Goal: Task Accomplishment & Management: Manage account settings

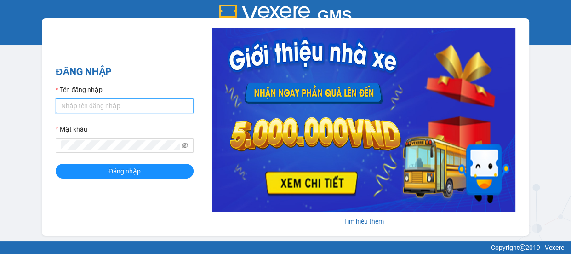
click at [111, 110] on input "Tên đăng nhập" at bounding box center [125, 105] width 138 height 15
type input "kimphuc.binhtam"
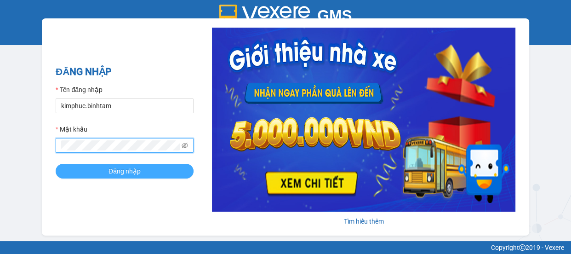
click at [119, 168] on span "Đăng nhập" at bounding box center [124, 171] width 32 height 10
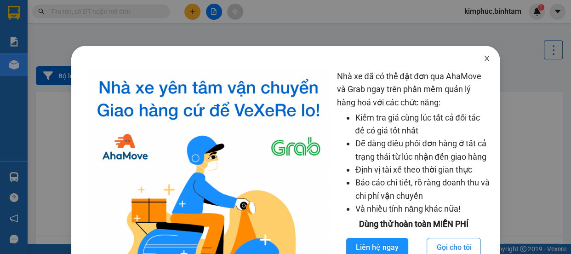
click at [483, 58] on icon "close" at bounding box center [486, 58] width 7 height 7
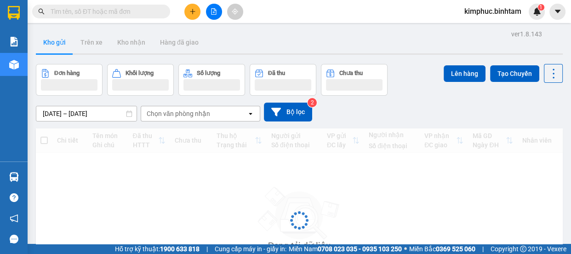
click at [193, 9] on icon "plus" at bounding box center [192, 11] width 6 height 6
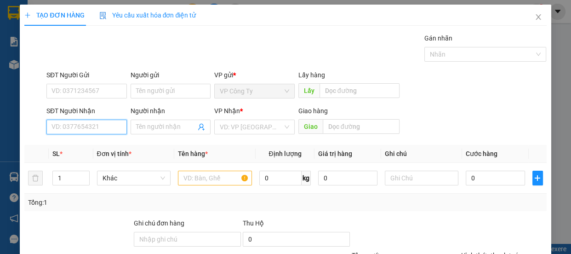
click at [79, 129] on input "SĐT Người Nhận" at bounding box center [86, 126] width 80 height 15
click at [91, 125] on input "0977296292" at bounding box center [86, 126] width 80 height 15
type input "0977296292"
click at [145, 125] on input "Người nhận" at bounding box center [166, 127] width 60 height 10
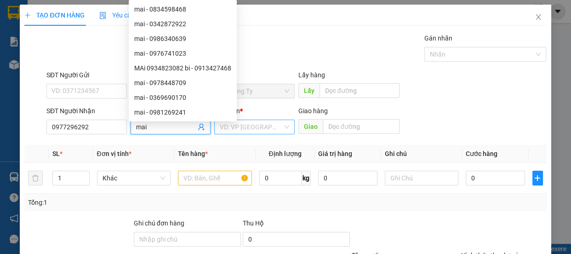
type input "mai"
click at [245, 127] on input "search" at bounding box center [251, 127] width 63 height 14
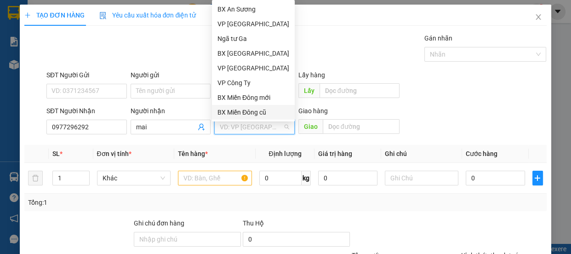
click at [247, 110] on div "BX Miền Đông cũ" at bounding box center [253, 112] width 72 height 10
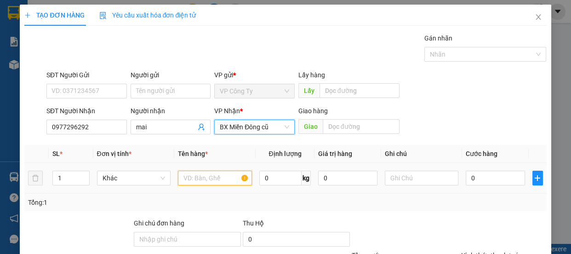
click at [211, 181] on input "text" at bounding box center [215, 177] width 74 height 15
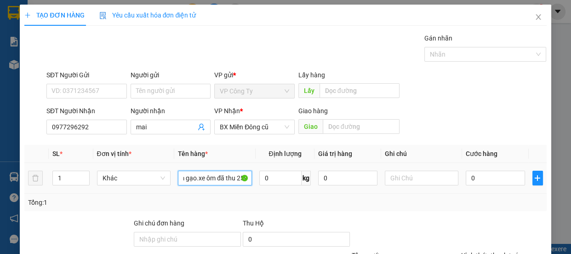
scroll to position [0, 42]
type input "3 t xốp+1 túm gạo.xe ôm đã thu 250"
click at [466, 175] on input "0" at bounding box center [494, 177] width 59 height 15
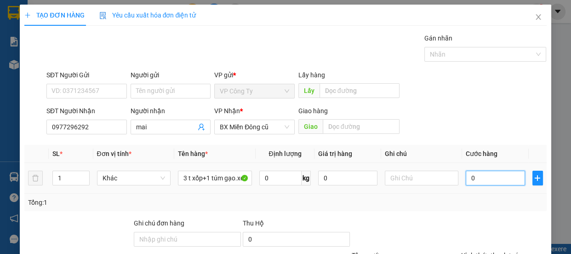
click at [466, 176] on input "0" at bounding box center [494, 177] width 59 height 15
type input "30"
type input "300"
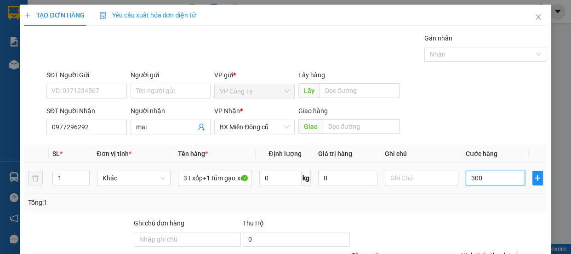
type input "300"
type input "3.000"
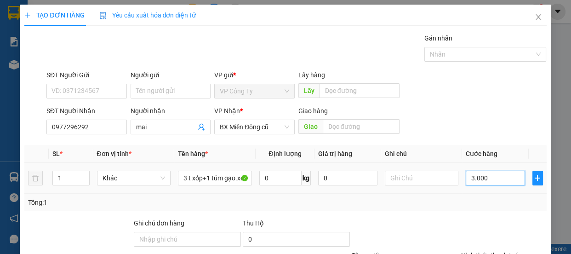
type input "30.000"
type input "300.000"
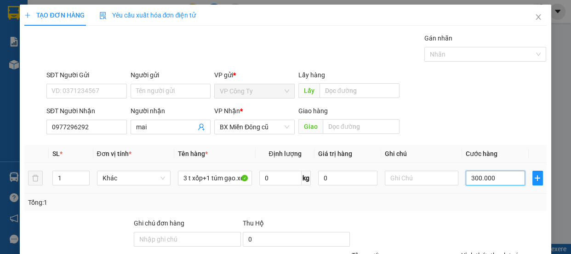
type input "300.000"
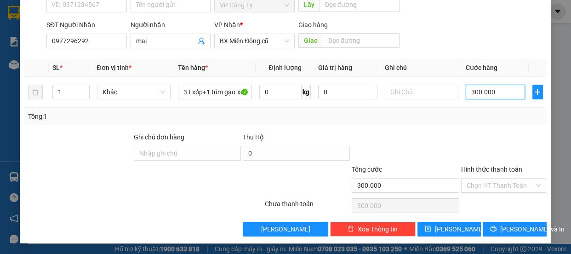
type input "300.000"
click at [482, 168] on label "Hình thức thanh toán" at bounding box center [491, 168] width 61 height 7
click at [482, 178] on input "Hình thức thanh toán" at bounding box center [500, 185] width 68 height 14
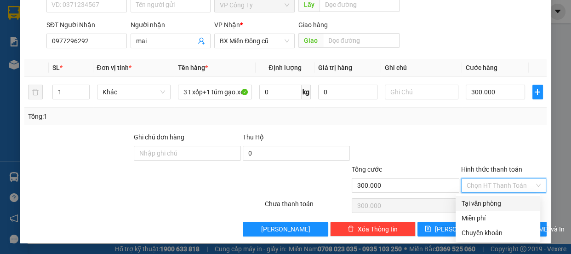
click at [487, 203] on div "Tại văn phòng" at bounding box center [498, 203] width 74 height 10
type input "0"
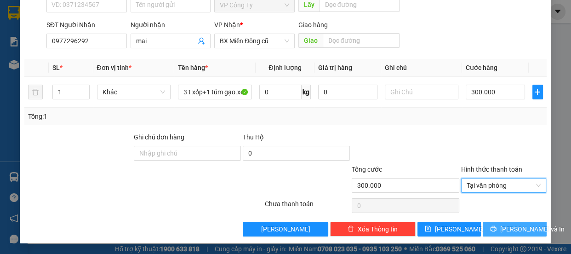
click at [495, 230] on icon "printer" at bounding box center [493, 229] width 6 height 6
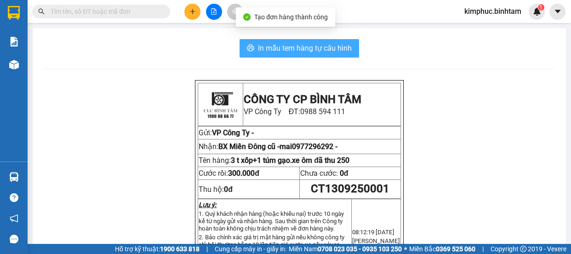
click at [325, 46] on span "In mẫu tem hàng tự cấu hình" at bounding box center [305, 47] width 94 height 11
click at [312, 51] on span "In mẫu tem hàng tự cấu hình" at bounding box center [305, 47] width 94 height 11
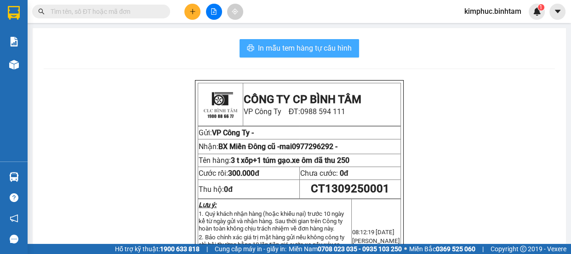
click at [320, 47] on span "In mẫu tem hàng tự cấu hình" at bounding box center [305, 47] width 94 height 11
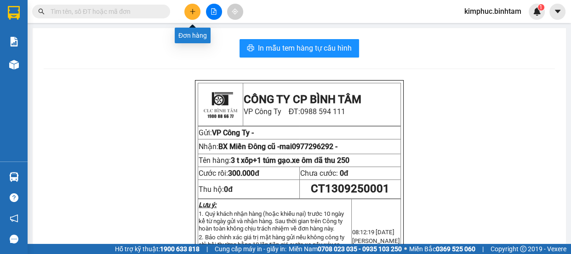
click at [194, 8] on icon "plus" at bounding box center [192, 11] width 6 height 6
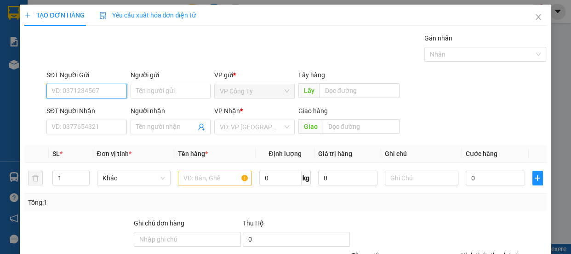
click at [108, 93] on input "SĐT Người Gửi" at bounding box center [86, 91] width 80 height 15
type input "0978203690"
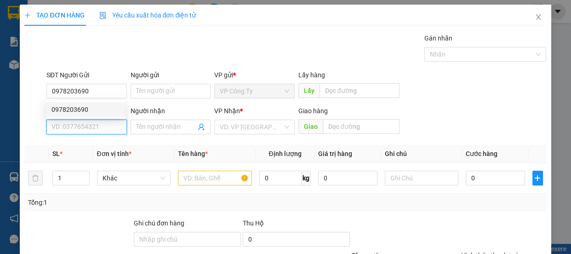
click at [79, 125] on input "SĐT Người Nhận" at bounding box center [86, 126] width 80 height 15
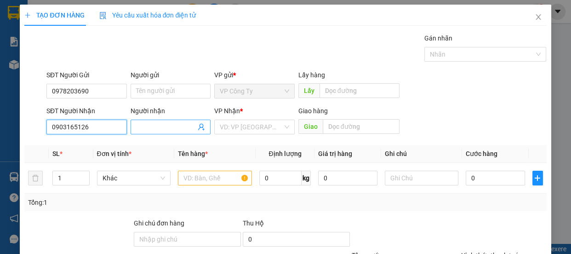
type input "0903165126"
click at [155, 124] on input "Người nhận" at bounding box center [166, 127] width 60 height 10
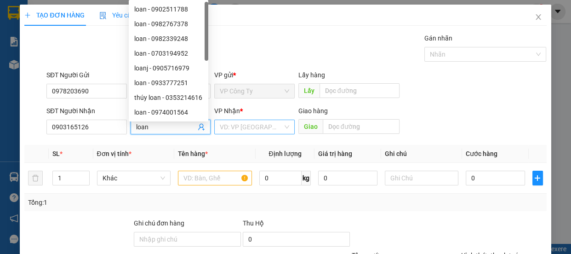
type input "loan"
click at [241, 131] on input "search" at bounding box center [251, 127] width 63 height 14
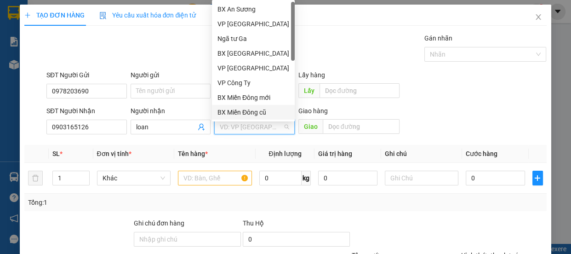
click at [243, 113] on div "BX Miền Đông cũ" at bounding box center [253, 112] width 72 height 10
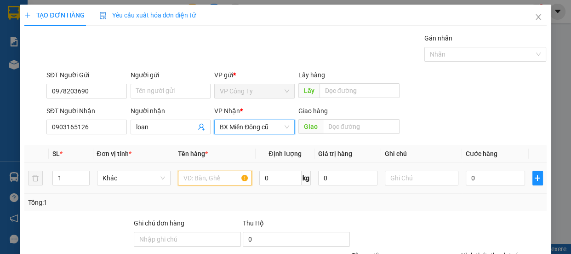
click at [202, 183] on input "text" at bounding box center [215, 177] width 74 height 15
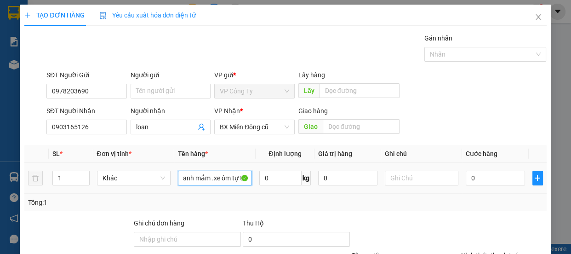
scroll to position [0, 12]
type input "1 canh mắm .xe ôm tự thu"
click at [465, 177] on input "0" at bounding box center [494, 177] width 59 height 15
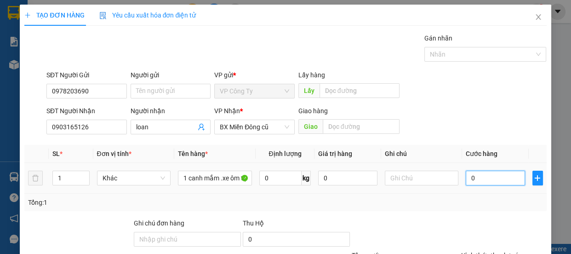
click at [465, 180] on input "0" at bounding box center [494, 177] width 59 height 15
type input "40"
type input "400"
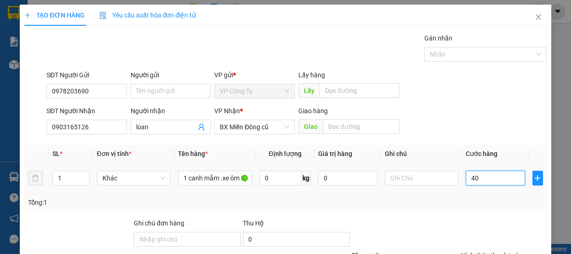
type input "400"
type input "4.000"
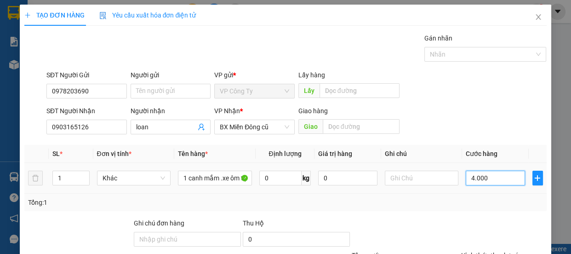
type input "40.000"
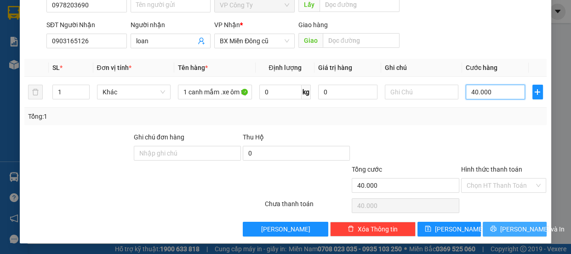
type input "40.000"
click at [498, 229] on button "[PERSON_NAME] và In" at bounding box center [513, 228] width 63 height 15
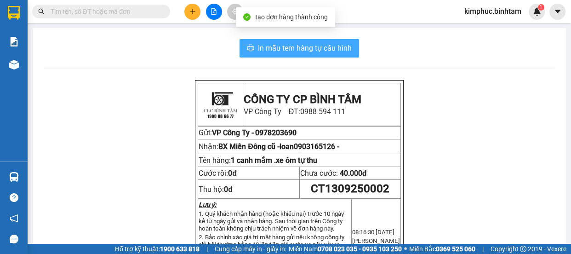
click at [311, 51] on span "In mẫu tem hàng tự cấu hình" at bounding box center [305, 47] width 94 height 11
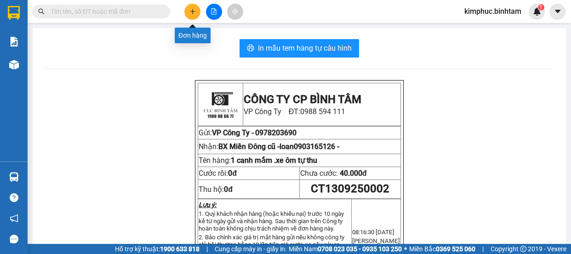
click at [192, 14] on icon "plus" at bounding box center [192, 11] width 6 height 6
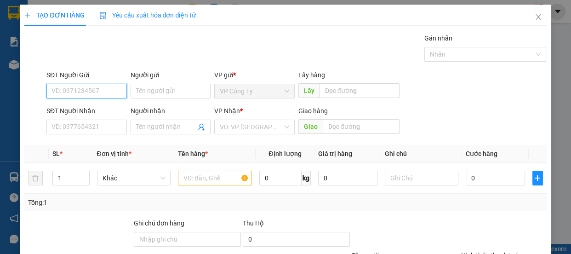
click at [100, 88] on input "SĐT Người Gửi" at bounding box center [86, 91] width 80 height 15
type input "0392656085"
click at [104, 92] on input "0392656085" at bounding box center [86, 91] width 80 height 15
click at [104, 105] on div "0392656085 - toản" at bounding box center [85, 109] width 68 height 10
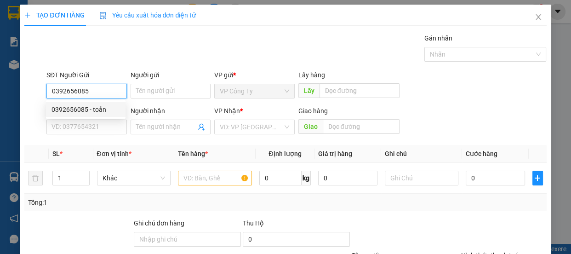
type input "toản"
type input "0942672631"
type input "hòa"
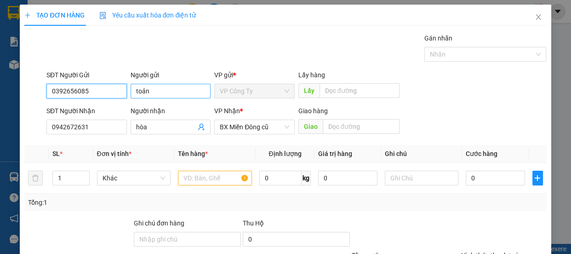
type input "70.000"
type input "0392656085"
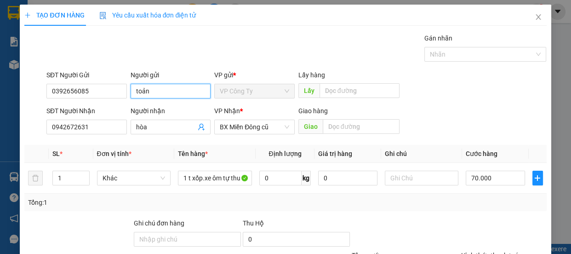
click at [160, 89] on input "toản" at bounding box center [170, 91] width 80 height 15
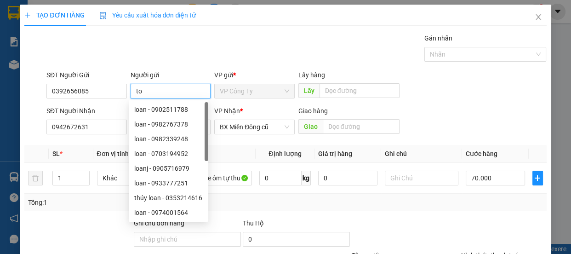
type input "t"
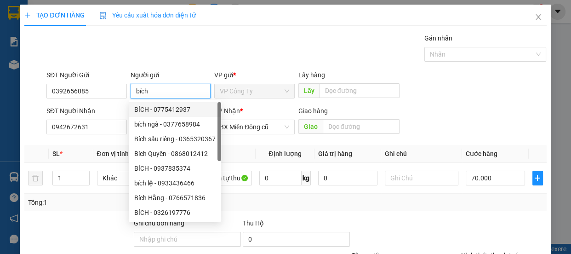
type input "bích"
click at [278, 53] on div "Gán nhãn Nhãn" at bounding box center [297, 49] width 504 height 32
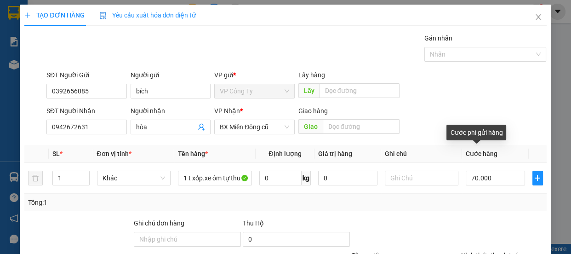
scroll to position [86, 0]
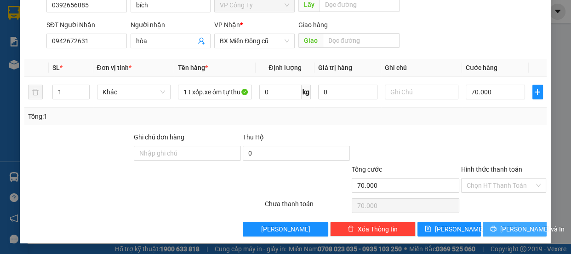
click at [507, 229] on span "[PERSON_NAME] và In" at bounding box center [532, 229] width 64 height 10
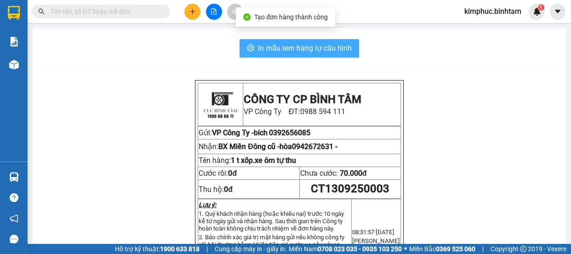
click at [294, 50] on span "In mẫu tem hàng tự cấu hình" at bounding box center [305, 47] width 94 height 11
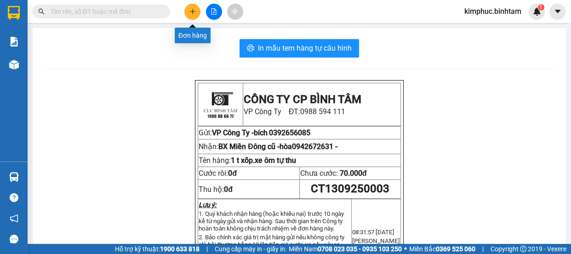
click at [196, 9] on button at bounding box center [192, 12] width 16 height 16
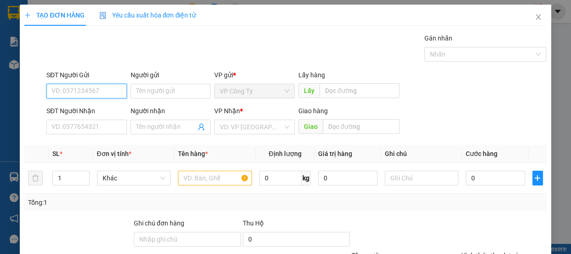
click at [80, 92] on input "SĐT Người Gửi" at bounding box center [86, 91] width 80 height 15
click at [101, 92] on input "0914088215" at bounding box center [86, 91] width 80 height 15
type input "0914088215"
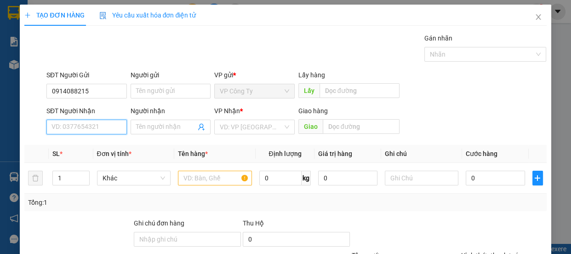
click at [93, 121] on input "SĐT Người Nhận" at bounding box center [86, 126] width 80 height 15
click at [94, 129] on input "0853597949" at bounding box center [86, 126] width 80 height 15
type input "0853597949"
click at [151, 130] on input "Người nhận" at bounding box center [166, 127] width 60 height 10
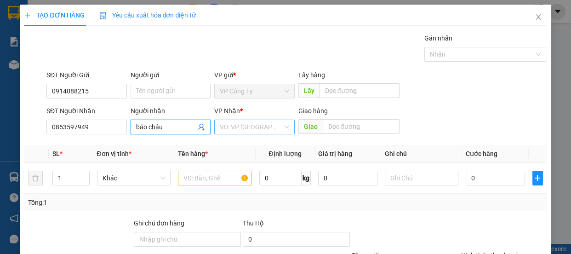
type input "bảo châu"
click at [268, 126] on input "search" at bounding box center [251, 127] width 63 height 14
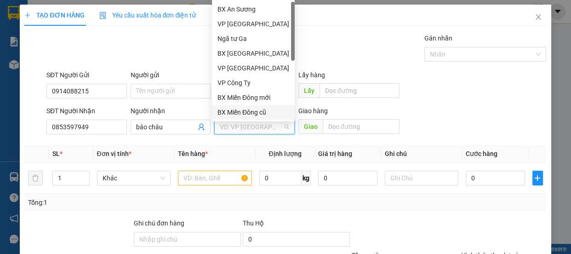
click at [255, 112] on div "BX Miền Đông cũ" at bounding box center [253, 112] width 72 height 10
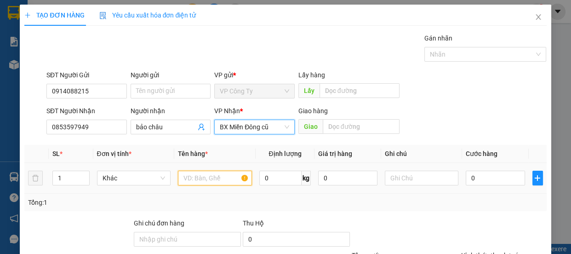
click at [216, 180] on input "text" at bounding box center [215, 177] width 74 height 15
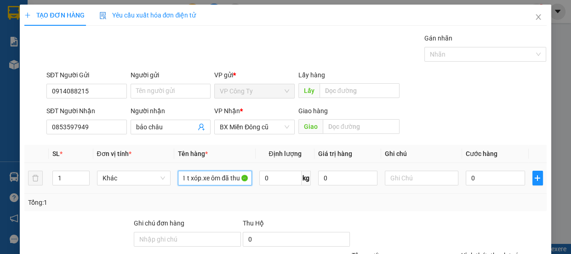
scroll to position [0, 5]
type input "1 t xóp.xe ôm đã thu 50"
click at [465, 177] on input "0" at bounding box center [494, 177] width 59 height 15
click at [466, 179] on input "0" at bounding box center [494, 177] width 59 height 15
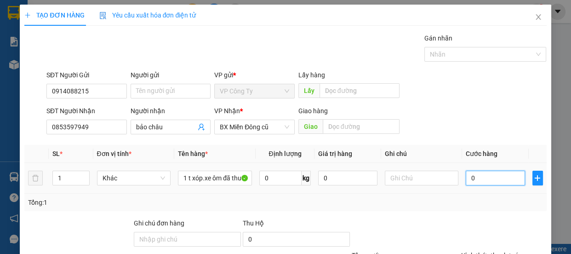
type input "10"
type input "120"
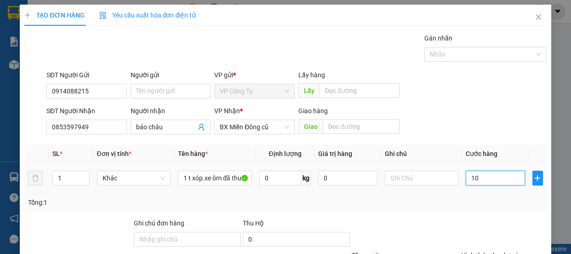
type input "120"
type input "1.200"
type input "12.000"
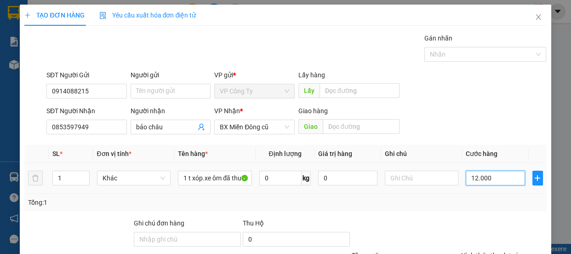
type input "12.000"
type input "120.000"
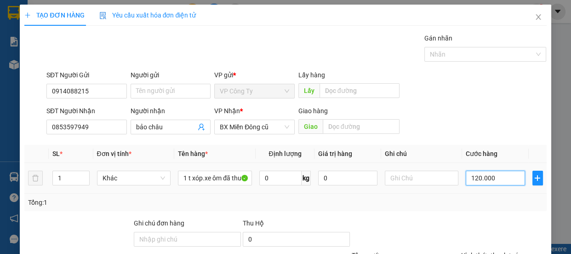
click at [472, 178] on input "120.000" at bounding box center [494, 177] width 59 height 15
type input "10.000"
type input "0.000"
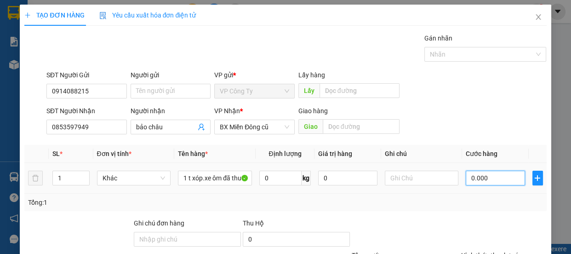
type input "0"
type input "50.000"
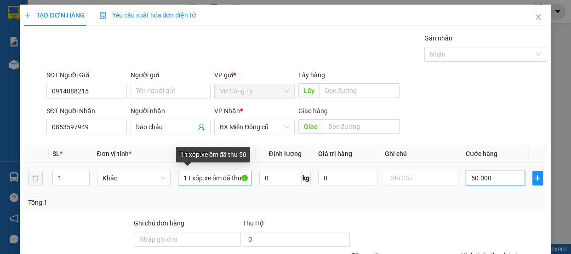
type input "50.000"
click at [245, 175] on input "1 t xóp.xe ôm đã thu 50" at bounding box center [215, 177] width 74 height 15
click at [236, 184] on input "1 t xóp.xe ôm đã thu 50" at bounding box center [215, 177] width 74 height 15
click at [237, 179] on input "1 t xóp.xe ôm đãu 50" at bounding box center [215, 177] width 74 height 15
click at [235, 176] on input "1 t xóp.xe ôm đã0" at bounding box center [215, 177] width 74 height 15
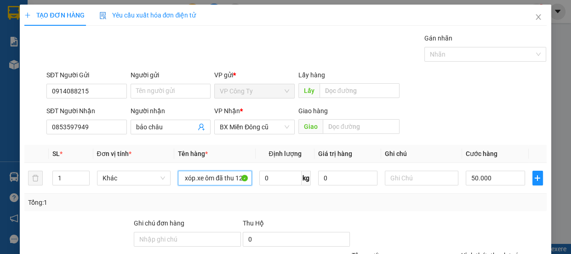
scroll to position [86, 0]
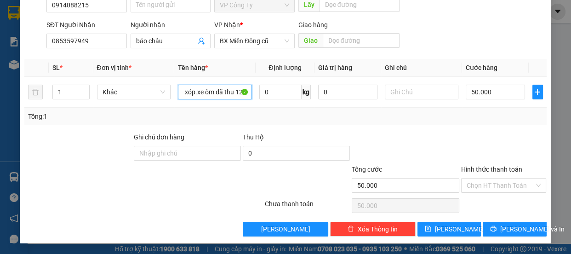
type input "1 t xóp.xe ôm đã thu 120"
click at [473, 165] on label "Hình thức thanh toán" at bounding box center [491, 168] width 61 height 7
click at [473, 178] on input "Hình thức thanh toán" at bounding box center [500, 185] width 68 height 14
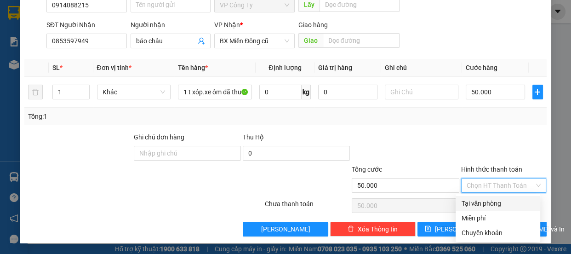
click at [481, 203] on div "Tại văn phòng" at bounding box center [498, 203] width 74 height 10
type input "0"
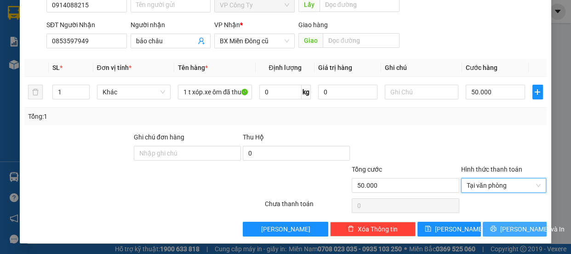
click at [498, 228] on button "[PERSON_NAME] và In" at bounding box center [513, 228] width 63 height 15
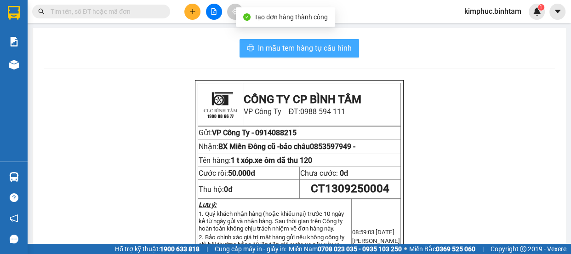
click at [299, 49] on span "In mẫu tem hàng tự cấu hình" at bounding box center [305, 47] width 94 height 11
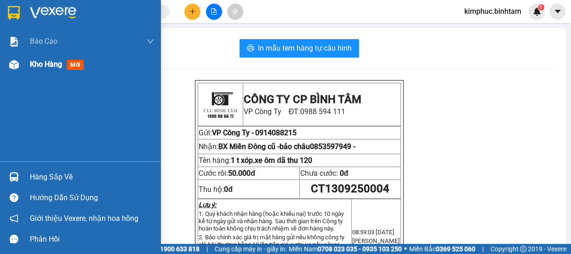
click at [34, 68] on span "Kho hàng" at bounding box center [46, 64] width 32 height 9
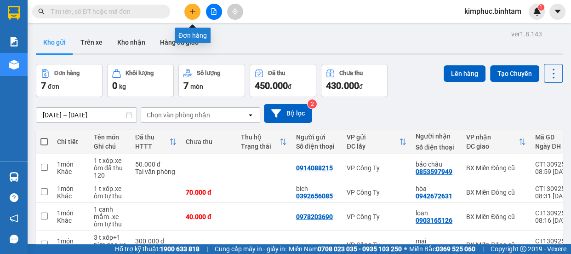
click at [195, 7] on button at bounding box center [192, 12] width 16 height 16
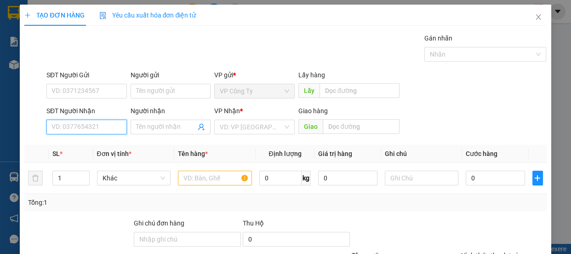
click at [80, 126] on input "SĐT Người Nhận" at bounding box center [86, 126] width 80 height 15
click at [91, 128] on input "0907707885" at bounding box center [86, 126] width 80 height 15
click at [93, 129] on input "0907707885" at bounding box center [86, 126] width 80 height 15
type input "0907707885"
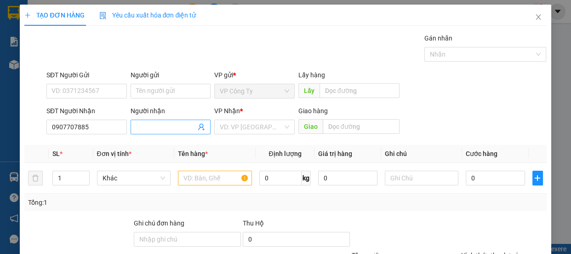
click at [142, 127] on input "Người nhận" at bounding box center [166, 127] width 60 height 10
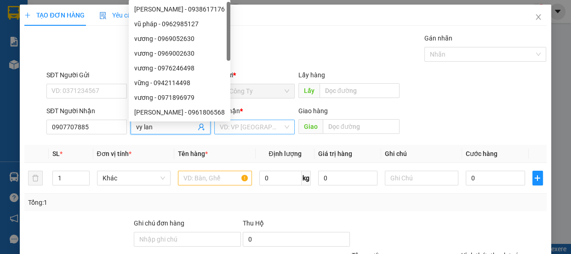
type input "vy lan"
click at [238, 126] on input "search" at bounding box center [251, 127] width 63 height 14
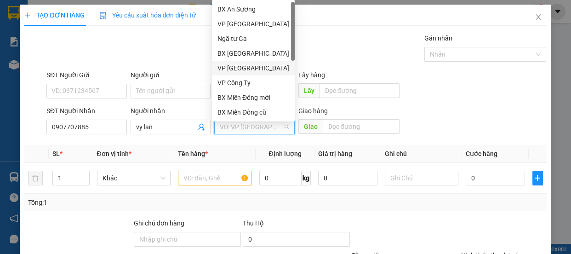
click at [238, 69] on div "VP [GEOGRAPHIC_DATA]" at bounding box center [253, 68] width 72 height 10
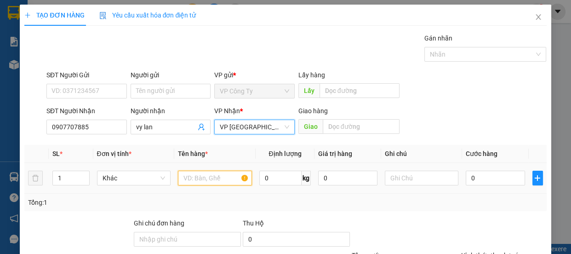
click at [203, 177] on input "text" at bounding box center [215, 177] width 74 height 15
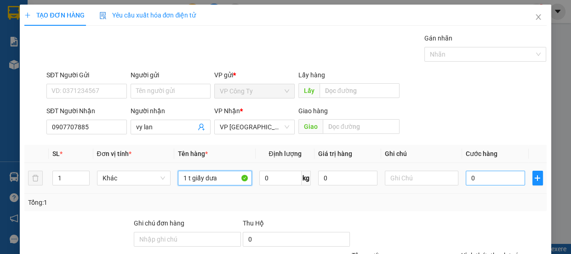
type input "1 t giấy dưa"
click at [469, 177] on input "0" at bounding box center [494, 177] width 59 height 15
click at [465, 178] on input "0" at bounding box center [494, 177] width 59 height 15
click at [465, 179] on input "0" at bounding box center [494, 177] width 59 height 15
type input "70"
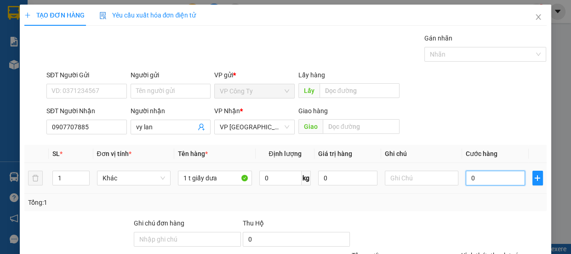
type input "70"
type input "700"
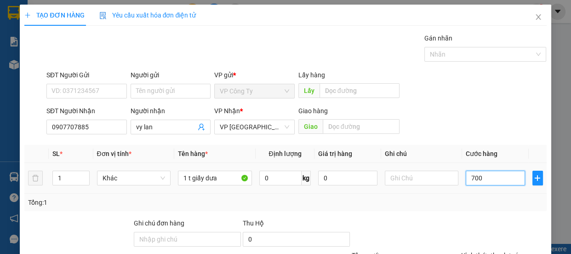
type input "7.000"
type input "70.000"
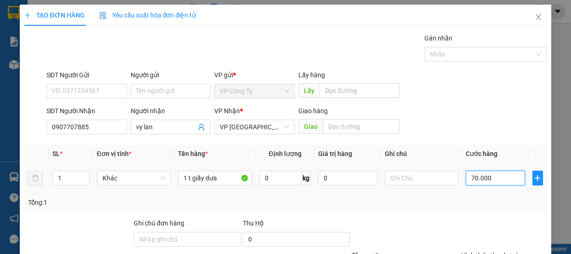
type input "70.000"
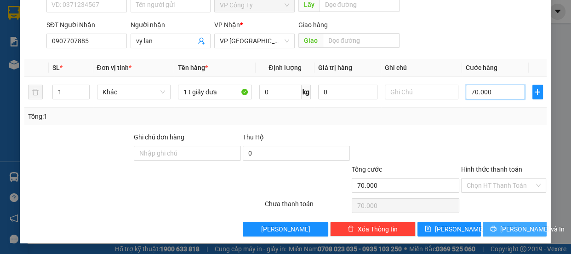
type input "70.000"
click at [501, 222] on button "[PERSON_NAME] và In" at bounding box center [513, 228] width 63 height 15
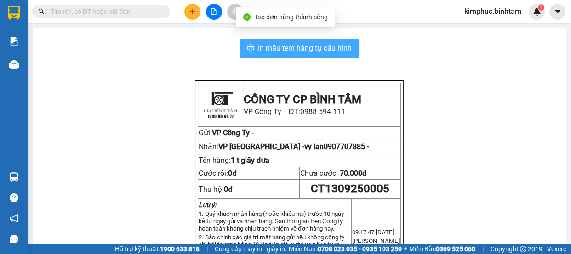
click at [312, 49] on span "In mẫu tem hàng tự cấu hình" at bounding box center [305, 47] width 94 height 11
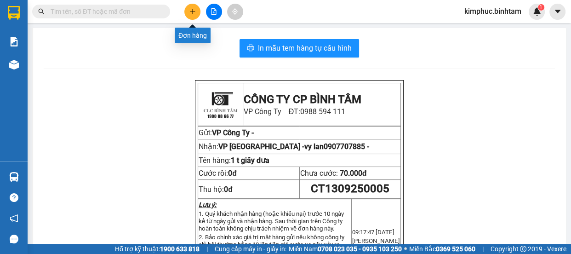
click at [192, 9] on icon "plus" at bounding box center [192, 11] width 6 height 6
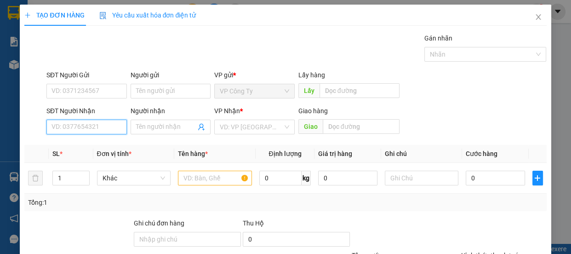
click at [69, 125] on input "SĐT Người Nhận" at bounding box center [86, 126] width 80 height 15
type input "0334141018"
click at [87, 131] on input "0334141018" at bounding box center [86, 126] width 80 height 15
click at [108, 123] on input "0334141018" at bounding box center [86, 126] width 80 height 15
click at [107, 143] on div "0334141018 - dương" at bounding box center [85, 145] width 68 height 10
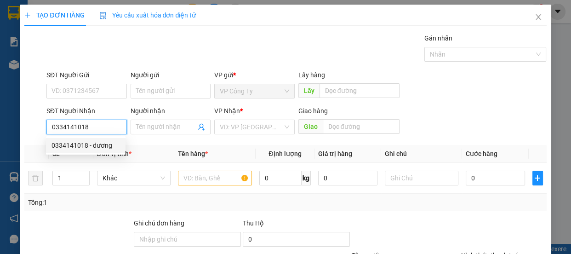
type input "dương"
type input "510.000"
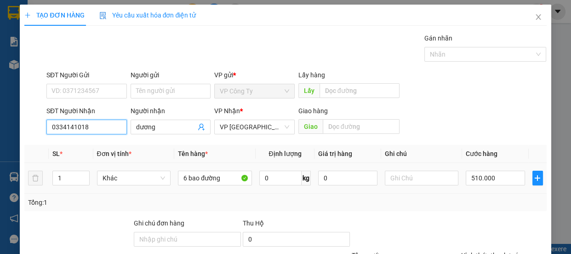
scroll to position [86, 0]
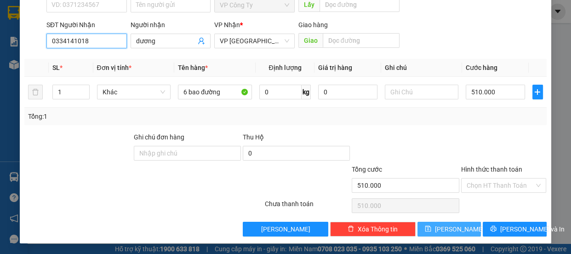
type input "0334141018"
click at [441, 233] on button "[PERSON_NAME]" at bounding box center [448, 228] width 63 height 15
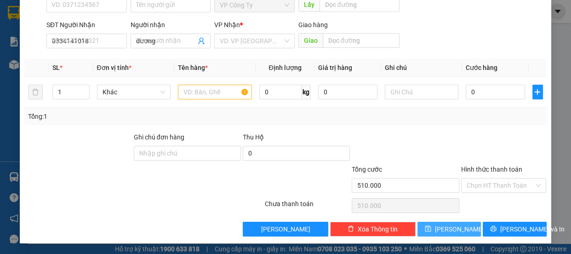
type input "0"
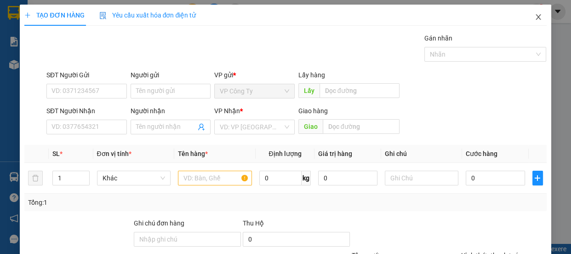
click at [537, 17] on span "Close" at bounding box center [538, 18] width 26 height 26
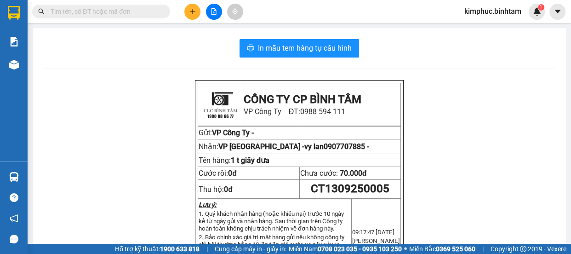
click at [79, 14] on input "text" at bounding box center [105, 11] width 108 height 10
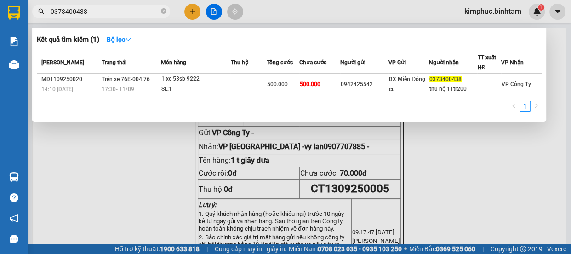
click at [102, 11] on input "0373400438" at bounding box center [105, 11] width 108 height 10
type input "0373400438"
click at [552, 69] on div at bounding box center [285, 127] width 571 height 254
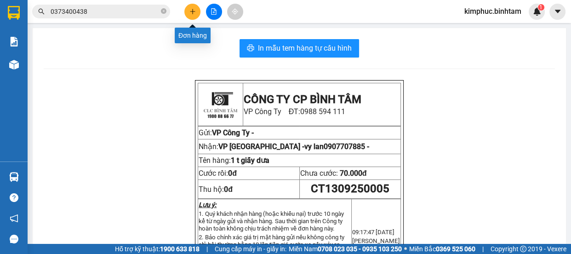
click at [188, 10] on button at bounding box center [192, 12] width 16 height 16
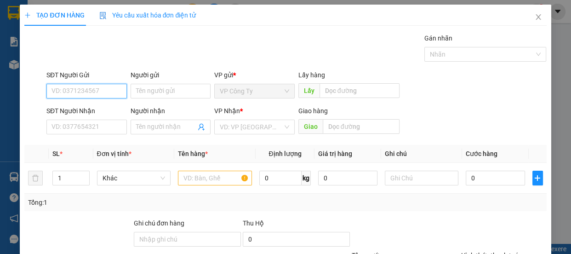
click at [96, 89] on input "SĐT Người Gửi" at bounding box center [86, 91] width 80 height 15
click at [73, 89] on input "037892451" at bounding box center [86, 91] width 80 height 15
type input "0378921451"
click at [93, 89] on input "0378921451" at bounding box center [86, 91] width 80 height 15
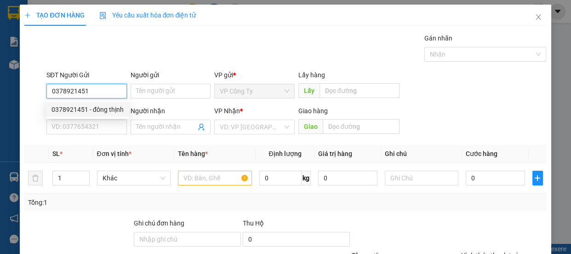
click at [92, 114] on div "0378921451 - đông thịnh" at bounding box center [87, 109] width 83 height 15
type input "đông thịnh"
type input "0935685998"
type input "hường"
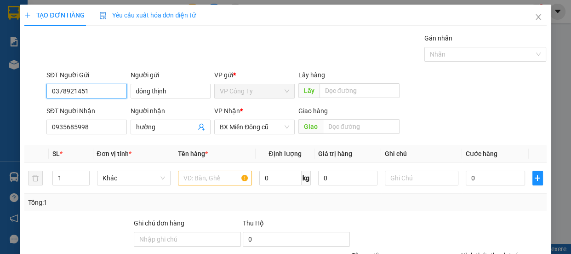
type input "100.000"
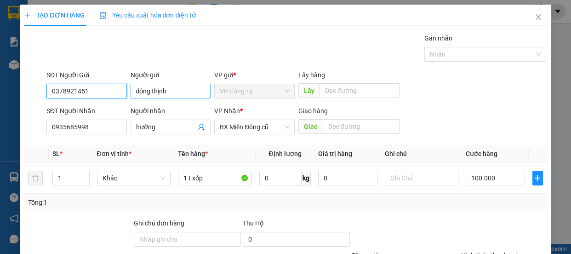
type input "0378921451"
click at [179, 89] on input "đông thịnh" at bounding box center [170, 91] width 80 height 15
type input "đ"
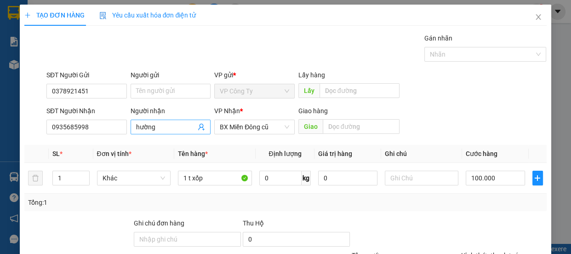
click at [171, 123] on input "hường" at bounding box center [166, 127] width 60 height 10
type input "h"
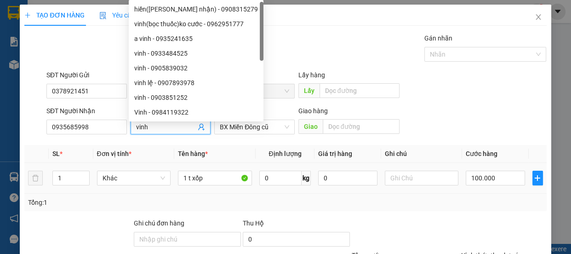
scroll to position [86, 0]
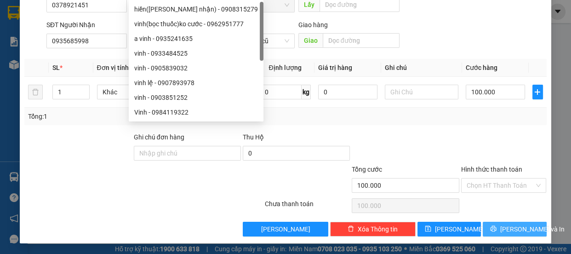
type input "vinh"
click at [502, 225] on span "[PERSON_NAME] và In" at bounding box center [532, 229] width 64 height 10
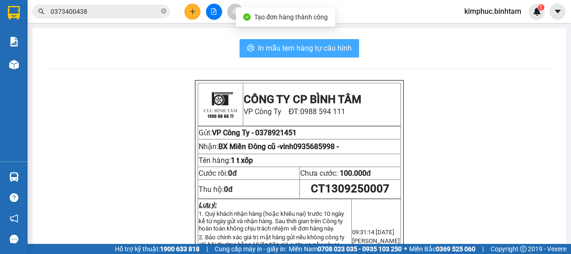
click at [293, 45] on span "In mẫu tem hàng tự cấu hình" at bounding box center [305, 47] width 94 height 11
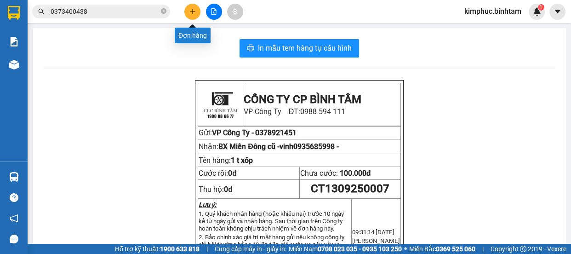
click at [187, 11] on button at bounding box center [192, 12] width 16 height 16
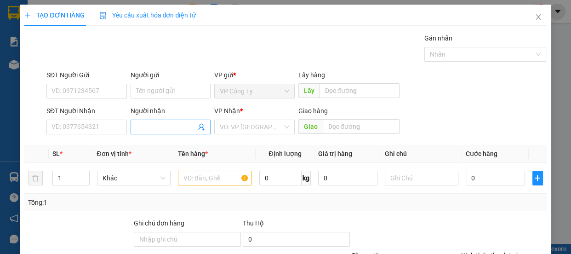
click at [171, 128] on input "Người nhận" at bounding box center [166, 127] width 60 height 10
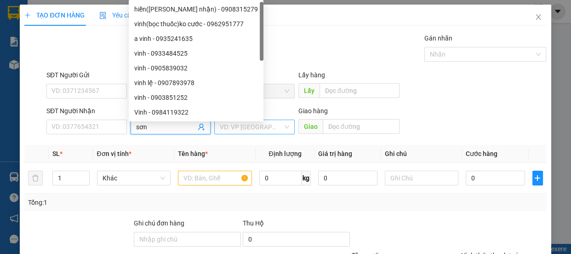
type input "sơn"
click at [233, 130] on input "search" at bounding box center [251, 127] width 63 height 14
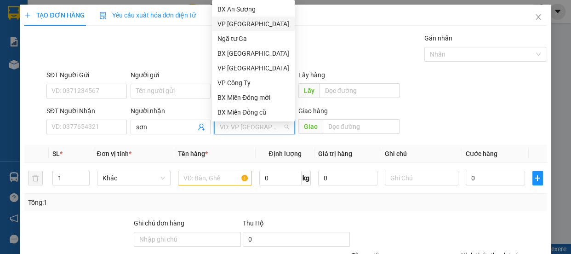
click at [246, 24] on div "VP [GEOGRAPHIC_DATA]" at bounding box center [253, 24] width 72 height 10
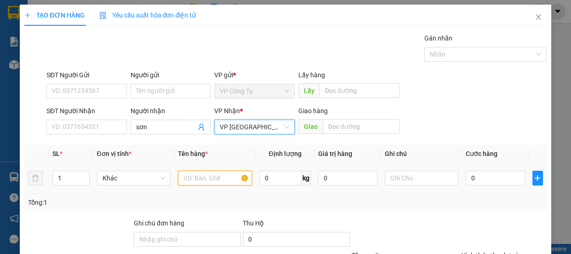
click at [198, 177] on input "text" at bounding box center [215, 177] width 74 height 15
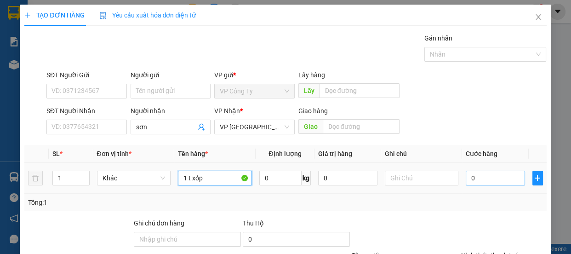
type input "1 t xốp"
click at [465, 177] on input "0" at bounding box center [494, 177] width 59 height 15
click at [465, 180] on input "0" at bounding box center [494, 177] width 59 height 15
type input "70"
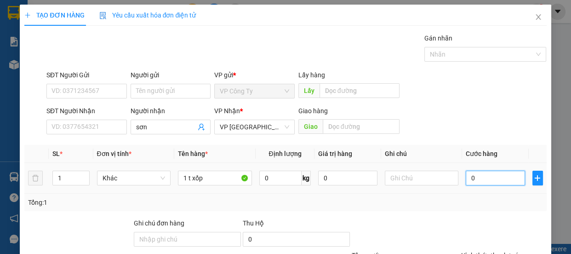
type input "70"
type input "700"
type input "7.000"
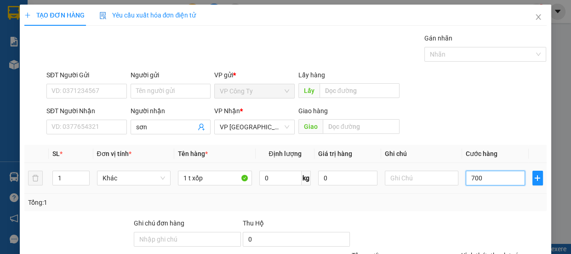
type input "7.000"
type input "70.000"
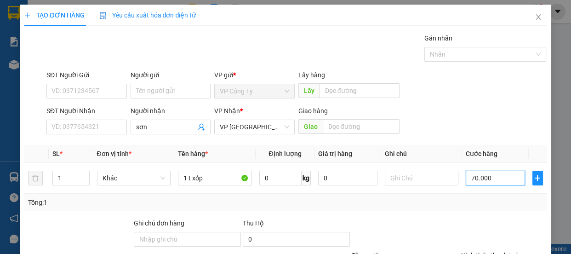
scroll to position [86, 0]
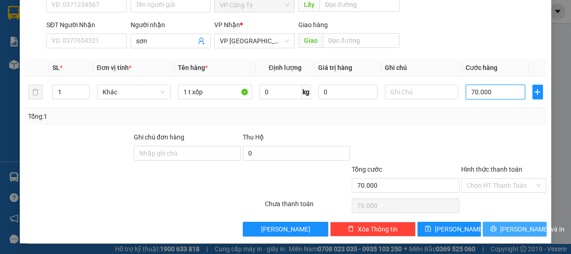
type input "70.000"
click at [496, 231] on span "printer" at bounding box center [493, 228] width 6 height 7
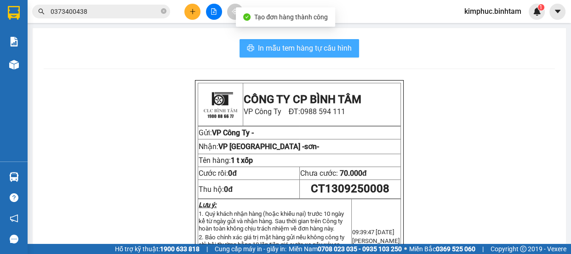
click at [333, 47] on span "In mẫu tem hàng tự cấu hình" at bounding box center [305, 47] width 94 height 11
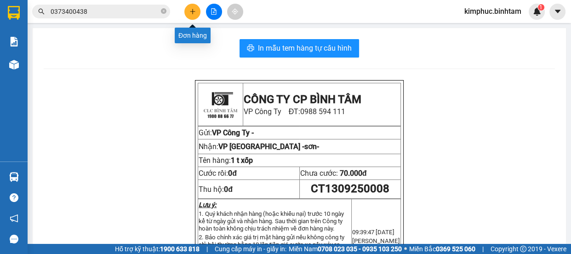
click at [192, 9] on icon "plus" at bounding box center [192, 11] width 0 height 5
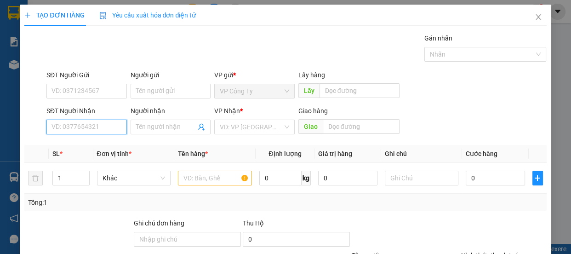
click at [112, 133] on input "SĐT Người Nhận" at bounding box center [86, 126] width 80 height 15
type input "0938359813"
click at [108, 127] on input "0938359813" at bounding box center [86, 126] width 80 height 15
click at [109, 127] on input "0938359813" at bounding box center [86, 126] width 80 height 15
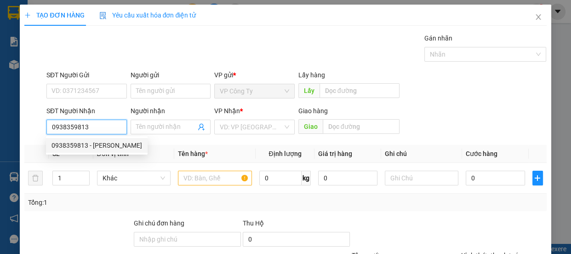
click at [91, 148] on div "0938359813 - xuân mai" at bounding box center [96, 145] width 91 height 10
type input "[PERSON_NAME]"
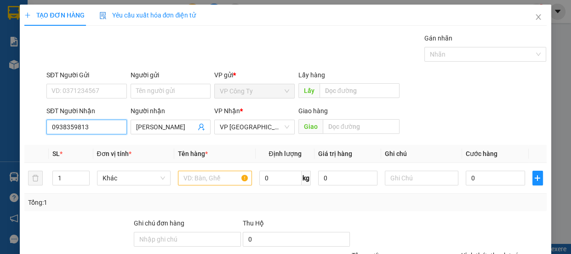
type input "70.000"
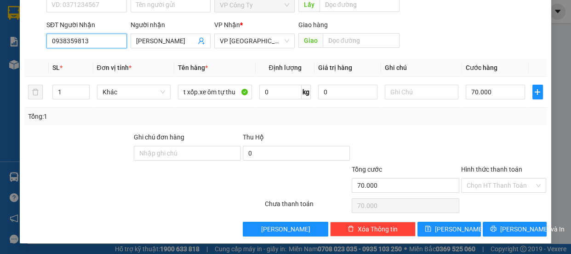
type input "0938359813"
click at [478, 165] on label "Hình thức thanh toán" at bounding box center [491, 168] width 61 height 7
click at [478, 178] on input "Hình thức thanh toán" at bounding box center [500, 185] width 68 height 14
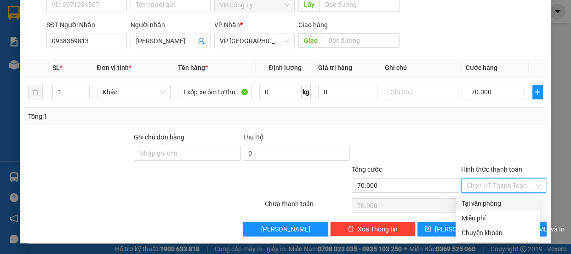
click at [478, 206] on div "Tại văn phòng" at bounding box center [498, 203] width 74 height 10
type input "0"
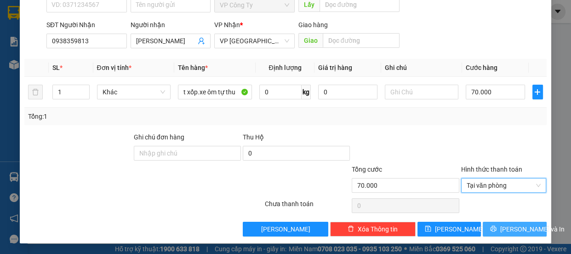
click at [487, 226] on button "[PERSON_NAME] và In" at bounding box center [513, 228] width 63 height 15
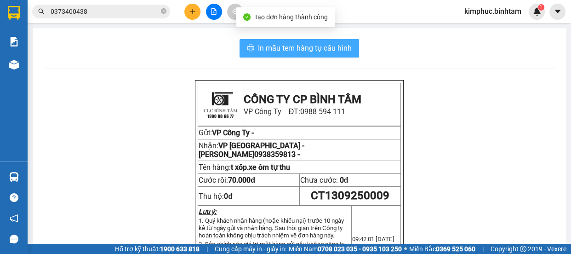
click at [325, 46] on span "In mẫu tem hàng tự cấu hình" at bounding box center [305, 47] width 94 height 11
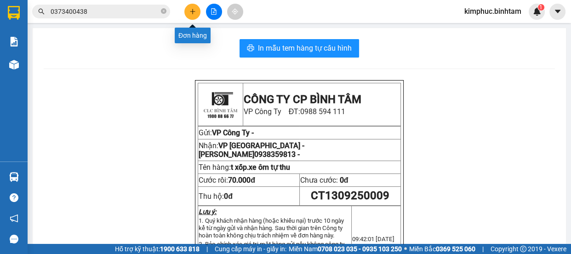
click at [193, 12] on icon "plus" at bounding box center [192, 11] width 6 height 6
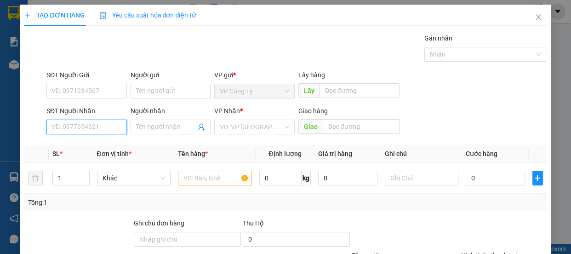
click at [86, 129] on input "SĐT Người Nhận" at bounding box center [86, 126] width 80 height 15
type input "0903999117"
click at [93, 142] on div "0903999117 - đạo" at bounding box center [85, 145] width 68 height 10
type input "đạo"
type input "40.000"
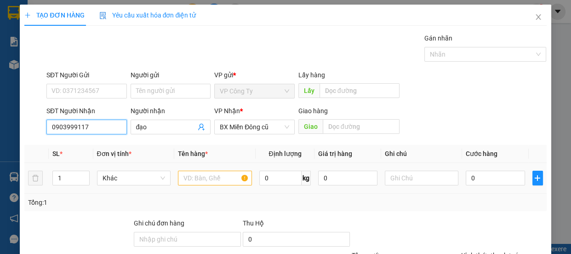
type input "40.000"
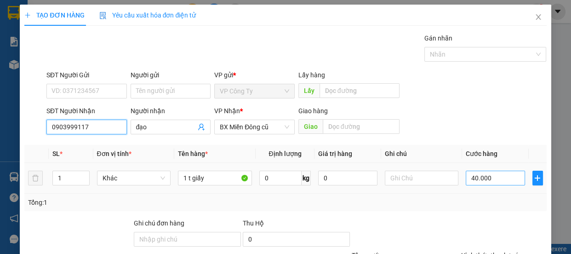
type input "0903999117"
click at [471, 174] on input "40.000" at bounding box center [494, 177] width 59 height 15
click at [467, 177] on input "40.000" at bounding box center [494, 177] width 59 height 15
click at [468, 177] on input "40.000" at bounding box center [494, 177] width 59 height 15
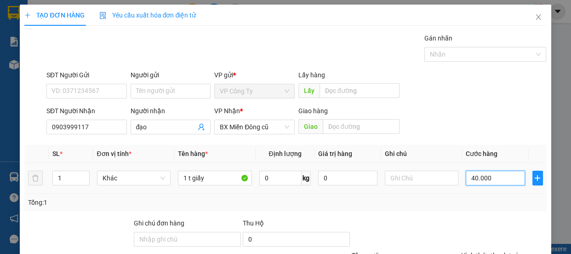
click at [468, 177] on input "40.000" at bounding box center [494, 177] width 59 height 15
click at [469, 178] on input "40.000" at bounding box center [494, 177] width 59 height 15
type input "0"
type input "0.000"
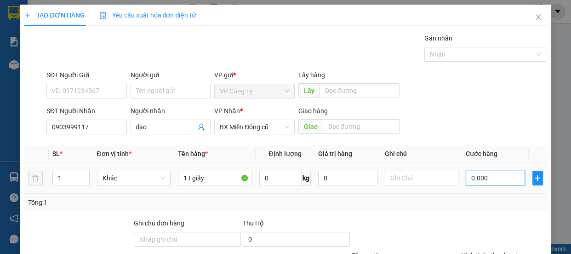
type input "50.000"
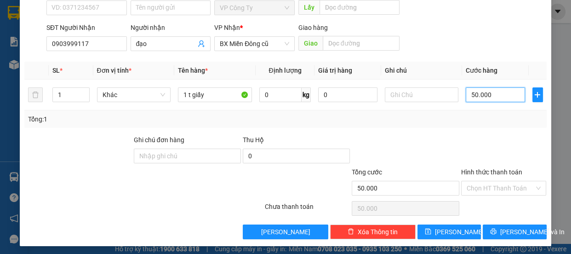
type input "50.000"
click at [484, 171] on label "Hình thức thanh toán" at bounding box center [491, 171] width 61 height 7
click at [484, 181] on input "Hình thức thanh toán" at bounding box center [500, 188] width 68 height 14
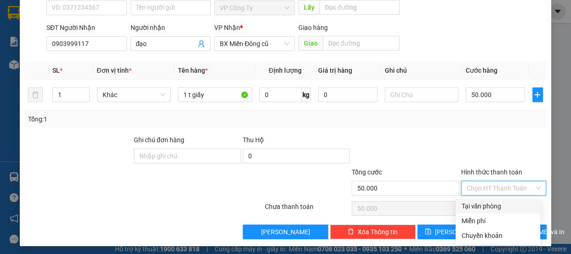
click at [487, 204] on div "Tại văn phòng" at bounding box center [498, 206] width 74 height 10
type input "0"
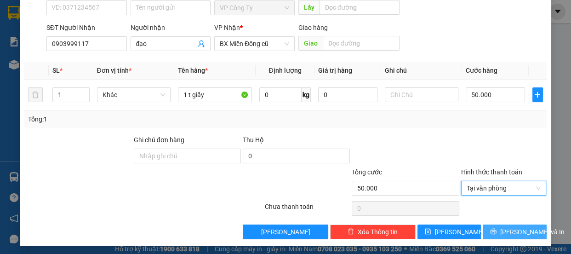
click at [491, 226] on button "[PERSON_NAME] và In" at bounding box center [513, 231] width 63 height 15
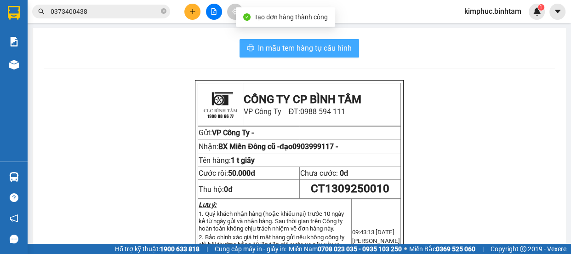
click at [318, 46] on span "In mẫu tem hàng tự cấu hình" at bounding box center [305, 47] width 94 height 11
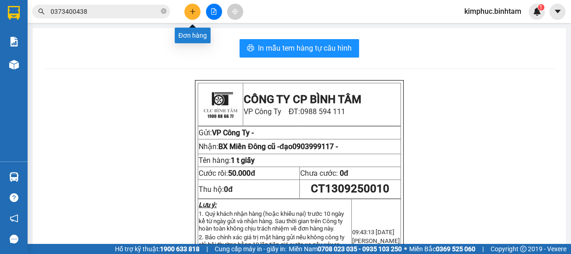
click at [190, 11] on icon "plus" at bounding box center [192, 11] width 6 height 6
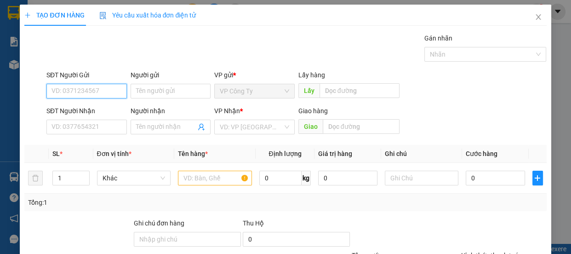
click at [96, 90] on input "SĐT Người Gửi" at bounding box center [86, 91] width 80 height 15
click at [97, 88] on input "0972918931" at bounding box center [86, 91] width 80 height 15
click at [97, 92] on input "0972918931" at bounding box center [86, 91] width 80 height 15
click at [72, 91] on input "0972918931" at bounding box center [86, 91] width 80 height 15
click at [94, 91] on input "0972998931" at bounding box center [86, 91] width 80 height 15
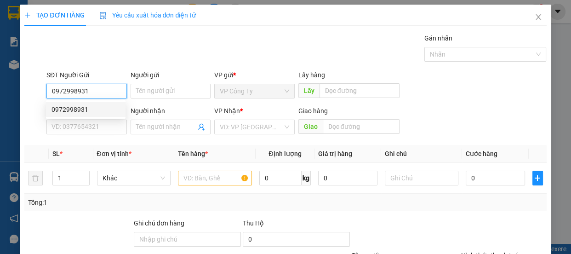
click at [96, 96] on input "0972998931" at bounding box center [86, 91] width 80 height 15
type input "0972998931"
click at [96, 98] on div "SĐT Người Gửi 0972998931" at bounding box center [86, 86] width 80 height 32
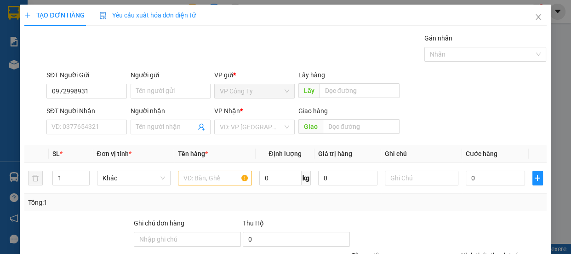
click at [96, 108] on div "SĐT Người Nhận" at bounding box center [86, 111] width 80 height 10
click at [96, 119] on input "SĐT Người Nhận" at bounding box center [86, 126] width 80 height 15
click at [101, 91] on input "0972998931" at bounding box center [86, 91] width 80 height 15
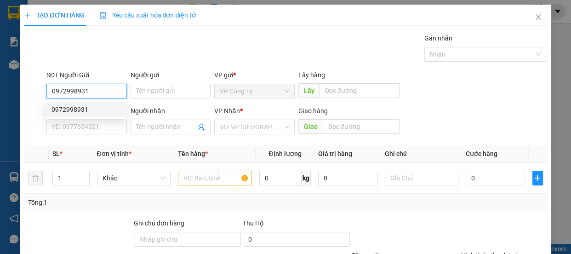
click at [102, 102] on div "0972998931" at bounding box center [85, 109] width 79 height 15
type input "0356424810"
type input "HƯƠNG"
type input "80.000"
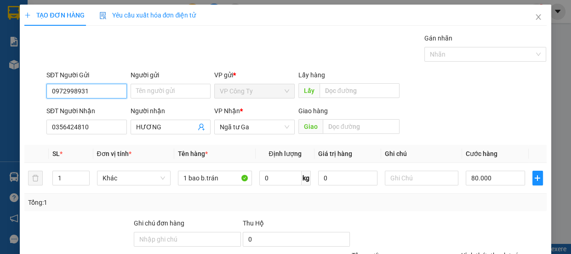
scroll to position [86, 0]
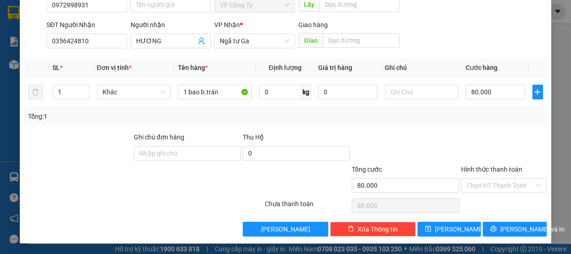
click at [488, 167] on label "Hình thức thanh toán" at bounding box center [491, 168] width 61 height 7
click at [488, 178] on input "Hình thức thanh toán" at bounding box center [500, 185] width 68 height 14
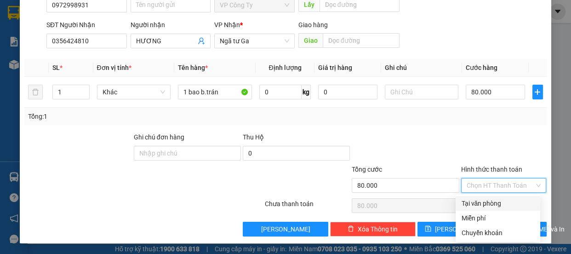
click at [486, 197] on div "Tại văn phòng" at bounding box center [497, 203] width 85 height 15
type input "0"
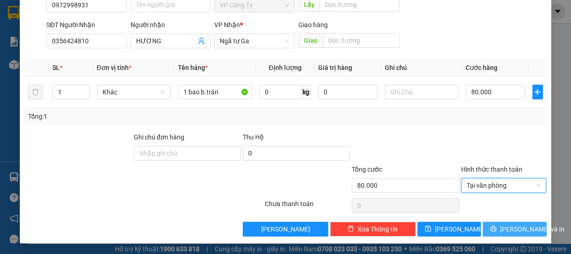
click at [495, 227] on icon "printer" at bounding box center [493, 228] width 6 height 6
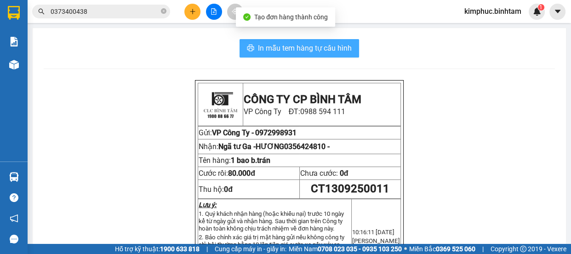
click at [288, 46] on span "In mẫu tem hàng tự cấu hình" at bounding box center [305, 47] width 94 height 11
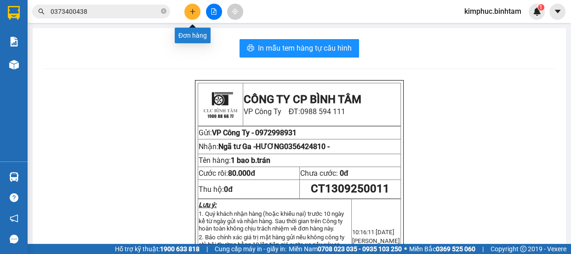
click at [191, 7] on button at bounding box center [192, 12] width 16 height 16
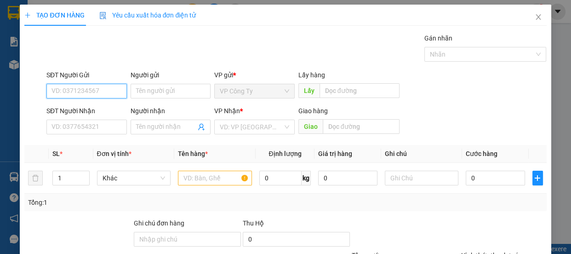
click at [85, 91] on input "SĐT Người Gửi" at bounding box center [86, 91] width 80 height 15
click at [93, 87] on input "0988145302" at bounding box center [86, 91] width 80 height 15
type input "0988145302"
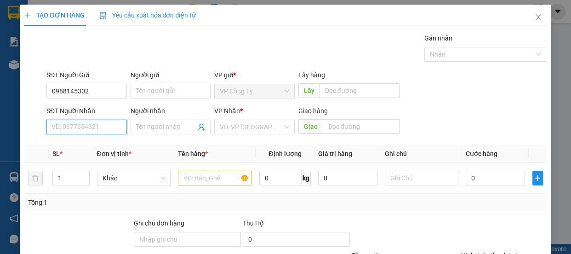
click at [83, 129] on input "SĐT Người Nhận" at bounding box center [86, 126] width 80 height 15
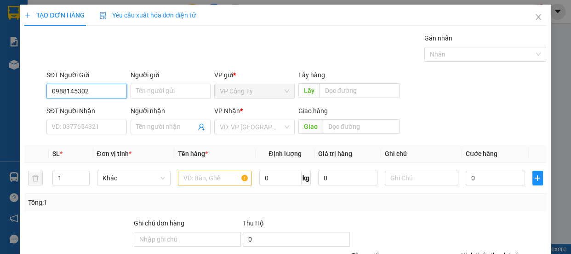
click at [106, 90] on input "0988145302" at bounding box center [86, 91] width 80 height 15
click at [105, 92] on input "0988145302" at bounding box center [86, 91] width 80 height 15
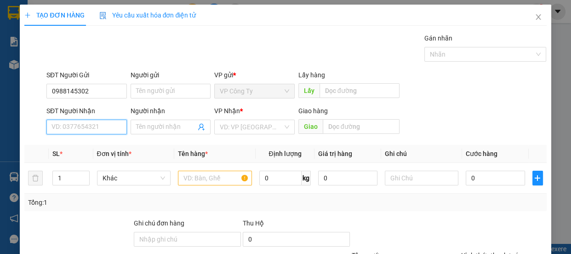
click at [73, 126] on input "SĐT Người Nhận" at bounding box center [86, 126] width 80 height 15
type input "0963951283"
click at [96, 126] on input "0963951283" at bounding box center [86, 126] width 80 height 15
click at [97, 127] on input "0963951283" at bounding box center [86, 126] width 80 height 15
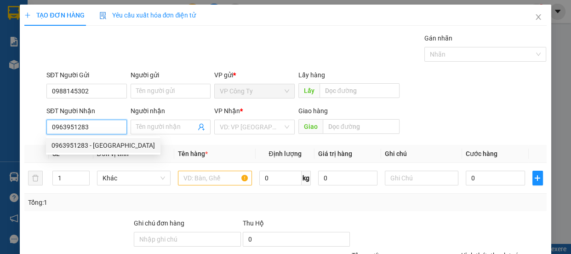
click at [97, 127] on input "0963951283" at bounding box center [86, 126] width 80 height 15
click at [103, 152] on div "0963951283 - phú đức" at bounding box center [103, 145] width 114 height 15
type input "phú đức"
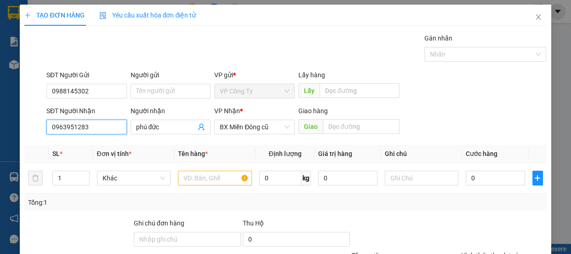
type input "50.000"
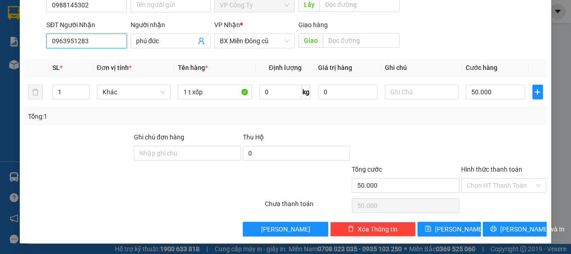
type input "0963951283"
click at [486, 165] on label "Hình thức thanh toán" at bounding box center [491, 168] width 61 height 7
click at [486, 178] on input "Hình thức thanh toán" at bounding box center [500, 185] width 68 height 14
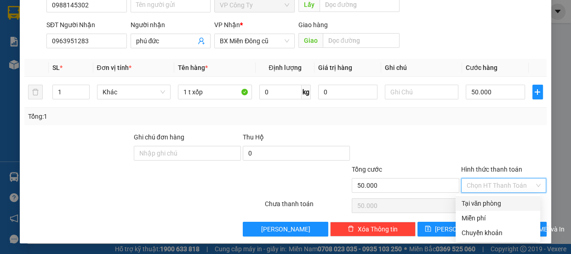
click at [488, 202] on div "Tại văn phòng" at bounding box center [498, 203] width 74 height 10
type input "0"
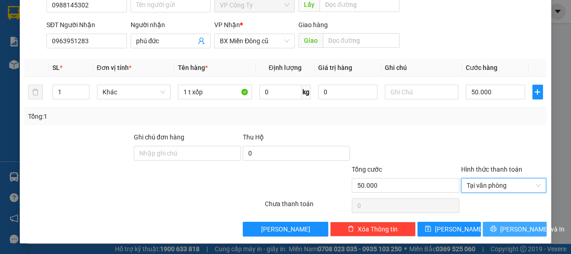
click at [495, 226] on icon "printer" at bounding box center [493, 229] width 6 height 6
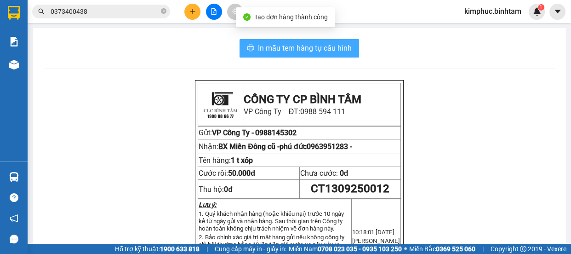
click at [277, 52] on span "In mẫu tem hàng tự cấu hình" at bounding box center [305, 47] width 94 height 11
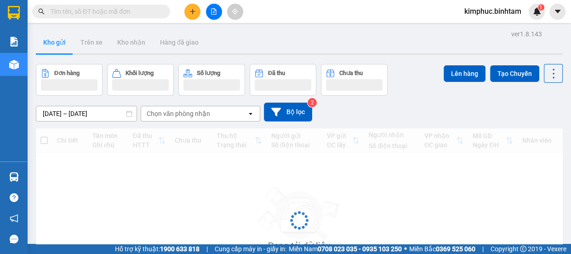
click at [187, 13] on button at bounding box center [192, 12] width 16 height 16
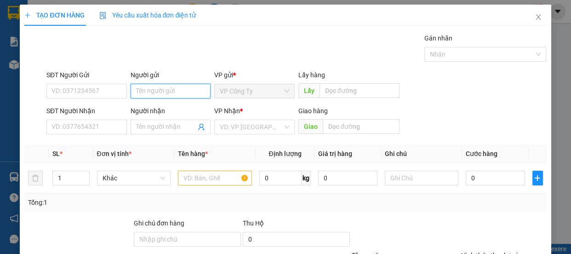
click at [142, 91] on input "Người gửi" at bounding box center [170, 91] width 80 height 15
type input "c"
type input "vy"
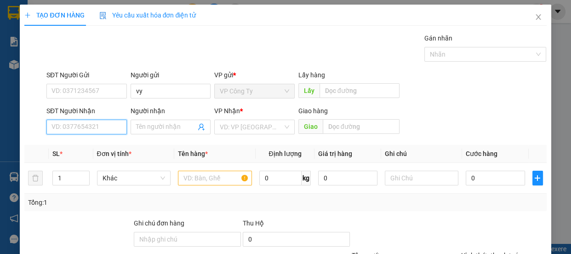
click at [80, 123] on input "SĐT Người Nhận" at bounding box center [86, 126] width 80 height 15
click at [86, 125] on input "0912829988" at bounding box center [86, 126] width 80 height 15
type input "0912829988"
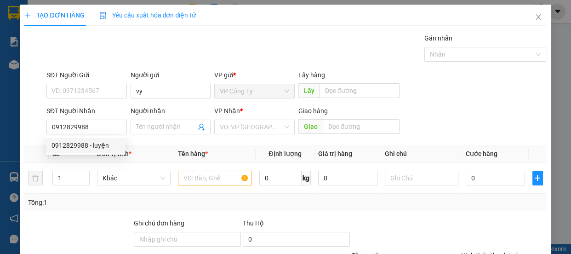
click at [90, 137] on div "0912829988 0912829988 - luyện" at bounding box center [85, 145] width 79 height 18
click at [94, 143] on div "Transit Pickup Surcharge Ids Transit Deliver Surcharge Ids Transit Deliver Surc…" at bounding box center [284, 177] width 521 height 289
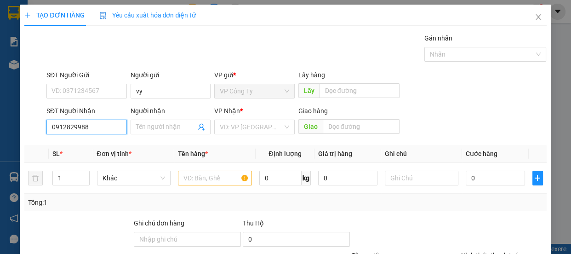
click at [100, 124] on input "0912829988" at bounding box center [86, 126] width 80 height 15
click at [100, 144] on div "0912829988 - luyện" at bounding box center [85, 145] width 68 height 10
type input "luyện"
type input "70.000"
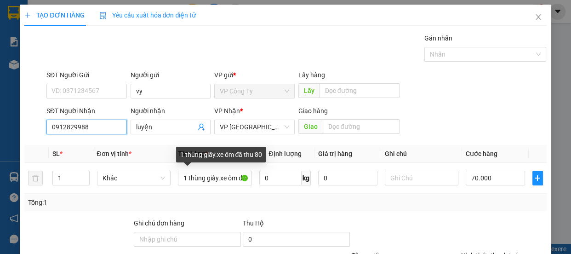
scroll to position [86, 0]
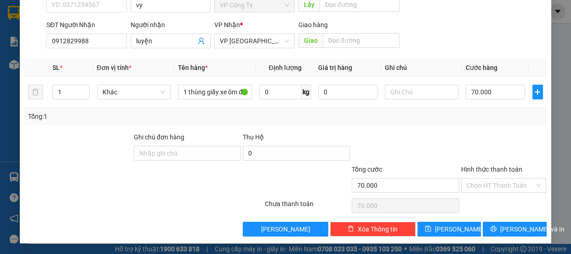
click at [489, 168] on label "Hình thức thanh toán" at bounding box center [491, 168] width 61 height 7
click at [489, 178] on input "Hình thức thanh toán" at bounding box center [500, 185] width 68 height 14
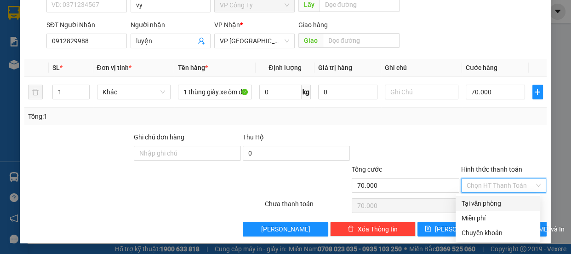
click at [492, 206] on div "Tại văn phòng" at bounding box center [498, 203] width 74 height 10
type input "0"
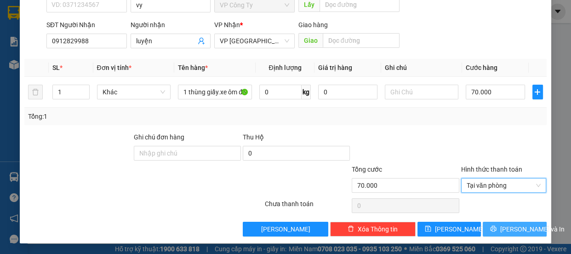
click at [500, 231] on button "[PERSON_NAME] và In" at bounding box center [513, 228] width 63 height 15
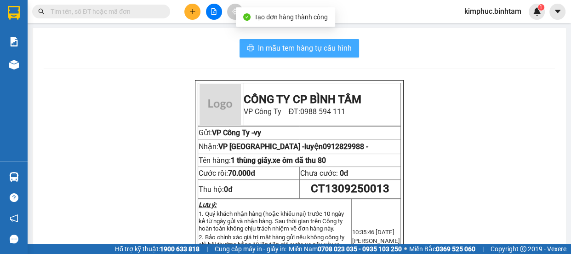
click at [305, 49] on span "In mẫu tem hàng tự cấu hình" at bounding box center [305, 47] width 94 height 11
click at [304, 47] on span "In mẫu tem hàng tự cấu hình" at bounding box center [305, 47] width 94 height 11
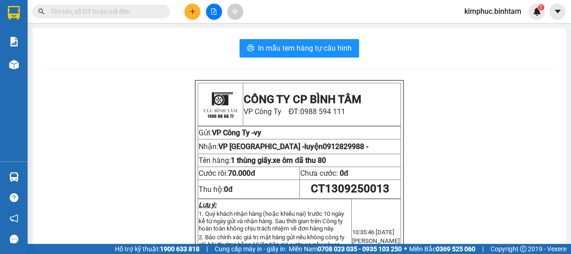
click at [187, 13] on button at bounding box center [192, 12] width 16 height 16
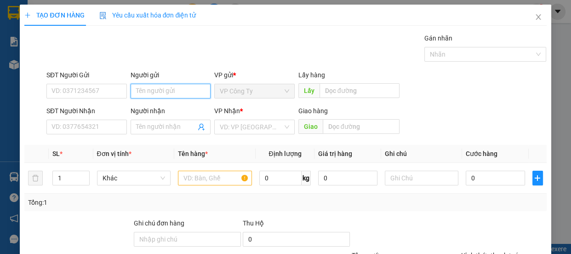
click at [147, 89] on input "Người gửi" at bounding box center [170, 91] width 80 height 15
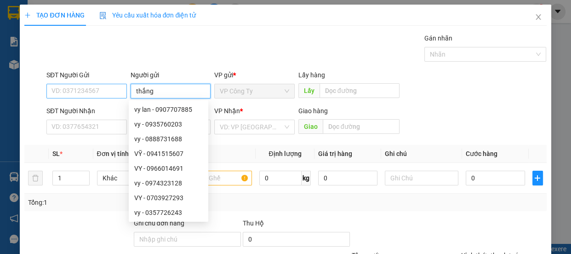
type input "thắng"
click at [96, 89] on input "SĐT Người Gửi" at bounding box center [86, 91] width 80 height 15
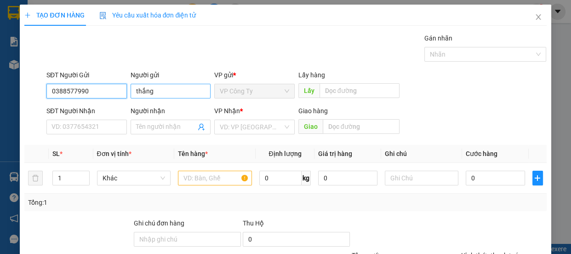
type input "0388577990"
click at [170, 90] on input "thắng" at bounding box center [170, 91] width 80 height 15
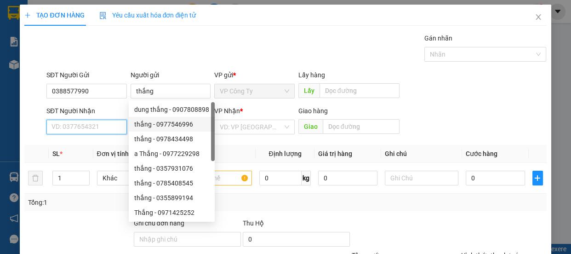
click at [90, 128] on input "SĐT Người Nhận" at bounding box center [86, 126] width 80 height 15
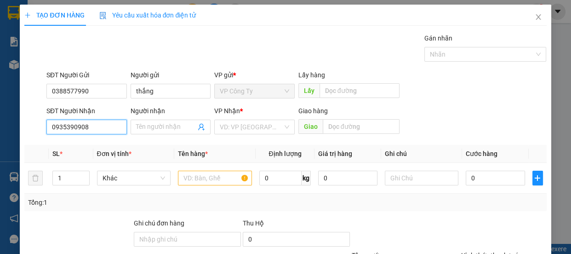
click at [100, 127] on input "0935390908" at bounding box center [86, 126] width 80 height 15
type input "0935390908"
click at [147, 125] on input "Người nhận" at bounding box center [166, 127] width 60 height 10
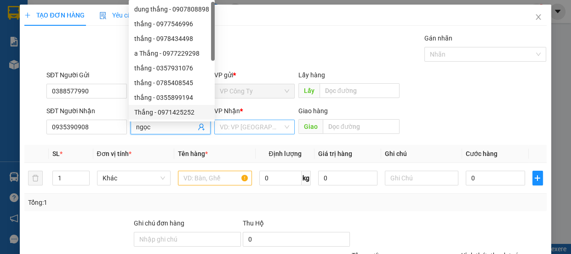
type input "ngọc"
click at [240, 124] on input "search" at bounding box center [251, 127] width 63 height 14
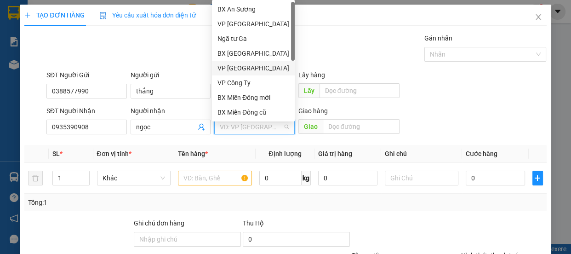
click at [243, 64] on div "VP [GEOGRAPHIC_DATA]" at bounding box center [253, 68] width 72 height 10
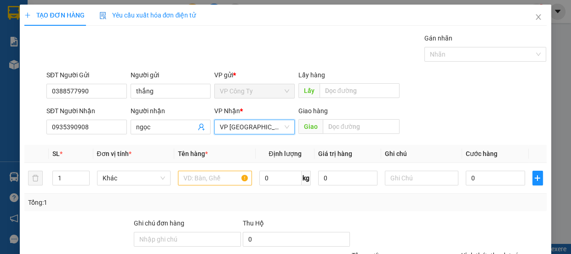
click at [235, 126] on span "VP [GEOGRAPHIC_DATA]" at bounding box center [254, 127] width 69 height 14
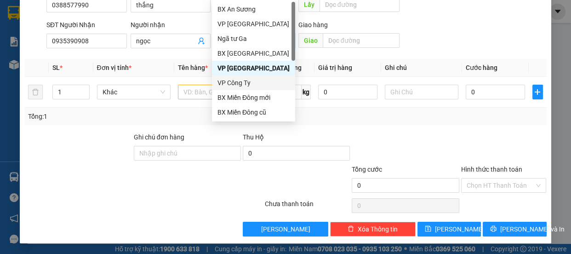
scroll to position [29, 0]
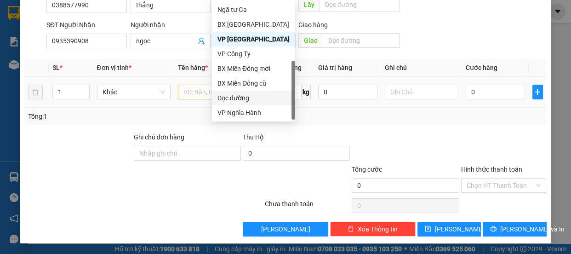
click at [251, 95] on div "Dọc đường" at bounding box center [253, 98] width 72 height 10
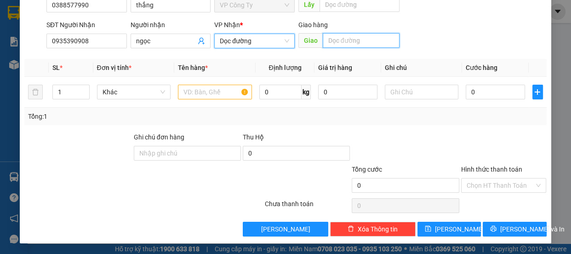
click at [351, 42] on input "text" at bounding box center [361, 40] width 77 height 15
type input "quảng bình"
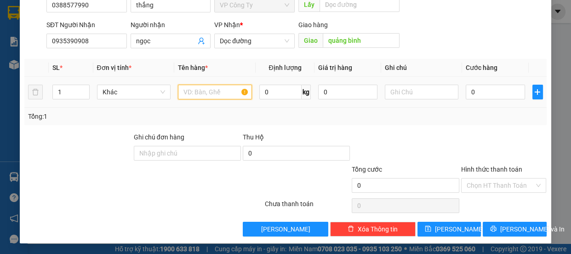
click at [189, 89] on input "text" at bounding box center [215, 92] width 74 height 15
type input "1 thùng giấy"
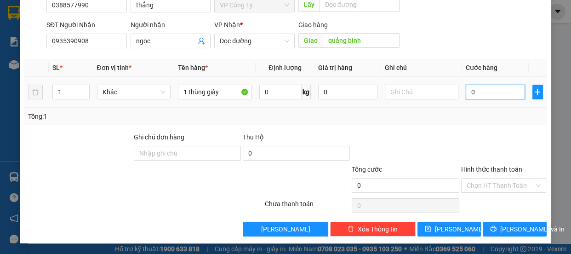
click at [465, 91] on input "0" at bounding box center [494, 92] width 59 height 15
click at [466, 91] on input "0" at bounding box center [494, 92] width 59 height 15
type input "70"
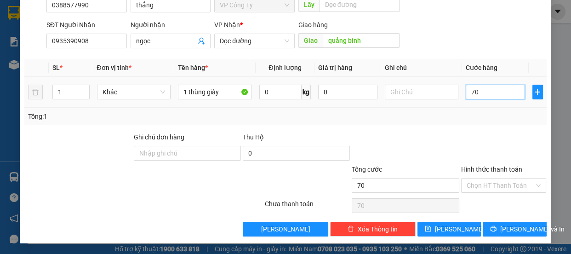
type input "700"
type input "7.000"
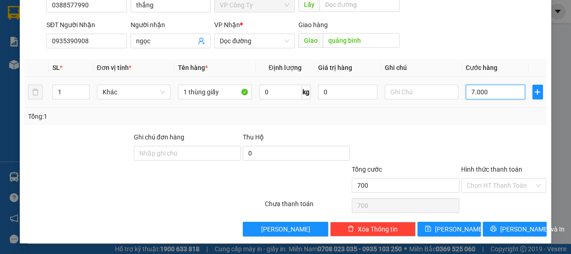
type input "7.000"
type input "70.000"
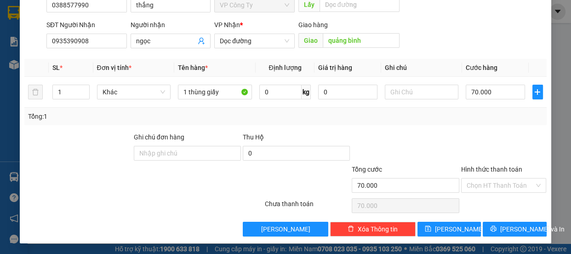
click at [487, 168] on label "Hình thức thanh toán" at bounding box center [491, 168] width 61 height 7
click at [487, 178] on input "Hình thức thanh toán" at bounding box center [500, 185] width 68 height 14
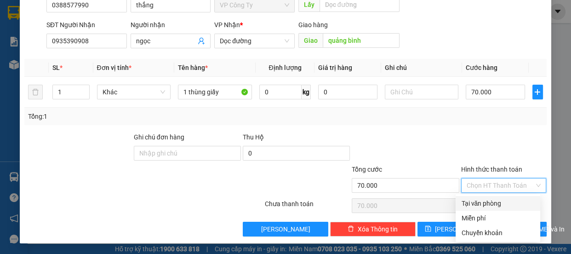
click at [490, 203] on div "Tại văn phòng" at bounding box center [498, 203] width 74 height 10
type input "0"
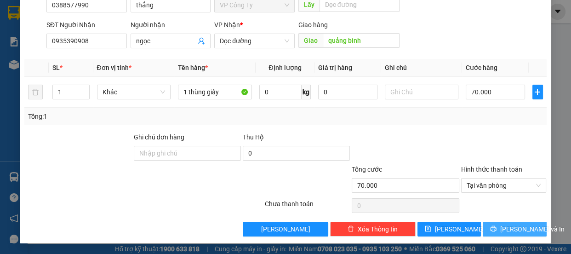
click at [499, 226] on button "[PERSON_NAME] và In" at bounding box center [513, 228] width 63 height 15
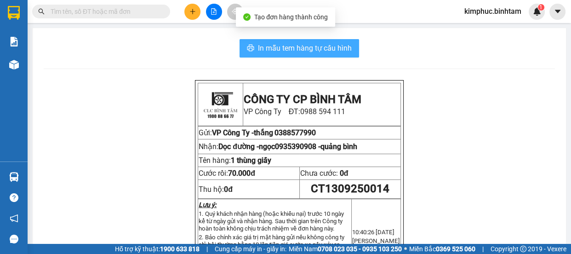
click at [300, 50] on span "In mẫu tem hàng tự cấu hình" at bounding box center [305, 47] width 94 height 11
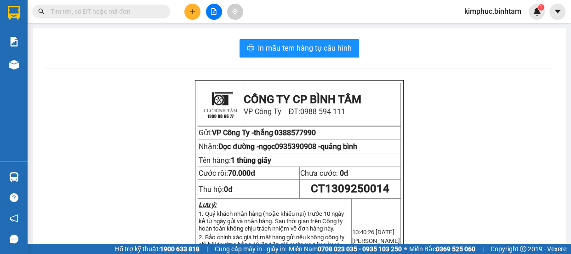
click at [194, 12] on icon "plus" at bounding box center [192, 11] width 6 height 6
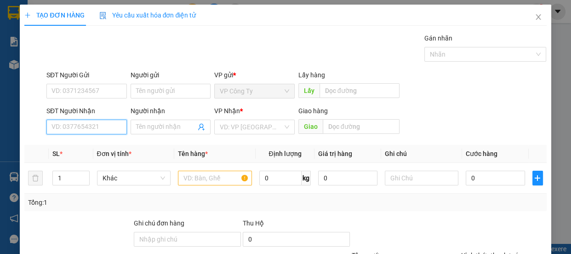
click at [87, 123] on input "SĐT Người Nhận" at bounding box center [86, 126] width 80 height 15
type input "0908883634"
click at [96, 125] on input "0908883634" at bounding box center [86, 126] width 80 height 15
click at [102, 147] on div "0908883634 - thu hiền" at bounding box center [85, 145] width 68 height 10
type input "thu hiền"
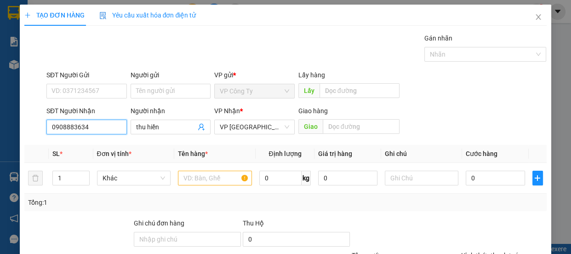
type input "70.000"
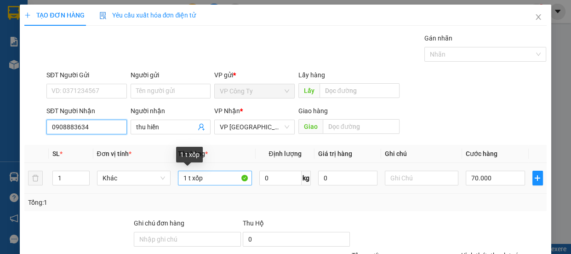
type input "0908883634"
click at [217, 176] on input "1 t xốp" at bounding box center [215, 177] width 74 height 15
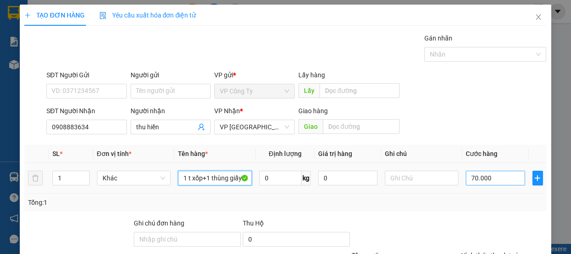
type input "1 t xốp+1 thùng giấy"
click at [470, 175] on input "70.000" at bounding box center [494, 177] width 59 height 15
click at [469, 176] on input "70.000" at bounding box center [494, 177] width 59 height 15
type input "0"
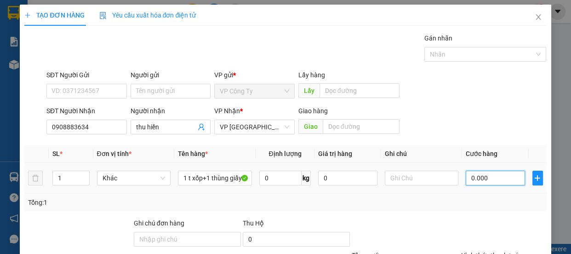
type input "0.000"
type input "10.000"
type input "100.000"
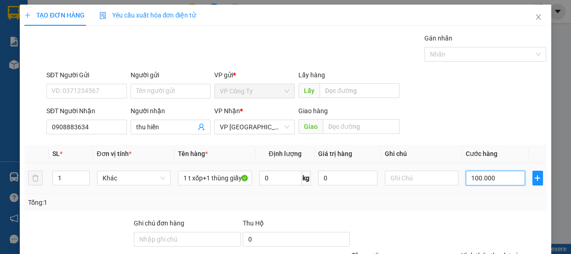
type input "100.000"
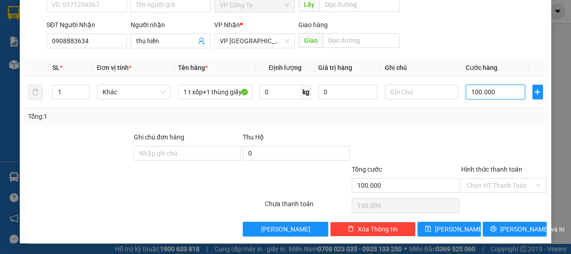
type input "100.000"
click at [494, 167] on label "Hình thức thanh toán" at bounding box center [491, 168] width 61 height 7
click at [494, 178] on input "Hình thức thanh toán" at bounding box center [500, 185] width 68 height 14
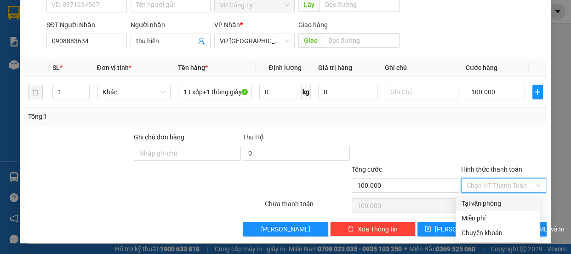
click at [487, 201] on div "Tại văn phòng" at bounding box center [498, 203] width 74 height 10
type input "0"
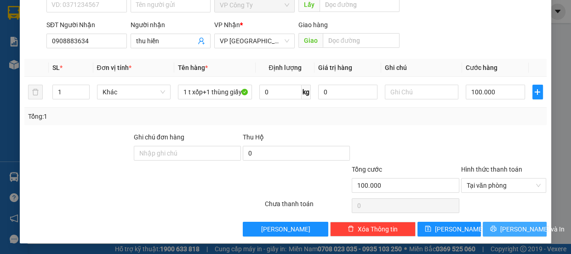
click at [491, 232] on span "printer" at bounding box center [493, 228] width 6 height 7
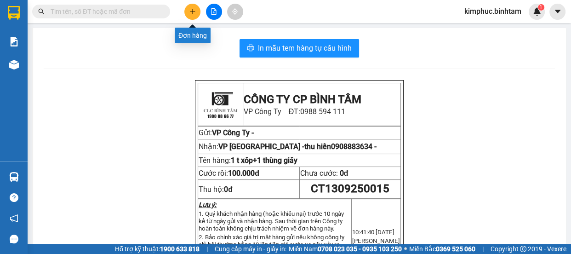
click at [188, 13] on button at bounding box center [192, 12] width 16 height 16
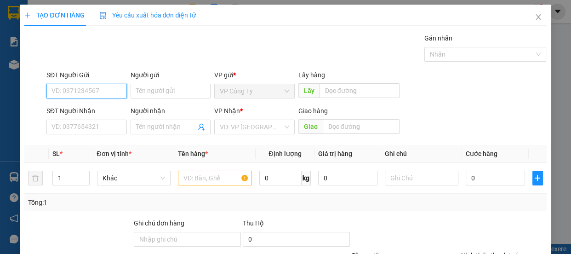
click at [79, 92] on input "SĐT Người Gửi" at bounding box center [86, 91] width 80 height 15
type input "0909809456"
click at [102, 84] on input "0909809456" at bounding box center [86, 91] width 80 height 15
click at [101, 95] on input "0909809456" at bounding box center [86, 91] width 80 height 15
click at [102, 105] on div "0909809456 - dương" at bounding box center [85, 109] width 68 height 10
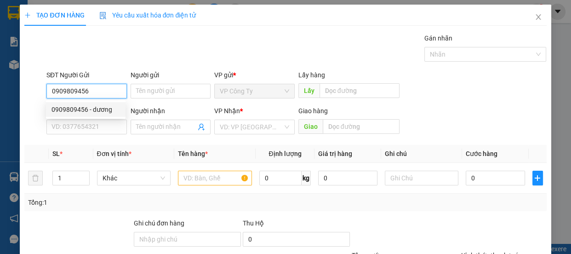
type input "dương"
type input "0932062567"
type input "lý"
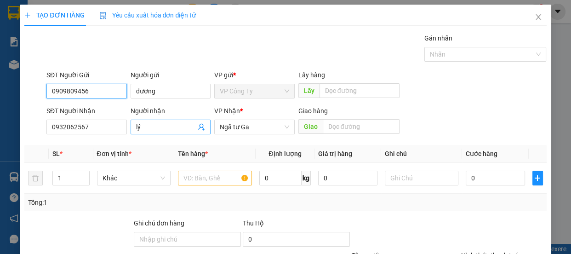
type input "50.000"
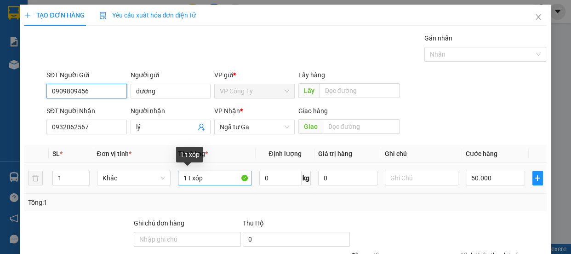
type input "0909809456"
click at [185, 179] on input "1 t xóp" at bounding box center [215, 177] width 74 height 15
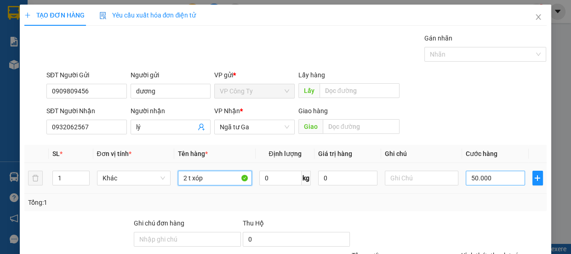
type input "2 t xóp"
click at [466, 176] on input "50.000" at bounding box center [494, 177] width 59 height 15
click at [471, 178] on input "50.000" at bounding box center [494, 177] width 59 height 15
click at [469, 179] on input "50.000" at bounding box center [494, 177] width 59 height 15
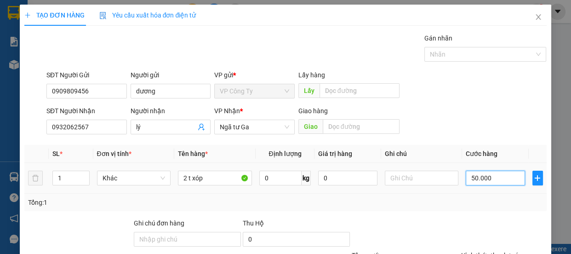
click at [469, 179] on input "50.000" at bounding box center [494, 177] width 59 height 15
type input "0"
type input "0.000"
type input "10.000"
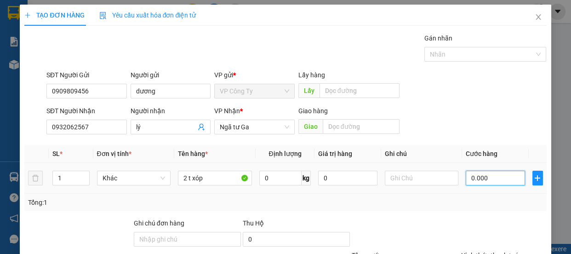
type input "10.000"
type input "140.000"
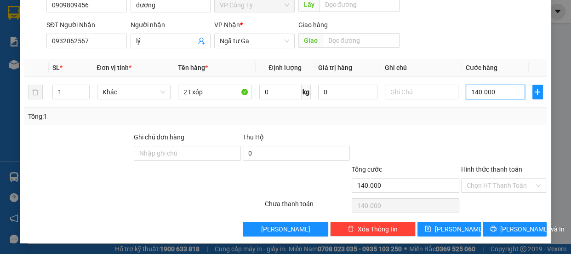
type input "140.000"
click at [475, 175] on div "Hình thức thanh toán" at bounding box center [503, 171] width 85 height 14
click at [487, 165] on label "Hình thức thanh toán" at bounding box center [491, 168] width 61 height 7
click at [487, 178] on input "Hình thức thanh toán" at bounding box center [500, 185] width 68 height 14
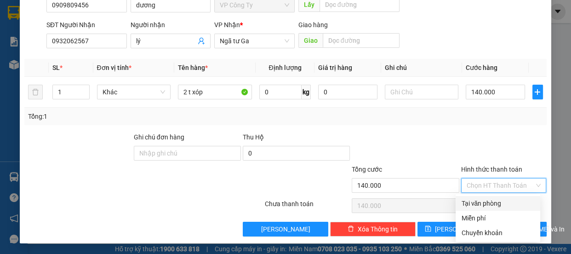
click at [491, 204] on div "Tại văn phòng" at bounding box center [498, 203] width 74 height 10
type input "0"
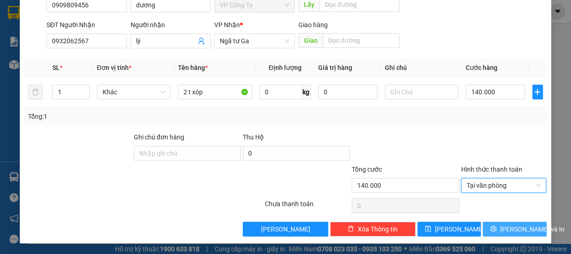
click at [498, 229] on button "[PERSON_NAME] và In" at bounding box center [513, 228] width 63 height 15
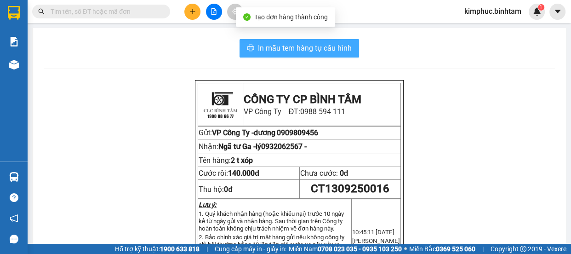
click at [331, 41] on button "In mẫu tem hàng tự cấu hình" at bounding box center [298, 48] width 119 height 18
click at [317, 46] on span "In mẫu tem hàng tự cấu hình" at bounding box center [305, 47] width 94 height 11
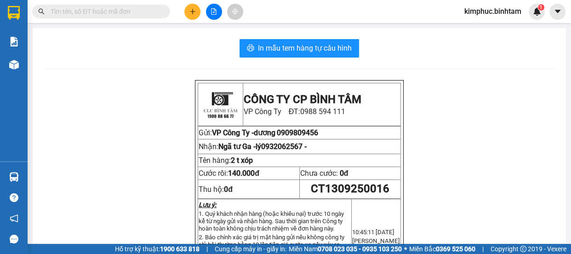
click at [194, 11] on icon "plus" at bounding box center [192, 11] width 6 height 6
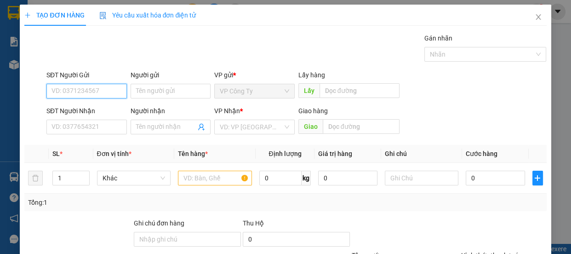
click at [84, 92] on input "SĐT Người Gửi" at bounding box center [86, 91] width 80 height 15
type input "0375109717"
click at [91, 87] on input "0375109717" at bounding box center [86, 91] width 80 height 15
click at [93, 89] on input "0375109717" at bounding box center [86, 91] width 80 height 15
click at [94, 108] on div "0375109717 - tiến" at bounding box center [85, 109] width 68 height 10
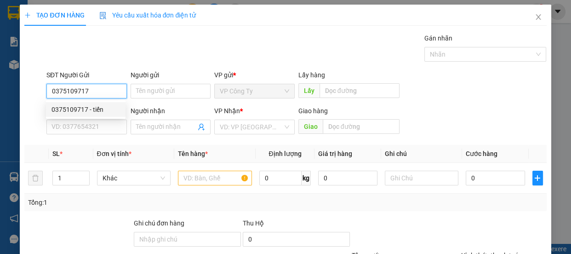
type input "tiến"
type input "0905077963"
type input "thanh"
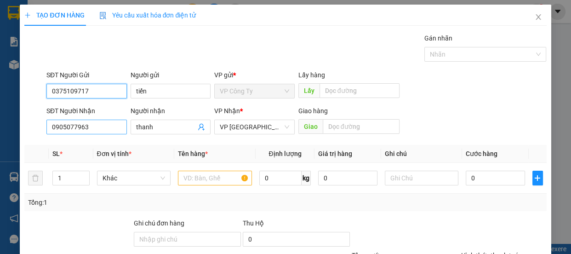
type input "40.000"
type input "0375109717"
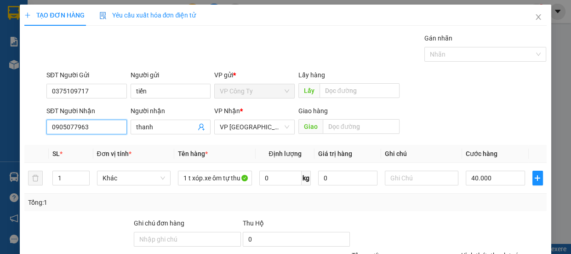
click at [97, 130] on input "0905077963" at bounding box center [86, 126] width 80 height 15
type input "0"
click at [99, 129] on input "0975290907" at bounding box center [86, 126] width 80 height 15
click at [99, 127] on input "0975290907" at bounding box center [86, 126] width 80 height 15
type input "0975290907"
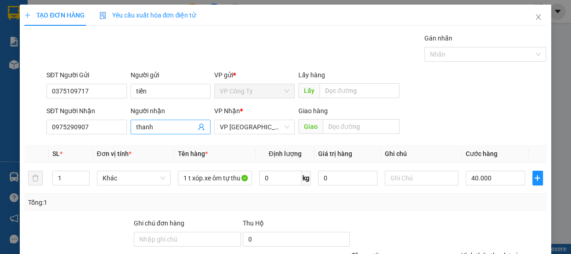
click at [158, 127] on input "thanh" at bounding box center [166, 127] width 60 height 10
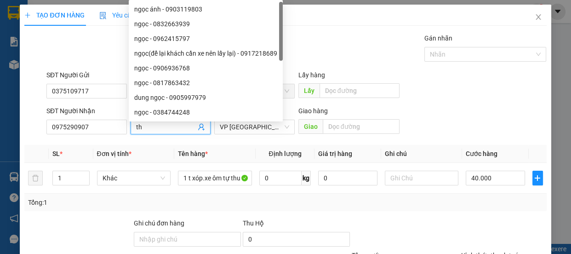
type input "t"
click at [240, 132] on span "VP [GEOGRAPHIC_DATA]" at bounding box center [254, 127] width 69 height 14
type input "khoa"
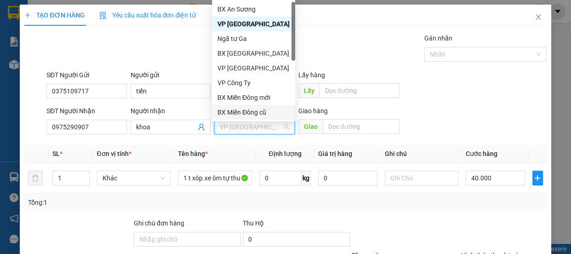
click at [243, 112] on div "BX Miền Đông cũ" at bounding box center [253, 112] width 72 height 10
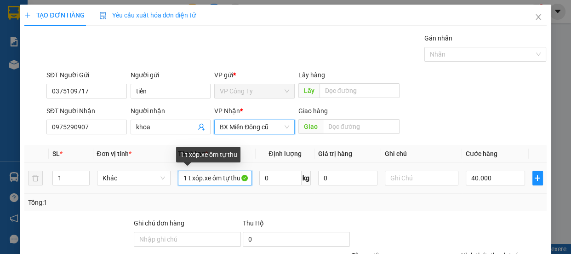
click at [240, 175] on input "1 t xóp.xe ôm tự thu" at bounding box center [215, 177] width 74 height 15
type input "1"
click at [225, 178] on input "1 t giấy.xe ôm đã hu 120" at bounding box center [215, 177] width 74 height 15
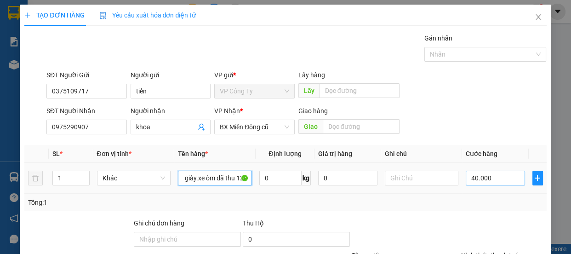
type input "1 t giấy.xe ôm đã thu 120"
click at [469, 181] on input "40.000" at bounding box center [494, 177] width 59 height 15
click at [468, 181] on input "40.000" at bounding box center [494, 177] width 59 height 15
type input "0"
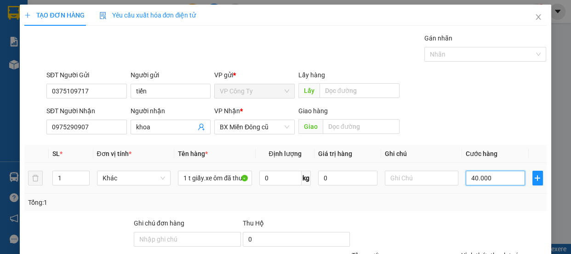
type input "0"
type input "0.000"
type input "70.000"
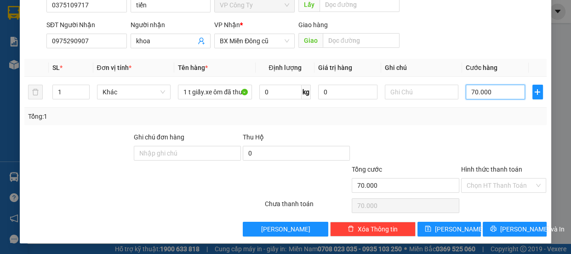
type input "70.000"
click at [481, 170] on label "Hình thức thanh toán" at bounding box center [491, 168] width 61 height 7
click at [481, 178] on input "Hình thức thanh toán" at bounding box center [500, 185] width 68 height 14
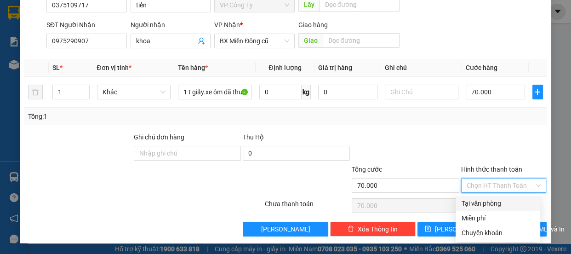
click at [492, 204] on div "Tại văn phòng" at bounding box center [498, 203] width 74 height 10
type input "0"
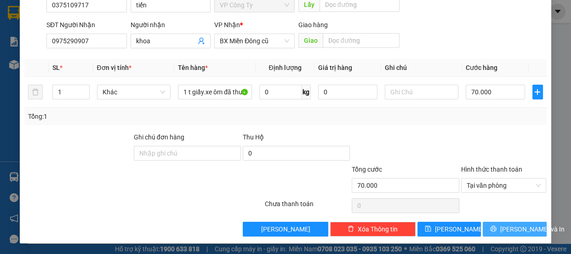
click at [504, 224] on span "[PERSON_NAME] và In" at bounding box center [532, 229] width 64 height 10
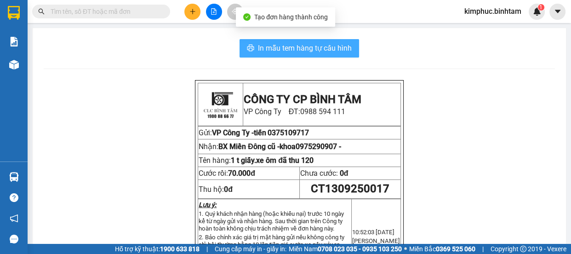
click at [333, 49] on span "In mẫu tem hàng tự cấu hình" at bounding box center [305, 47] width 94 height 11
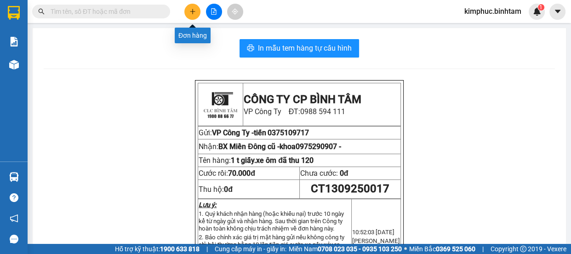
click at [191, 12] on icon "plus" at bounding box center [192, 11] width 6 height 6
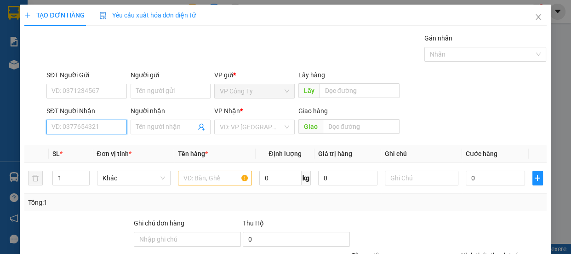
click at [100, 127] on input "SĐT Người Nhận" at bounding box center [86, 126] width 80 height 15
click at [101, 125] on input "0987108186" at bounding box center [86, 126] width 80 height 15
click at [102, 125] on input "0987108186" at bounding box center [86, 126] width 80 height 15
click at [103, 130] on input "0987108186" at bounding box center [86, 126] width 80 height 15
click at [96, 130] on input "0987108186" at bounding box center [86, 126] width 80 height 15
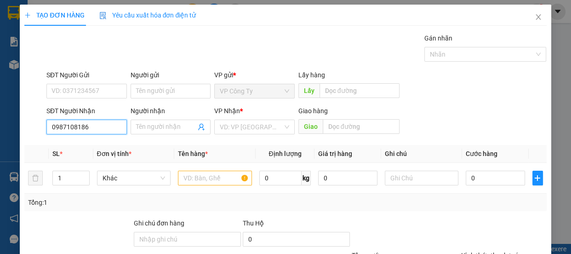
click at [61, 125] on input "0987108186" at bounding box center [86, 126] width 80 height 15
click at [95, 125] on input "0947108186" at bounding box center [86, 126] width 80 height 15
click at [87, 129] on input "0947108186" at bounding box center [86, 126] width 80 height 15
type input "0947108816"
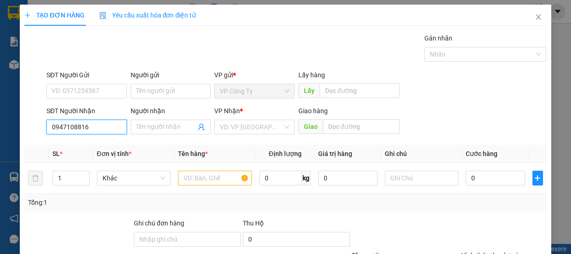
click at [89, 126] on input "0947108816" at bounding box center [86, 126] width 80 height 15
click at [92, 127] on input "0947108816" at bounding box center [86, 126] width 80 height 15
click at [93, 127] on input "0947108816" at bounding box center [86, 126] width 80 height 15
click at [98, 142] on div "0947108816 - cô sáu" at bounding box center [85, 145] width 68 height 10
type input "cô sáu"
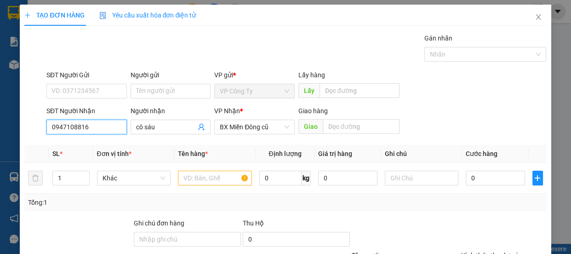
type input "100.000"
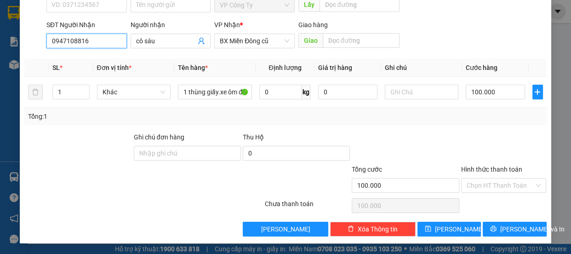
type input "0947108816"
click at [475, 168] on label "Hình thức thanh toán" at bounding box center [491, 168] width 61 height 7
click at [475, 178] on input "Hình thức thanh toán" at bounding box center [500, 185] width 68 height 14
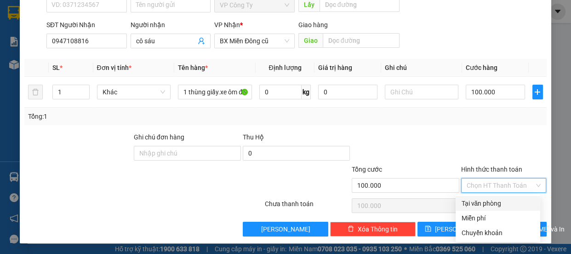
click at [479, 198] on div "Tại văn phòng" at bounding box center [498, 203] width 74 height 10
type input "0"
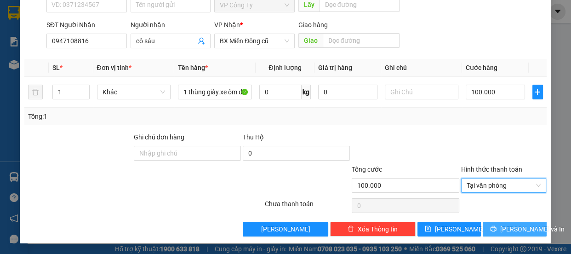
click at [501, 233] on span "[PERSON_NAME] và In" at bounding box center [532, 229] width 64 height 10
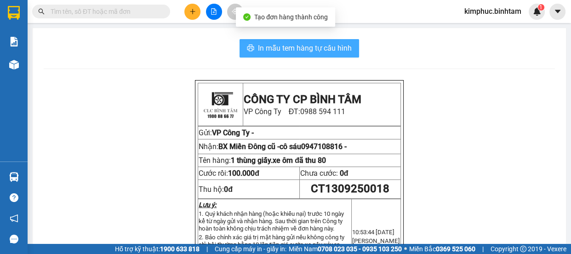
click at [322, 51] on span "In mẫu tem hàng tự cấu hình" at bounding box center [305, 47] width 94 height 11
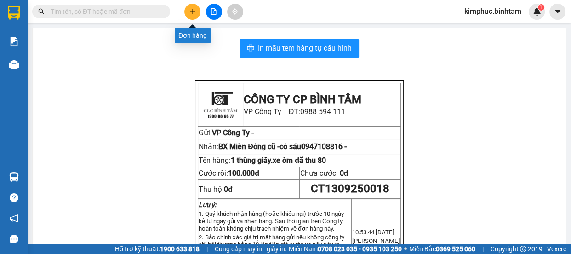
click at [197, 11] on button at bounding box center [192, 12] width 16 height 16
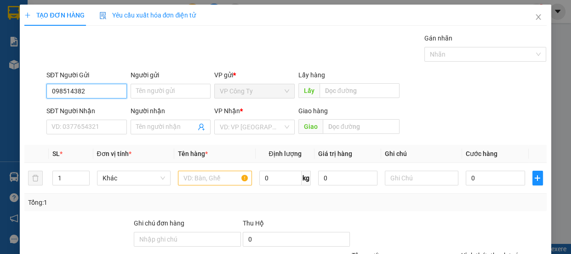
type input "0985143825"
click at [100, 91] on input "0985143825" at bounding box center [86, 91] width 80 height 15
click at [101, 91] on input "0985143825" at bounding box center [86, 91] width 80 height 15
click at [101, 109] on div "0985143825 - trang" at bounding box center [85, 109] width 68 height 10
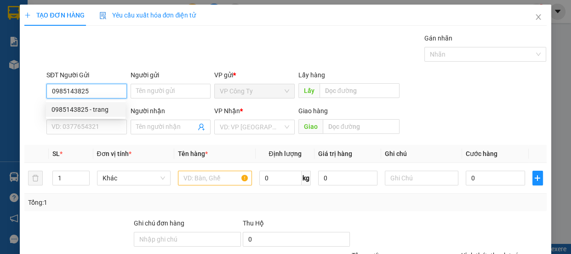
type input "trang"
type input "0384000048"
type input "quảng"
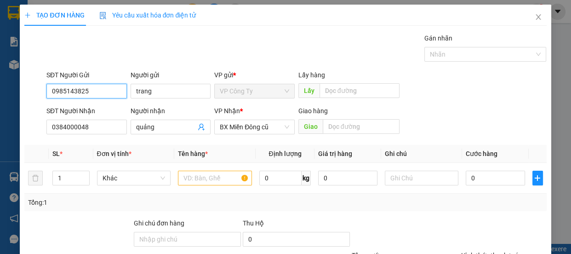
type input "50.000"
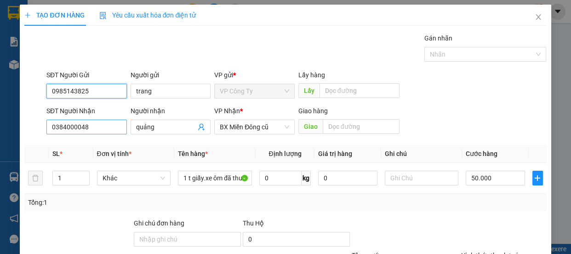
type input "0985143825"
click at [106, 126] on input "0384000048" at bounding box center [86, 126] width 80 height 15
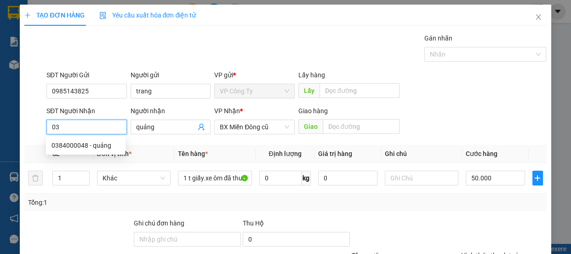
type input "0"
click at [91, 130] on input "0383072205" at bounding box center [86, 126] width 80 height 15
type input "0383072205"
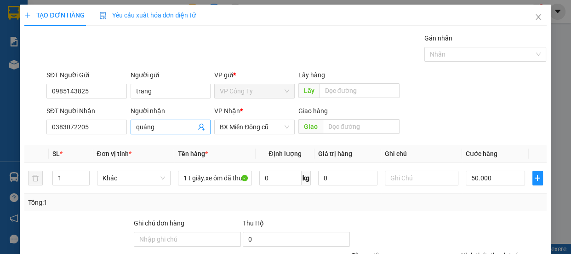
click at [159, 129] on input "quảng" at bounding box center [166, 127] width 60 height 10
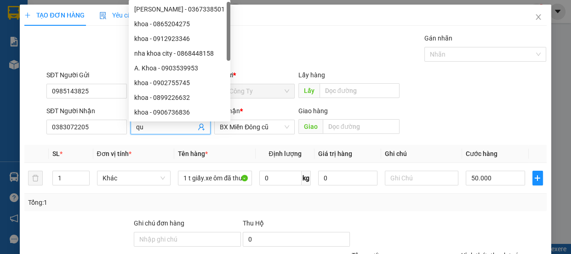
type input "q"
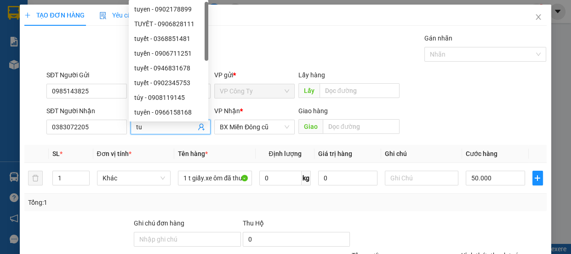
type input "t"
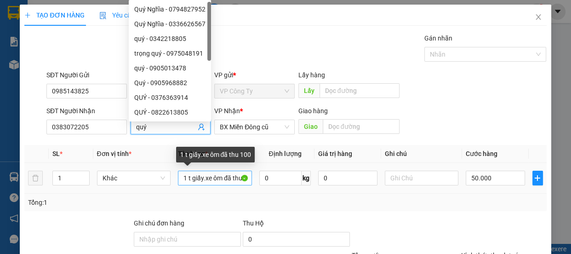
type input "quý"
click at [236, 179] on input "1 t giấy.xe ôm đã thu 100" at bounding box center [215, 177] width 74 height 15
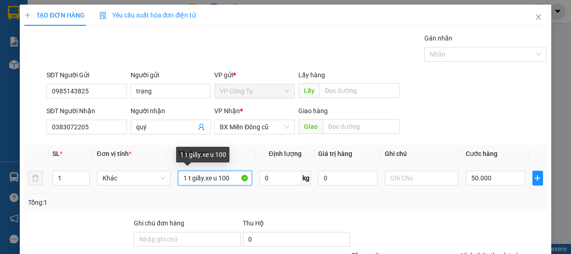
click at [235, 177] on input "1 t giấy.xe u 100" at bounding box center [215, 177] width 74 height 15
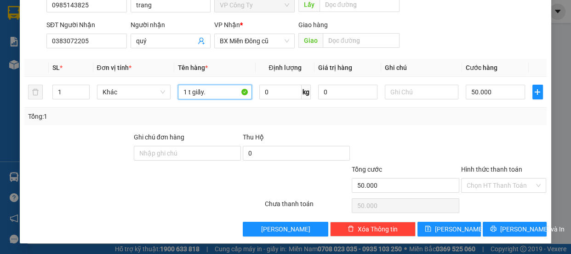
type input "1 t giấy."
click at [478, 167] on label "Hình thức thanh toán" at bounding box center [491, 168] width 61 height 7
click at [478, 178] on input "Hình thức thanh toán" at bounding box center [500, 185] width 68 height 14
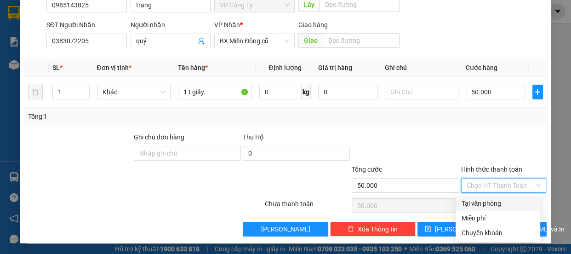
click at [482, 202] on div "Tại văn phòng" at bounding box center [498, 203] width 74 height 10
type input "0"
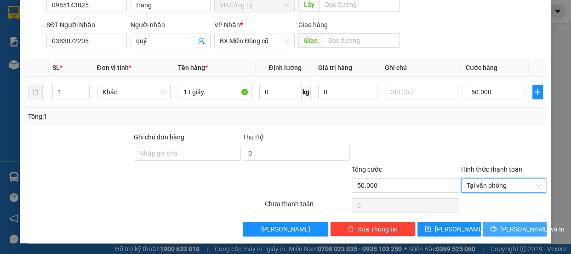
click at [503, 226] on span "[PERSON_NAME] và In" at bounding box center [532, 229] width 64 height 10
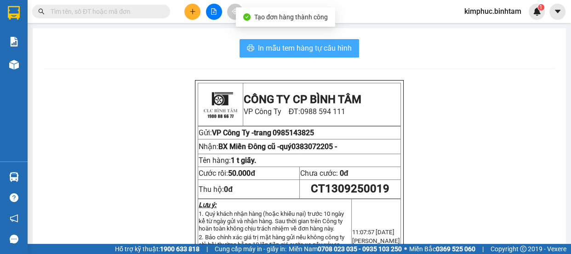
click at [284, 43] on span "In mẫu tem hàng tự cấu hình" at bounding box center [305, 47] width 94 height 11
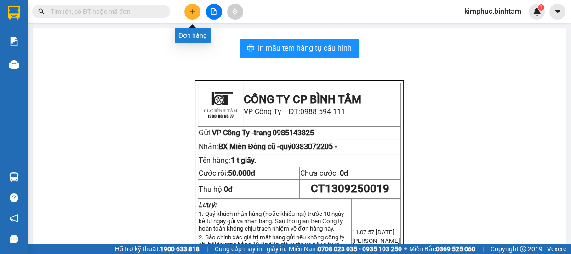
click at [192, 9] on icon "plus" at bounding box center [192, 11] width 6 height 6
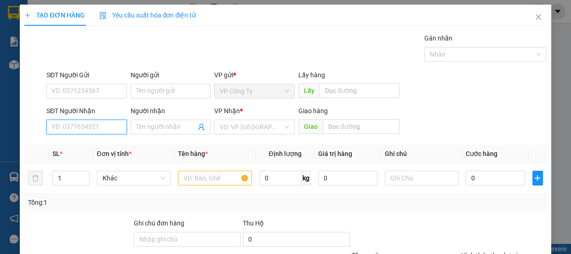
click at [102, 127] on input "SĐT Người Nhận" at bounding box center [86, 126] width 80 height 15
type input "0988696444"
click at [110, 125] on input "0988696444" at bounding box center [86, 126] width 80 height 15
click at [110, 126] on input "0988696444" at bounding box center [86, 126] width 80 height 15
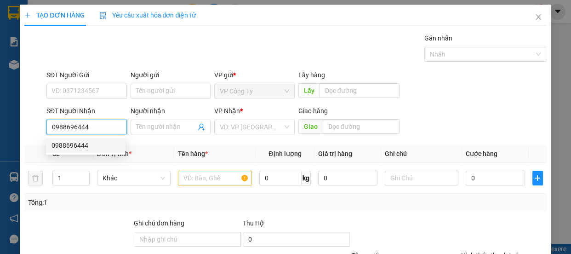
click at [107, 142] on div "0988696444" at bounding box center [85, 145] width 68 height 10
type input "quản trị"
type input "50.000"
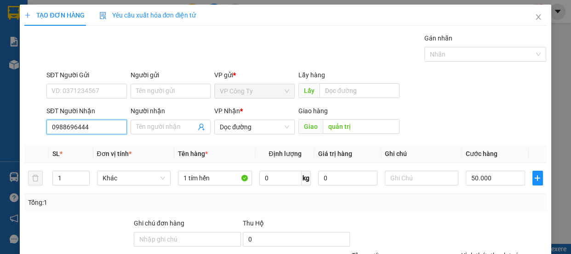
scroll to position [86, 0]
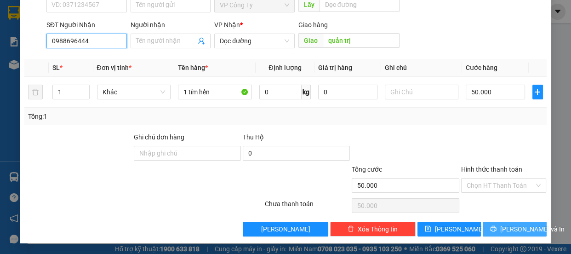
type input "0988696444"
click at [482, 222] on button "[PERSON_NAME] và In" at bounding box center [513, 228] width 63 height 15
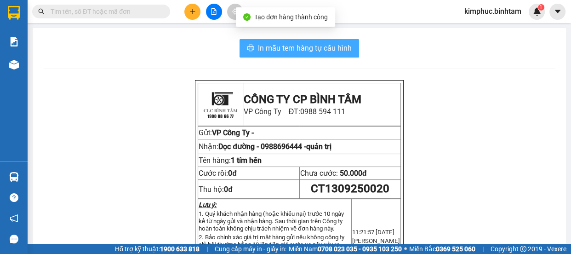
click at [336, 49] on span "In mẫu tem hàng tự cấu hình" at bounding box center [305, 47] width 94 height 11
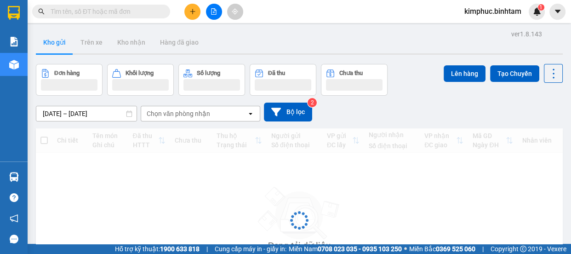
click at [194, 16] on button at bounding box center [192, 12] width 16 height 16
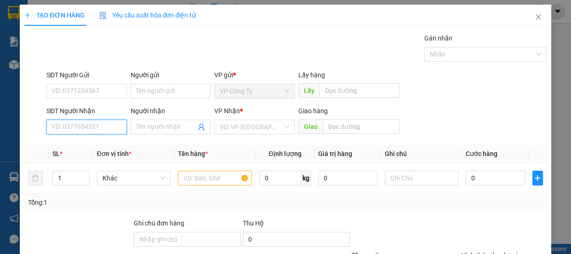
click at [96, 127] on input "SĐT Người Nhận" at bounding box center [86, 126] width 80 height 15
click at [140, 125] on input "Người nhận" at bounding box center [166, 127] width 60 height 10
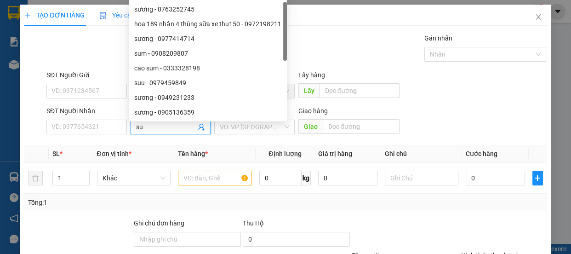
click at [156, 124] on input "su" at bounding box center [166, 127] width 60 height 10
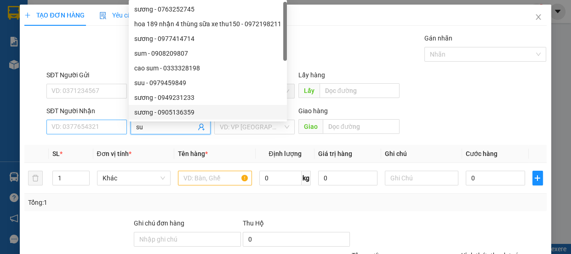
type input "su"
click at [87, 129] on input "SĐT Người Nhận" at bounding box center [86, 126] width 80 height 15
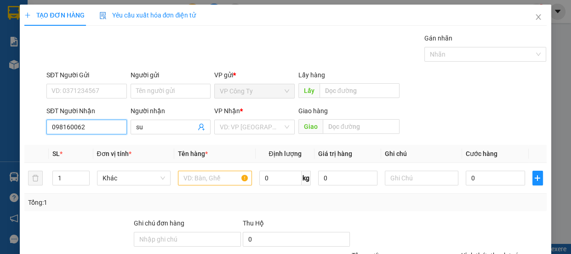
type input "0981600627"
click at [98, 127] on input "0981600627" at bounding box center [86, 126] width 80 height 15
click at [97, 147] on div "0981600627 - su" at bounding box center [85, 145] width 68 height 10
type input "260.000"
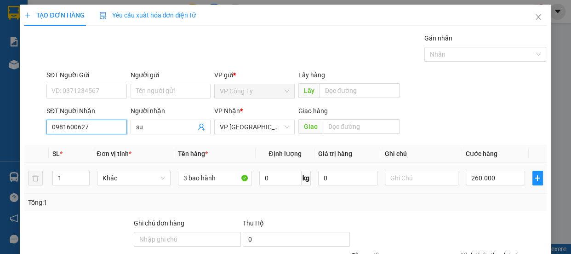
scroll to position [86, 0]
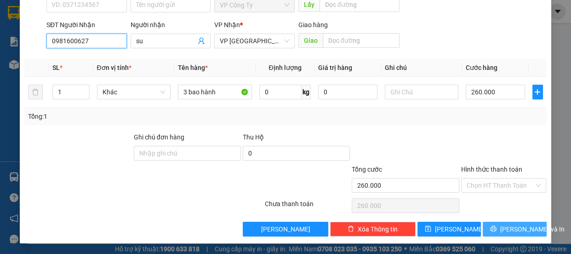
type input "0981600627"
click at [490, 229] on button "[PERSON_NAME] và In" at bounding box center [513, 228] width 63 height 15
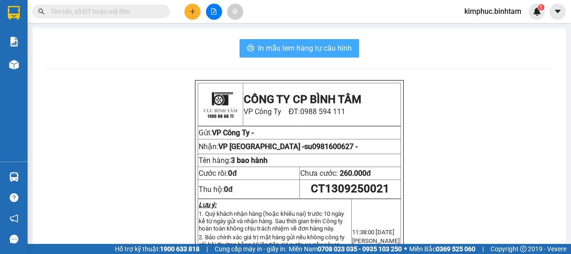
click at [327, 49] on span "In mẫu tem hàng tự cấu hình" at bounding box center [305, 47] width 94 height 11
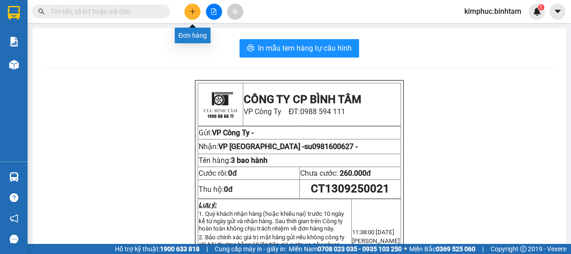
click at [195, 14] on icon "plus" at bounding box center [192, 11] width 6 height 6
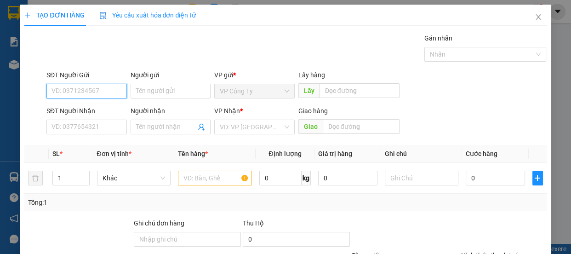
click at [90, 93] on input "SĐT Người Gửi" at bounding box center [86, 91] width 80 height 15
type input "0906447947"
click at [99, 91] on input "0906447947" at bounding box center [86, 91] width 80 height 15
click at [97, 107] on div "0906447947" at bounding box center [85, 109] width 68 height 10
type input "0909625099"
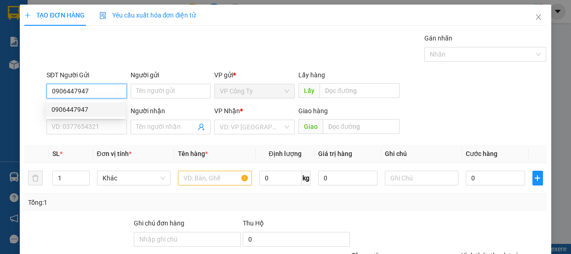
type input "tâm"
type input "50.000"
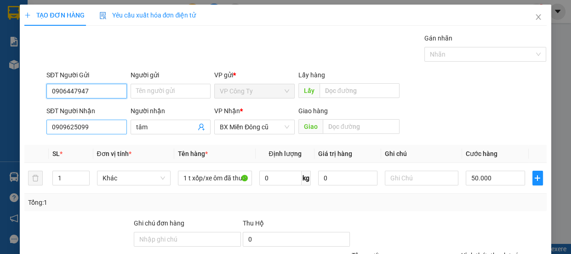
type input "0906447947"
click at [110, 129] on input "0909625099" at bounding box center [86, 126] width 80 height 15
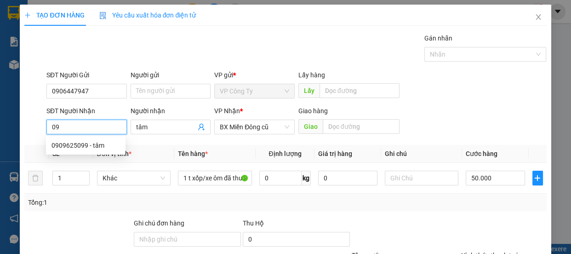
type input "0"
type input "0938437729"
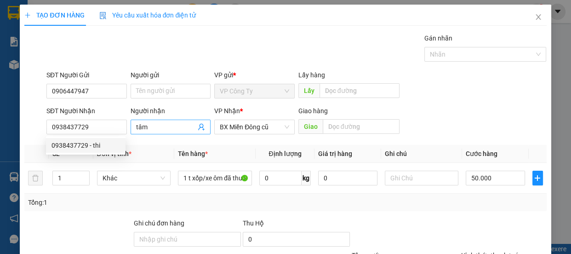
click at [159, 128] on input "tâm" at bounding box center [166, 127] width 60 height 10
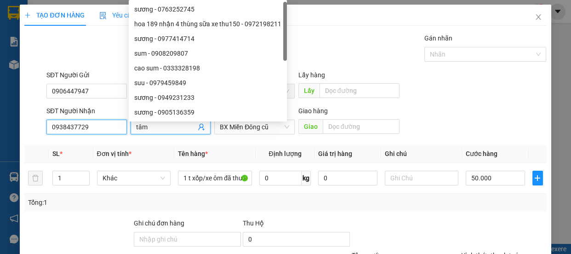
click at [105, 127] on input "0938437729" at bounding box center [86, 126] width 80 height 15
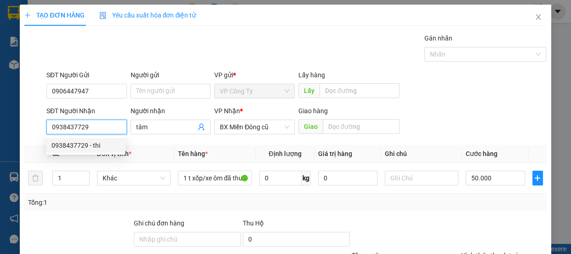
click at [102, 142] on div "0938437729 - thi" at bounding box center [85, 145] width 68 height 10
type input "thi"
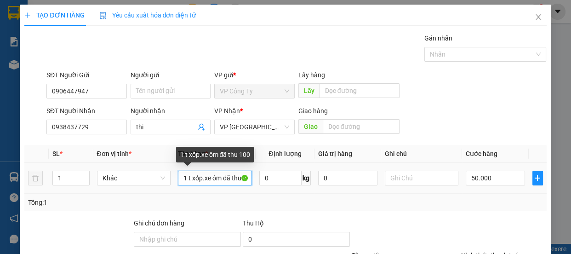
click at [243, 177] on input "1 t xốp.xe ôm đã thu 100" at bounding box center [215, 177] width 74 height 15
click at [236, 175] on input "1 t xốp.xe ô100" at bounding box center [215, 177] width 74 height 15
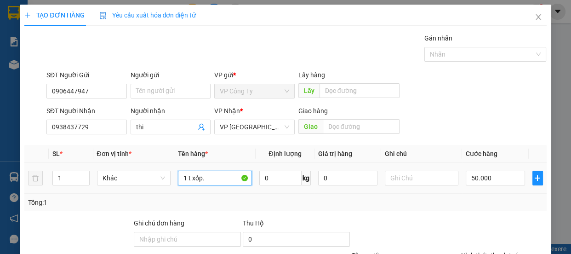
scroll to position [86, 0]
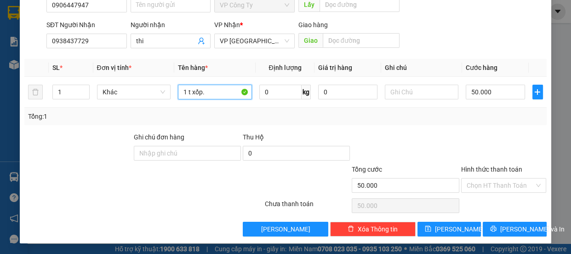
type input "1 t xốp."
click at [486, 165] on label "Hình thức thanh toán" at bounding box center [491, 168] width 61 height 7
click at [486, 178] on input "Hình thức thanh toán" at bounding box center [500, 185] width 68 height 14
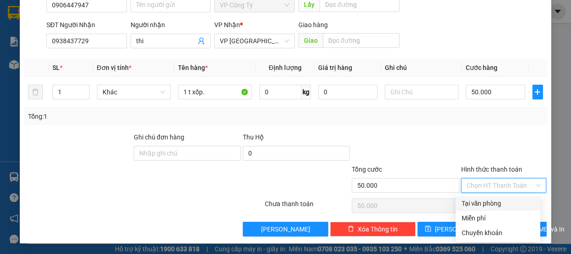
click at [495, 202] on div "Tại văn phòng" at bounding box center [498, 203] width 74 height 10
type input "0"
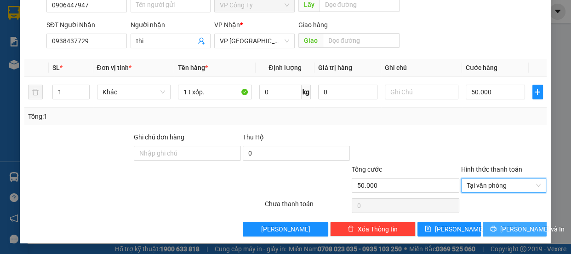
click at [498, 229] on button "[PERSON_NAME] và In" at bounding box center [513, 228] width 63 height 15
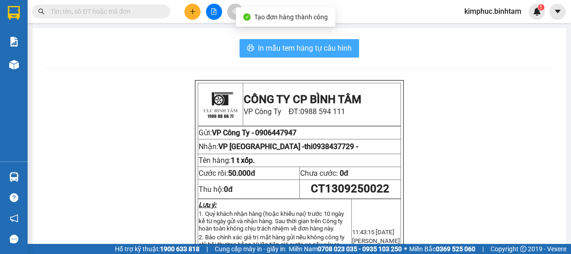
click at [307, 50] on span "In mẫu tem hàng tự cấu hình" at bounding box center [305, 47] width 94 height 11
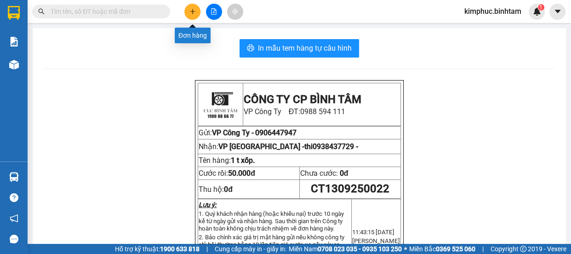
click at [195, 14] on icon "plus" at bounding box center [192, 11] width 6 height 6
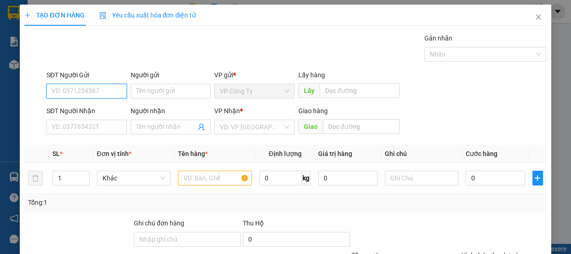
click at [105, 90] on input "SĐT Người Gửi" at bounding box center [86, 91] width 80 height 15
type input "0905759077"
click at [113, 89] on input "0905759077" at bounding box center [86, 91] width 80 height 15
click at [104, 102] on div "0905759077" at bounding box center [85, 109] width 79 height 15
type input "0918295773"
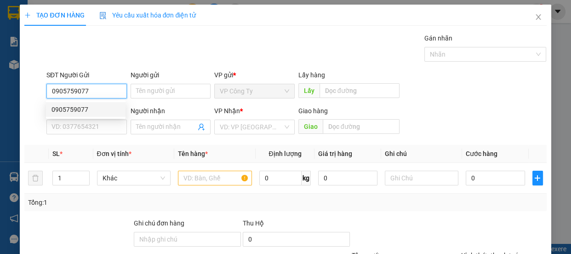
type input "hạ"
type input "140.000"
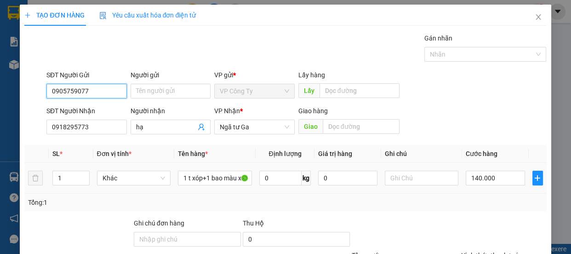
scroll to position [41, 0]
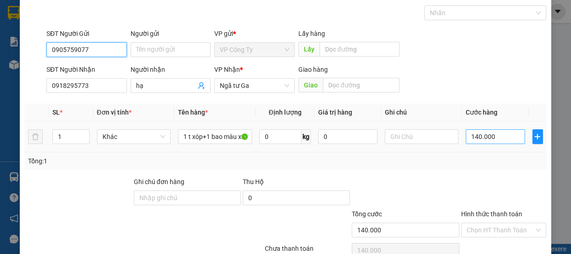
type input "0905759077"
click at [474, 135] on input "140.000" at bounding box center [494, 136] width 59 height 15
click at [471, 135] on input "140.000" at bounding box center [494, 136] width 59 height 15
type input "10.000"
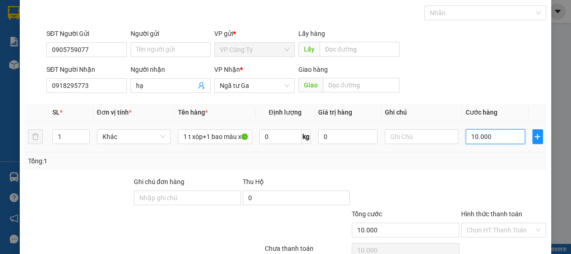
type input "170.000"
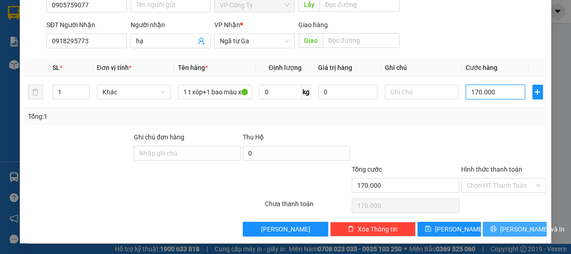
type input "170.000"
click at [487, 221] on button "[PERSON_NAME] và In" at bounding box center [513, 228] width 63 height 15
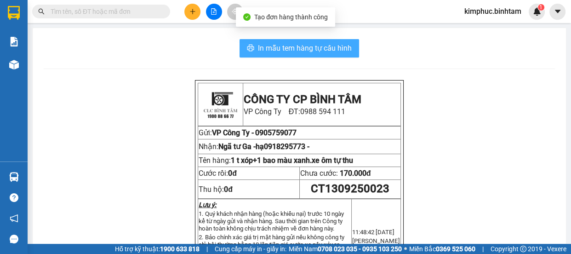
click at [328, 42] on span "In mẫu tem hàng tự cấu hình" at bounding box center [305, 47] width 94 height 11
click at [313, 45] on span "In mẫu tem hàng tự cấu hình" at bounding box center [305, 47] width 94 height 11
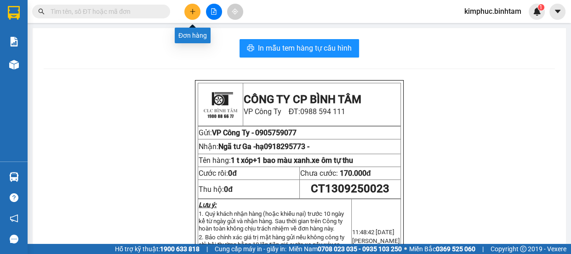
click at [190, 7] on button at bounding box center [192, 12] width 16 height 16
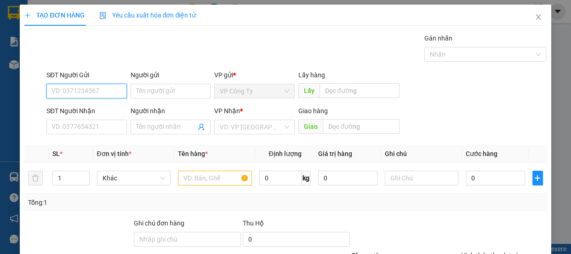
click at [82, 91] on input "SĐT Người Gửi" at bounding box center [86, 91] width 80 height 15
type input "0787104226"
click at [93, 92] on input "0787104226" at bounding box center [86, 91] width 80 height 15
click at [92, 104] on div "0787104226" at bounding box center [85, 109] width 68 height 10
type input "0907339440"
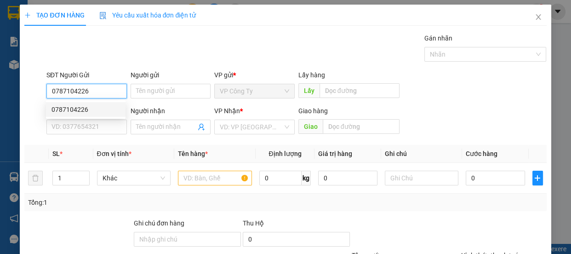
type input "trâm"
type input "100.000"
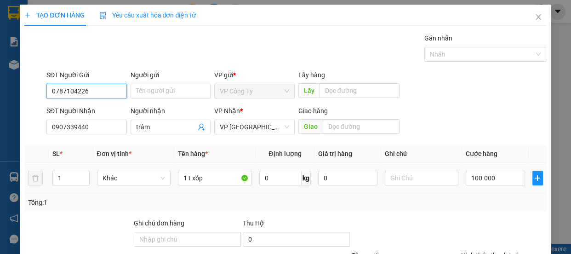
scroll to position [86, 0]
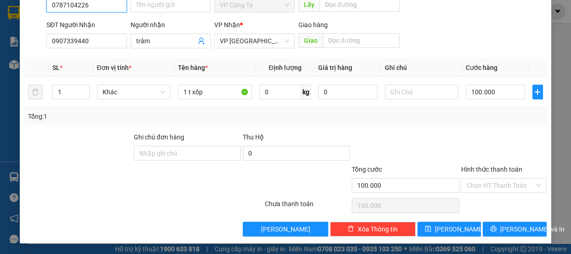
type input "0787104226"
click at [481, 171] on label "Hình thức thanh toán" at bounding box center [491, 168] width 61 height 7
click at [481, 178] on input "Hình thức thanh toán" at bounding box center [500, 185] width 68 height 14
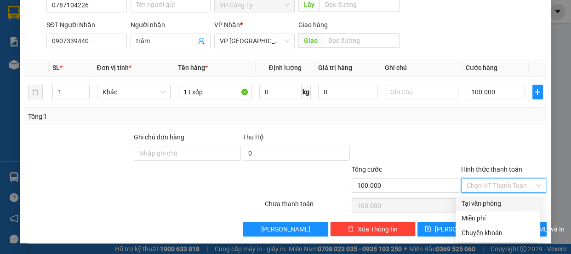
click at [490, 199] on div "Tại văn phòng" at bounding box center [498, 203] width 74 height 10
type input "0"
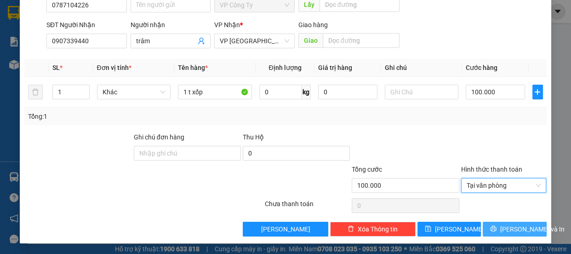
click at [496, 229] on icon "printer" at bounding box center [493, 228] width 6 height 6
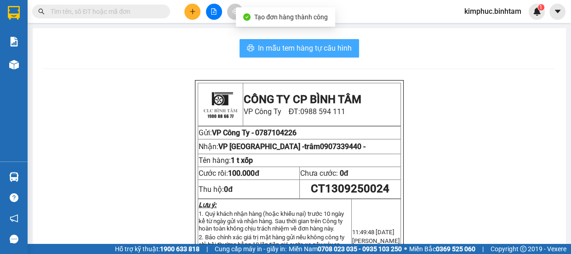
click at [304, 46] on span "In mẫu tem hàng tự cấu hình" at bounding box center [305, 47] width 94 height 11
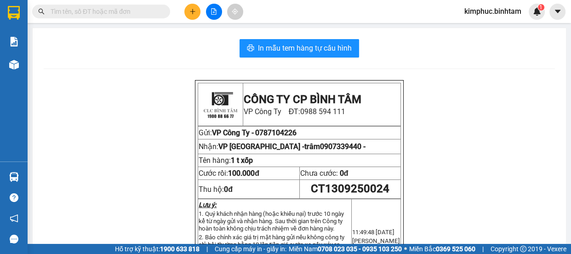
click at [193, 9] on icon "plus" at bounding box center [192, 11] width 6 height 6
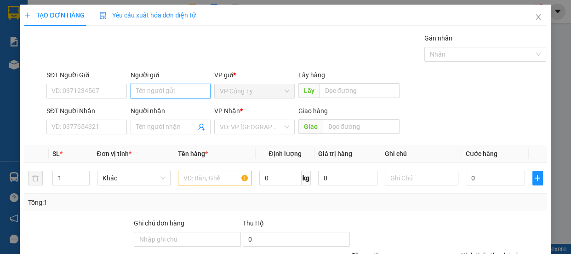
click at [135, 91] on input "Người gửi" at bounding box center [170, 91] width 80 height 15
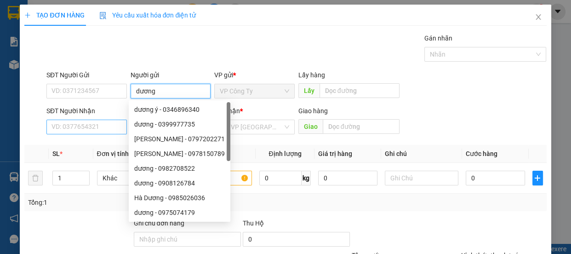
type input "dương"
click at [87, 120] on input "SĐT Người Nhận" at bounding box center [86, 126] width 80 height 15
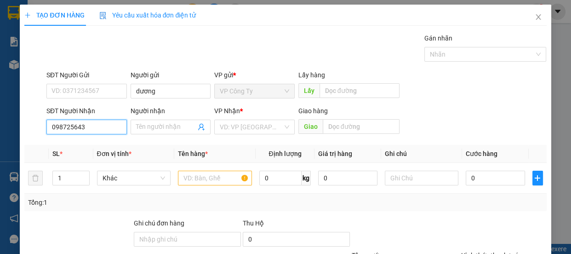
type input "0987256434"
click at [99, 126] on input "0987256434" at bounding box center [86, 126] width 80 height 15
click at [105, 145] on div "0987256434 - thúy" at bounding box center [96, 145] width 91 height 10
type input "thúy"
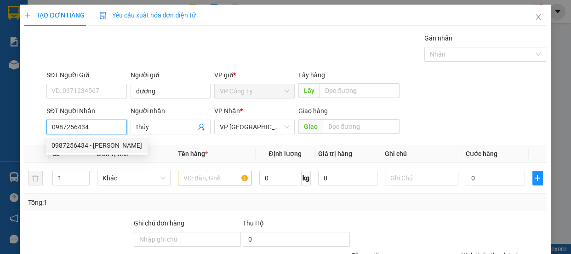
type input "170.000"
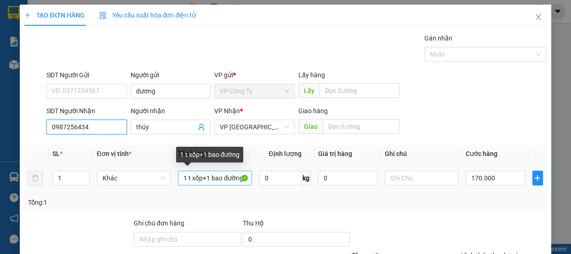
type input "0987256434"
click at [238, 177] on input "1 t xốp+1 bao đường" at bounding box center [215, 177] width 74 height 15
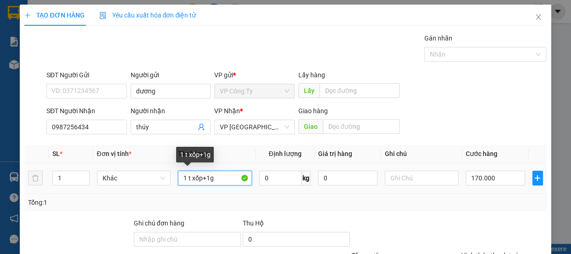
click at [233, 174] on input "1 t xốp+1g" at bounding box center [215, 177] width 74 height 15
type input "1 t xốp"
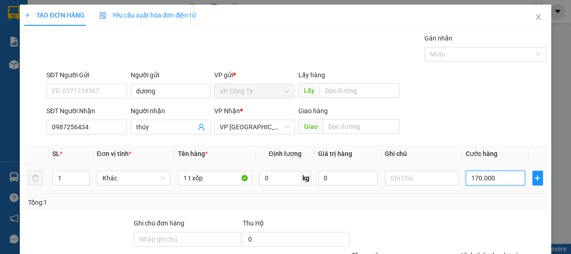
click at [472, 178] on input "170.000" at bounding box center [494, 177] width 59 height 15
click at [472, 177] on input "170.000" at bounding box center [494, 177] width 59 height 15
click at [472, 176] on input "170.000" at bounding box center [494, 177] width 59 height 15
type input "10.000"
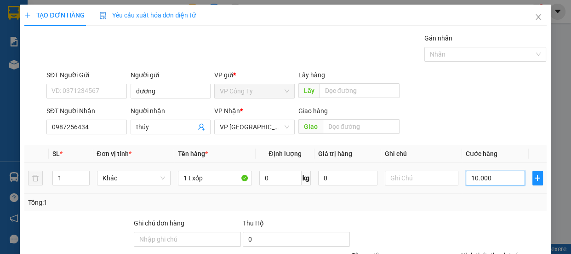
type input "10.000"
type input "100.000"
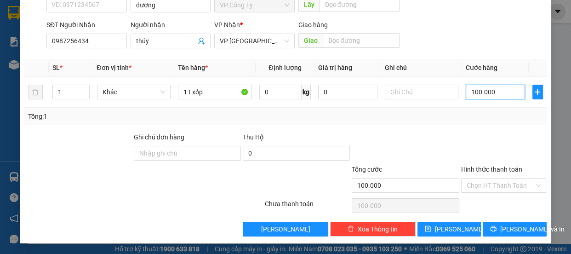
type input "100.000"
click at [475, 166] on label "Hình thức thanh toán" at bounding box center [491, 168] width 61 height 7
click at [475, 178] on input "Hình thức thanh toán" at bounding box center [500, 185] width 68 height 14
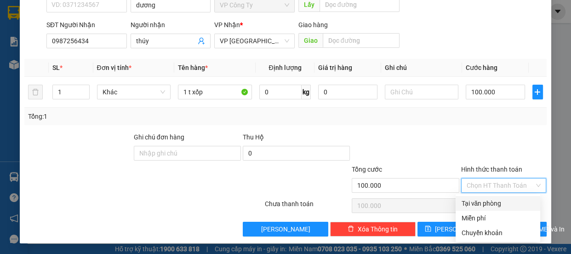
click at [483, 201] on div "Tại văn phòng" at bounding box center [498, 203] width 74 height 10
type input "0"
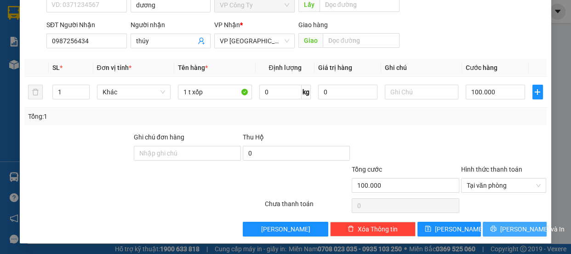
click at [482, 229] on button "[PERSON_NAME] và In" at bounding box center [513, 228] width 63 height 15
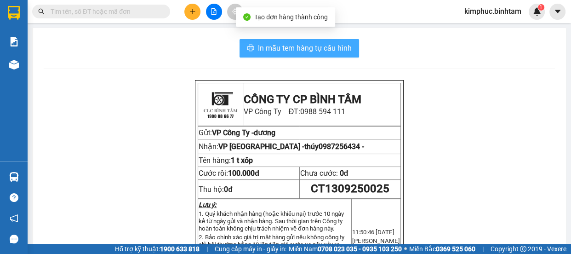
click at [317, 46] on span "In mẫu tem hàng tự cấu hình" at bounding box center [305, 47] width 94 height 11
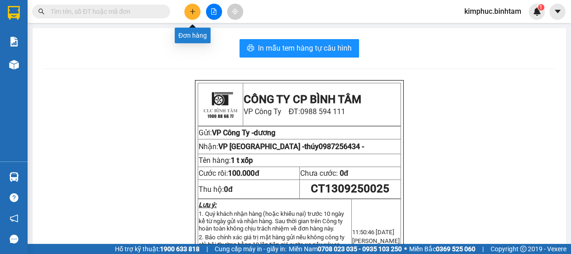
click at [194, 6] on button at bounding box center [192, 12] width 16 height 16
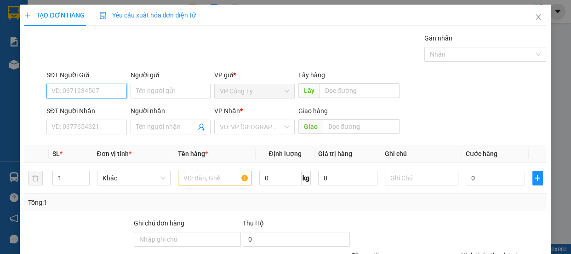
click at [118, 94] on input "SĐT Người Gửi" at bounding box center [86, 91] width 80 height 15
click at [158, 87] on input "Người gửi" at bounding box center [170, 91] width 80 height 15
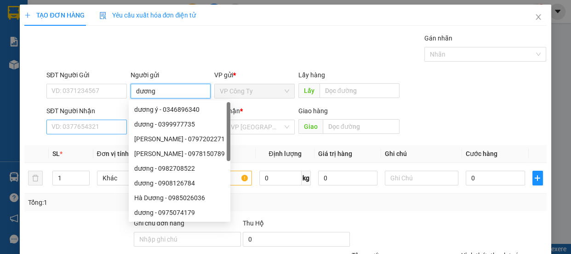
type input "dương"
click at [102, 123] on input "SĐT Người Nhận" at bounding box center [86, 126] width 80 height 15
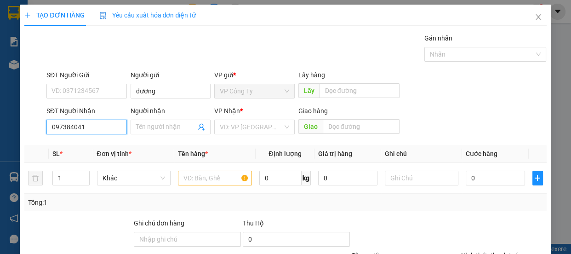
type input "0973840413"
click at [111, 127] on input "0973840413" at bounding box center [86, 126] width 80 height 15
click at [108, 144] on div "0973840413 - uyên" at bounding box center [85, 145] width 68 height 10
type input "uyên"
type input "170.000"
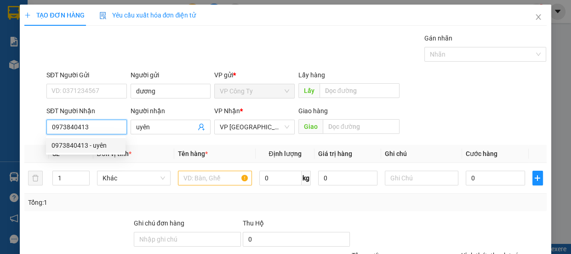
type input "170.000"
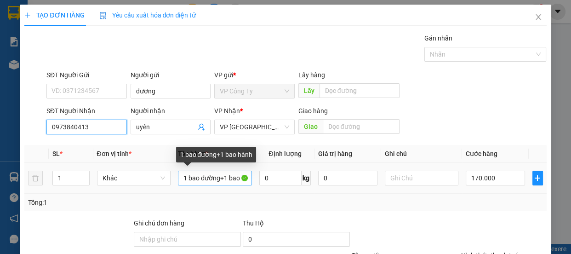
type input "0973840413"
click at [225, 175] on input "1 bao đường+1 bao hành" at bounding box center [215, 177] width 74 height 15
click at [224, 176] on input "1 bao đường+1 bao hành" at bounding box center [215, 177] width 74 height 15
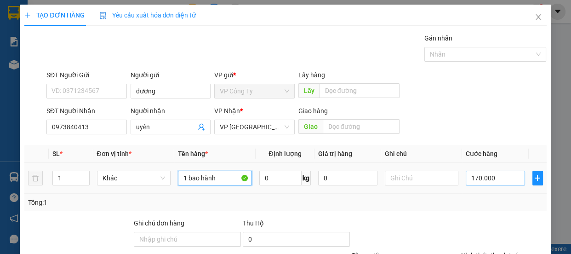
type input "1 bao hành"
click at [472, 175] on input "170.000" at bounding box center [494, 177] width 59 height 15
click at [473, 177] on input "170.000" at bounding box center [494, 177] width 59 height 15
click at [474, 179] on input "170.000" at bounding box center [494, 177] width 59 height 15
click at [473, 181] on input "170.000" at bounding box center [494, 177] width 59 height 15
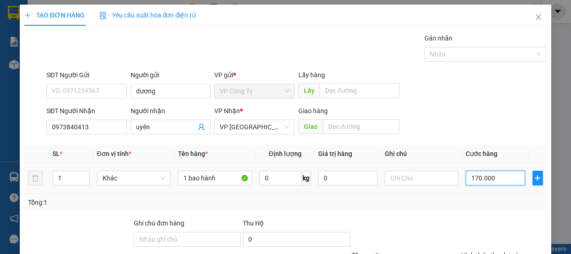
type input "10.000"
type input "0"
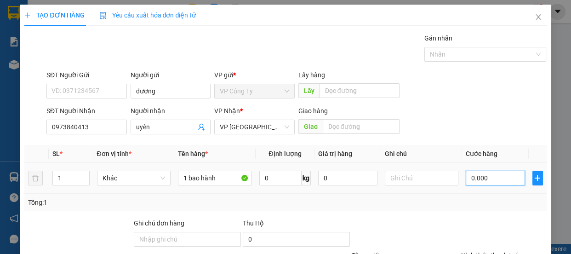
type input "90.000"
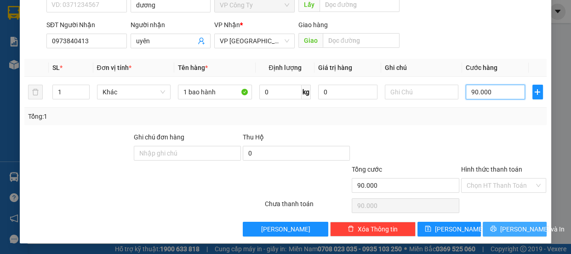
type input "90.000"
click at [488, 227] on button "[PERSON_NAME] và In" at bounding box center [513, 228] width 63 height 15
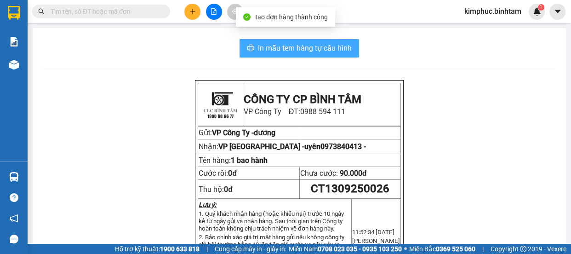
click at [331, 55] on button "In mẫu tem hàng tự cấu hình" at bounding box center [298, 48] width 119 height 18
click at [334, 50] on span "In mẫu tem hàng tự cấu hình" at bounding box center [305, 47] width 94 height 11
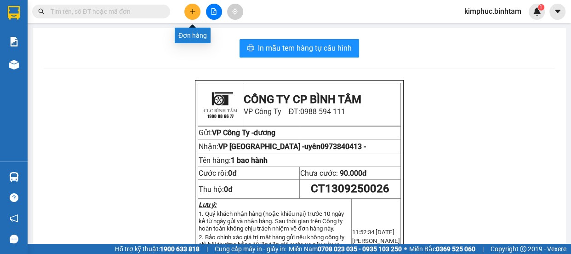
click at [198, 13] on button at bounding box center [192, 12] width 16 height 16
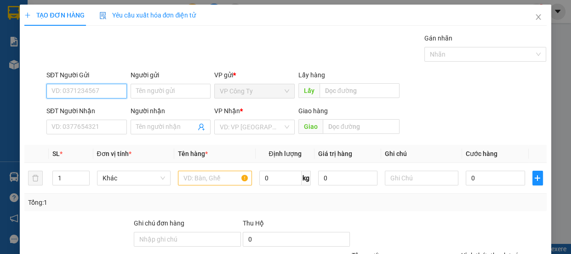
click at [85, 91] on input "SĐT Người Gửi" at bounding box center [86, 91] width 80 height 15
type input "0905890682"
click at [102, 91] on input "0905890682" at bounding box center [86, 91] width 80 height 15
click at [102, 109] on div "0905890682 - tuấn" at bounding box center [85, 109] width 68 height 10
type input "tuấn"
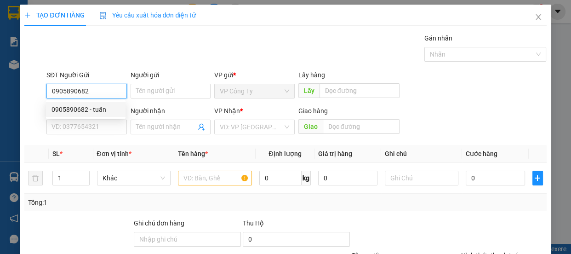
type input "0707599979"
type input "tú"
type input "40.000"
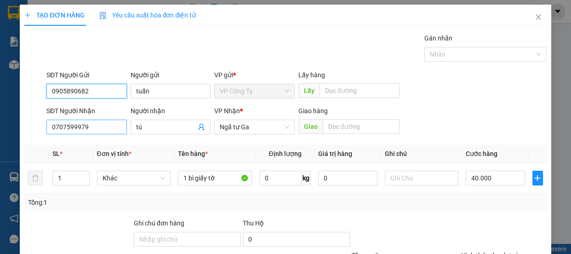
type input "0905890682"
click at [100, 127] on input "0707599979" at bounding box center [86, 126] width 80 height 15
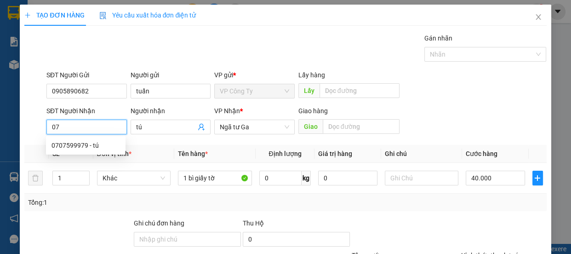
type input "0"
click at [101, 162] on th "Đơn vị tính *" at bounding box center [133, 154] width 81 height 18
click at [90, 125] on input "0707" at bounding box center [86, 126] width 80 height 15
type input "0707839879"
click at [102, 125] on input "0707839879" at bounding box center [86, 126] width 80 height 15
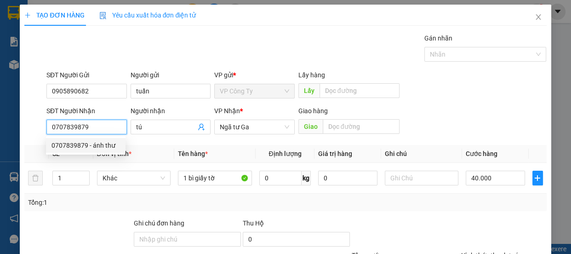
click at [101, 146] on div "0707839879 - ánh thư" at bounding box center [85, 145] width 68 height 10
type input "ánh thư"
type input "70.000"
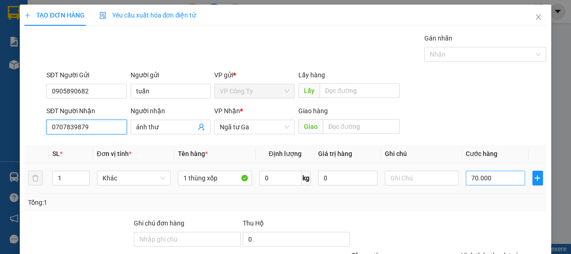
type input "0707839879"
click at [469, 175] on input "70.000" at bounding box center [494, 177] width 59 height 15
type input "0"
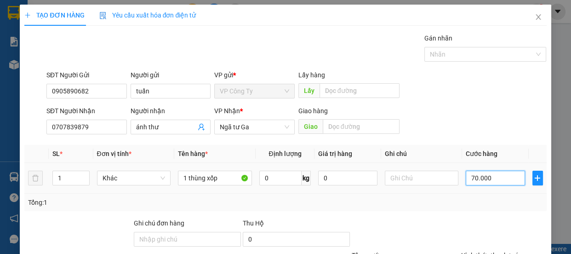
type input "0.000"
type input "10.000"
type input "100.000"
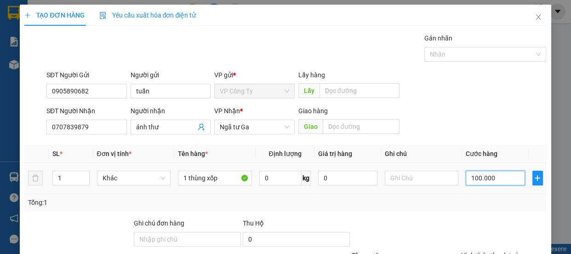
type input "100.000"
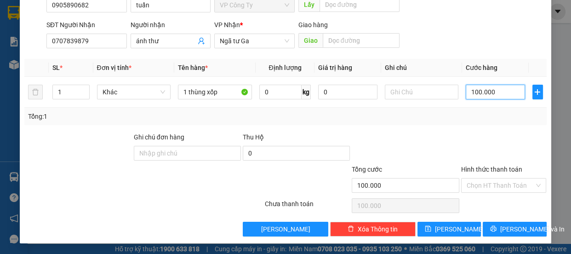
type input "100.000"
click at [486, 165] on label "Hình thức thanh toán" at bounding box center [491, 168] width 61 height 7
click at [486, 178] on input "Hình thức thanh toán" at bounding box center [500, 185] width 68 height 14
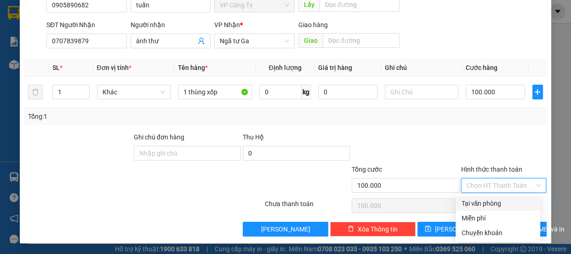
click at [484, 200] on div "Tại văn phòng" at bounding box center [498, 203] width 74 height 10
type input "0"
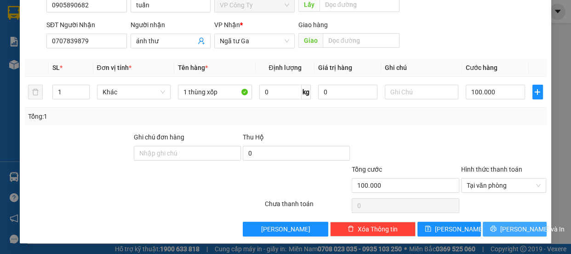
click at [485, 226] on button "[PERSON_NAME] và In" at bounding box center [513, 228] width 63 height 15
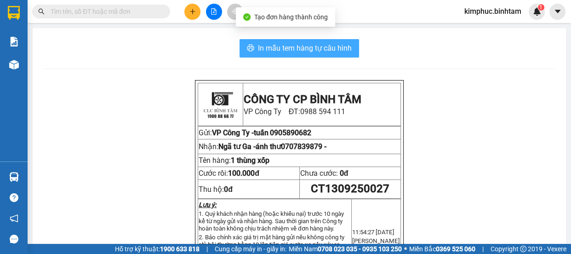
click at [278, 47] on span "In mẫu tem hàng tự cấu hình" at bounding box center [305, 47] width 94 height 11
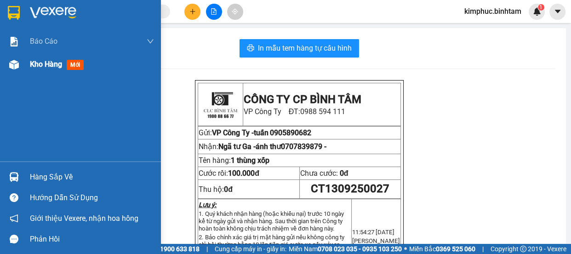
click at [34, 64] on span "Kho hàng" at bounding box center [46, 64] width 32 height 9
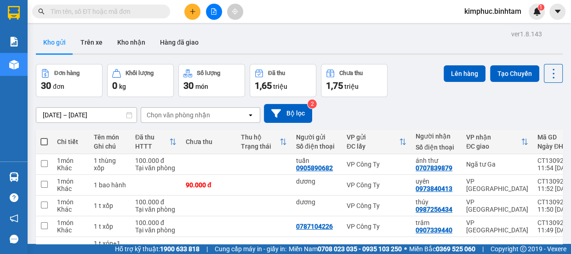
scroll to position [167, 0]
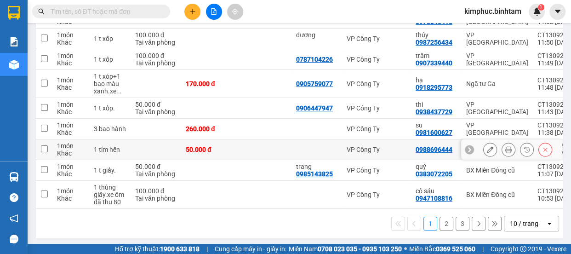
click at [56, 151] on td "1 món Khác" at bounding box center [70, 149] width 37 height 21
checkbox input "true"
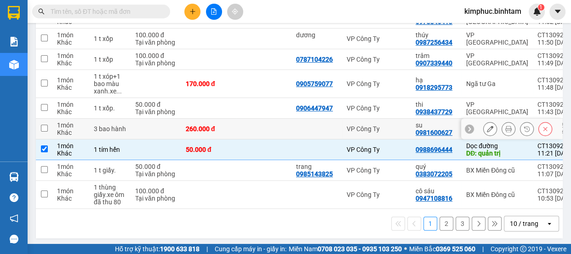
click at [44, 130] on input "checkbox" at bounding box center [44, 128] width 7 height 7
checkbox input "true"
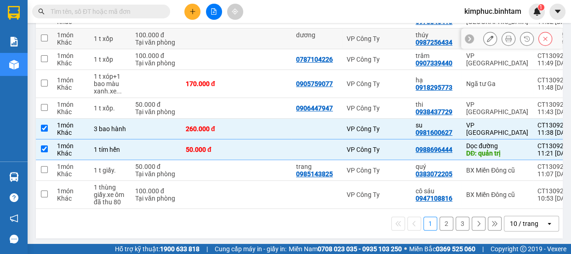
click at [52, 37] on td "1 món Khác" at bounding box center [70, 38] width 37 height 21
checkbox input "true"
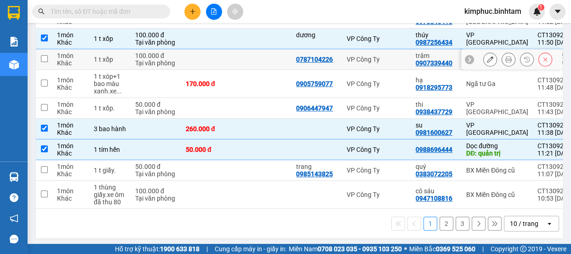
scroll to position [83, 0]
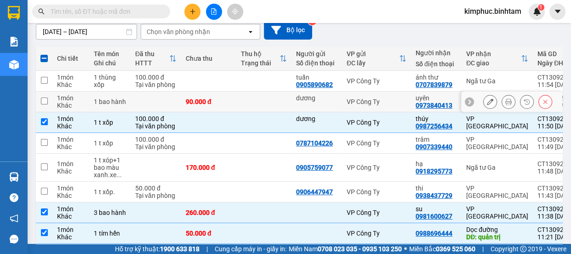
click at [41, 101] on input "checkbox" at bounding box center [44, 100] width 7 height 7
checkbox input "true"
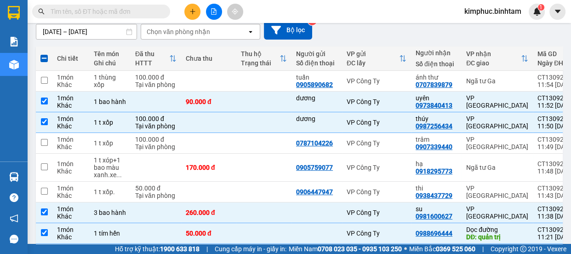
scroll to position [0, 0]
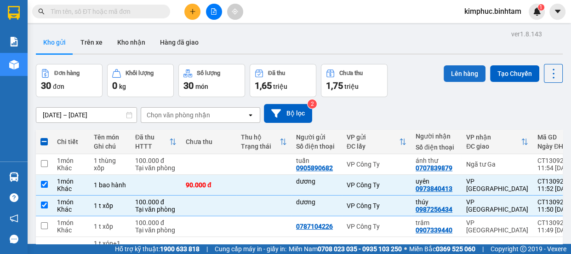
click at [461, 72] on button "Lên hàng" at bounding box center [464, 73] width 42 height 17
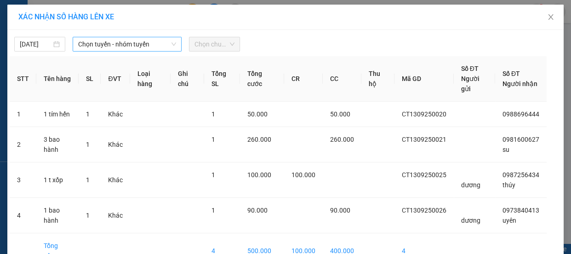
click at [101, 46] on span "Chọn tuyến - nhóm tuyến" at bounding box center [127, 44] width 98 height 14
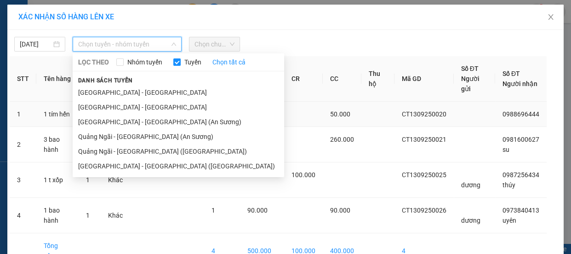
click at [109, 105] on li "[GEOGRAPHIC_DATA] - [GEOGRAPHIC_DATA]" at bounding box center [178, 107] width 211 height 15
click at [109, 105] on td "Khác" at bounding box center [115, 114] width 29 height 25
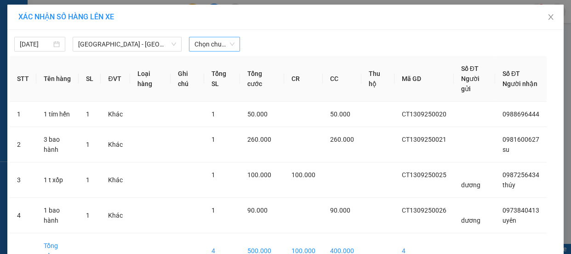
click at [210, 44] on span "Chọn chuyến" at bounding box center [214, 44] width 40 height 14
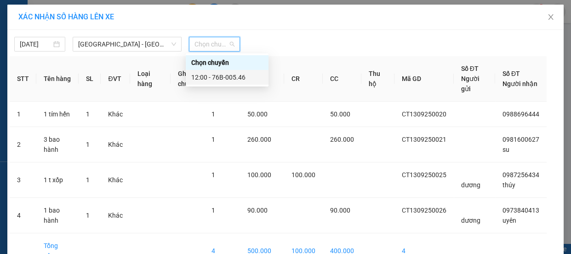
click at [212, 77] on div "12:00 - 76B-005.46" at bounding box center [227, 77] width 72 height 10
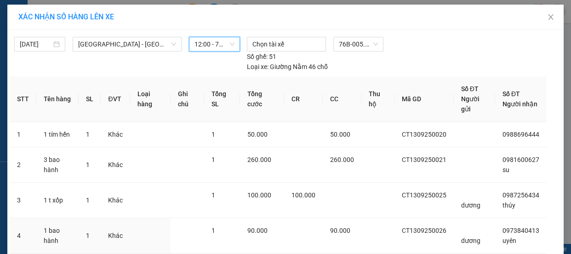
scroll to position [76, 0]
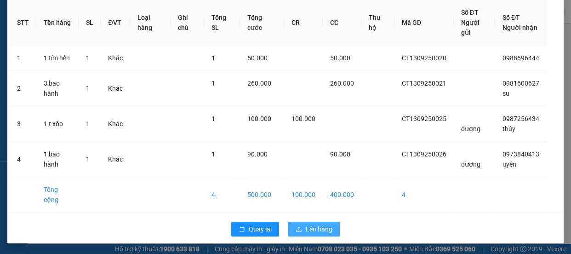
click at [322, 225] on span "Lên hàng" at bounding box center [319, 229] width 27 height 10
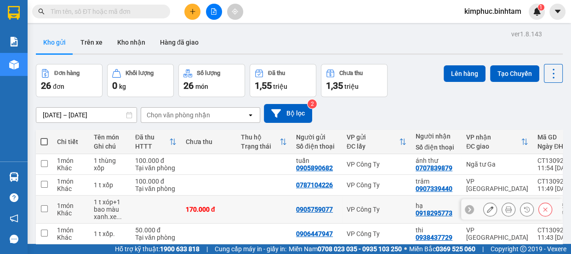
scroll to position [167, 0]
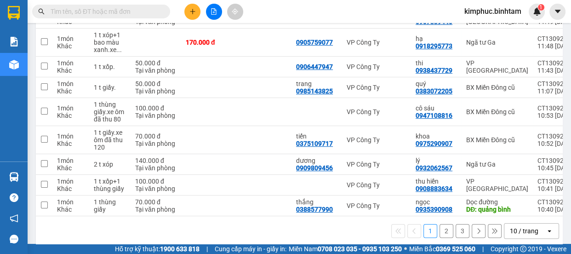
click at [459, 234] on button "3" at bounding box center [462, 231] width 14 height 14
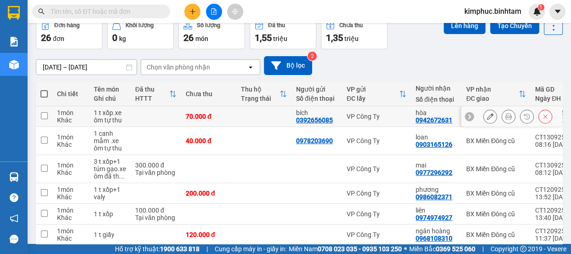
scroll to position [90, 0]
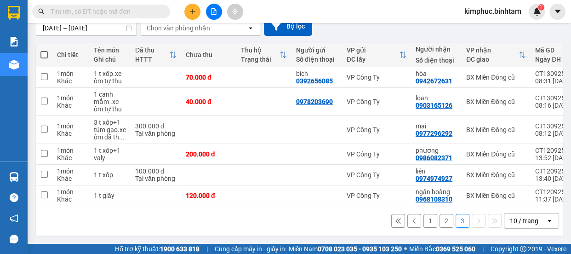
click at [441, 217] on button "2" at bounding box center [446, 221] width 14 height 14
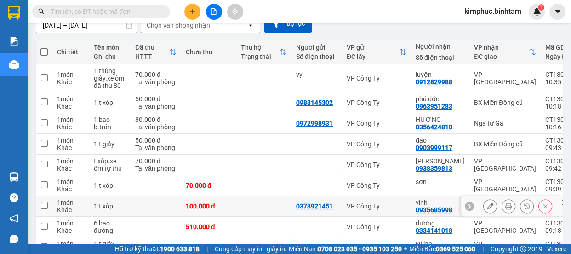
scroll to position [172, 0]
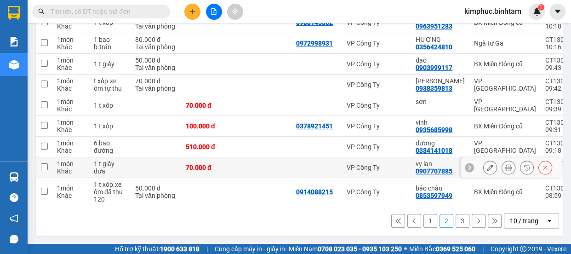
click at [44, 163] on input "checkbox" at bounding box center [44, 166] width 7 height 7
click at [49, 164] on td at bounding box center [44, 167] width 17 height 21
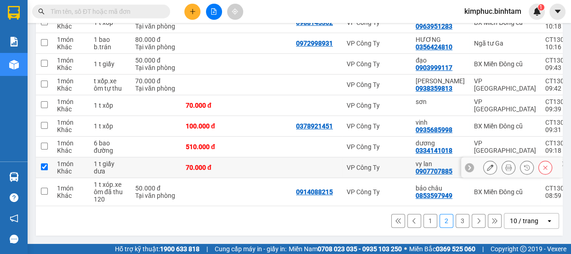
checkbox input "true"
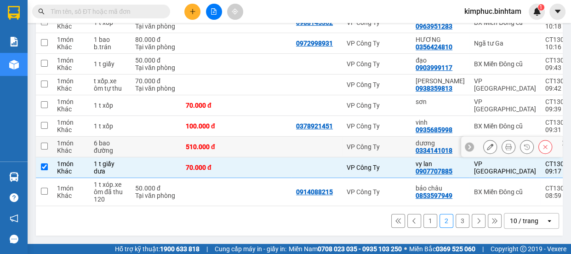
click at [48, 142] on td at bounding box center [44, 146] width 17 height 21
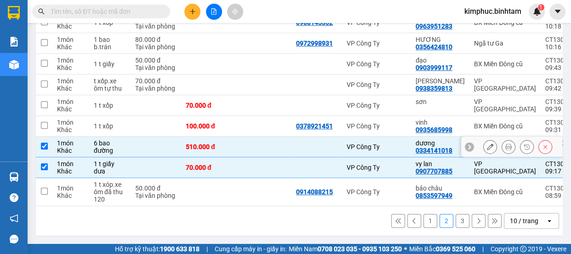
click at [48, 142] on td at bounding box center [44, 146] width 17 height 21
checkbox input "false"
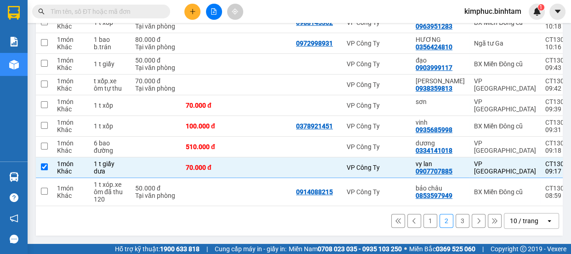
scroll to position [88, 0]
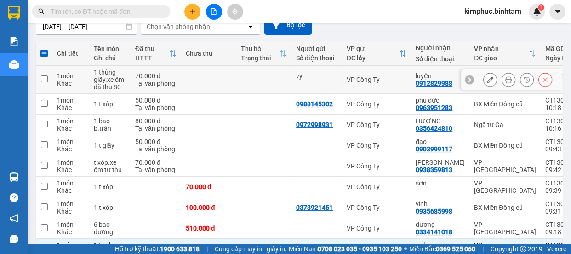
click at [48, 77] on td at bounding box center [44, 80] width 17 height 28
checkbox input "true"
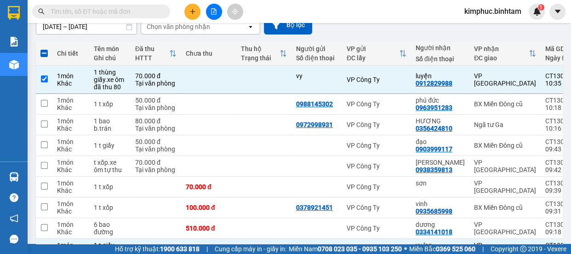
scroll to position [0, 0]
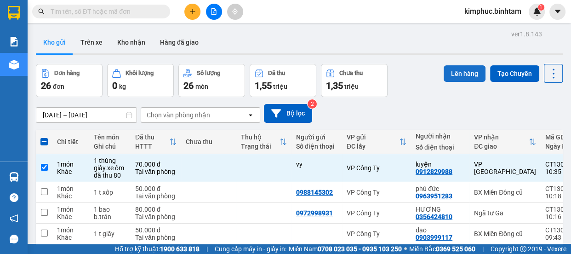
click at [460, 73] on button "Lên hàng" at bounding box center [464, 73] width 42 height 17
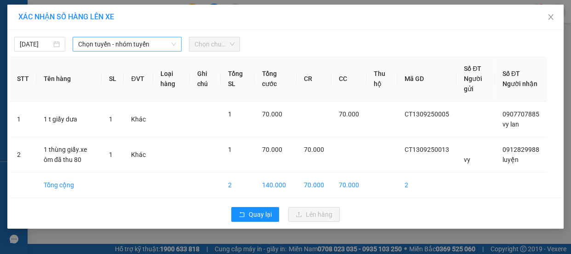
click at [119, 44] on span "Chọn tuyến - nhóm tuyến" at bounding box center [127, 44] width 98 height 14
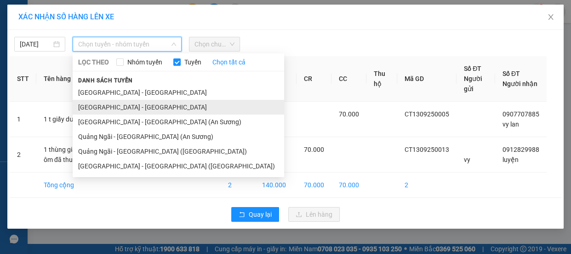
click at [118, 108] on li "[GEOGRAPHIC_DATA] - [GEOGRAPHIC_DATA]" at bounding box center [178, 107] width 211 height 15
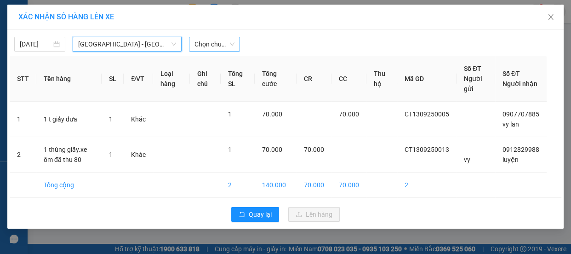
click at [218, 48] on span "Chọn chuyến" at bounding box center [214, 44] width 40 height 14
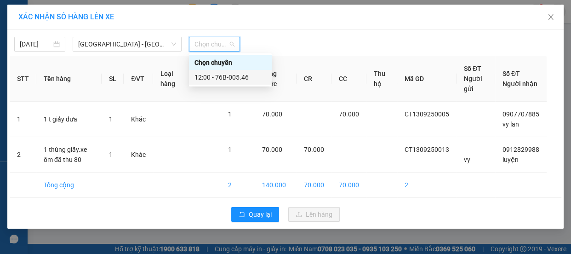
click at [222, 79] on div "12:00 - 76B-005.46" at bounding box center [230, 77] width 72 height 10
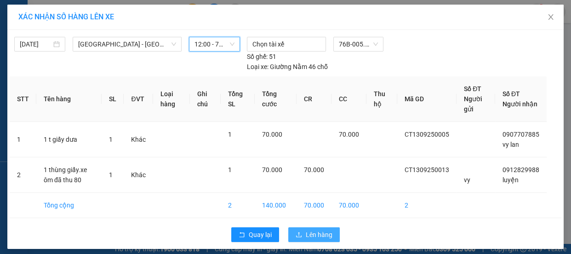
click at [301, 232] on button "Lên hàng" at bounding box center [313, 234] width 51 height 15
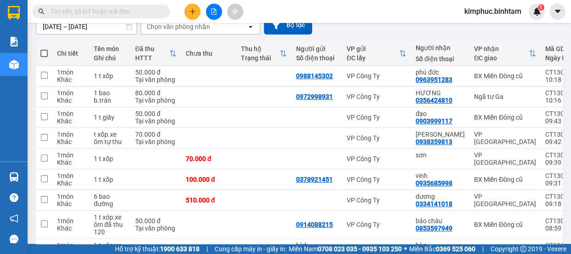
scroll to position [172, 0]
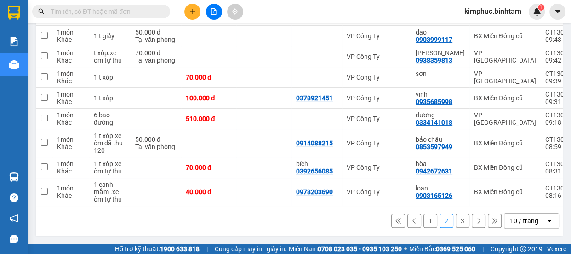
click at [423, 222] on button "1" at bounding box center [430, 221] width 14 height 14
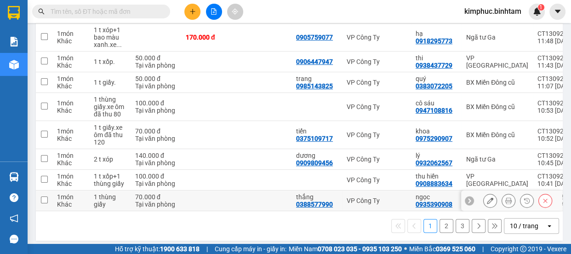
click at [43, 198] on input "checkbox" at bounding box center [44, 199] width 7 height 7
checkbox input "true"
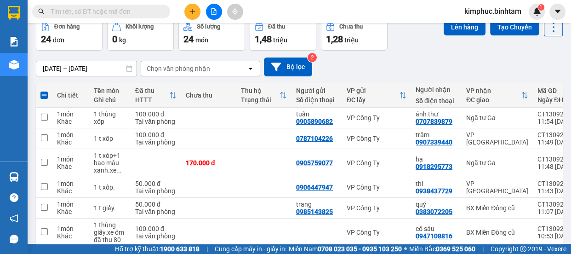
scroll to position [0, 0]
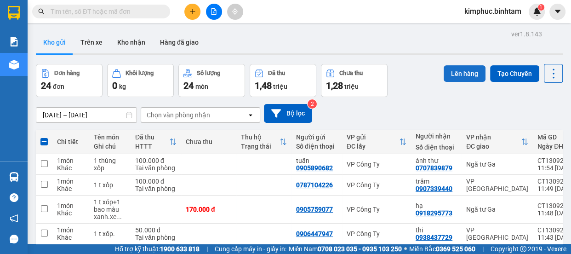
click at [458, 76] on button "Lên hàng" at bounding box center [464, 73] width 42 height 17
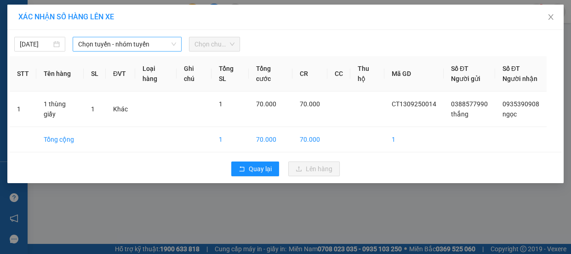
click at [158, 45] on span "Chọn tuyến - nhóm tuyến" at bounding box center [127, 44] width 98 height 14
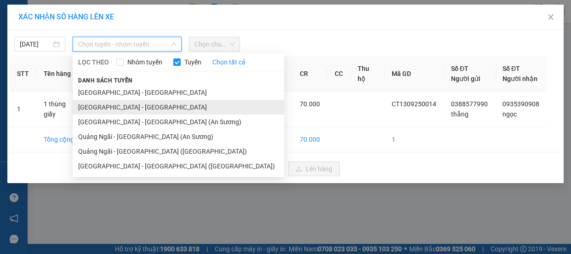
click at [124, 107] on li "[GEOGRAPHIC_DATA] - [GEOGRAPHIC_DATA]" at bounding box center [178, 107] width 211 height 15
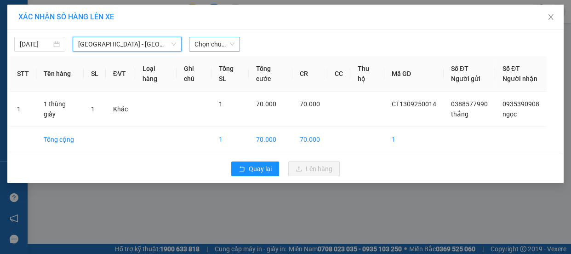
click at [212, 47] on span "Chọn chuyến" at bounding box center [214, 44] width 40 height 14
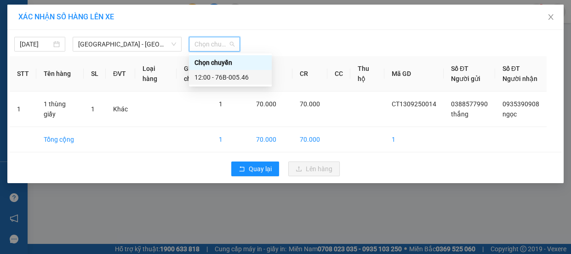
click at [222, 74] on div "12:00 - 76B-005.46" at bounding box center [230, 77] width 72 height 10
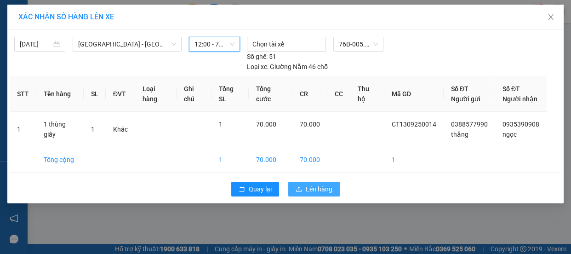
click at [317, 187] on span "Lên hàng" at bounding box center [319, 189] width 27 height 10
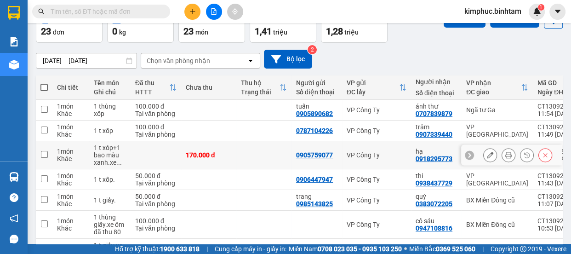
scroll to position [179, 0]
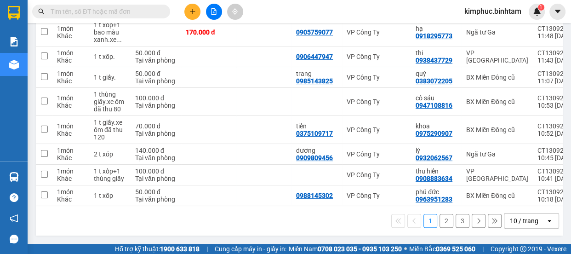
click at [441, 225] on button "2" at bounding box center [446, 221] width 14 height 14
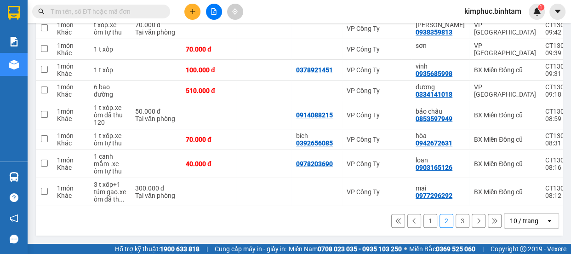
click at [459, 223] on button "3" at bounding box center [462, 221] width 14 height 14
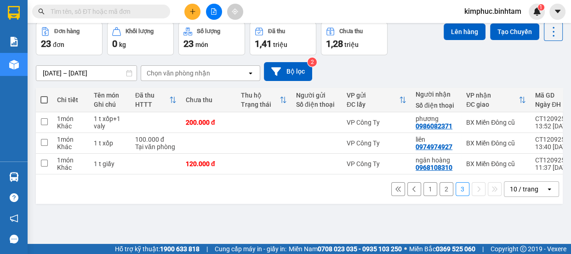
scroll to position [0, 0]
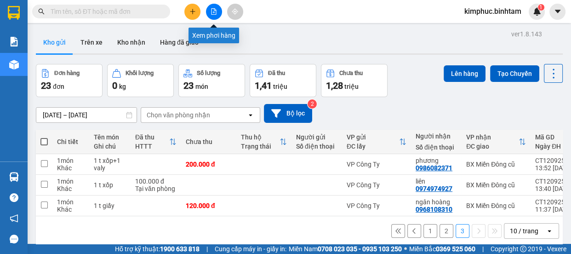
click at [218, 12] on button at bounding box center [214, 12] width 16 height 16
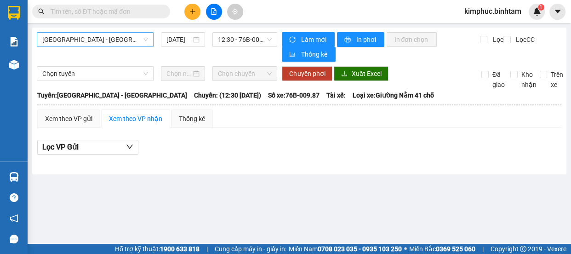
click at [108, 36] on span "[GEOGRAPHIC_DATA] - [GEOGRAPHIC_DATA]" at bounding box center [95, 40] width 106 height 14
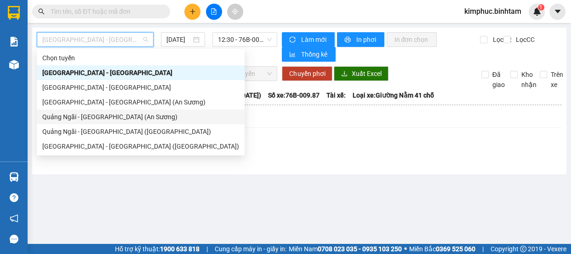
click at [105, 113] on div "Quảng Ngãi - [GEOGRAPHIC_DATA] (An Sương)" at bounding box center [140, 117] width 197 height 10
type input "[DATE]"
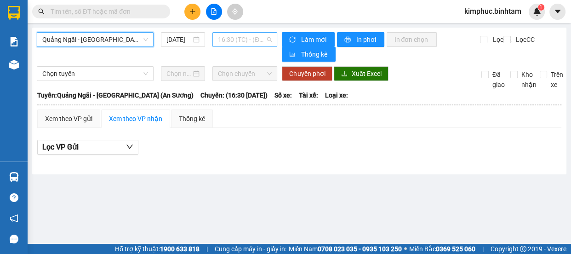
click at [260, 37] on span "16:30 (TC) - (Đã hủy)" at bounding box center [245, 40] width 54 height 14
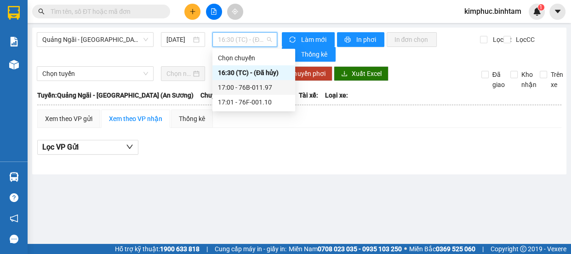
click at [253, 90] on div "17:00 - 76B-011.97" at bounding box center [254, 87] width 72 height 10
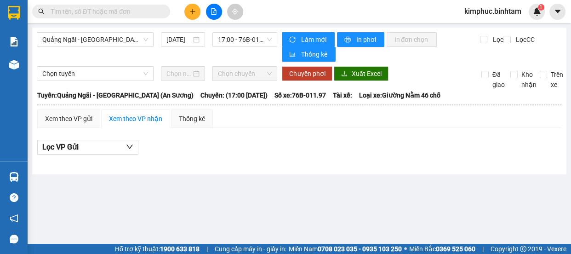
click at [226, 26] on main "Quảng Ngãi - Sài Gòn (An Sương) 13/09/2025 17:00 - 76B-011.97 Làm mới In phơi I…" at bounding box center [285, 121] width 571 height 243
click at [234, 39] on span "17:00 - 76B-011.97" at bounding box center [245, 40] width 54 height 14
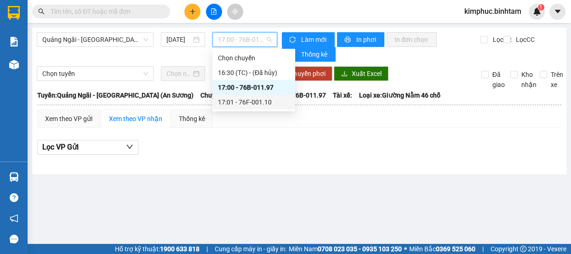
click at [245, 100] on div "17:01 - 76F-001.10" at bounding box center [254, 102] width 72 height 10
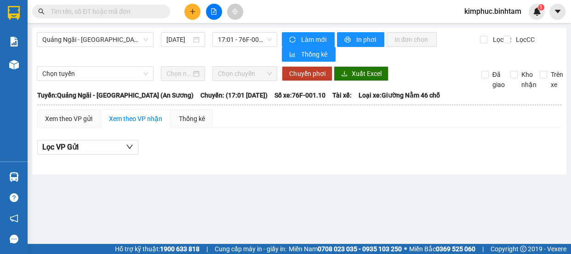
click at [76, 29] on div "Quảng Ngãi - Sài Gòn (An Sương) 13/09/2025 17:01 - 76F-001.10 Làm mới In phơi I…" at bounding box center [299, 101] width 534 height 147
drag, startPoint x: 83, startPoint y: 35, endPoint x: 104, endPoint y: 44, distance: 23.3
click at [90, 38] on span "Quảng Ngãi - [GEOGRAPHIC_DATA] (An Sương)" at bounding box center [95, 40] width 106 height 14
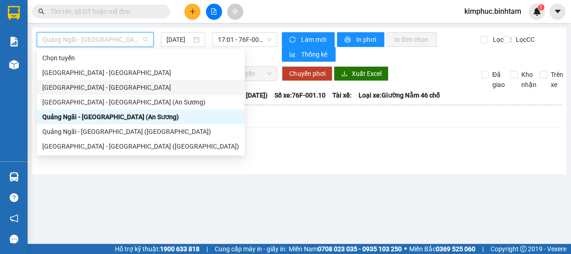
click at [102, 87] on div "[GEOGRAPHIC_DATA] - [GEOGRAPHIC_DATA]" at bounding box center [140, 87] width 197 height 10
type input "[DATE]"
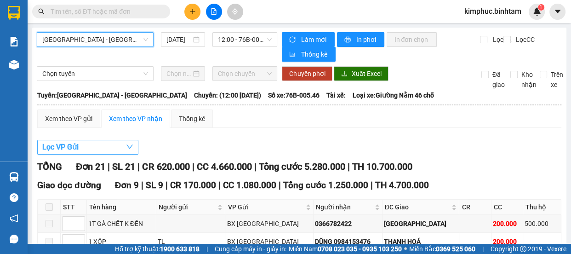
click at [68, 147] on span "Lọc VP Gửi" at bounding box center [60, 146] width 36 height 11
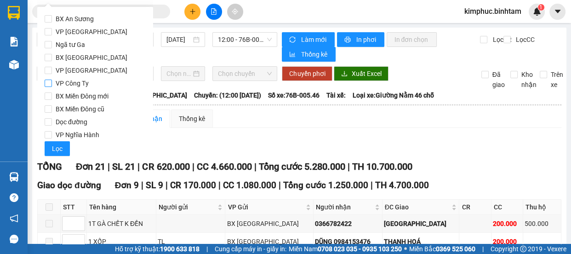
click at [50, 83] on input "VP Công Ty" at bounding box center [48, 82] width 7 height 7
checkbox input "true"
click at [56, 147] on span "Lọc" at bounding box center [57, 148] width 11 height 10
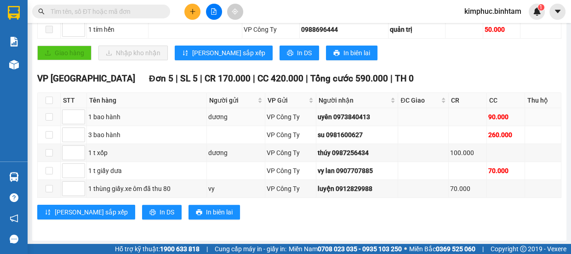
scroll to position [147, 0]
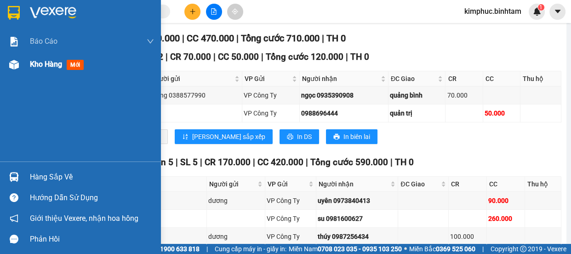
click at [46, 63] on span "Kho hàng" at bounding box center [46, 64] width 32 height 9
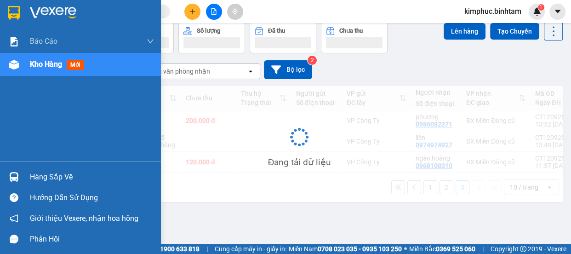
scroll to position [42, 0]
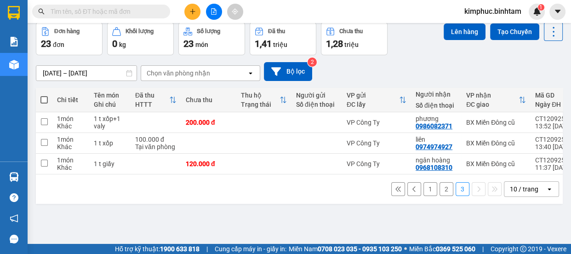
click at [439, 193] on button "2" at bounding box center [446, 189] width 14 height 14
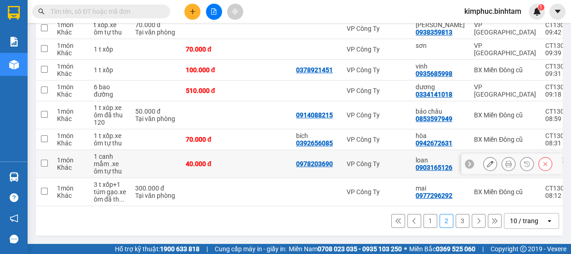
scroll to position [96, 0]
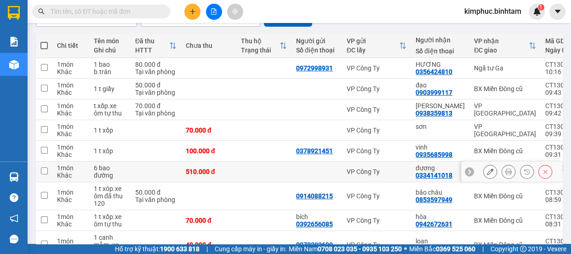
click at [48, 173] on td at bounding box center [44, 171] width 17 height 21
checkbox input "true"
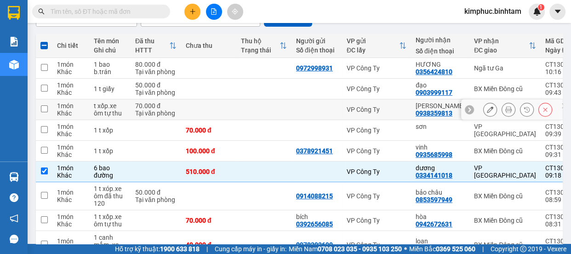
scroll to position [0, 0]
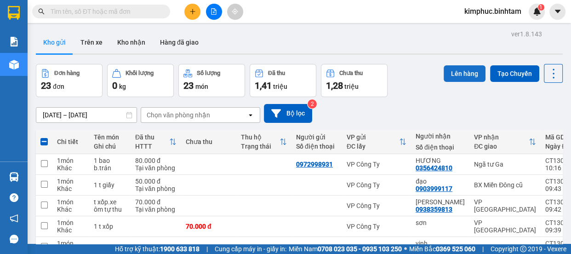
click at [460, 73] on button "Lên hàng" at bounding box center [464, 73] width 42 height 17
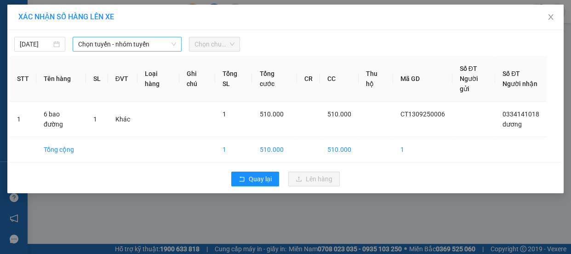
click at [111, 50] on span "Chọn tuyến - nhóm tuyến" at bounding box center [127, 44] width 98 height 14
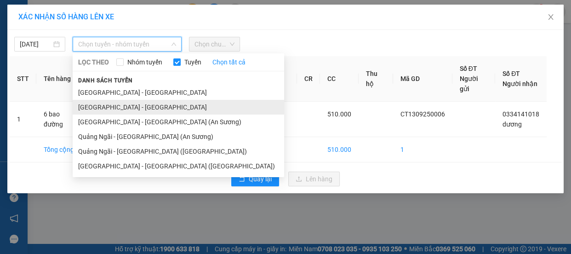
click at [117, 109] on li "[GEOGRAPHIC_DATA] - [GEOGRAPHIC_DATA]" at bounding box center [178, 107] width 211 height 15
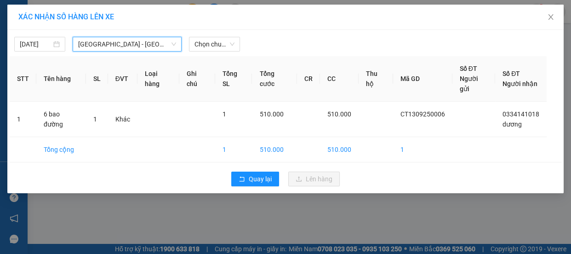
click at [137, 41] on span "[GEOGRAPHIC_DATA] - [GEOGRAPHIC_DATA]" at bounding box center [127, 44] width 98 height 14
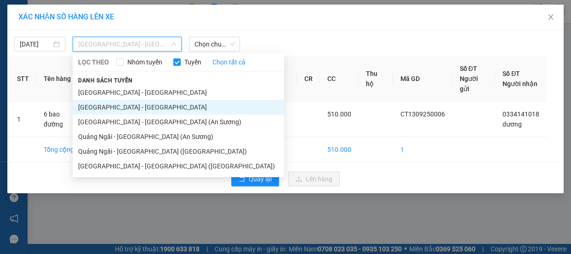
click at [115, 108] on li "[GEOGRAPHIC_DATA] - [GEOGRAPHIC_DATA]" at bounding box center [178, 107] width 211 height 15
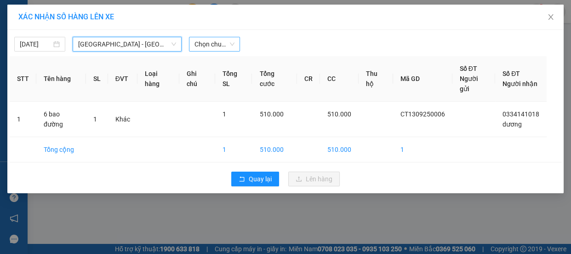
click at [215, 48] on span "Chọn chuyến" at bounding box center [214, 44] width 40 height 14
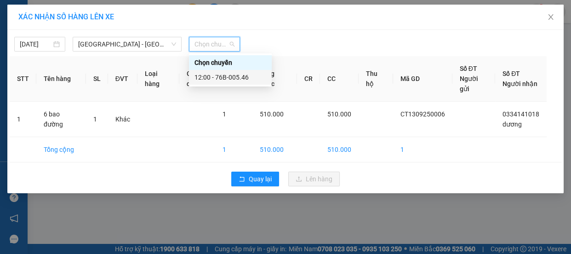
click at [215, 75] on div "12:00 - 76B-005.46" at bounding box center [230, 77] width 72 height 10
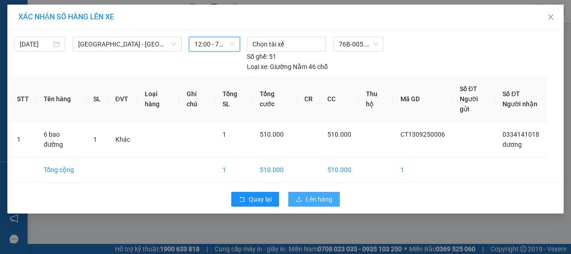
click at [322, 194] on span "Lên hàng" at bounding box center [319, 199] width 27 height 10
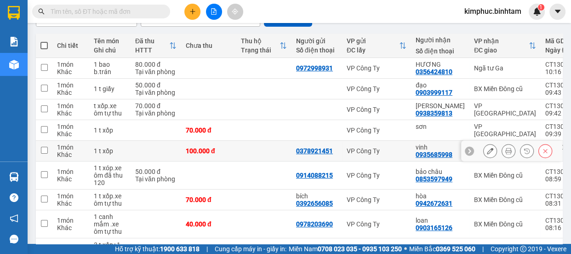
scroll to position [179, 0]
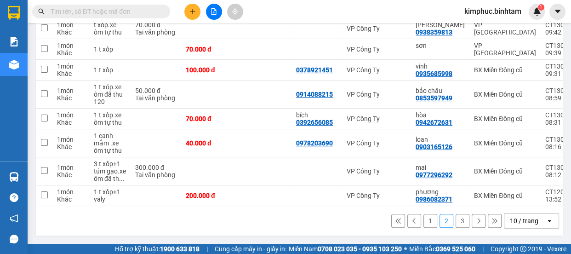
click at [424, 219] on button "1" at bounding box center [430, 221] width 14 height 14
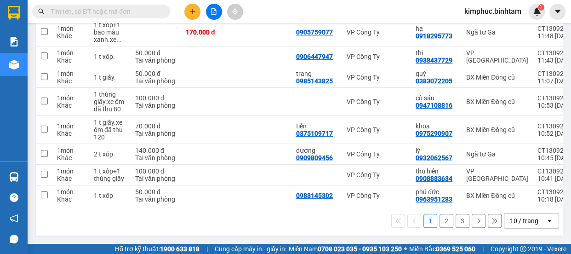
click at [456, 221] on button "3" at bounding box center [462, 221] width 14 height 14
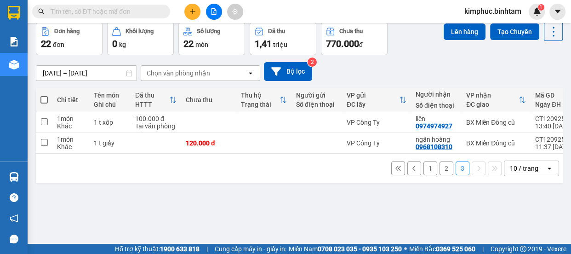
scroll to position [0, 0]
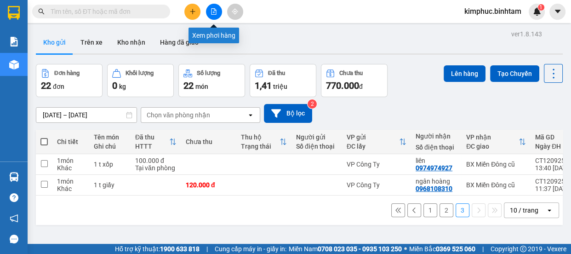
click at [213, 10] on icon "file-add" at bounding box center [213, 11] width 6 height 6
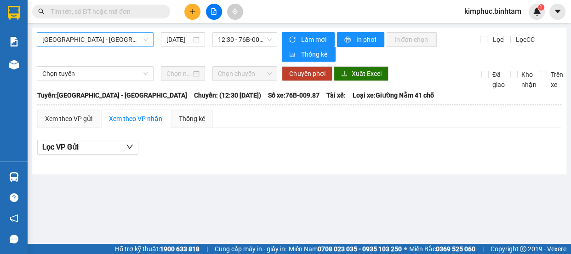
click at [94, 36] on span "[GEOGRAPHIC_DATA] - [GEOGRAPHIC_DATA]" at bounding box center [95, 40] width 106 height 14
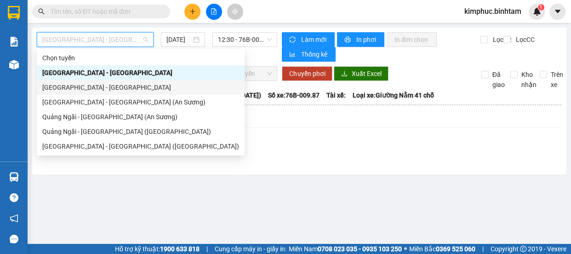
click at [89, 89] on div "[GEOGRAPHIC_DATA] - [GEOGRAPHIC_DATA]" at bounding box center [140, 87] width 197 height 10
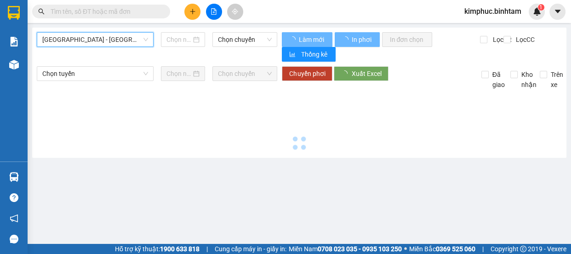
type input "[DATE]"
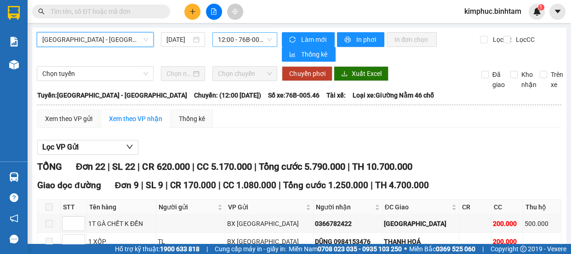
click at [249, 42] on span "12:00 - 76B-005.46" at bounding box center [245, 40] width 54 height 14
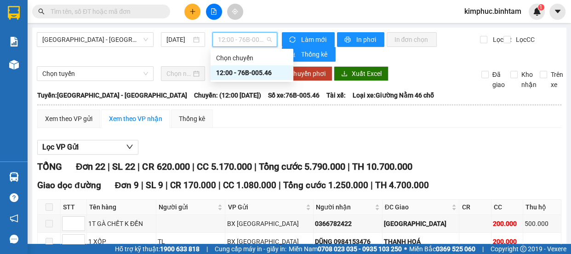
click at [253, 71] on div "12:00 - 76B-005.46" at bounding box center [252, 73] width 72 height 10
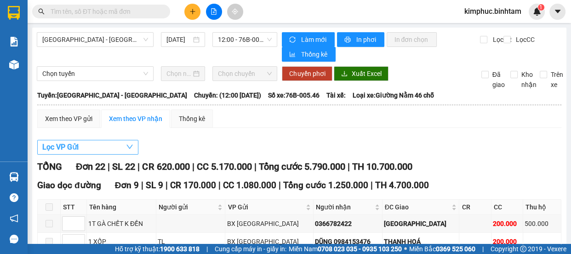
click at [48, 150] on span "Lọc VP Gửi" at bounding box center [60, 146] width 36 height 11
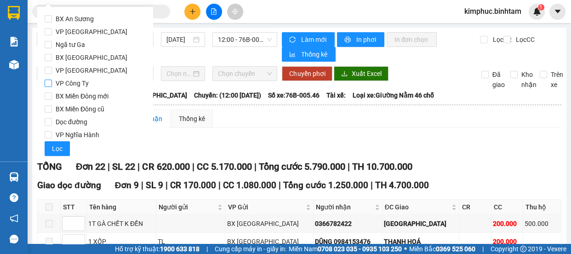
click at [49, 86] on input "VP Công Ty" at bounding box center [48, 82] width 7 height 7
checkbox input "true"
click at [57, 150] on span "Lọc" at bounding box center [57, 148] width 11 height 10
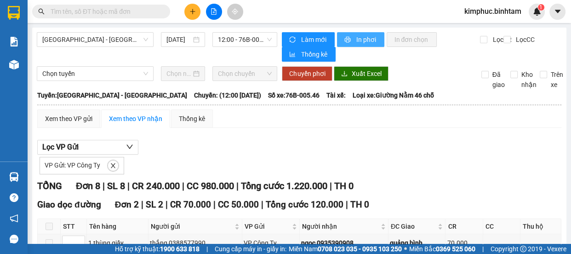
click at [368, 34] on span "In phơi" at bounding box center [366, 39] width 21 height 10
click at [368, 35] on span "In phơi" at bounding box center [366, 39] width 21 height 10
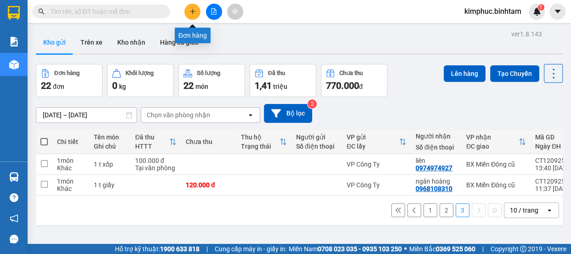
click at [191, 9] on icon "plus" at bounding box center [192, 11] width 6 height 6
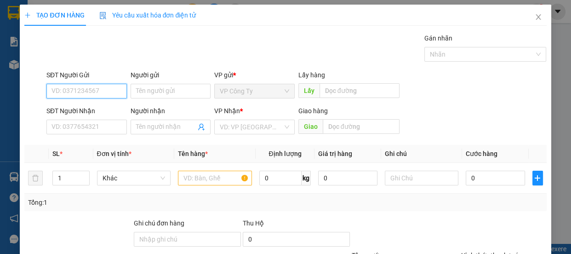
click at [109, 92] on input "SĐT Người Gửi" at bounding box center [86, 91] width 80 height 15
type input "0947687407"
click at [113, 94] on input "0947687407" at bounding box center [86, 91] width 80 height 15
click at [110, 106] on div "0947687407" at bounding box center [85, 109] width 68 height 10
type input "0971567407"
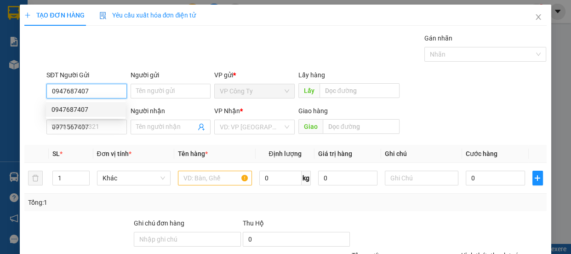
type input "thúy"
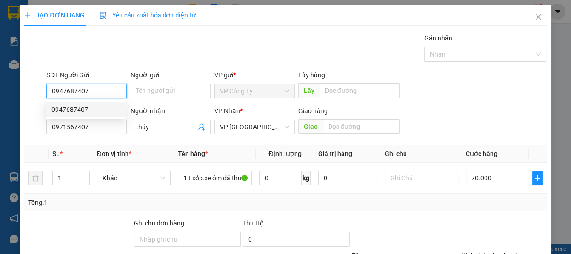
type input "70.000"
type input "0947687407"
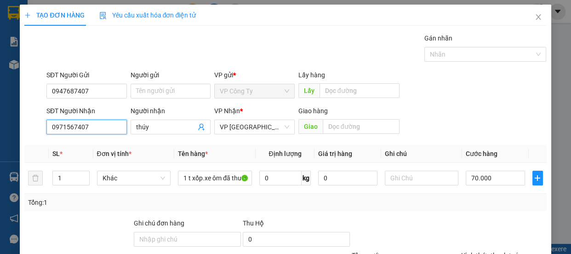
click at [91, 129] on input "0971567407" at bounding box center [86, 126] width 80 height 15
type input "0"
type input "0915254187"
click at [99, 126] on input "0915254187" at bounding box center [86, 126] width 80 height 15
click at [102, 139] on div "0915254187 - hải" at bounding box center [85, 145] width 79 height 15
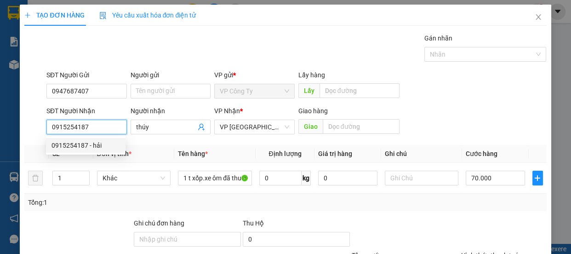
type input "hải"
type input "50.000"
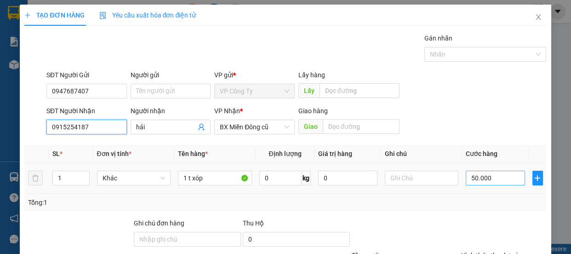
type input "0915254187"
click at [469, 177] on input "50.000" at bounding box center [494, 177] width 59 height 15
click at [469, 176] on input "50.000" at bounding box center [494, 177] width 59 height 15
type input "0"
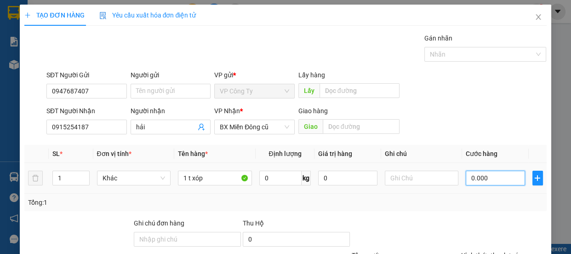
type input "80.000"
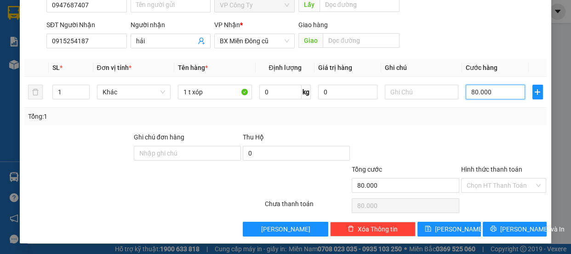
type input "80.000"
click at [479, 170] on label "Hình thức thanh toán" at bounding box center [491, 168] width 61 height 7
click at [479, 178] on input "Hình thức thanh toán" at bounding box center [500, 185] width 68 height 14
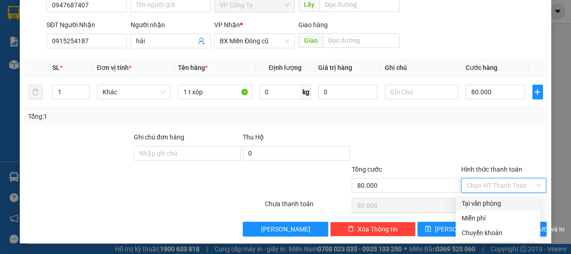
click at [479, 199] on div "Tại văn phòng" at bounding box center [498, 203] width 74 height 10
type input "0"
click at [479, 199] on div "Chọn HT Thanh Toán" at bounding box center [503, 205] width 87 height 18
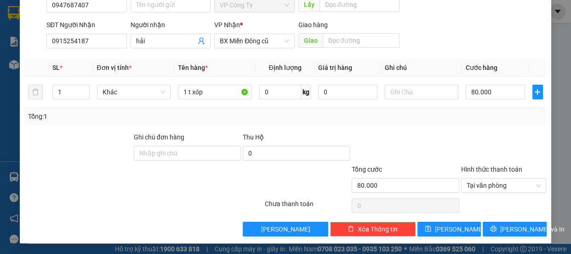
click at [489, 217] on div "Transit Pickup Surcharge Ids Transit Deliver Surcharge Ids Transit Deliver Surc…" at bounding box center [284, 91] width 521 height 289
click at [491, 233] on button "[PERSON_NAME] và In" at bounding box center [513, 228] width 63 height 15
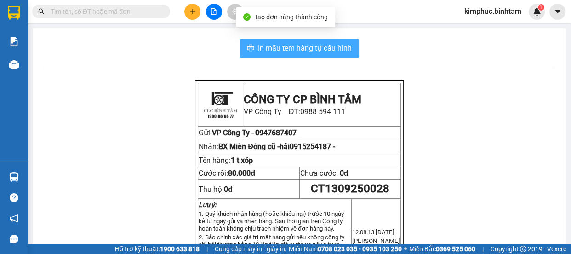
click at [320, 47] on span "In mẫu tem hàng tự cấu hình" at bounding box center [305, 47] width 94 height 11
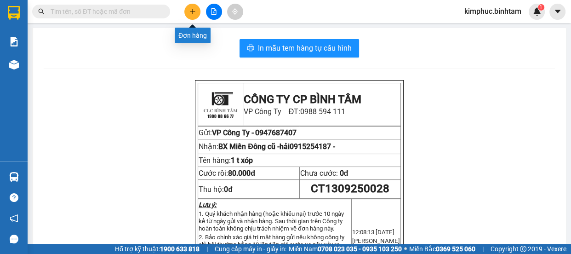
click at [192, 12] on icon "plus" at bounding box center [192, 11] width 0 height 5
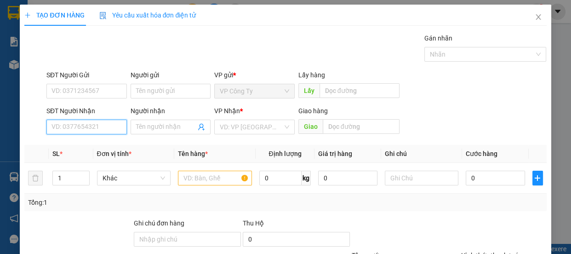
click at [94, 125] on input "SĐT Người Nhận" at bounding box center [86, 126] width 80 height 15
click at [97, 130] on input "0935880337" at bounding box center [86, 126] width 80 height 15
click at [97, 125] on input "0935880337" at bounding box center [86, 126] width 80 height 15
type input "0935880337"
click at [154, 129] on input "Người nhận" at bounding box center [166, 127] width 60 height 10
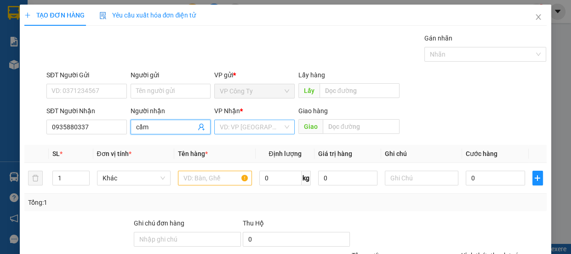
type input "cầm"
click at [247, 126] on input "search" at bounding box center [251, 127] width 63 height 14
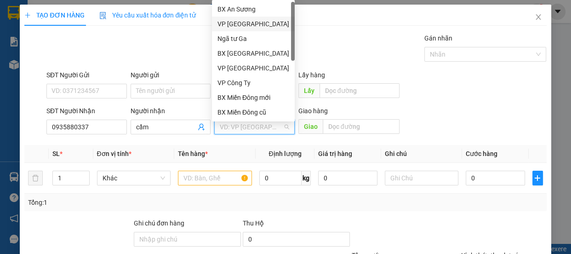
click at [241, 30] on div "VP [GEOGRAPHIC_DATA]" at bounding box center [253, 24] width 83 height 15
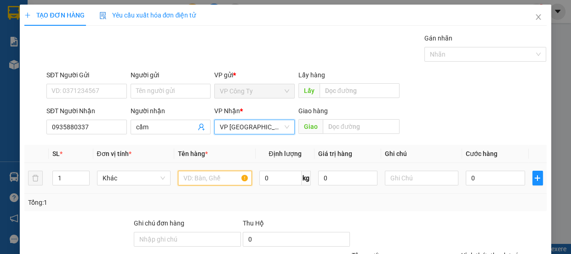
click at [186, 176] on input "text" at bounding box center [215, 177] width 74 height 15
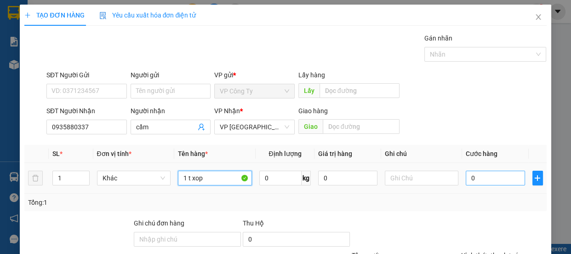
type input "1 t xop"
click at [465, 181] on input "0" at bounding box center [494, 177] width 59 height 15
type input "50"
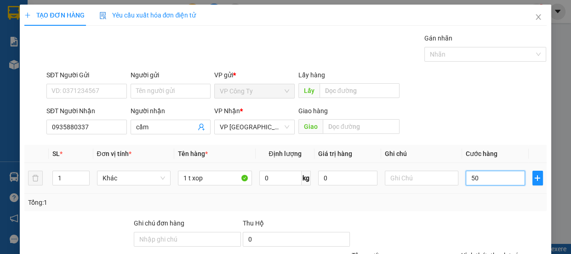
type input "50"
type input "500"
type input "5.000"
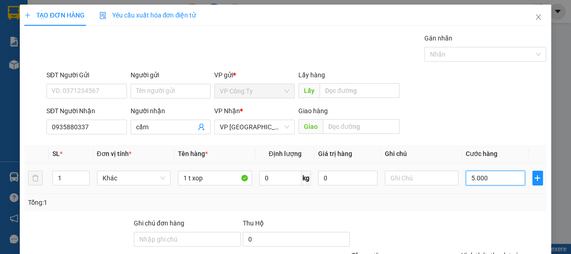
type input "5.000"
type input "50.000"
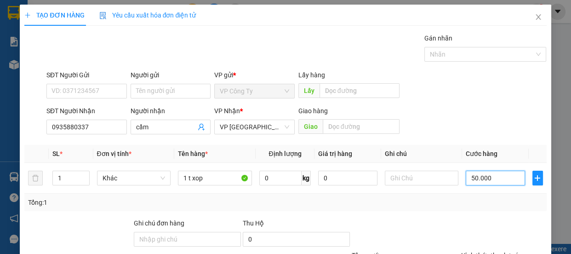
scroll to position [86, 0]
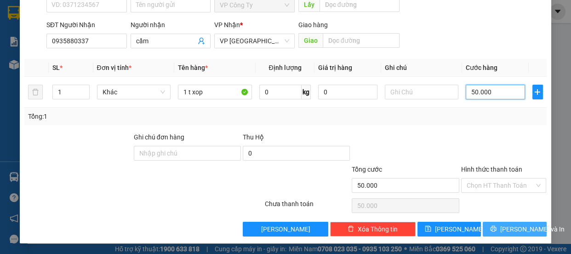
type input "50.000"
click at [488, 221] on button "[PERSON_NAME] và In" at bounding box center [513, 228] width 63 height 15
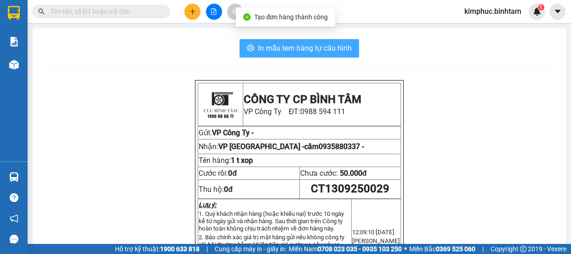
click at [297, 49] on span "In mẫu tem hàng tự cấu hình" at bounding box center [305, 47] width 94 height 11
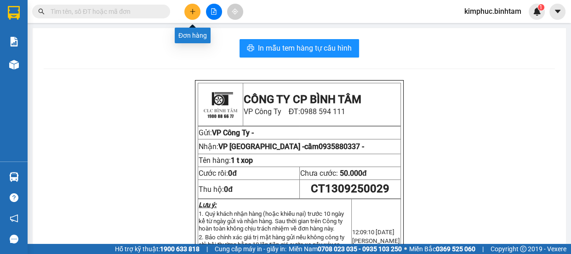
click at [191, 13] on icon "plus" at bounding box center [192, 11] width 6 height 6
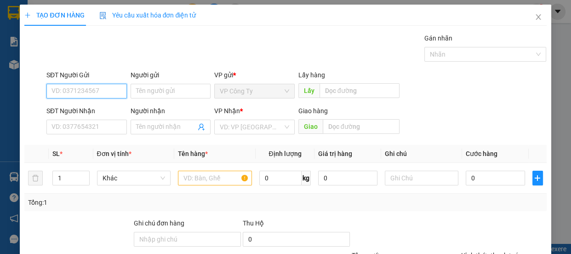
click at [116, 93] on input "SĐT Người Gửi" at bounding box center [86, 91] width 80 height 15
type input "0909207119"
click at [116, 91] on input "0909207119" at bounding box center [86, 91] width 80 height 15
click at [101, 109] on div "0909207119" at bounding box center [85, 109] width 68 height 10
type input "0903331376"
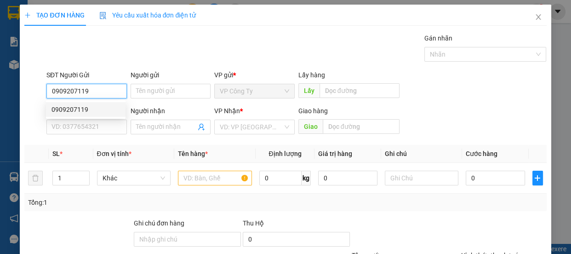
type input "linh"
type input "100.000"
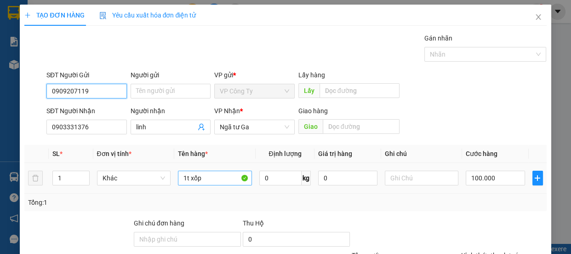
type input "0909207119"
click at [210, 172] on input "1t xốp" at bounding box center [215, 177] width 74 height 15
type input "1 bọc xanh"
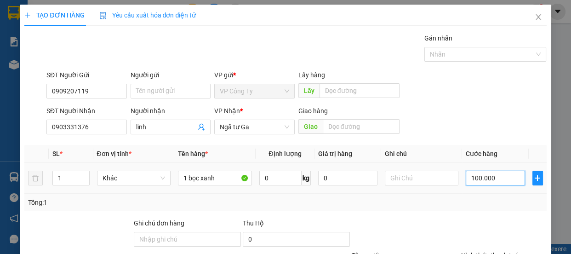
click at [475, 176] on input "100.000" at bounding box center [494, 177] width 59 height 15
click at [471, 176] on input "100.000" at bounding box center [494, 177] width 59 height 15
type input "10.000"
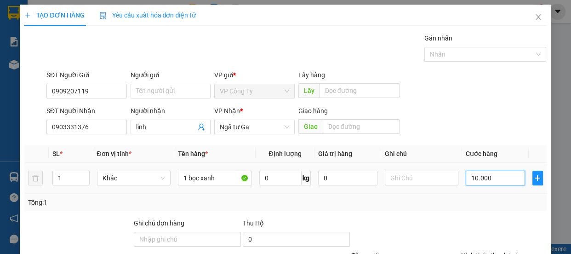
type input "0.000"
type input "0"
type input "40.000"
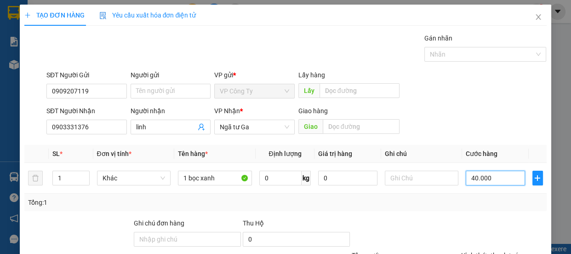
type input "40.000"
click at [483, 251] on label "Hình thức thanh toán" at bounding box center [491, 254] width 61 height 7
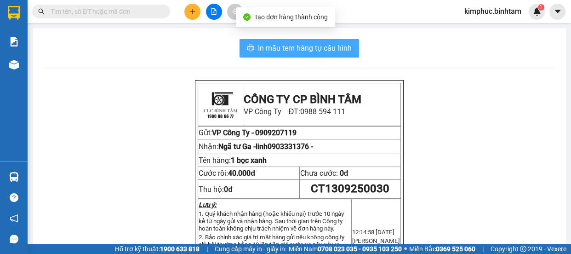
click at [319, 55] on button "In mẫu tem hàng tự cấu hình" at bounding box center [298, 48] width 119 height 18
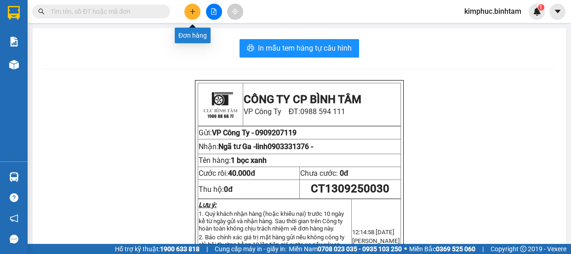
click at [193, 10] on icon "plus" at bounding box center [192, 11] width 6 height 6
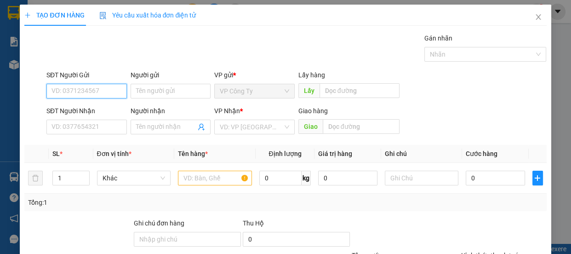
click at [93, 90] on input "SĐT Người Gửi" at bounding box center [86, 91] width 80 height 15
type input "0976277527"
click at [107, 93] on input "0976277527" at bounding box center [86, 91] width 80 height 15
click at [101, 108] on div "0976277527" at bounding box center [85, 109] width 68 height 10
type input "0327671434"
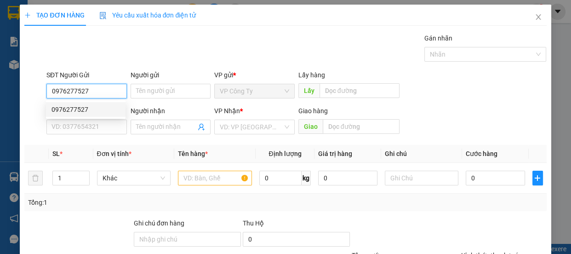
type input "phước"
type input "80.000"
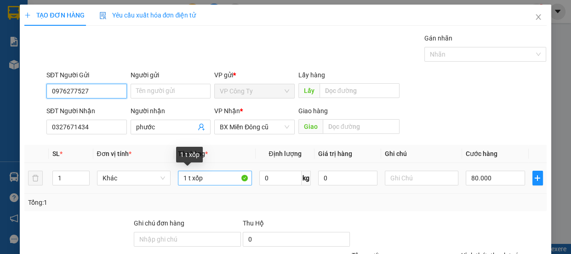
type input "0976277527"
click at [209, 177] on input "1 t xốp" at bounding box center [215, 177] width 74 height 15
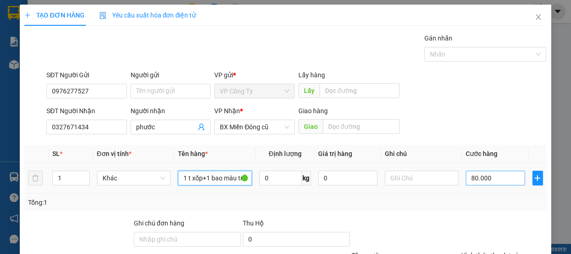
type input "1 t xốp+1 bao màu trắng"
click at [468, 175] on input "80.000" at bounding box center [494, 177] width 59 height 15
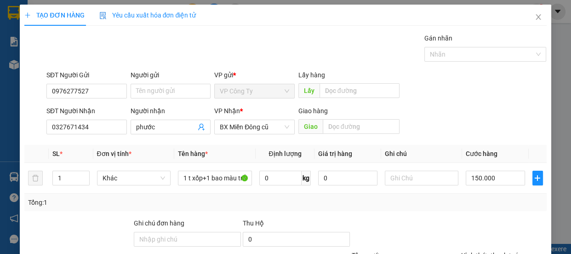
click at [485, 251] on label "Hình thức thanh toán" at bounding box center [491, 254] width 61 height 7
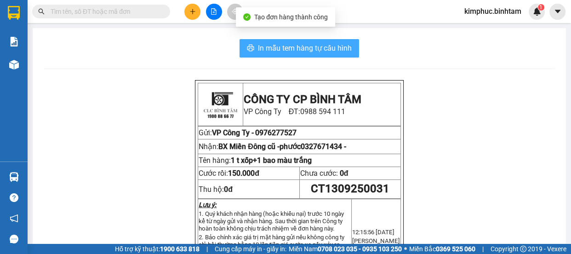
click at [335, 47] on span "In mẫu tem hàng tự cấu hình" at bounding box center [305, 47] width 94 height 11
click at [280, 48] on span "In mẫu tem hàng tự cấu hình" at bounding box center [305, 47] width 94 height 11
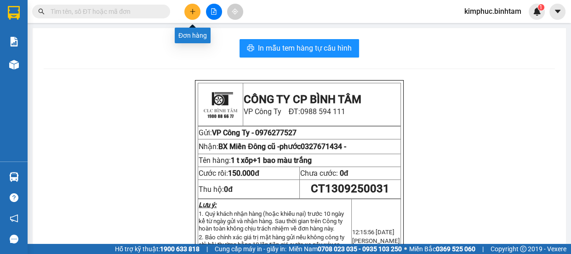
click at [189, 13] on icon "plus" at bounding box center [192, 11] width 6 height 6
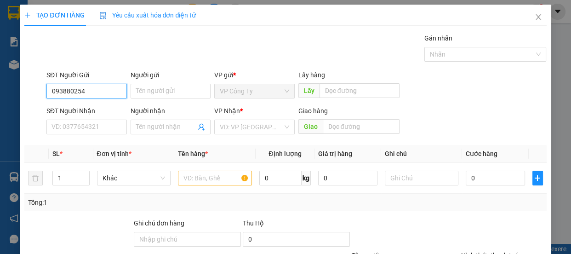
type input "0938802543"
click at [115, 90] on input "0938802543" at bounding box center [86, 91] width 80 height 15
click at [109, 108] on div "0938802543 - nam" at bounding box center [85, 109] width 68 height 10
type input "nam"
type input "0988825458"
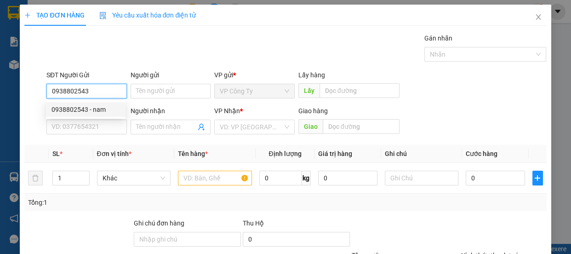
type input "an"
type input "150.000"
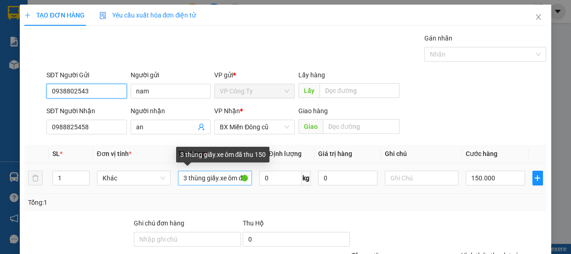
type input "0938802543"
click at [184, 176] on input "3 thùng giấy.xe ôm đã thu 150" at bounding box center [215, 177] width 74 height 15
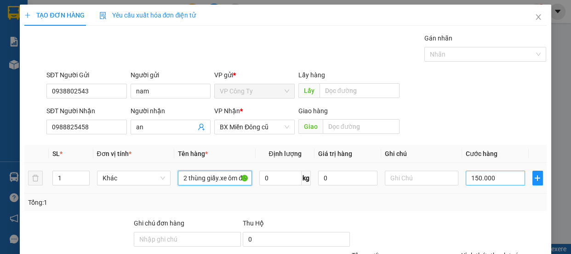
type input "2 thùng giấy.xe ôm đã thu 150"
click at [473, 179] on input "150.000" at bounding box center [494, 177] width 59 height 15
type input "10.000"
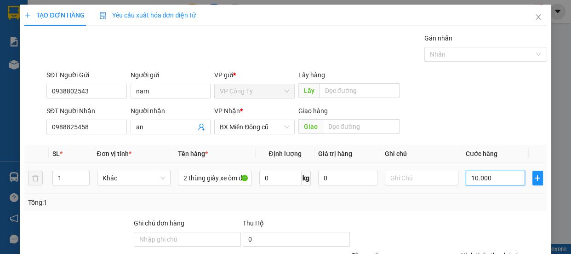
type input "10.000"
type input "100.000"
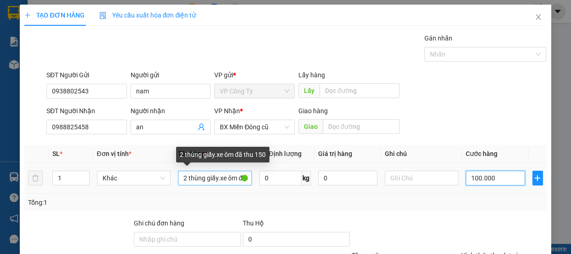
type input "100.000"
click at [242, 181] on input "2 thùng giấy.xe ôm đã thu 150" at bounding box center [215, 177] width 74 height 15
click at [238, 180] on input "2 thùng giấy.xe thu 150" at bounding box center [215, 177] width 74 height 15
click at [235, 177] on input "2 thùng giấy.xe 150" at bounding box center [215, 177] width 74 height 15
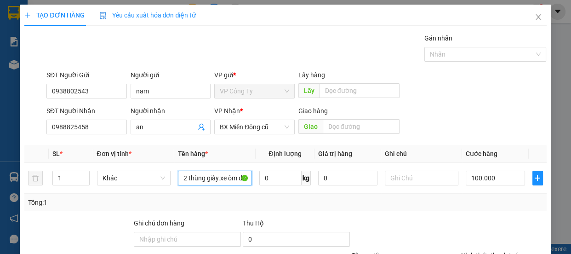
type input "2 thùng giấy.xe ôm đã thu 100"
click at [482, 251] on label "Hình thức thanh toán" at bounding box center [491, 254] width 61 height 7
type input "0"
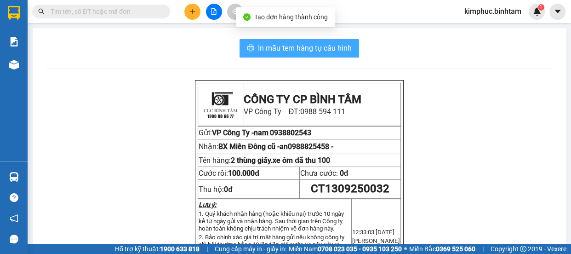
click at [259, 49] on span "In mẫu tem hàng tự cấu hình" at bounding box center [305, 47] width 94 height 11
click at [300, 49] on span "In mẫu tem hàng tự cấu hình" at bounding box center [305, 47] width 94 height 11
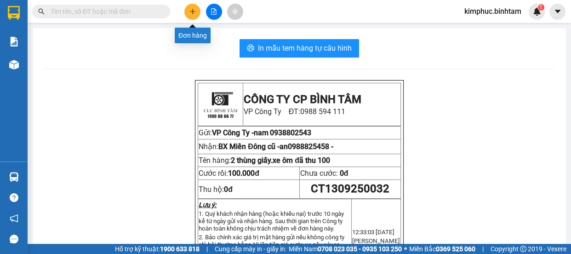
click at [195, 10] on icon "plus" at bounding box center [192, 11] width 6 height 6
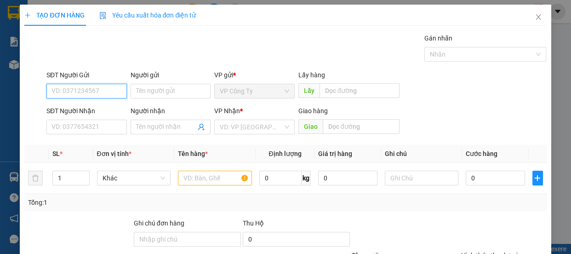
click at [94, 91] on input "SĐT Người Gửi" at bounding box center [86, 91] width 80 height 15
type input "0917230008"
click at [96, 91] on input "0917230008" at bounding box center [86, 91] width 80 height 15
click at [93, 110] on div "0917230008 - hà" at bounding box center [85, 109] width 68 height 10
type input "hà"
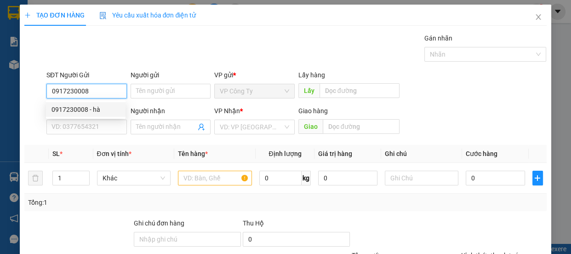
type input "0988026349"
type input "nui"
type input "40.000"
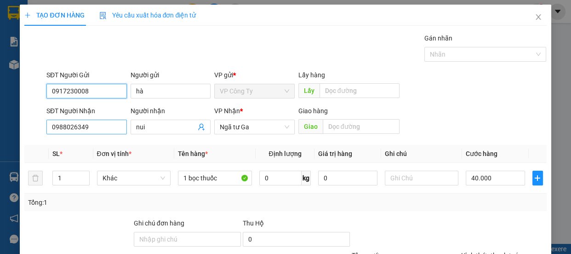
type input "0917230008"
click at [99, 128] on input "0988026349" at bounding box center [86, 126] width 80 height 15
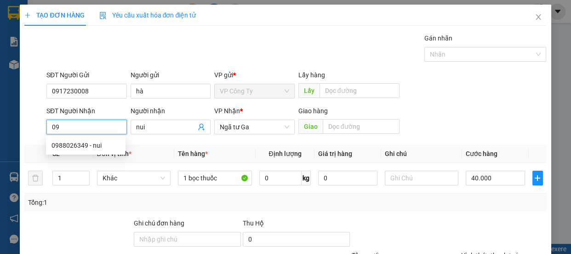
type input "0"
type input "0918464179"
click at [104, 126] on input "0918464179" at bounding box center [86, 126] width 80 height 15
click at [107, 143] on div "0918464179 - thảo" at bounding box center [85, 145] width 68 height 10
type input "thảo"
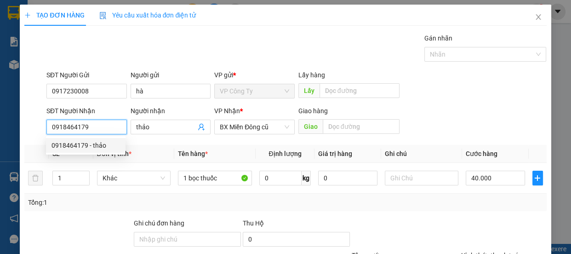
type input "70.000"
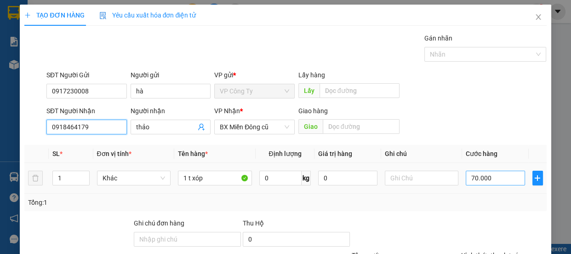
type input "0918464179"
click at [469, 175] on input "70.000" at bounding box center [494, 177] width 59 height 15
click at [468, 176] on input "70.000" at bounding box center [494, 177] width 59 height 15
type input "0"
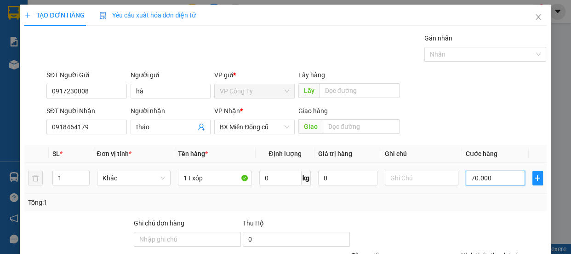
type input "0"
type input "50.000"
click at [471, 251] on label "Hình thức thanh toán" at bounding box center [491, 254] width 61 height 7
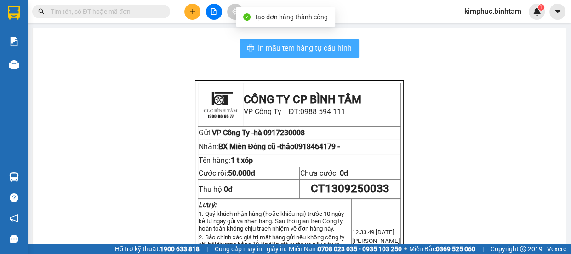
click at [297, 51] on span "In mẫu tem hàng tự cấu hình" at bounding box center [305, 47] width 94 height 11
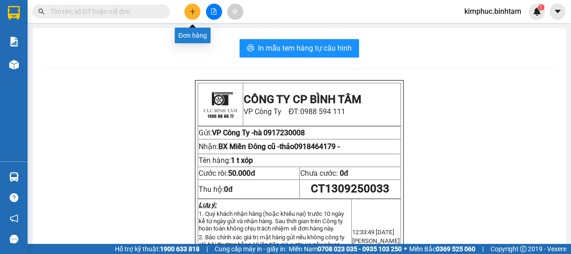
click at [191, 12] on icon "plus" at bounding box center [192, 11] width 6 height 6
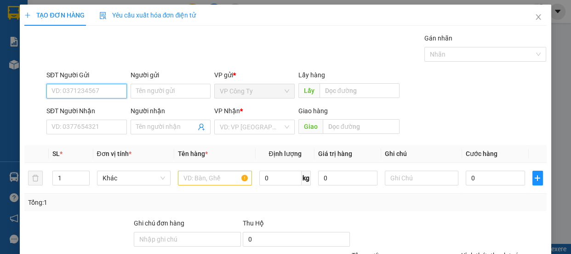
click at [84, 92] on input "SĐT Người Gửi" at bounding box center [86, 91] width 80 height 15
click at [91, 93] on input "0362336099" at bounding box center [86, 91] width 80 height 15
click at [94, 91] on input "0362336099" at bounding box center [86, 91] width 80 height 15
click at [94, 94] on input "0362336099" at bounding box center [86, 91] width 80 height 15
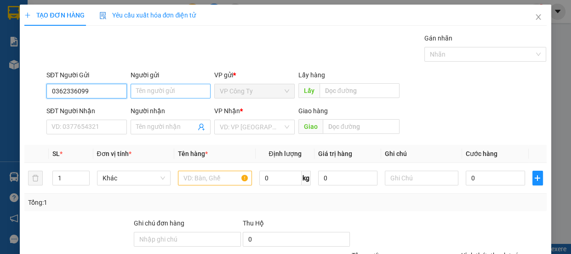
type input "0362336099"
click at [147, 94] on input "Người gửi" at bounding box center [170, 91] width 80 height 15
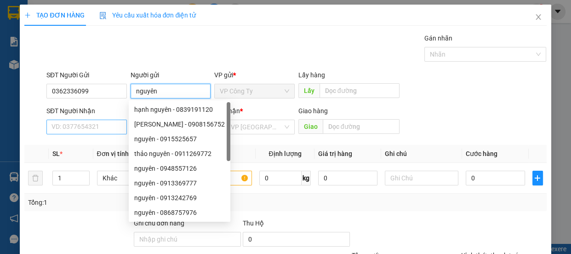
type input "nguyên"
click at [93, 122] on input "SĐT Người Nhận" at bounding box center [86, 126] width 80 height 15
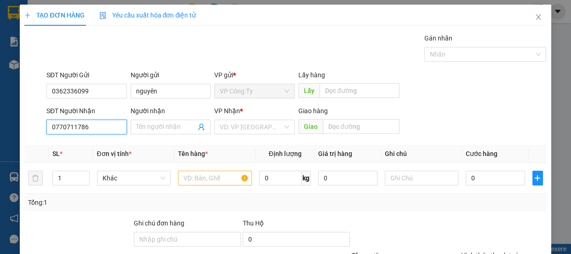
click at [97, 126] on input "0770711786" at bounding box center [86, 126] width 80 height 15
type input "0770711786"
click at [141, 129] on input "Người nhận" at bounding box center [166, 127] width 60 height 10
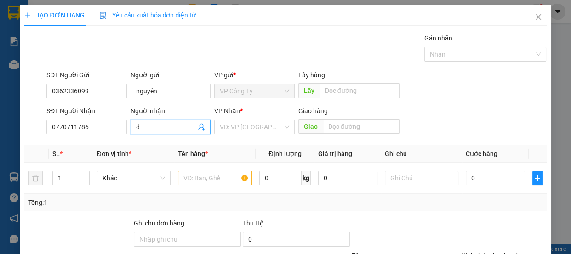
type input "d"
type input "đatj"
click at [239, 129] on input "search" at bounding box center [251, 127] width 63 height 14
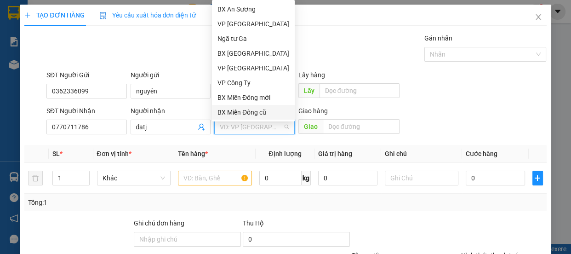
click at [257, 113] on div "BX Miền Đông cũ" at bounding box center [253, 112] width 72 height 10
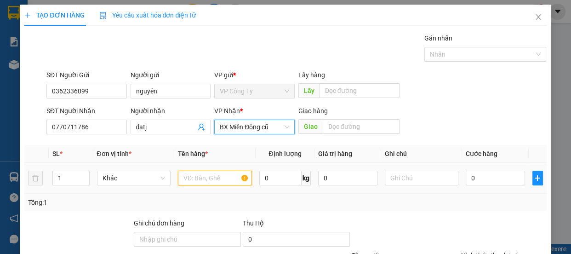
click at [192, 178] on input "text" at bounding box center [215, 177] width 74 height 15
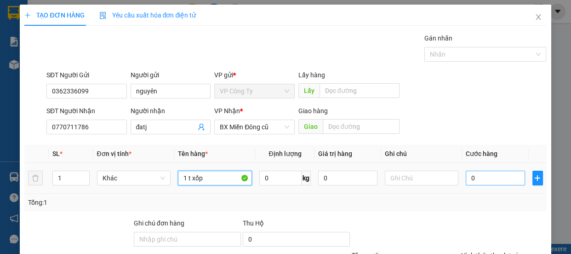
type input "1 t xốp"
click at [465, 179] on input "0" at bounding box center [494, 177] width 59 height 15
click at [465, 180] on input "0" at bounding box center [494, 177] width 59 height 15
type input "70"
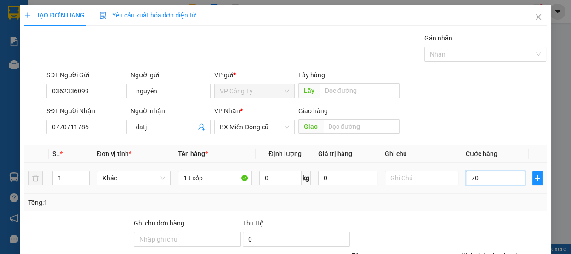
type input "70"
type input "700"
type input "7.000"
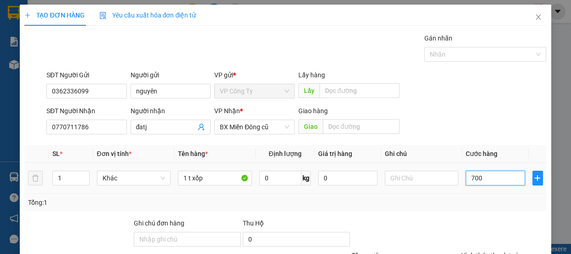
type input "7.000"
type input "70.000"
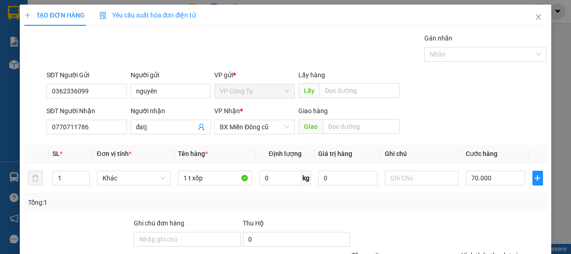
click at [482, 251] on label "Hình thức thanh toán" at bounding box center [491, 254] width 61 height 7
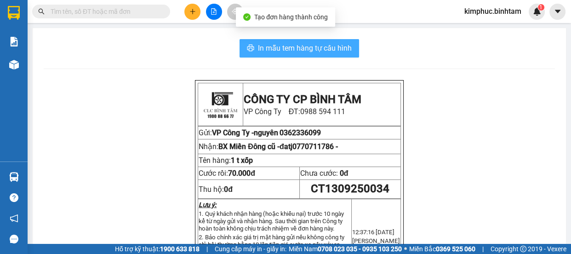
click at [315, 47] on span "In mẫu tem hàng tự cấu hình" at bounding box center [305, 47] width 94 height 11
click at [315, 46] on span "In mẫu tem hàng tự cấu hình" at bounding box center [305, 47] width 94 height 11
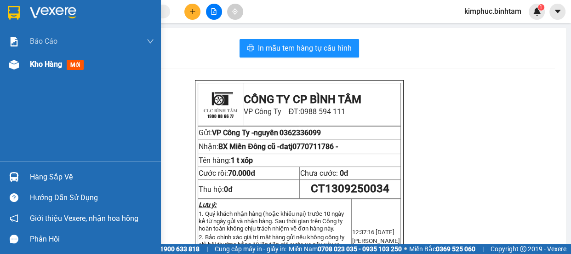
click at [55, 65] on span "Kho hàng" at bounding box center [46, 64] width 32 height 9
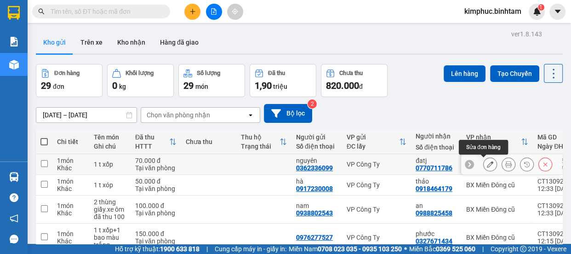
click at [487, 156] on button at bounding box center [489, 164] width 13 height 16
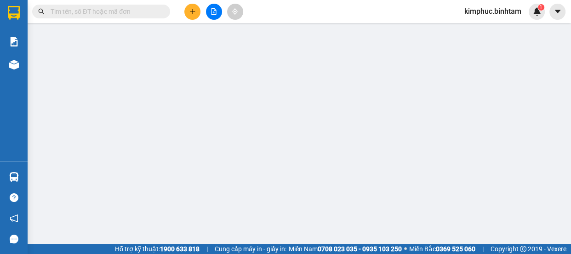
type input "0362336099"
type input "nguyên"
type input "0770711786"
type input "đatj"
type input "70.000"
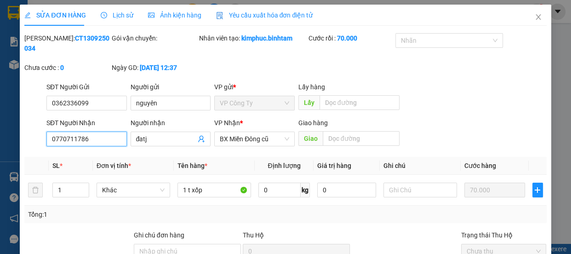
click at [64, 131] on input "0770711786" at bounding box center [86, 138] width 80 height 15
type input "0779711786"
click at [147, 134] on input "đatj" at bounding box center [166, 139] width 60 height 10
type input "đ"
type input "d"
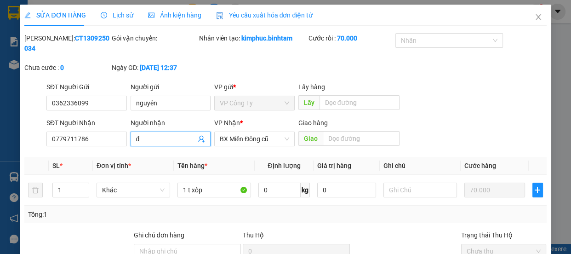
type input "đa"
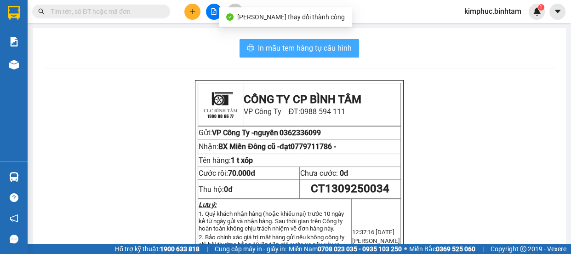
click at [283, 45] on span "In mẫu tem hàng tự cấu hình" at bounding box center [305, 47] width 94 height 11
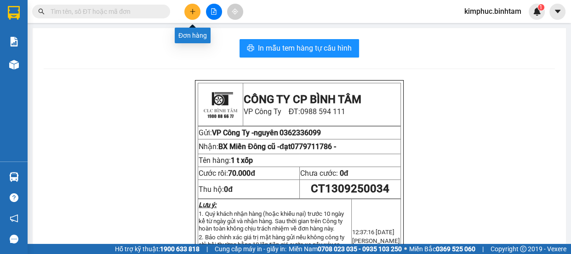
click at [190, 11] on icon "plus" at bounding box center [192, 11] width 5 height 0
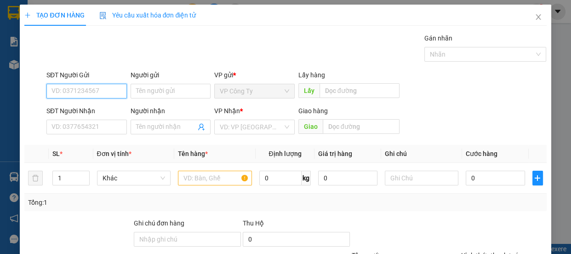
click at [91, 84] on input "SĐT Người Gửi" at bounding box center [86, 91] width 80 height 15
click at [89, 87] on input "SĐT Người Gửi" at bounding box center [86, 91] width 80 height 15
type input "0912707015"
click at [99, 92] on input "0912707015" at bounding box center [86, 91] width 80 height 15
click at [99, 109] on div "0912707015 - trinh" at bounding box center [85, 109] width 68 height 10
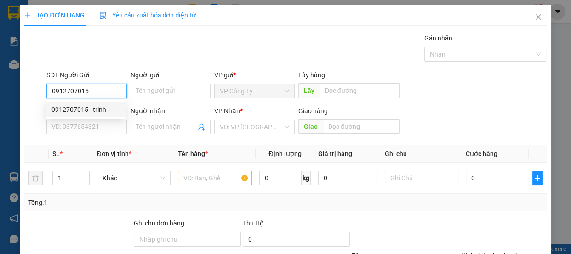
type input "trinh"
type input "0327371181"
type input "thảo"
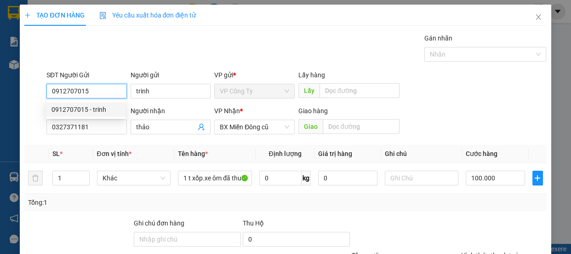
type input "100.000"
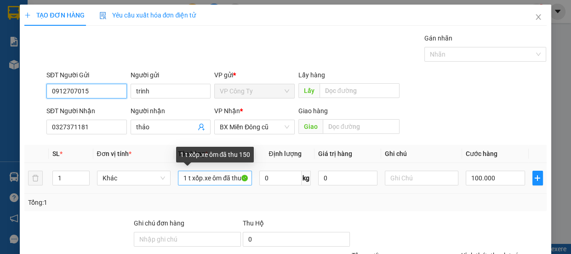
type input "0912707015"
click at [185, 175] on input "1 t xốp.xe ôm đã thu 150" at bounding box center [215, 177] width 74 height 15
click at [187, 175] on input "2 t xốp.xe ôm đã thu 150" at bounding box center [215, 177] width 74 height 15
click at [184, 176] on input "2 t xốp.xe ôm đã thu 150" at bounding box center [215, 177] width 74 height 15
click at [240, 178] on input "1 t xốp.xe ôm đã thu 150" at bounding box center [215, 177] width 74 height 15
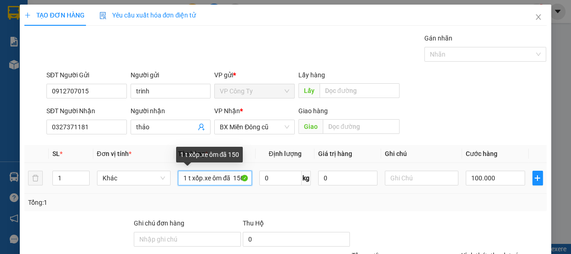
click at [241, 177] on input "1 t xốp.xe ôm đã 150" at bounding box center [215, 177] width 74 height 15
type input "1 t xốp.xe ôm đã thu 100"
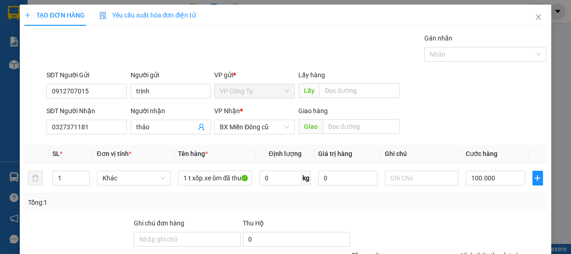
click at [492, 251] on label "Hình thức thanh toán" at bounding box center [491, 254] width 61 height 7
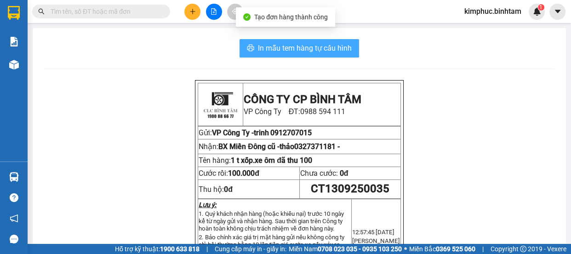
click at [333, 46] on span "In mẫu tem hàng tự cấu hình" at bounding box center [305, 47] width 94 height 11
click at [333, 47] on span "In mẫu tem hàng tự cấu hình" at bounding box center [305, 47] width 94 height 11
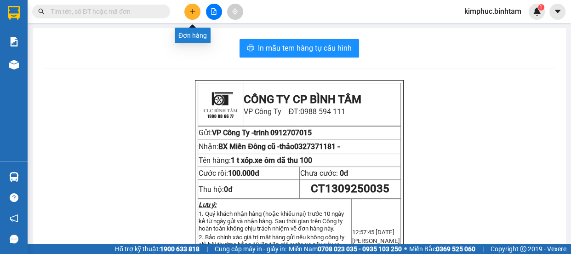
click at [200, 15] on div at bounding box center [213, 12] width 69 height 16
click at [192, 12] on icon "plus" at bounding box center [192, 11] width 0 height 5
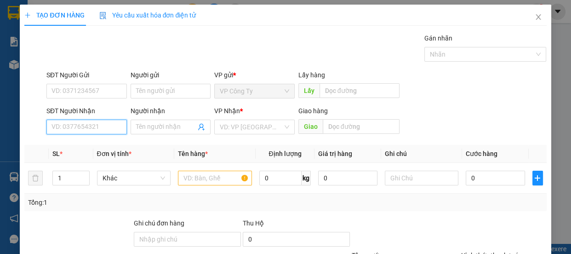
click at [89, 121] on input "SĐT Người Nhận" at bounding box center [86, 126] width 80 height 15
type input "0903914617"
click at [94, 124] on input "0903914617" at bounding box center [86, 126] width 80 height 15
click at [100, 142] on div "0903914617 - ngọc" at bounding box center [96, 145] width 91 height 10
type input "ngọc"
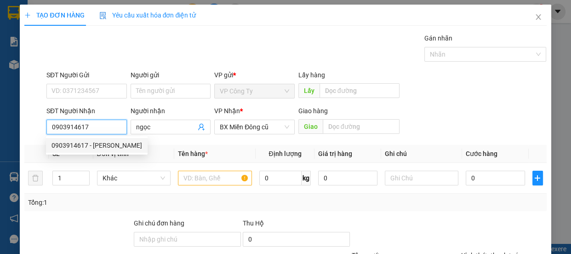
type input "120.000"
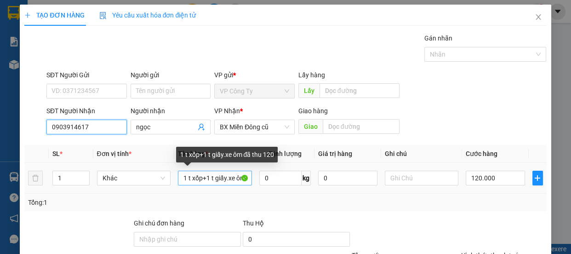
type input "0903914617"
click at [226, 176] on input "1 t xốp+1 t giấy.xe ôm đã thu 120" at bounding box center [215, 177] width 74 height 15
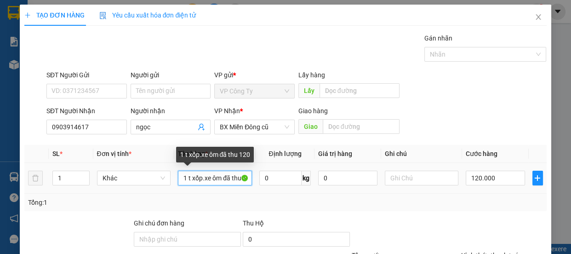
click at [237, 178] on input "1 t xốp.xe ôm đã thu 120" at bounding box center [215, 177] width 74 height 15
click at [240, 179] on input "1 t xốp.xe ôm đãu 120" at bounding box center [215, 177] width 74 height 15
click at [233, 175] on input "1 t xốp.xe ôm đ0" at bounding box center [215, 177] width 74 height 15
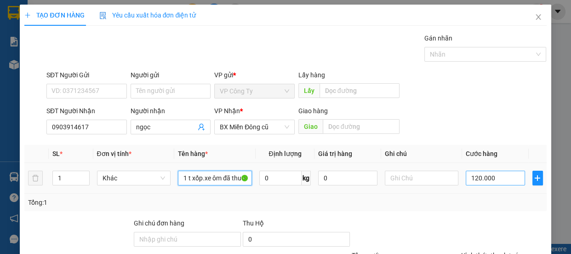
type input "1 t xốp.xe ôm đã thu 70"
click at [474, 176] on input "120.000" at bounding box center [494, 177] width 59 height 15
click at [473, 176] on input "120.000" at bounding box center [494, 177] width 59 height 15
type input "10.000"
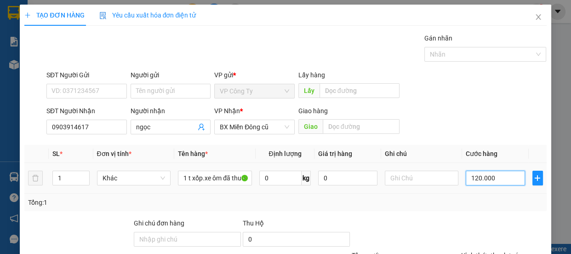
type input "10.000"
type input "0"
type input "0.000"
type input "40.000"
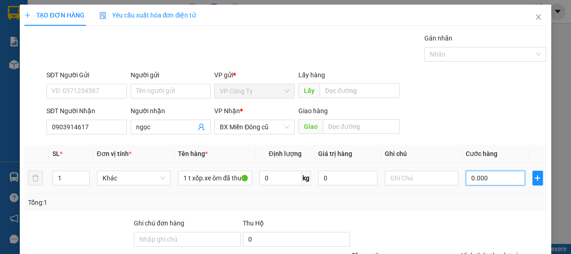
type input "40.000"
click at [481, 251] on label "Hình thức thanh toán" at bounding box center [491, 254] width 61 height 7
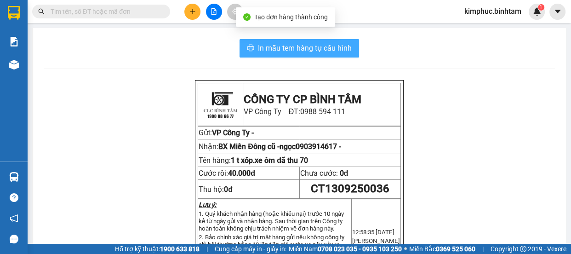
click at [288, 42] on span "In mẫu tem hàng tự cấu hình" at bounding box center [305, 47] width 94 height 11
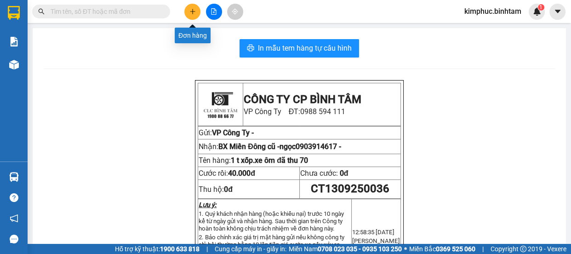
click at [192, 16] on button at bounding box center [192, 12] width 16 height 16
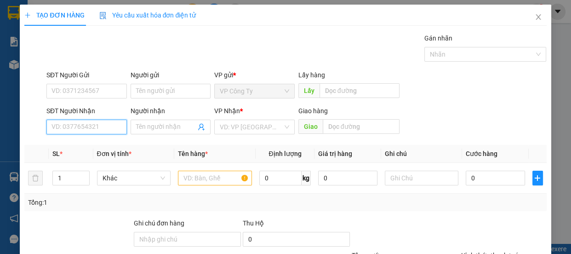
click at [75, 123] on input "SĐT Người Nhận" at bounding box center [86, 126] width 80 height 15
type input "0377293319"
click at [110, 125] on input "0377293319" at bounding box center [86, 126] width 80 height 15
click at [106, 146] on div "0377293319 - bình 099" at bounding box center [85, 145] width 68 height 10
type input "bình 099"
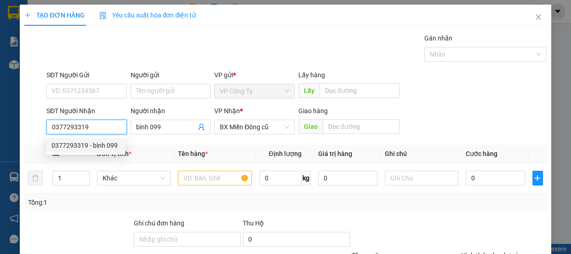
type input "140.000"
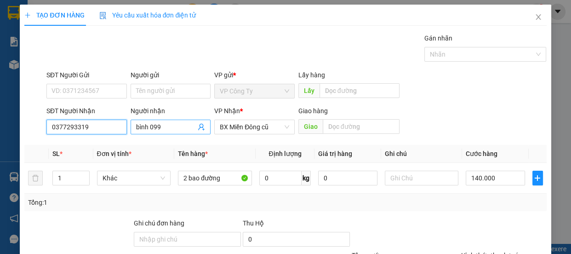
type input "0377293319"
click at [171, 126] on input "bình 099" at bounding box center [166, 127] width 60 height 10
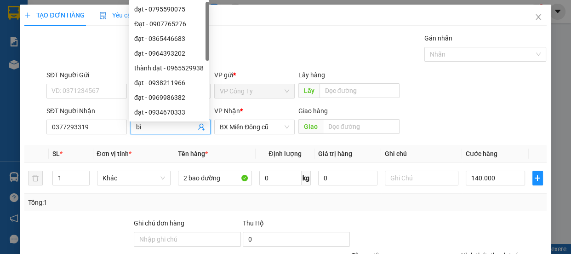
type input "b"
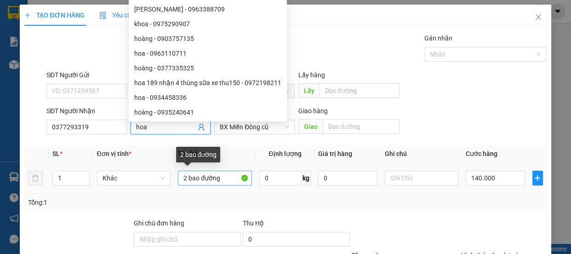
type input "hoa"
click at [187, 179] on input "2 bao đường" at bounding box center [215, 177] width 74 height 15
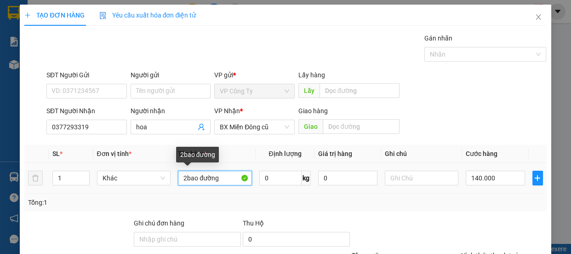
type input "2 bao đường"
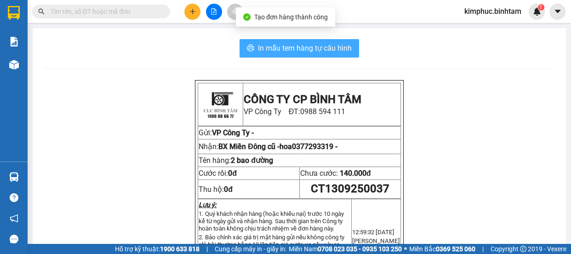
click at [322, 43] on span "In mẫu tem hàng tự cấu hình" at bounding box center [305, 47] width 94 height 11
click at [322, 44] on span "In mẫu tem hàng tự cấu hình" at bounding box center [305, 47] width 94 height 11
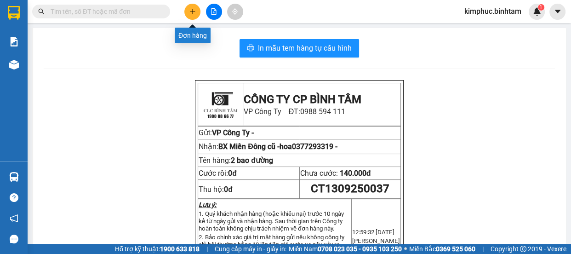
click at [197, 11] on button at bounding box center [192, 12] width 16 height 16
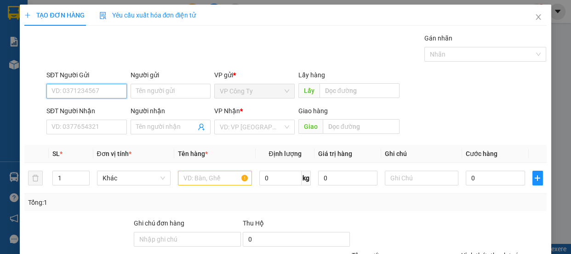
click at [78, 93] on input "SĐT Người Gửi" at bounding box center [86, 91] width 80 height 15
click at [100, 88] on input "0908455824" at bounding box center [86, 91] width 80 height 15
click at [99, 90] on input "0908455824" at bounding box center [86, 91] width 80 height 15
type input "0"
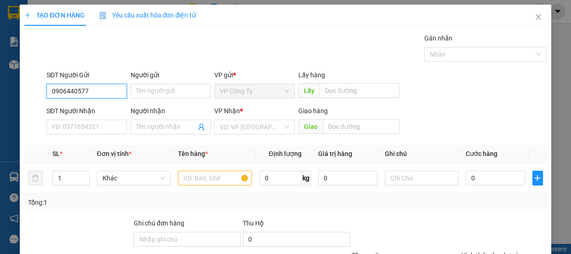
click at [105, 89] on input "0906440577" at bounding box center [86, 91] width 80 height 15
type input "0906440577"
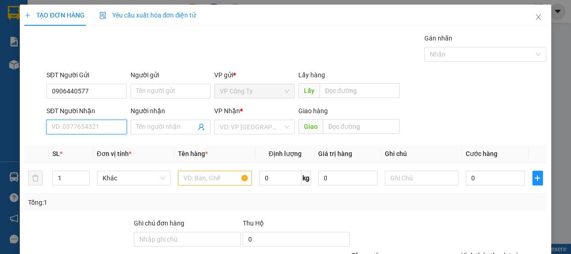
click at [96, 122] on input "SĐT Người Nhận" at bounding box center [86, 126] width 80 height 15
type input "0908455824"
click at [100, 125] on input "0908455824" at bounding box center [86, 126] width 80 height 15
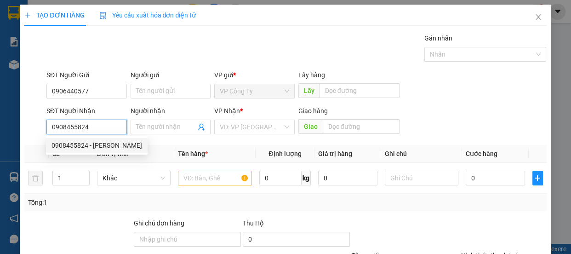
click at [102, 143] on div "0908455824 - kiều oanh" at bounding box center [96, 145] width 91 height 10
type input "kiều oanh"
type input "210.000"
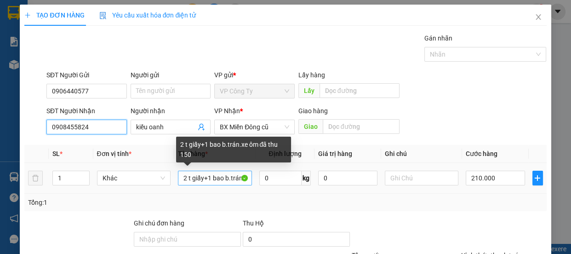
type input "0908455824"
click at [184, 179] on input "2 t giấy+1 bao b.trán.xe ôm đã thu 150" at bounding box center [215, 177] width 74 height 15
click at [242, 177] on input "2 t giấy+1 bao b.trán.xe ôm đã thu 150" at bounding box center [215, 177] width 74 height 15
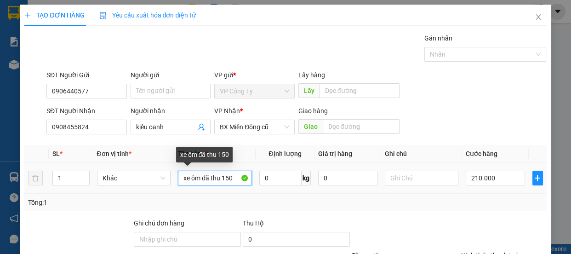
click at [232, 178] on input "xe ôm đã thu 150" at bounding box center [215, 177] width 74 height 15
type input "x"
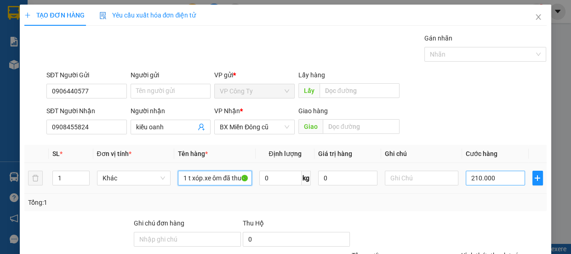
type input "1 t xóp.xe ôm đã thu 70"
click at [473, 180] on input "210.000" at bounding box center [494, 177] width 59 height 15
click at [472, 179] on input "210.000" at bounding box center [494, 177] width 59 height 15
type input "20.000"
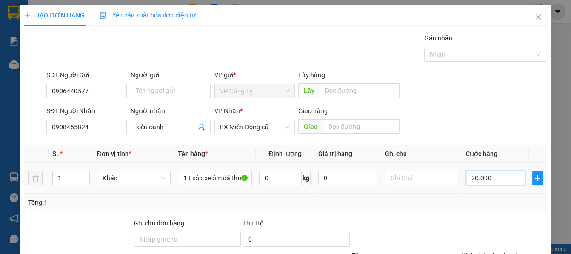
type input "20.000"
type input "0.000"
type input "0"
type input "70.000"
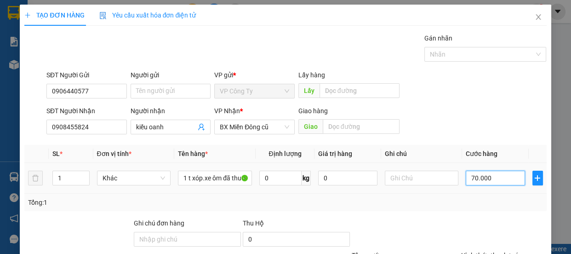
type input "70.000"
type input "0.000"
type input "0"
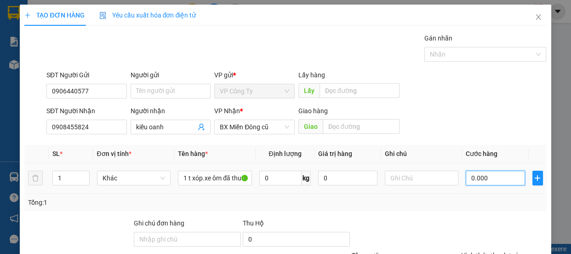
type input "50.000"
click at [490, 251] on label "Hình thức thanh toán" at bounding box center [491, 254] width 61 height 7
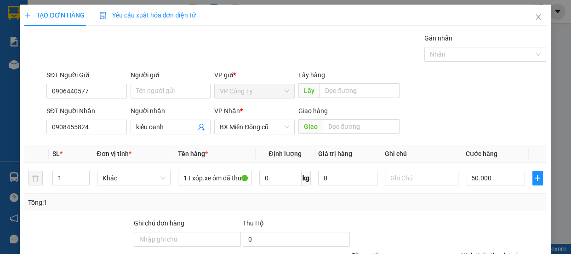
type input "0"
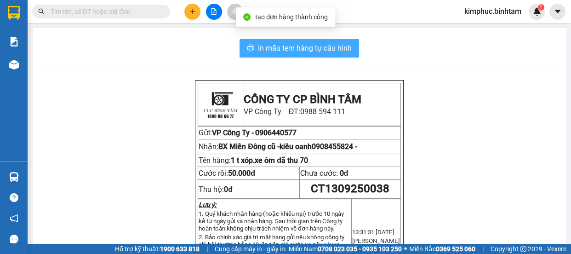
click at [313, 46] on span "In mẫu tem hàng tự cấu hình" at bounding box center [305, 47] width 94 height 11
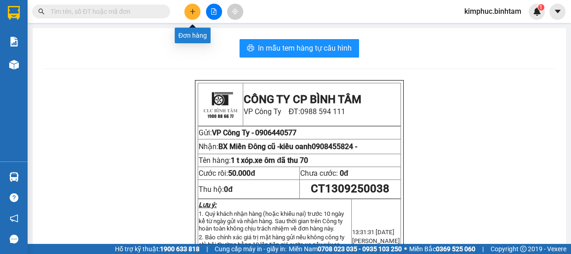
click at [188, 11] on button at bounding box center [192, 12] width 16 height 16
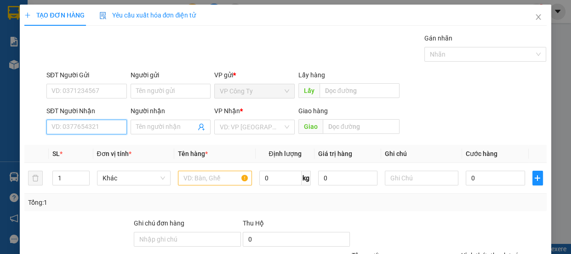
click at [104, 125] on input "SĐT Người Nhận" at bounding box center [86, 126] width 80 height 15
click at [101, 127] on input "SĐT Người Nhận" at bounding box center [86, 126] width 80 height 15
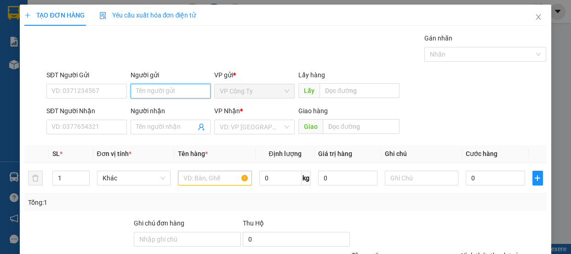
click at [142, 92] on input "Người gửi" at bounding box center [170, 91] width 80 height 15
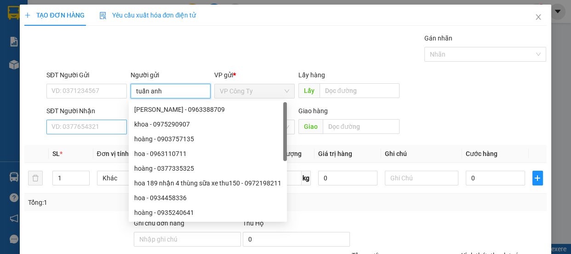
type input "tuấn anh"
click at [96, 125] on input "SĐT Người Nhận" at bounding box center [86, 126] width 80 height 15
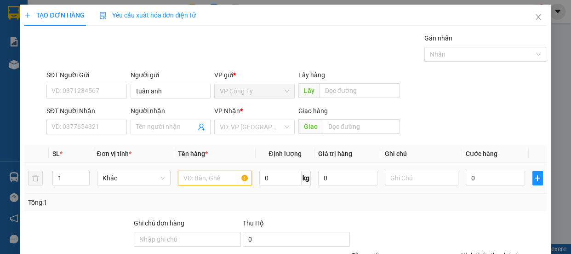
click at [196, 178] on input "text" at bounding box center [215, 177] width 74 height 15
click at [171, 125] on input "Người nhận" at bounding box center [166, 127] width 60 height 10
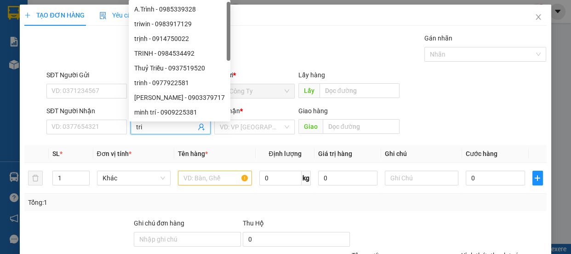
click at [161, 125] on input "tri" at bounding box center [166, 127] width 60 height 10
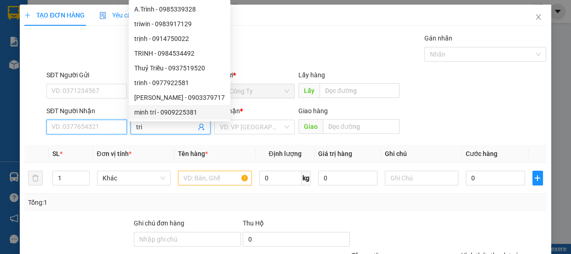
click at [88, 125] on input "SĐT Người Nhận" at bounding box center [86, 126] width 80 height 15
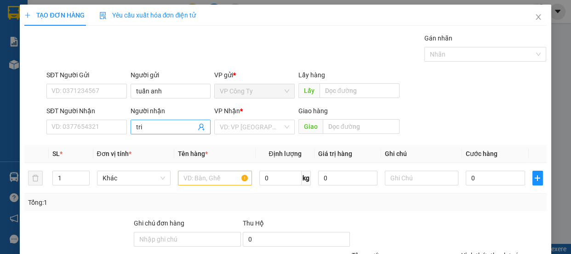
click at [155, 133] on span "tri" at bounding box center [170, 126] width 80 height 15
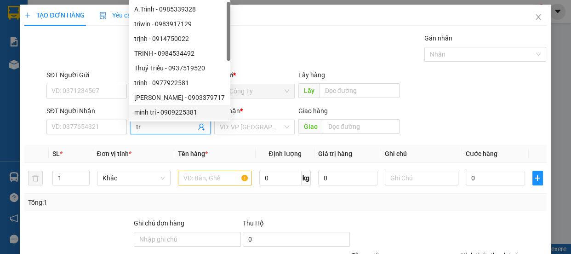
type input "t"
click at [119, 123] on input "SĐT Người Nhận" at bounding box center [86, 126] width 80 height 15
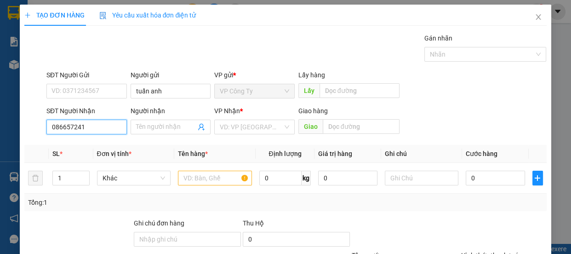
type input "0866572412"
click at [121, 122] on input "0866572412" at bounding box center [86, 126] width 80 height 15
click at [103, 148] on div "0866572412 - tri" at bounding box center [85, 145] width 68 height 10
type input "tri"
type input "an sương"
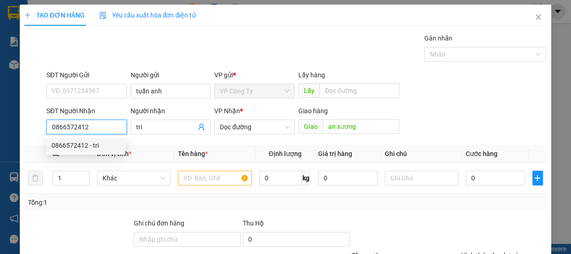
type input "450.000"
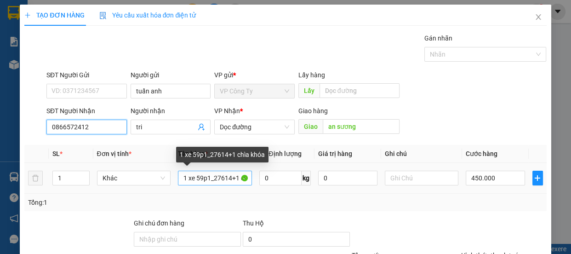
type input "0866572412"
click at [239, 176] on input "1 xe 59p1_27614+1 chìa khóa" at bounding box center [215, 177] width 74 height 15
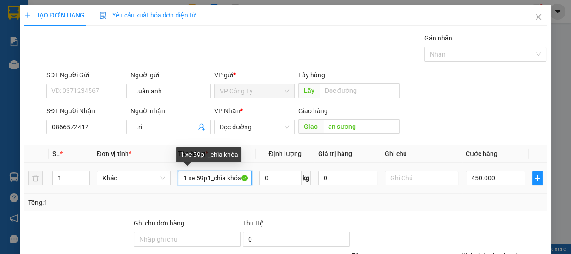
click at [238, 179] on input "1 xe 59p1_chìa khóa" at bounding box center [215, 177] width 74 height 15
click at [207, 177] on input "1 xe 59p1_chìa khóa" at bounding box center [215, 177] width 74 height 15
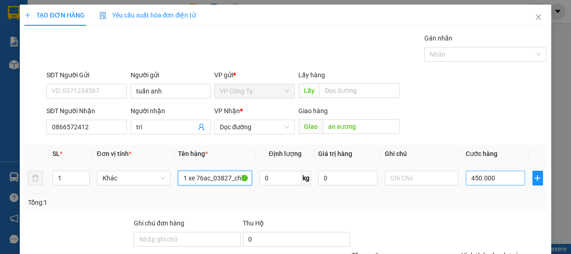
type input "1 xe 76ac_03827_chìa khóa"
click at [475, 177] on input "450.000" at bounding box center [494, 177] width 59 height 15
click at [473, 178] on input "450.000" at bounding box center [494, 177] width 59 height 15
click at [483, 251] on label "Hình thức thanh toán" at bounding box center [491, 254] width 61 height 7
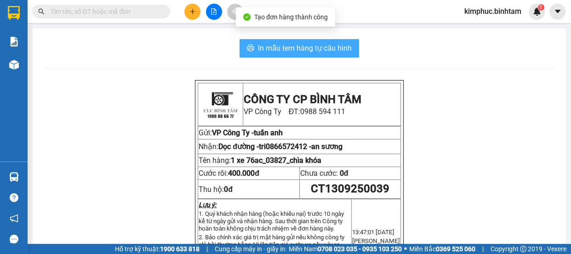
click at [299, 50] on span "In mẫu tem hàng tự cấu hình" at bounding box center [305, 47] width 94 height 11
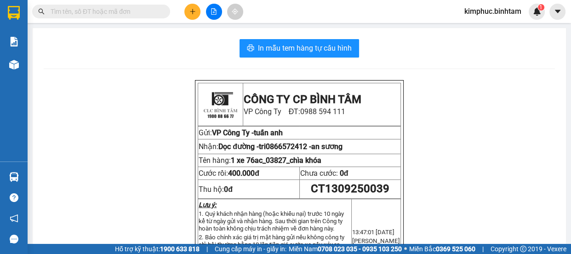
click at [198, 11] on button at bounding box center [192, 12] width 16 height 16
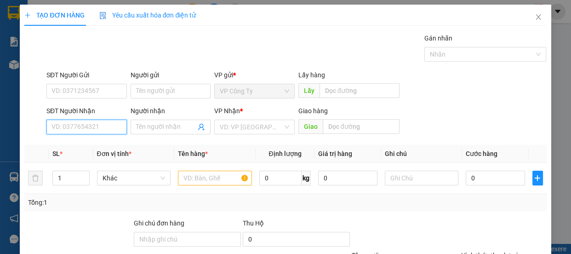
click at [79, 130] on input "SĐT Người Nhận" at bounding box center [86, 126] width 80 height 15
type input "0967298968"
click at [100, 128] on input "0967298968" at bounding box center [86, 126] width 80 height 15
click at [101, 140] on div "0967298968 - a tuấn" at bounding box center [85, 145] width 68 height 10
type input "a tuấn"
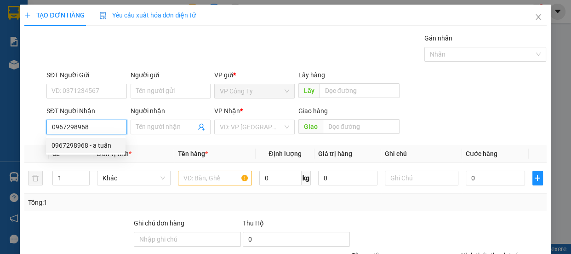
type input "vạn phúc"
type input "350.000"
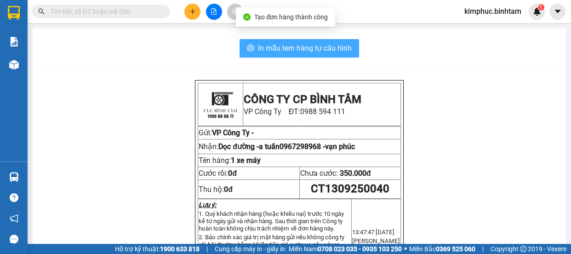
click at [299, 47] on span "In mẫu tem hàng tự cấu hình" at bounding box center [305, 47] width 94 height 11
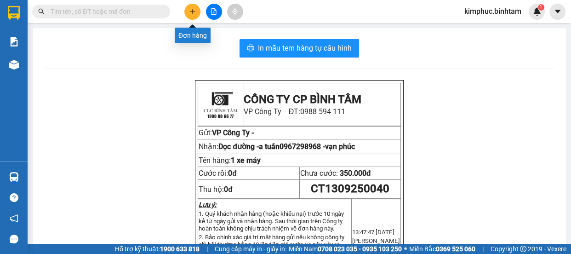
click at [184, 11] on button at bounding box center [192, 12] width 16 height 16
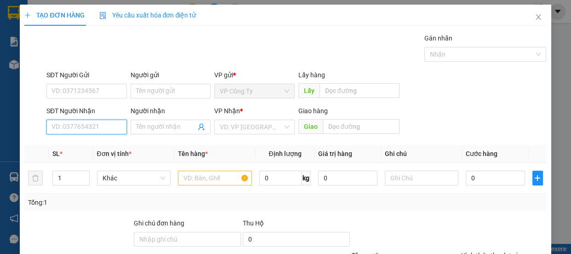
click at [67, 125] on input "SĐT Người Nhận" at bounding box center [86, 126] width 80 height 15
type input "0903920811"
click at [90, 127] on input "0903920811" at bounding box center [86, 126] width 80 height 15
click at [94, 141] on div "0903920811 - tuấn" at bounding box center [85, 145] width 68 height 10
type input "tuấn"
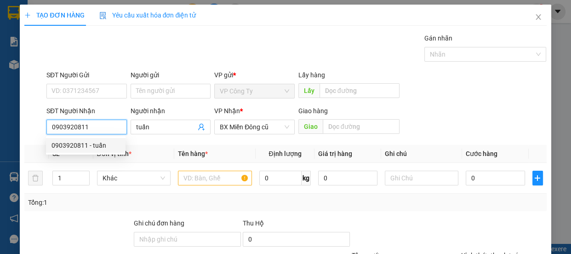
type input "70.000"
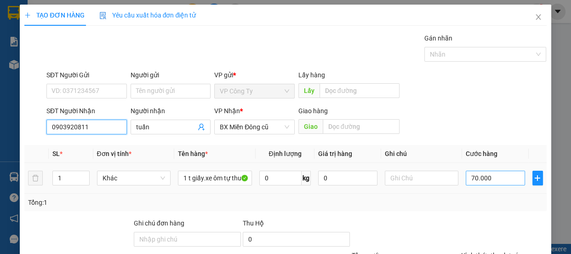
type input "0903920811"
click at [472, 172] on input "70.000" at bounding box center [494, 177] width 59 height 15
click at [466, 175] on input "70.000" at bounding box center [494, 177] width 59 height 15
click at [468, 176] on input "70.000" at bounding box center [494, 177] width 59 height 15
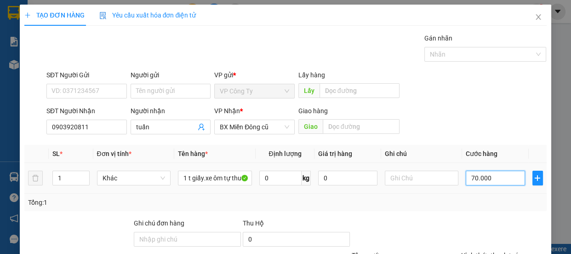
click at [468, 176] on input "70.000" at bounding box center [494, 177] width 59 height 15
type input "0.000"
type input "0"
type input "80.000"
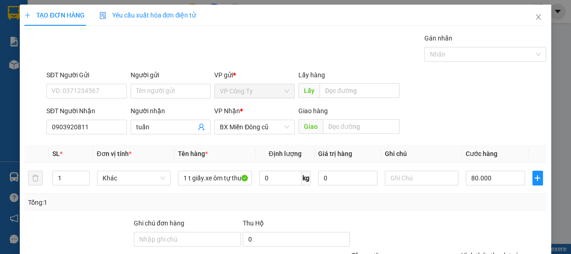
click at [488, 218] on div at bounding box center [503, 234] width 87 height 32
click at [484, 251] on label "Hình thức thanh toán" at bounding box center [491, 254] width 61 height 7
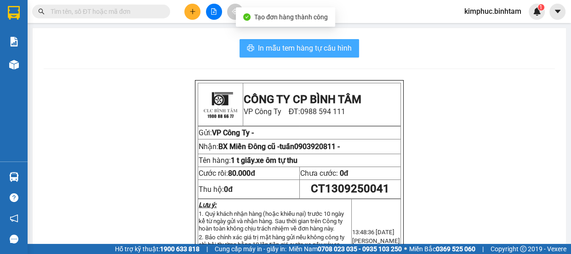
click at [343, 50] on span "In mẫu tem hàng tự cấu hình" at bounding box center [305, 47] width 94 height 11
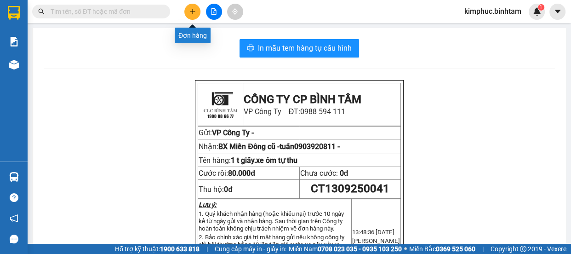
click at [194, 11] on icon "plus" at bounding box center [192, 11] width 6 height 6
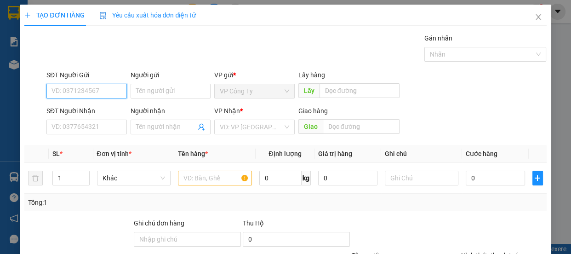
click at [118, 91] on input "SĐT Người Gửi" at bounding box center [86, 91] width 80 height 15
click at [122, 90] on input "0913034372" at bounding box center [86, 91] width 80 height 15
click at [110, 107] on div "0913034372" at bounding box center [85, 109] width 68 height 10
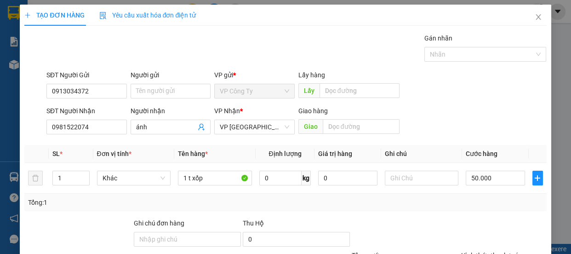
click at [477, 251] on label "Hình thức thanh toán" at bounding box center [491, 254] width 61 height 7
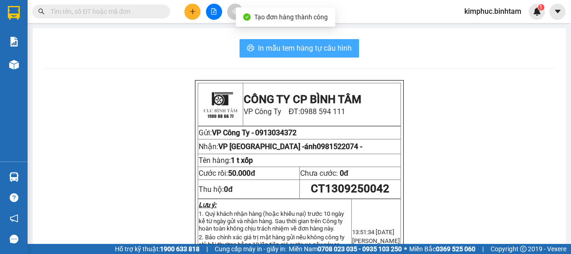
click at [308, 52] on span "In mẫu tem hàng tự cấu hình" at bounding box center [305, 47] width 94 height 11
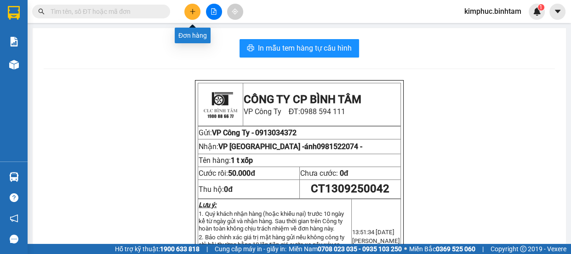
click at [192, 9] on icon "plus" at bounding box center [192, 11] width 6 height 6
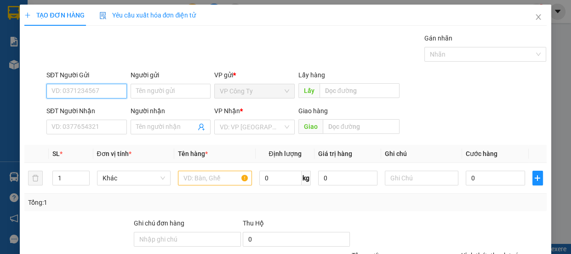
click at [96, 94] on input "SĐT Người Gửi" at bounding box center [86, 91] width 80 height 15
click at [98, 90] on input "0979875057" at bounding box center [86, 91] width 80 height 15
click at [96, 112] on div "0979875057 - ngọc" at bounding box center [96, 109] width 91 height 10
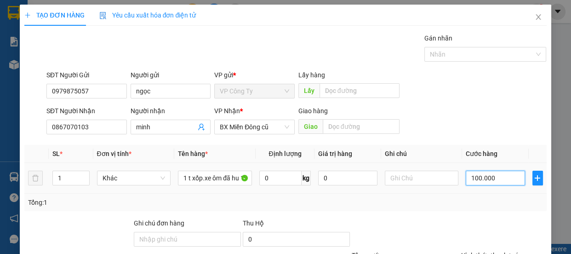
click at [472, 180] on input "100.000" at bounding box center [494, 177] width 59 height 15
click at [472, 181] on input "100.000" at bounding box center [494, 177] width 59 height 15
click at [469, 175] on input "170.000" at bounding box center [494, 177] width 59 height 15
click at [471, 251] on label "Hình thức thanh toán" at bounding box center [491, 254] width 61 height 7
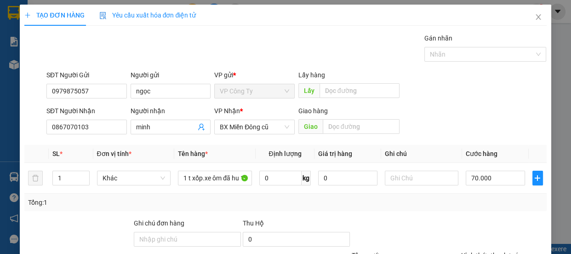
drag, startPoint x: 476, startPoint y: 201, endPoint x: 483, endPoint y: 211, distance: 12.1
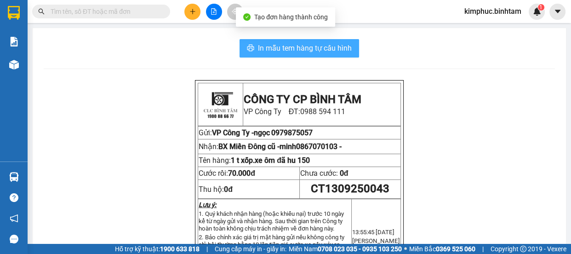
click at [293, 45] on span "In mẫu tem hàng tự cấu hình" at bounding box center [305, 47] width 94 height 11
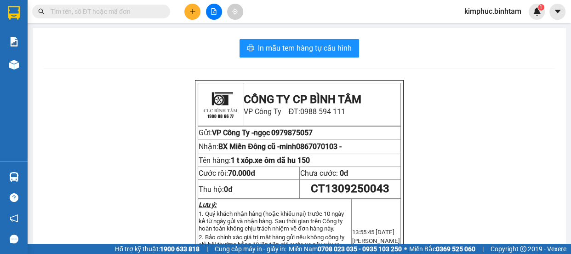
click at [195, 9] on icon "plus" at bounding box center [192, 11] width 6 height 6
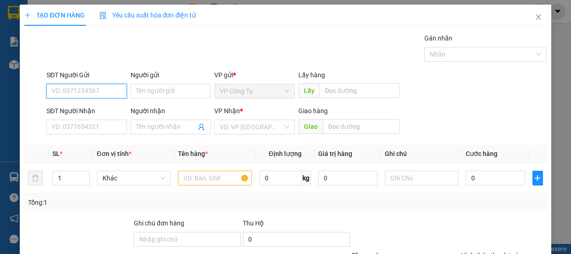
click at [78, 89] on input "SĐT Người Gửi" at bounding box center [86, 91] width 80 height 15
click at [93, 88] on input "0367462869" at bounding box center [86, 91] width 80 height 15
click at [91, 109] on div "0367462869 - ai" at bounding box center [85, 109] width 68 height 10
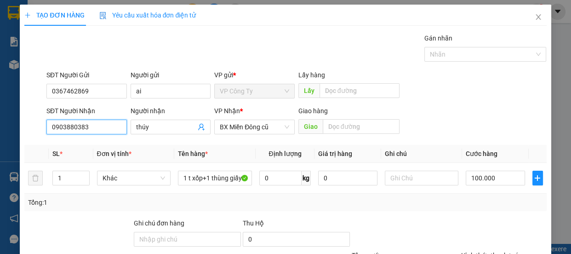
click at [89, 126] on input "0903880383" at bounding box center [86, 126] width 80 height 15
click at [96, 125] on input "0336984946" at bounding box center [86, 126] width 80 height 15
click at [95, 146] on div "0336984946 - nghĩa" at bounding box center [85, 145] width 68 height 10
click at [479, 251] on label "Hình thức thanh toán" at bounding box center [491, 254] width 61 height 7
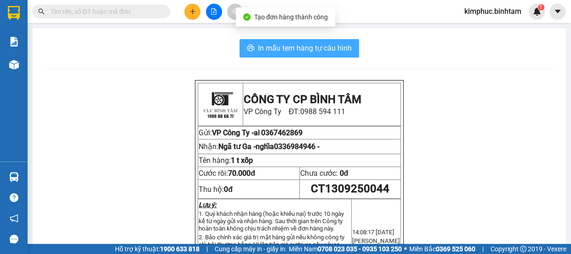
click at [296, 50] on span "In mẫu tem hàng tự cấu hình" at bounding box center [305, 47] width 94 height 11
click at [296, 49] on span "In mẫu tem hàng tự cấu hình" at bounding box center [305, 47] width 94 height 11
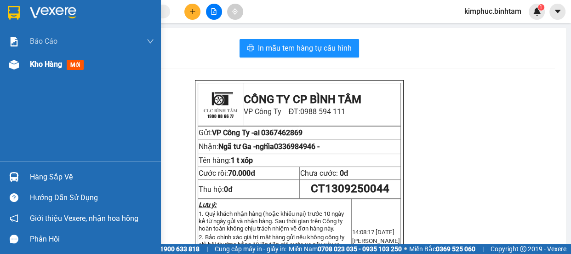
click at [52, 63] on span "Kho hàng" at bounding box center [46, 64] width 32 height 9
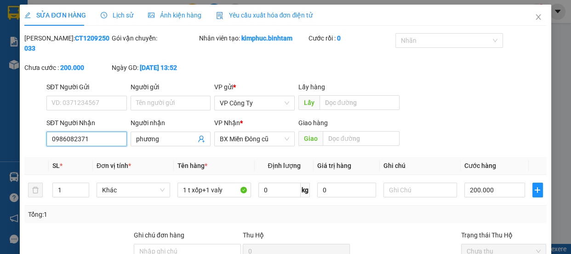
click at [93, 136] on input "0986082371" at bounding box center [86, 138] width 80 height 15
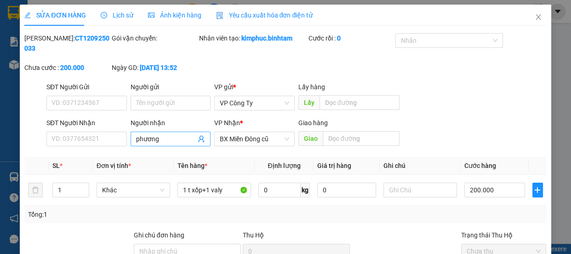
click at [161, 138] on input "phương" at bounding box center [166, 139] width 60 height 10
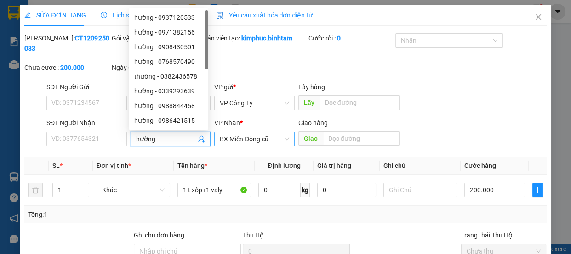
click at [243, 140] on span "BX Miền Đông cũ" at bounding box center [254, 139] width 69 height 14
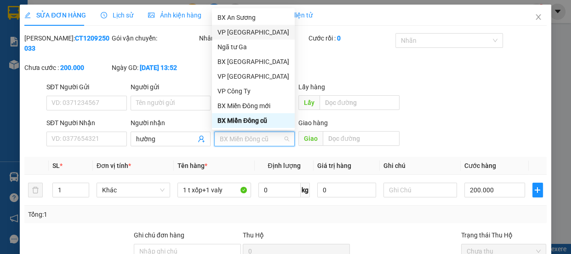
click at [236, 33] on div "VP [GEOGRAPHIC_DATA]" at bounding box center [253, 32] width 72 height 10
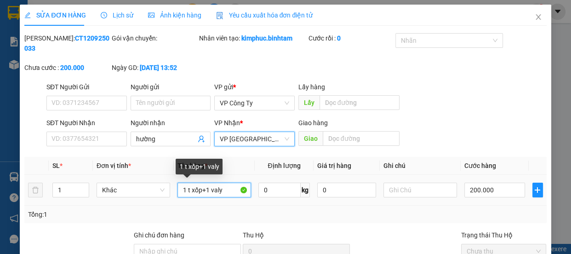
click at [223, 189] on input "1 t xốp+1 valy" at bounding box center [214, 189] width 74 height 15
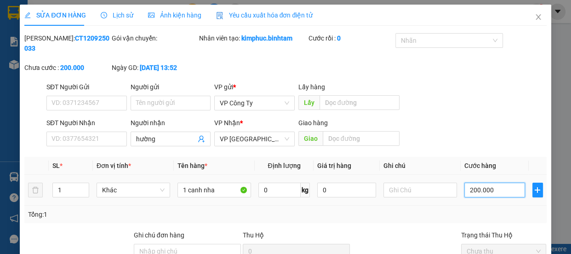
click at [467, 189] on input "200.000" at bounding box center [494, 189] width 61 height 15
click at [470, 189] on input "200.000" at bounding box center [494, 189] width 61 height 15
click at [469, 189] on input "200.000" at bounding box center [494, 189] width 61 height 15
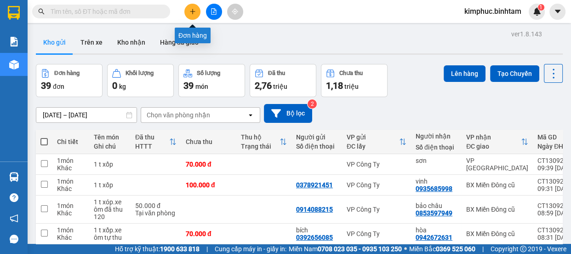
click at [194, 15] on button at bounding box center [192, 12] width 16 height 16
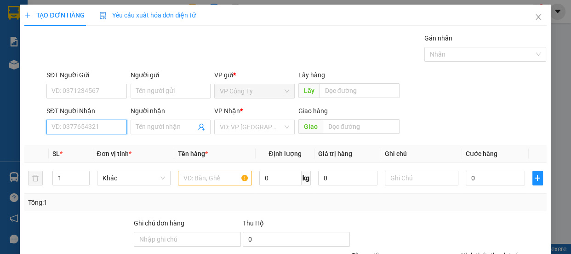
click at [81, 126] on input "SĐT Người Nhận" at bounding box center [86, 126] width 80 height 15
click at [118, 127] on input "0935080394" at bounding box center [86, 126] width 80 height 15
click at [106, 128] on input "0935080394" at bounding box center [86, 126] width 80 height 15
click at [94, 124] on input "0935080394" at bounding box center [86, 126] width 80 height 15
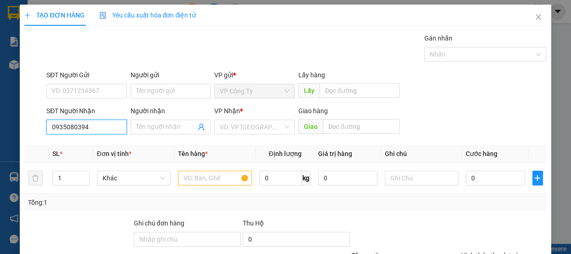
click at [95, 124] on input "0935080394" at bounding box center [86, 126] width 80 height 15
click at [72, 126] on input "0935080394" at bounding box center [86, 126] width 80 height 15
click at [101, 120] on input "0935040394" at bounding box center [86, 126] width 80 height 15
click at [101, 142] on div "0935040394 - dung" at bounding box center [85, 145] width 68 height 10
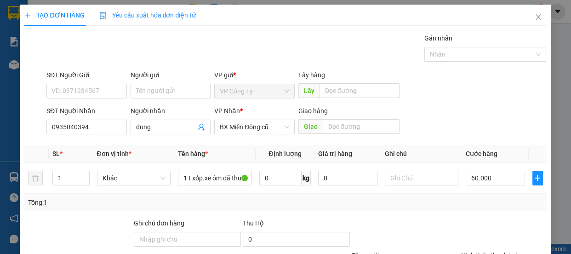
click at [490, 251] on label "Hình thức thanh toán" at bounding box center [491, 254] width 61 height 7
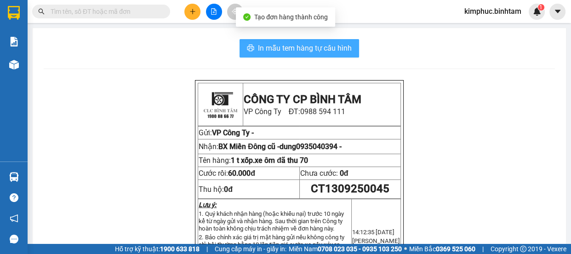
click at [319, 49] on span "In mẫu tem hàng tự cấu hình" at bounding box center [305, 47] width 94 height 11
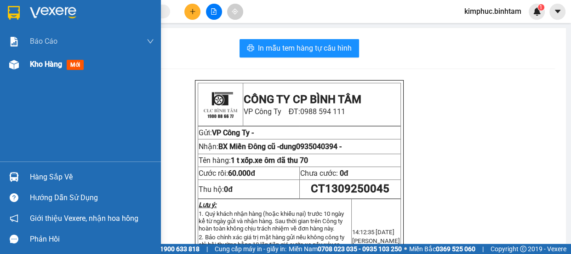
click at [50, 60] on span "Kho hàng" at bounding box center [46, 64] width 32 height 9
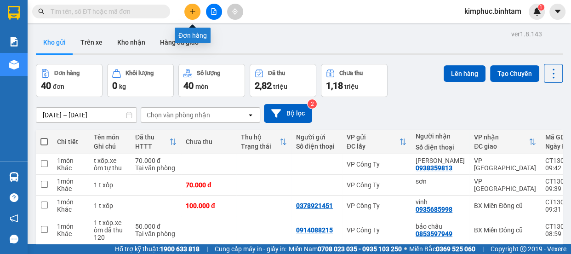
click at [196, 15] on button at bounding box center [192, 12] width 16 height 16
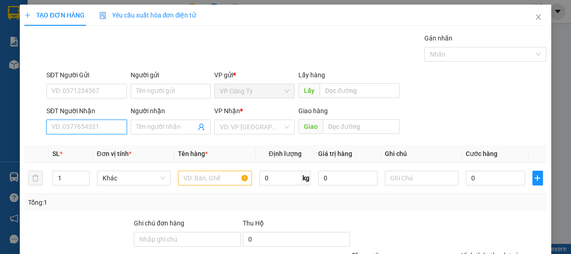
click at [73, 127] on input "SĐT Người Nhận" at bounding box center [86, 126] width 80 height 15
click at [84, 120] on input "SĐT Người Nhận" at bounding box center [86, 126] width 80 height 15
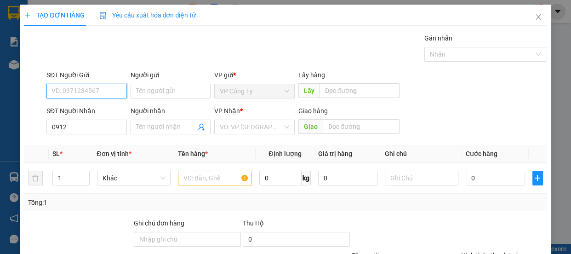
click at [96, 91] on input "SĐT Người Gửi" at bounding box center [86, 91] width 80 height 15
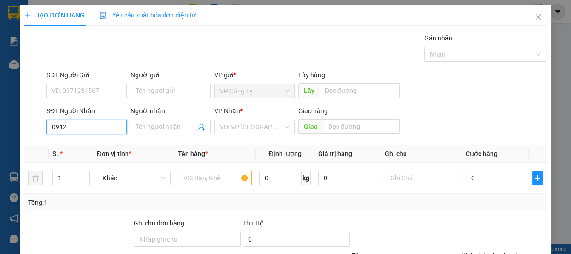
click at [108, 125] on input "0912" at bounding box center [86, 126] width 80 height 15
click at [86, 142] on div "0912938039 - cúc" at bounding box center [85, 145] width 68 height 10
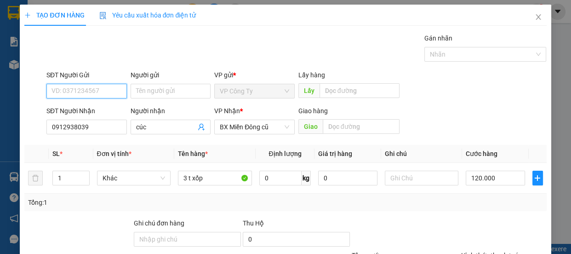
click at [103, 90] on input "SĐT Người Gửi" at bounding box center [86, 91] width 80 height 15
click at [93, 92] on input "SĐT Người Gửi" at bounding box center [86, 91] width 80 height 15
click at [79, 107] on div "0814558852" at bounding box center [85, 109] width 68 height 10
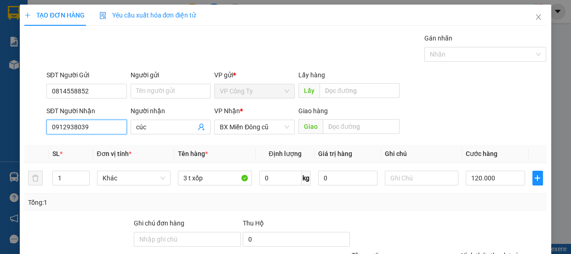
click at [101, 125] on input "0912938039" at bounding box center [86, 126] width 80 height 15
click at [98, 143] on div "0912938039 - cúc" at bounding box center [85, 145] width 68 height 10
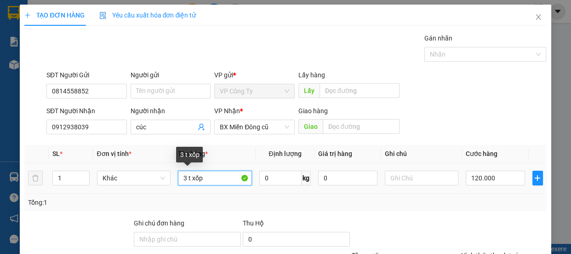
click at [205, 177] on input "3 t xốp" at bounding box center [215, 177] width 74 height 15
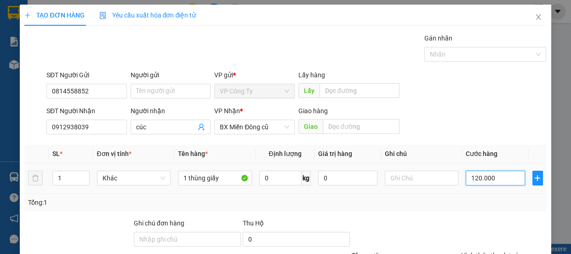
click at [474, 173] on input "120.000" at bounding box center [494, 177] width 59 height 15
click at [473, 174] on input "120.000" at bounding box center [494, 177] width 59 height 15
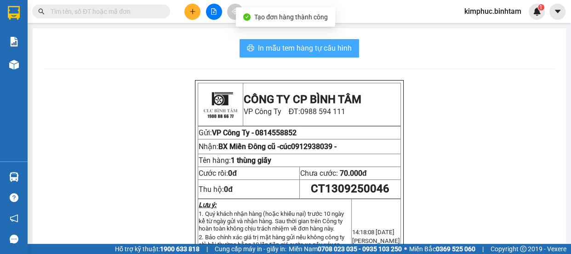
click at [299, 49] on span "In mẫu tem hàng tự cấu hình" at bounding box center [305, 47] width 94 height 11
click at [299, 48] on span "In mẫu tem hàng tự cấu hình" at bounding box center [305, 47] width 94 height 11
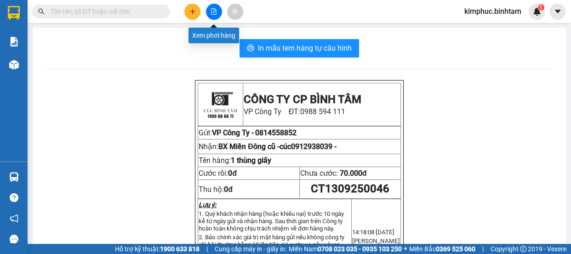
click at [213, 6] on button at bounding box center [214, 12] width 16 height 16
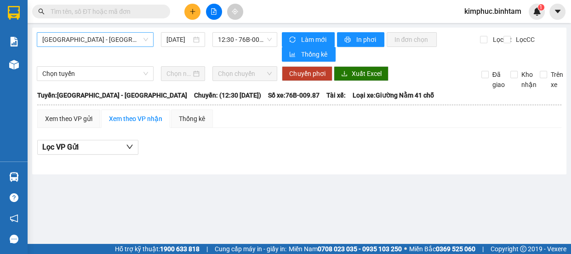
click at [80, 41] on span "[GEOGRAPHIC_DATA] - [GEOGRAPHIC_DATA]" at bounding box center [95, 40] width 106 height 14
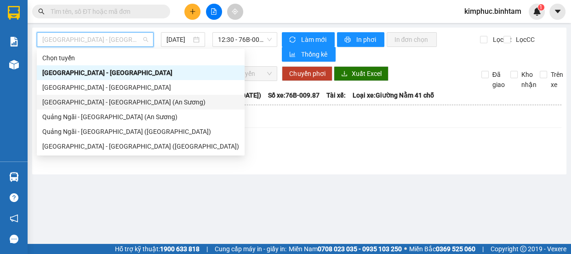
click at [61, 99] on div "[GEOGRAPHIC_DATA] - [GEOGRAPHIC_DATA] (An Sương)" at bounding box center [140, 102] width 197 height 10
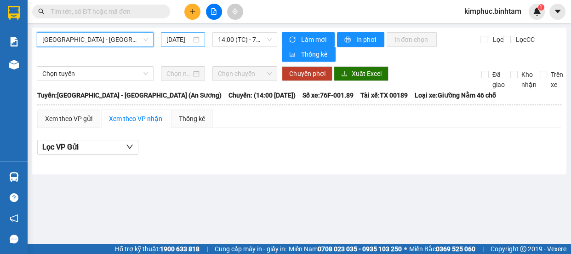
click at [188, 38] on input "[DATE]" at bounding box center [178, 39] width 25 height 10
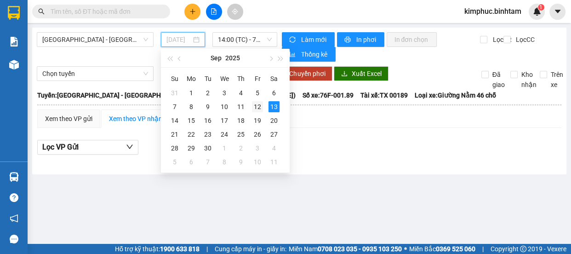
click at [261, 107] on div "12" at bounding box center [257, 106] width 11 height 11
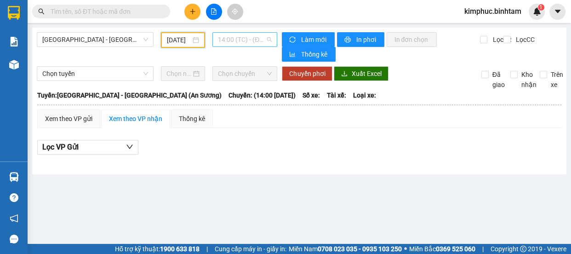
click at [242, 40] on span "14:00 (TC) - (Đã hủy)" at bounding box center [245, 40] width 54 height 14
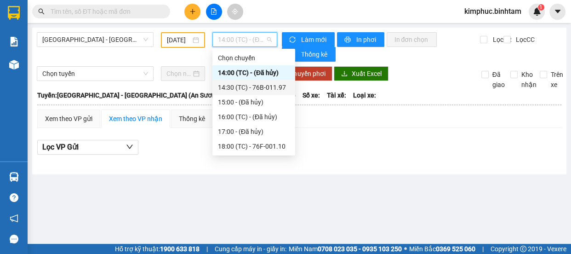
click at [252, 89] on div "14:30 (TC) - 76B-011.97" at bounding box center [254, 87] width 72 height 10
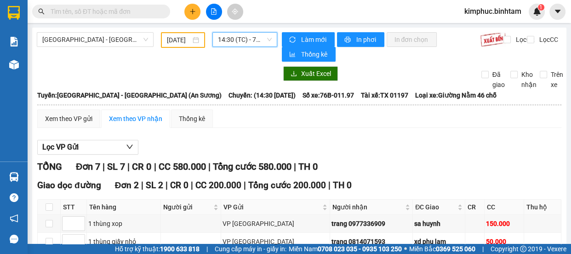
click at [119, 11] on input "text" at bounding box center [105, 11] width 108 height 10
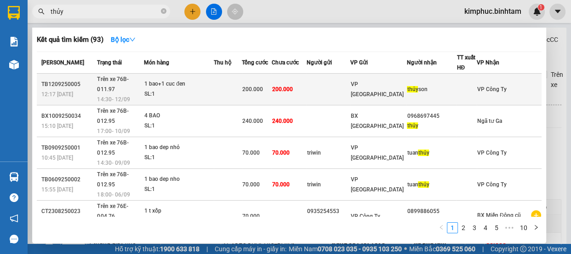
click at [263, 86] on span "200.000" at bounding box center [252, 89] width 21 height 6
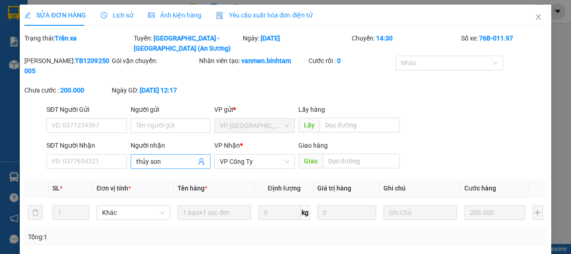
click at [166, 158] on input "thủy son" at bounding box center [166, 161] width 60 height 10
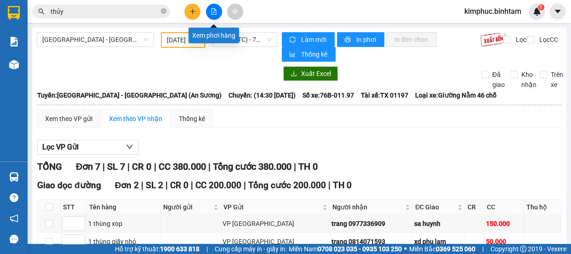
click at [219, 17] on button at bounding box center [214, 12] width 16 height 16
click at [215, 14] on icon "file-add" at bounding box center [213, 11] width 5 height 6
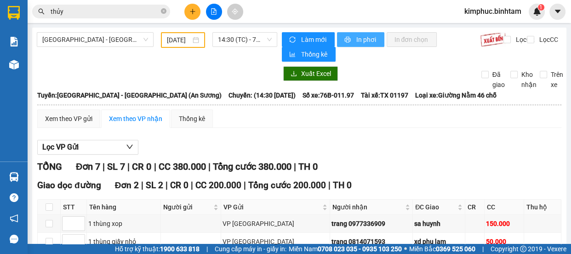
click at [363, 42] on span "In phơi" at bounding box center [366, 39] width 21 height 10
click at [254, 43] on span "14:30 (TC) - 76B-011.97" at bounding box center [245, 40] width 54 height 14
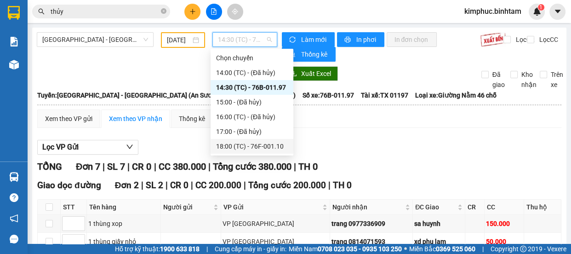
click at [257, 147] on div "18:00 (TC) - 76F-001.10" at bounding box center [252, 146] width 72 height 10
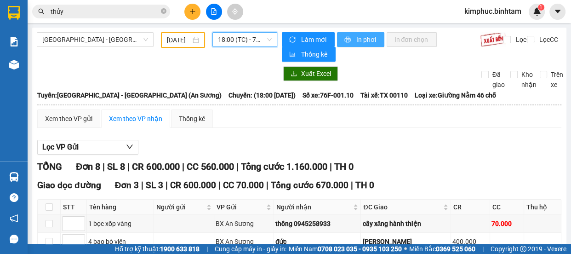
click at [359, 39] on span "In phơi" at bounding box center [366, 39] width 21 height 10
click at [360, 38] on span "In phơi" at bounding box center [366, 39] width 21 height 10
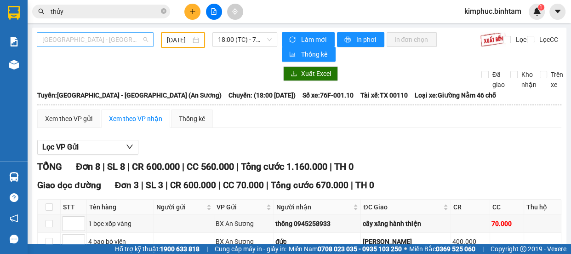
click at [134, 37] on span "[GEOGRAPHIC_DATA] - [GEOGRAPHIC_DATA] (An Sương)" at bounding box center [95, 40] width 106 height 14
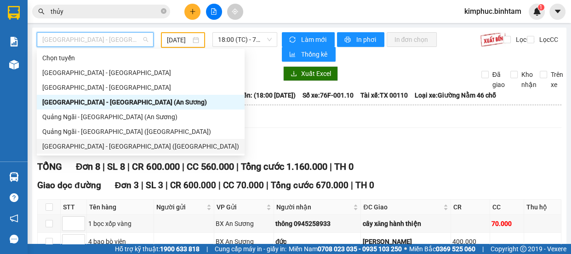
drag, startPoint x: 110, startPoint y: 142, endPoint x: 109, endPoint y: 147, distance: 4.6
click at [109, 147] on div "[GEOGRAPHIC_DATA] - [GEOGRAPHIC_DATA] ([GEOGRAPHIC_DATA])" at bounding box center [140, 146] width 197 height 10
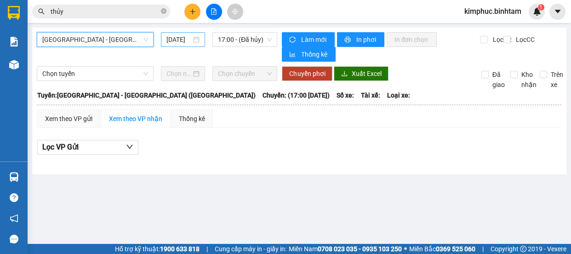
click at [183, 43] on input "[DATE]" at bounding box center [178, 39] width 25 height 10
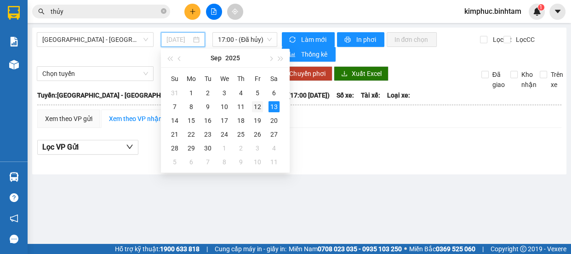
click at [263, 104] on td "12" at bounding box center [257, 107] width 17 height 14
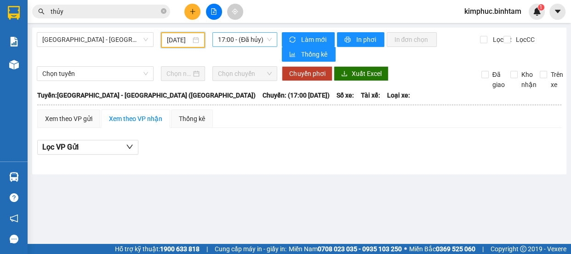
click at [239, 38] on span "17:00 - (Đã hủy)" at bounding box center [245, 40] width 54 height 14
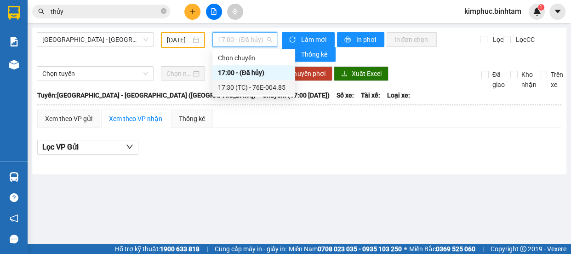
click at [243, 91] on div "17:30 (TC) - 76E-004.85" at bounding box center [254, 87] width 72 height 10
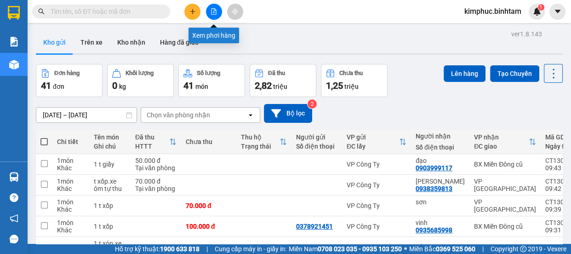
click at [209, 15] on button at bounding box center [214, 12] width 16 height 16
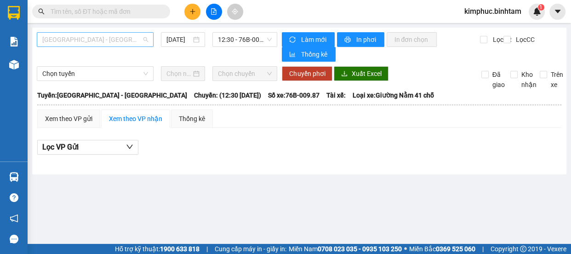
click at [73, 41] on span "[GEOGRAPHIC_DATA] - [GEOGRAPHIC_DATA]" at bounding box center [95, 40] width 106 height 14
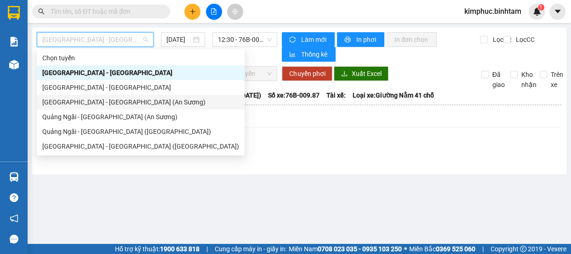
click at [73, 97] on div "[GEOGRAPHIC_DATA] - [GEOGRAPHIC_DATA] (An Sương)" at bounding box center [140, 102] width 197 height 10
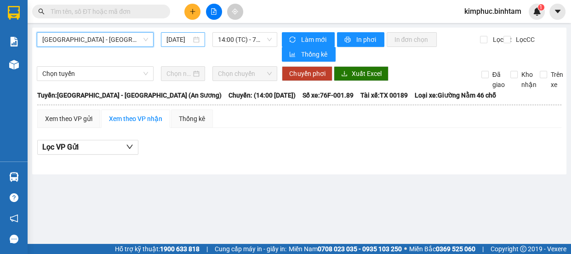
click at [187, 38] on input "[DATE]" at bounding box center [178, 39] width 25 height 10
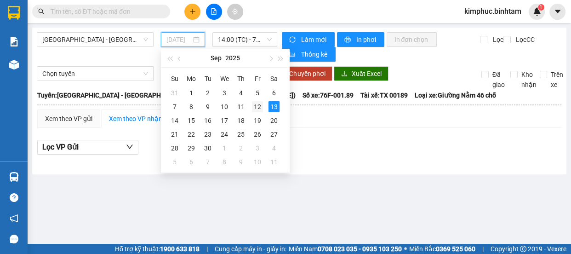
click at [255, 109] on div "12" at bounding box center [257, 106] width 11 height 11
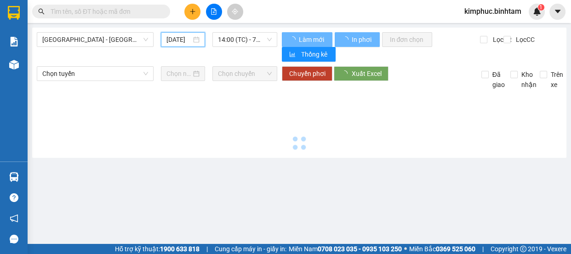
type input "[DATE]"
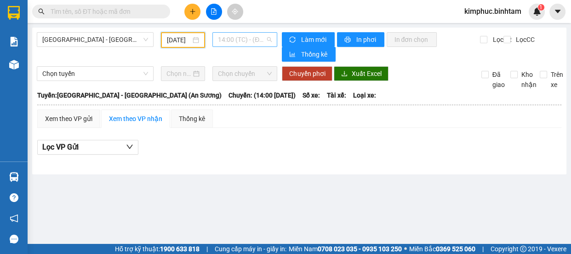
click at [241, 45] on span "14:00 (TC) - (Đã hủy)" at bounding box center [245, 40] width 54 height 14
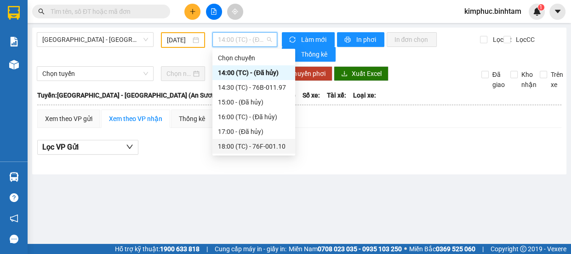
click at [269, 153] on body "Kết quả tìm kiếm ( 0 ) Bộ lọc No Data kimphuc.binhtam 1 Báo cáo Báo cáo dòng ti…" at bounding box center [285, 127] width 571 height 254
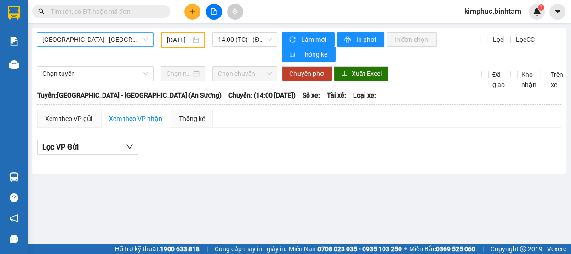
click at [117, 35] on span "[GEOGRAPHIC_DATA] - [GEOGRAPHIC_DATA] (An Sương)" at bounding box center [95, 40] width 106 height 14
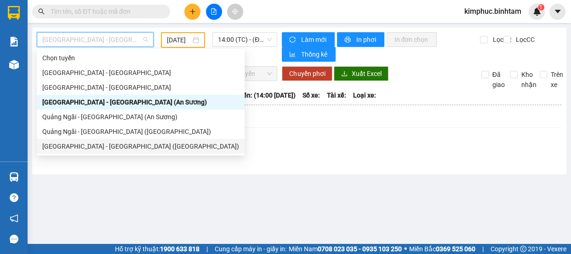
click at [96, 152] on div "[GEOGRAPHIC_DATA] - [GEOGRAPHIC_DATA] ([GEOGRAPHIC_DATA])" at bounding box center [141, 146] width 208 height 15
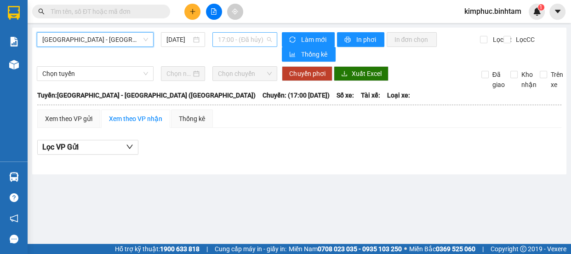
click at [243, 43] on span "17:00 - (Đã hủy)" at bounding box center [245, 40] width 54 height 14
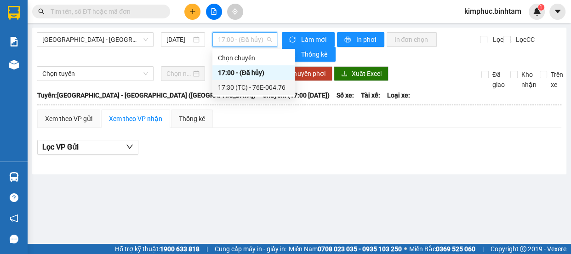
click at [253, 87] on div "17:30 (TC) - 76E-004.76" at bounding box center [254, 87] width 72 height 10
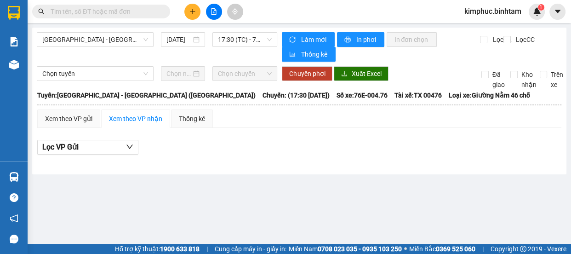
click at [252, 47] on div "[GEOGRAPHIC_DATA] - [GEOGRAPHIC_DATA] ([GEOGRAPHIC_DATA]) [DATE] 17:30 (TC) - 7…" at bounding box center [157, 46] width 240 height 29
click at [254, 45] on span "17:30 (TC) - 76E-004.76" at bounding box center [245, 40] width 54 height 14
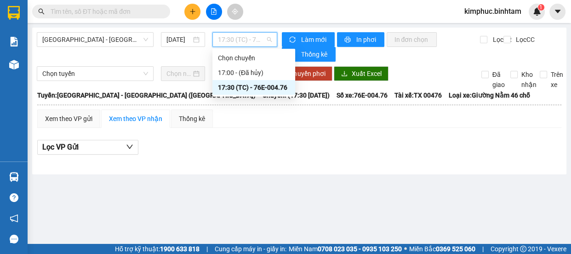
click at [257, 92] on div "17:30 (TC) - 76E-004.76" at bounding box center [253, 87] width 83 height 15
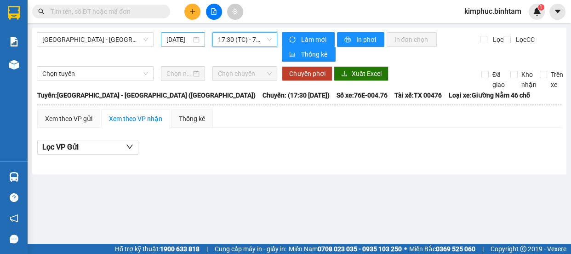
click at [180, 35] on input "[DATE]" at bounding box center [178, 39] width 25 height 10
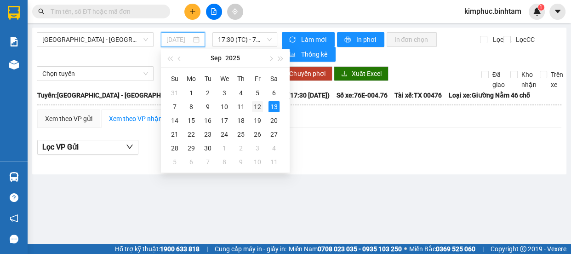
click at [262, 104] on div "12" at bounding box center [257, 106] width 11 height 11
type input "[DATE]"
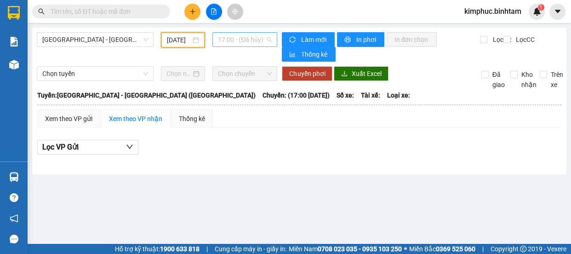
click at [239, 40] on span "17:00 - (Đã hủy)" at bounding box center [245, 40] width 54 height 14
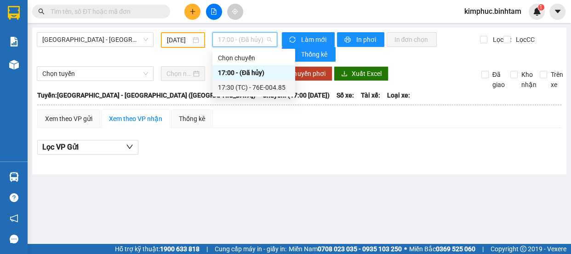
click at [245, 89] on div "17:30 (TC) - 76E-004.85" at bounding box center [254, 87] width 72 height 10
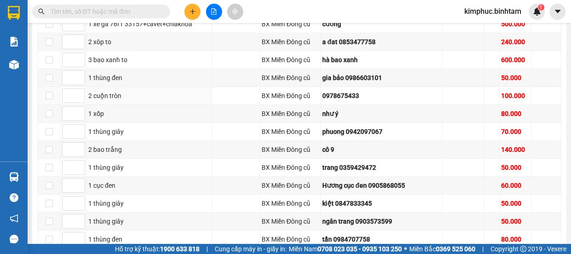
scroll to position [328, 0]
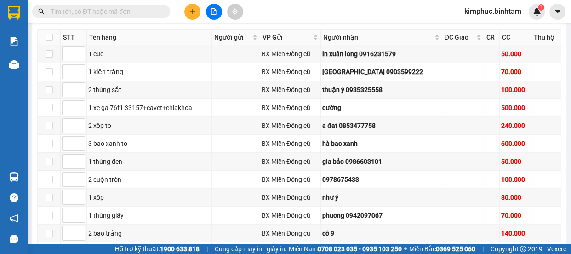
click at [119, 4] on div "Kết quả tìm kiếm ( 0 ) Bộ lọc No Data" at bounding box center [89, 12] width 179 height 16
click at [118, 6] on span at bounding box center [101, 12] width 138 height 14
click at [118, 6] on input "text" at bounding box center [105, 11] width 108 height 10
type input "j"
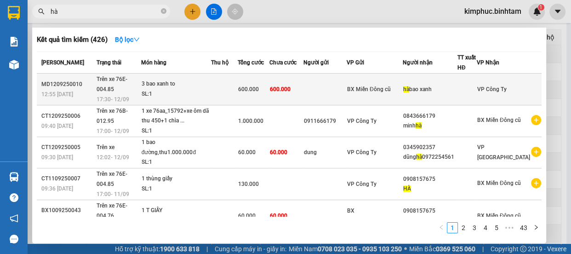
type input "hà"
click at [127, 79] on span "Trên xe 76E-004.85" at bounding box center [111, 84] width 31 height 17
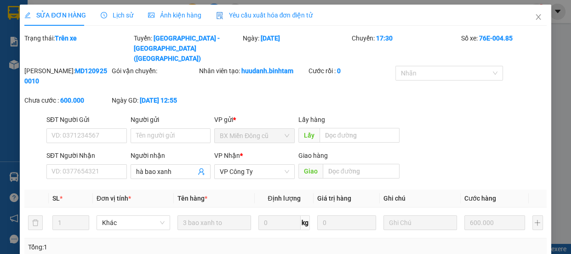
type input "hà bao xanh"
type input "600.000"
click at [93, 164] on input "SĐT Người Nhận" at bounding box center [86, 171] width 80 height 15
click at [91, 164] on input "0902716767" at bounding box center [86, 171] width 80 height 15
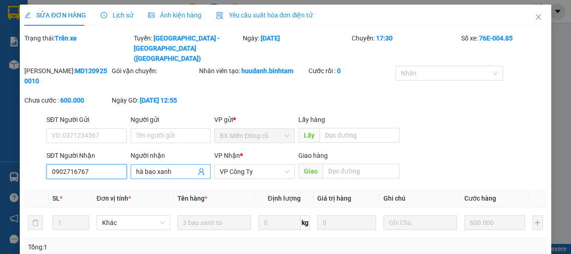
type input "0902716767"
click at [181, 166] on input "hà bao xanh" at bounding box center [166, 171] width 60 height 10
type input "h"
type input "0"
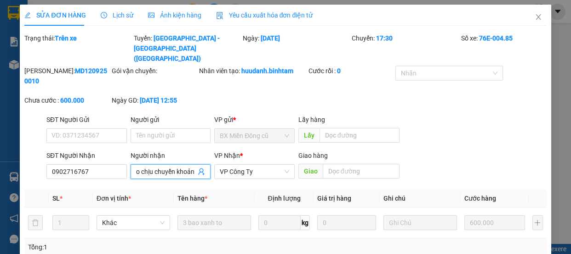
click at [191, 166] on input "thu(khách ko chịu chuyển khoản" at bounding box center [166, 171] width 60 height 10
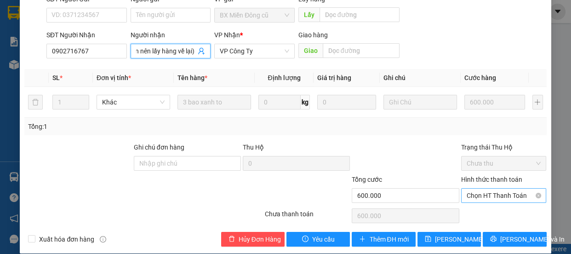
click at [482, 188] on span "Chọn HT Thanh Toán" at bounding box center [503, 195] width 74 height 14
type input "thu(khách ko chịu chuyển khoản nên lấy hàng về lại)"
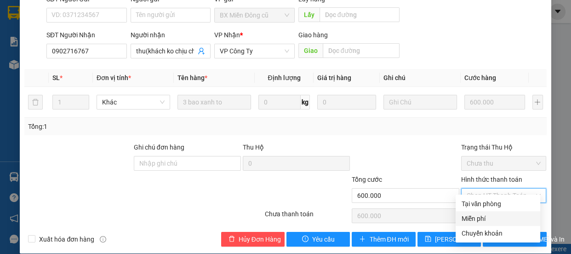
click at [478, 216] on div "Miễn phí" at bounding box center [498, 218] width 74 height 10
type input "0"
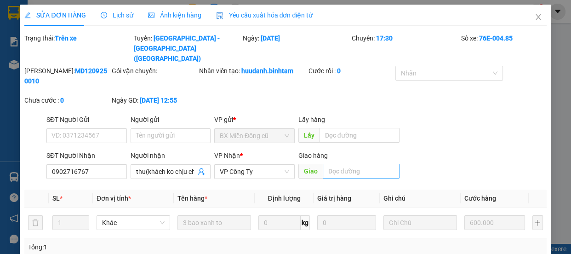
scroll to position [120, 0]
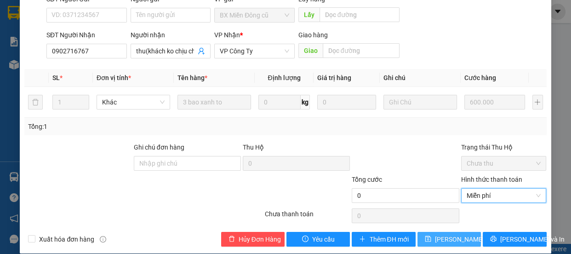
click at [448, 234] on span "[PERSON_NAME] thay đổi" at bounding box center [472, 239] width 74 height 10
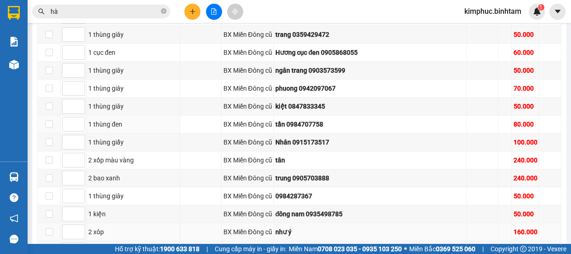
scroll to position [637, 0]
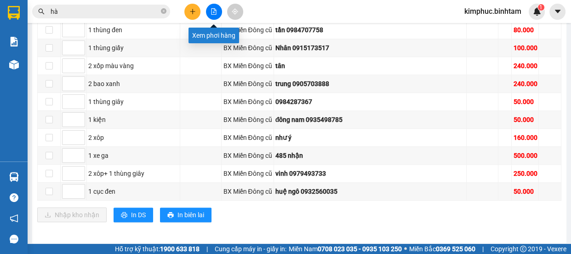
click at [216, 11] on icon "file-add" at bounding box center [213, 11] width 6 height 6
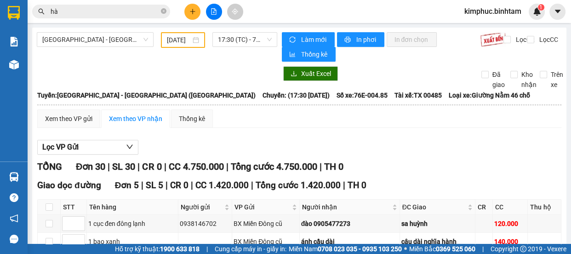
click at [173, 41] on input "[DATE]" at bounding box center [179, 40] width 24 height 10
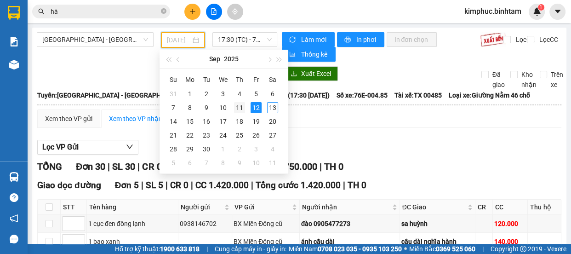
click at [240, 110] on div "11" at bounding box center [239, 107] width 11 height 11
type input "[DATE]"
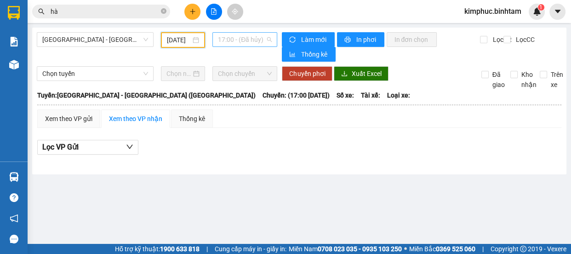
click at [230, 37] on span "17:00 - (Đã hủy)" at bounding box center [245, 40] width 54 height 14
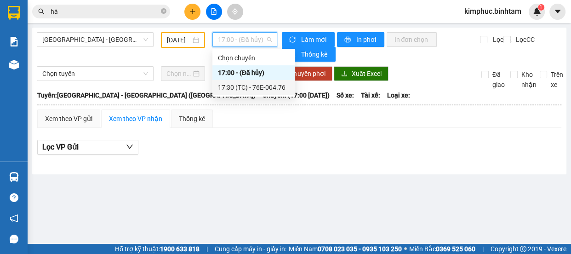
click at [244, 82] on div "17:30 (TC) - 76E-004.76" at bounding box center [254, 87] width 72 height 10
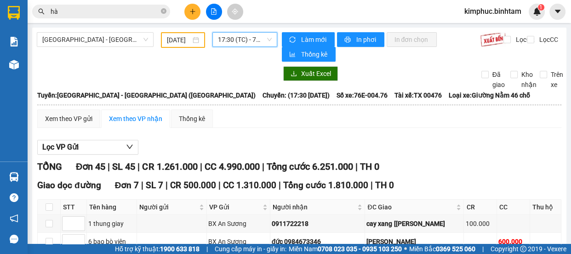
drag, startPoint x: 117, startPoint y: 10, endPoint x: 116, endPoint y: 15, distance: 4.6
click at [115, 12] on input "hà" at bounding box center [105, 11] width 108 height 10
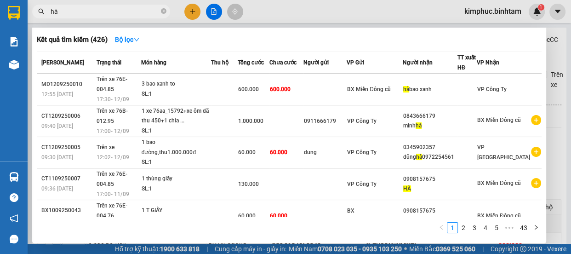
type input "h"
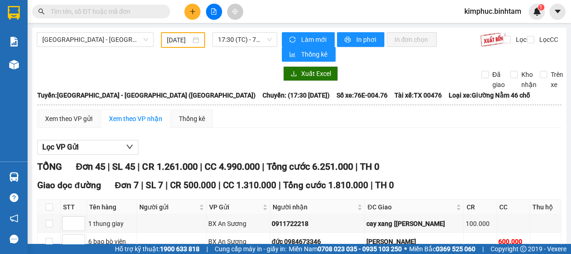
type input "8"
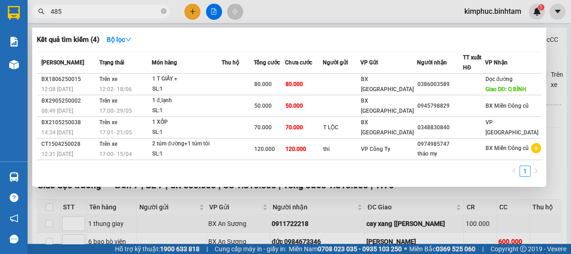
click at [211, 12] on div at bounding box center [285, 127] width 571 height 254
click at [96, 14] on input "485" at bounding box center [105, 11] width 108 height 10
type input "4"
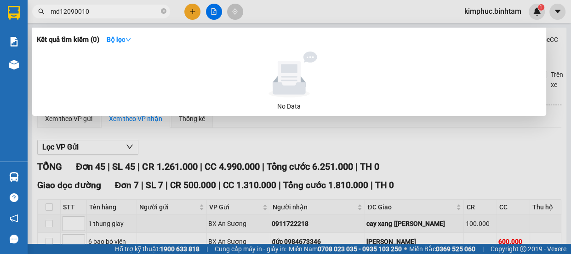
click at [75, 13] on input "md12090010" at bounding box center [105, 11] width 108 height 10
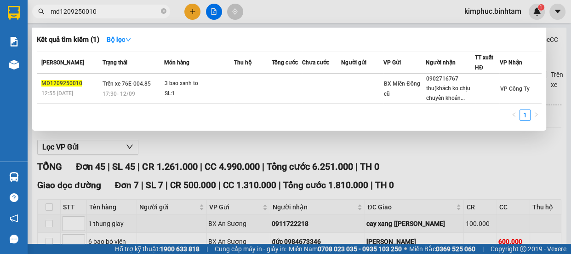
click at [106, 12] on input "md1209250010" at bounding box center [105, 11] width 108 height 10
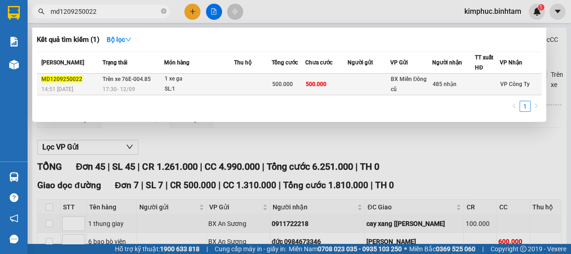
type input "md1209250022"
click at [166, 76] on div "1 xe ga" at bounding box center [198, 79] width 69 height 10
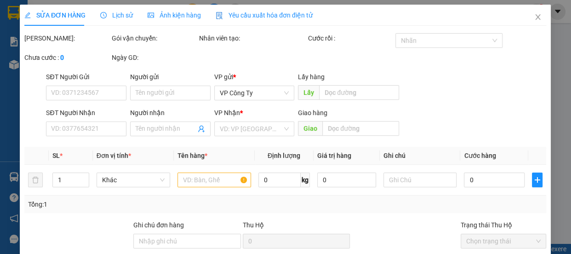
type input "485 nhận"
type input "500.000"
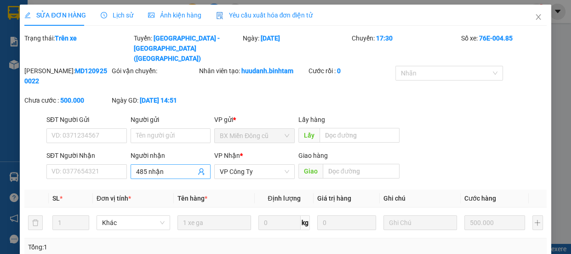
click at [164, 166] on input "485 nhận" at bounding box center [166, 171] width 60 height 10
type input "4"
type input "0"
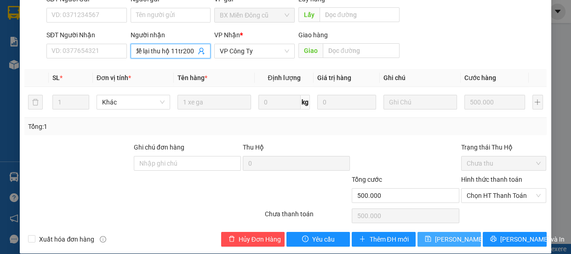
type input "hôm qia để lại thu hộ 11tr200"
click at [456, 234] on span "[PERSON_NAME] thay đổi" at bounding box center [472, 239] width 74 height 10
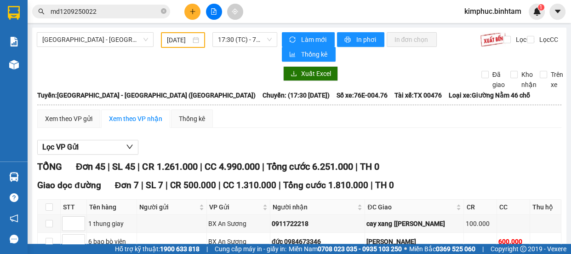
click at [193, 39] on div "[DATE]" at bounding box center [183, 40] width 32 height 10
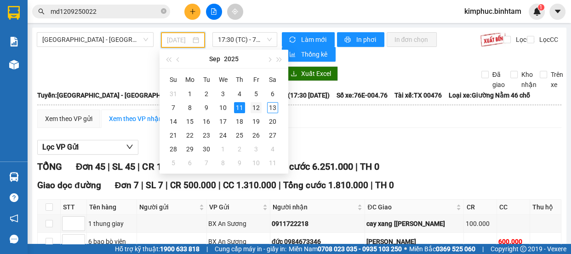
click at [255, 107] on div "12" at bounding box center [255, 107] width 11 height 11
type input "[DATE]"
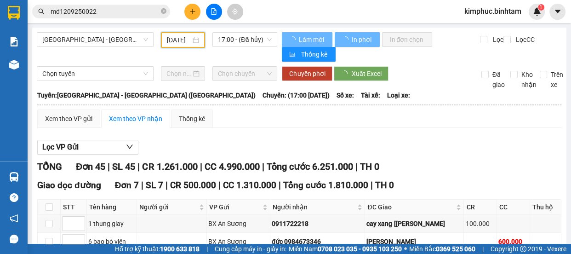
scroll to position [0, 8]
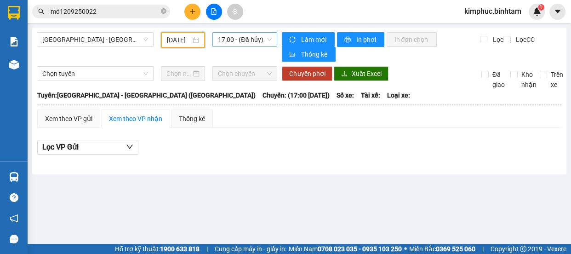
click at [249, 42] on span "17:00 - (Đã hủy)" at bounding box center [245, 40] width 54 height 14
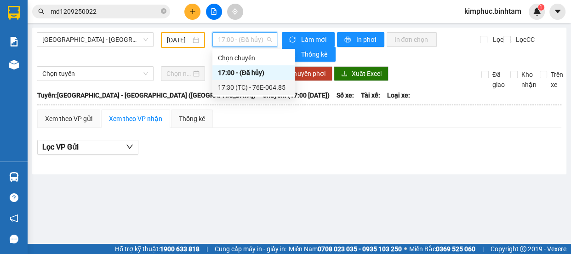
click at [258, 87] on div "17:30 (TC) - 76E-004.85" at bounding box center [254, 87] width 72 height 10
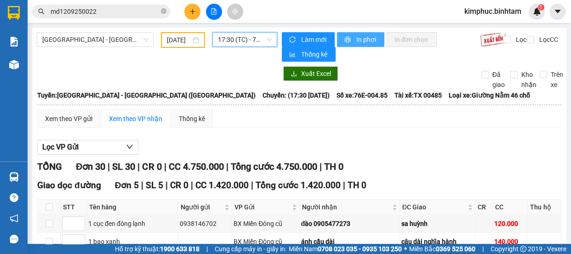
click at [358, 43] on span "In phơi" at bounding box center [366, 39] width 21 height 10
click at [368, 38] on span "In phơi" at bounding box center [366, 39] width 21 height 10
click at [404, 77] on div "Xuất Excel" at bounding box center [375, 73] width 187 height 15
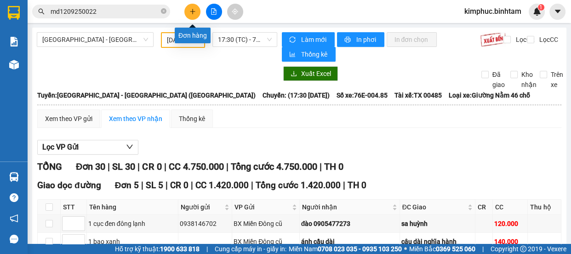
click at [192, 11] on icon "plus" at bounding box center [192, 11] width 0 height 5
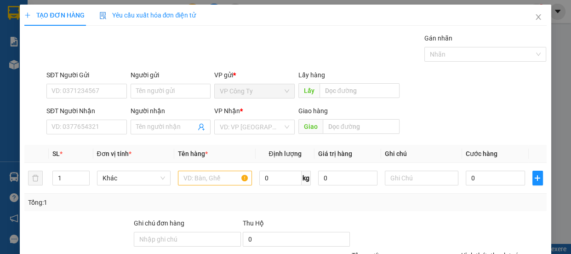
click at [119, 79] on div "SĐT Người Gửi" at bounding box center [86, 75] width 80 height 10
click at [119, 84] on input "SĐT Người Gửi" at bounding box center [86, 91] width 80 height 15
click at [103, 89] on input "0899204420" at bounding box center [86, 91] width 80 height 15
click at [98, 92] on input "0899204420" at bounding box center [86, 91] width 80 height 15
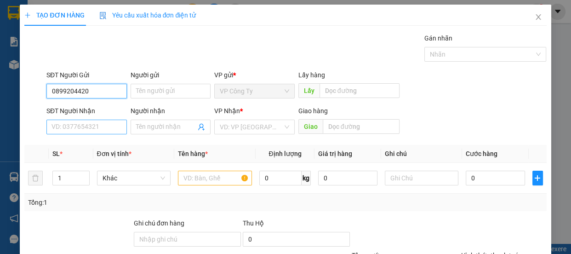
type input "0899204420"
click at [82, 121] on input "SĐT Người Nhận" at bounding box center [86, 126] width 80 height 15
click at [92, 127] on input "0934997796" at bounding box center [86, 126] width 80 height 15
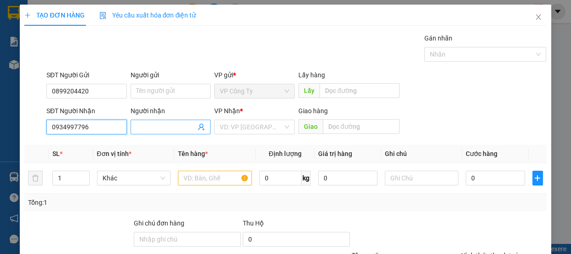
type input "0934997796"
click at [147, 126] on input "Người nhận" at bounding box center [166, 127] width 60 height 10
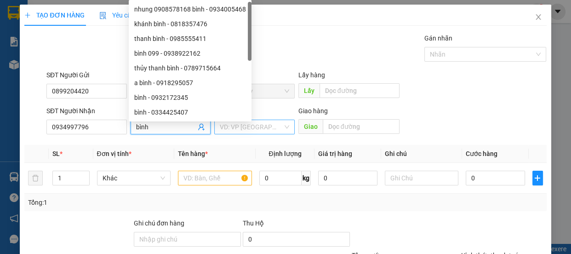
type input "bình"
click at [260, 122] on input "search" at bounding box center [251, 127] width 63 height 14
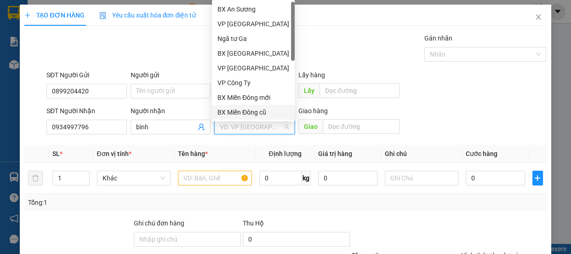
click at [257, 110] on div "BX Miền Đông cũ" at bounding box center [253, 112] width 72 height 10
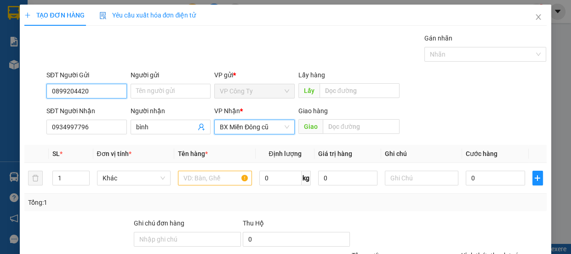
click at [98, 92] on input "0899204420" at bounding box center [86, 91] width 80 height 15
type input "0"
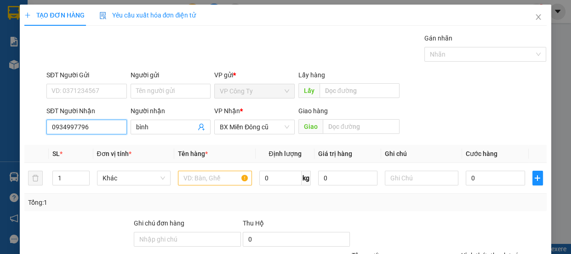
click at [91, 127] on input "0934997796" at bounding box center [86, 126] width 80 height 15
type input "0"
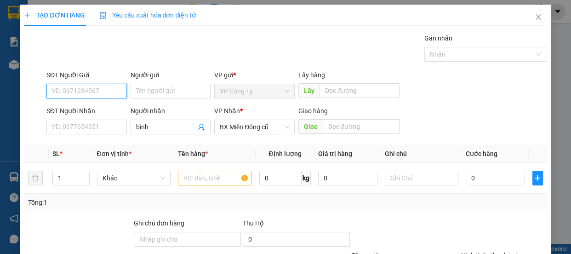
click at [98, 91] on input "SĐT Người Gửi" at bounding box center [86, 91] width 80 height 15
click at [88, 97] on input "SĐT Người Gửi" at bounding box center [86, 91] width 80 height 15
type input "0"
click at [71, 96] on input "0" at bounding box center [86, 91] width 80 height 15
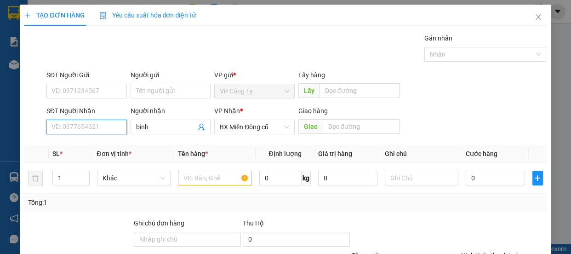
click at [62, 127] on input "SĐT Người Nhận" at bounding box center [86, 126] width 80 height 15
type input "0868877540"
click at [79, 124] on input "0868877540" at bounding box center [86, 126] width 80 height 15
click at [99, 127] on input "0868877540" at bounding box center [86, 126] width 80 height 15
click at [102, 145] on div "0868877540 - như ý" at bounding box center [85, 145] width 68 height 10
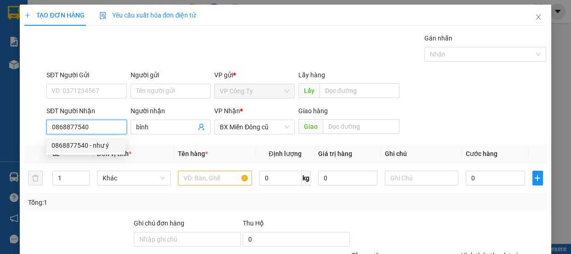
type input "như ý"
type input "50.000"
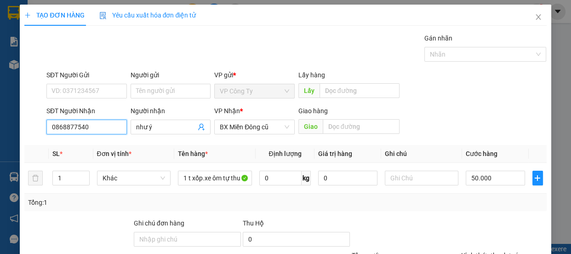
scroll to position [86, 0]
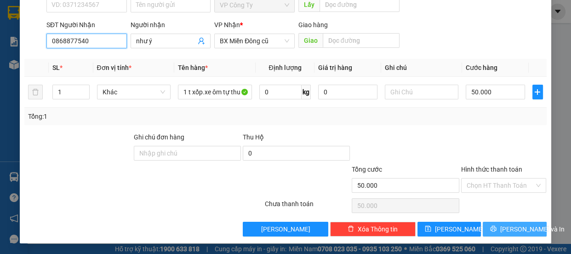
type input "0868877540"
click at [521, 228] on span "[PERSON_NAME] và In" at bounding box center [532, 229] width 64 height 10
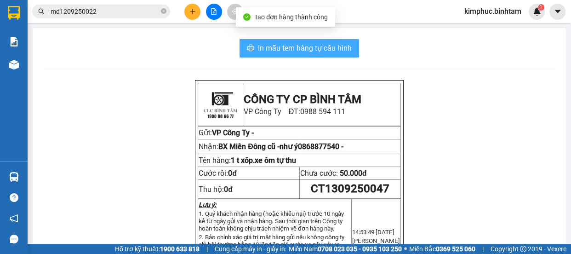
click at [341, 41] on button "In mẫu tem hàng tự cấu hình" at bounding box center [298, 48] width 119 height 18
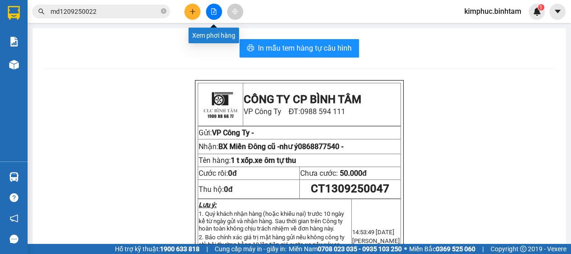
click at [210, 13] on icon "file-add" at bounding box center [213, 11] width 6 height 6
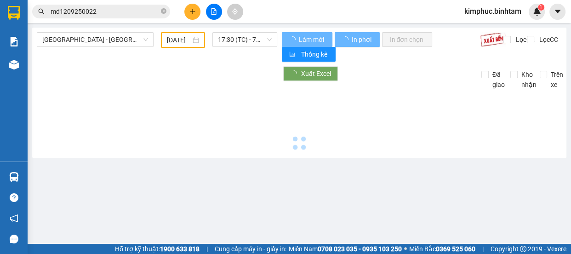
type input "[DATE]"
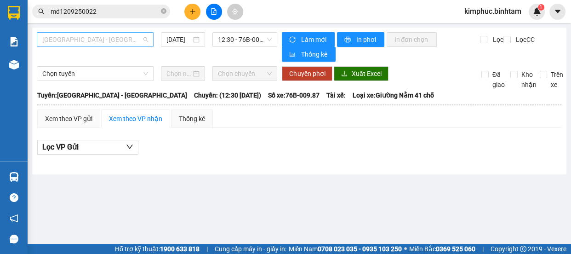
click at [109, 42] on span "[GEOGRAPHIC_DATA] - [GEOGRAPHIC_DATA]" at bounding box center [95, 40] width 106 height 14
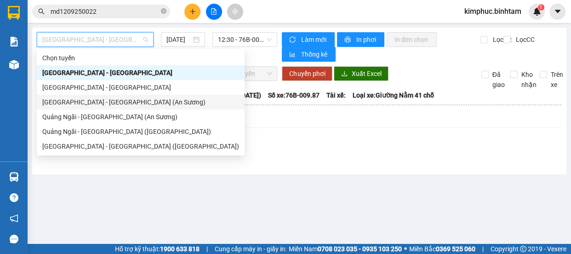
click at [103, 103] on div "[GEOGRAPHIC_DATA] - [GEOGRAPHIC_DATA] (An Sương)" at bounding box center [140, 102] width 197 height 10
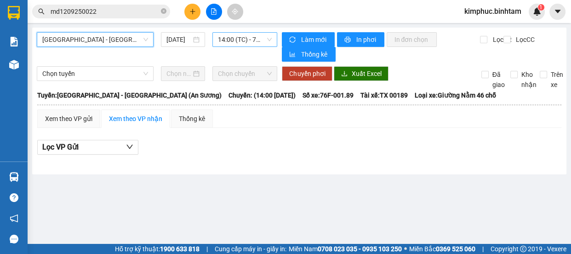
click at [245, 40] on span "14:00 (TC) - 76F-001.89" at bounding box center [245, 40] width 54 height 14
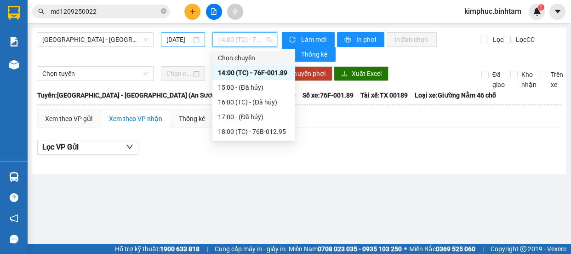
click at [170, 39] on input "[DATE]" at bounding box center [178, 39] width 25 height 10
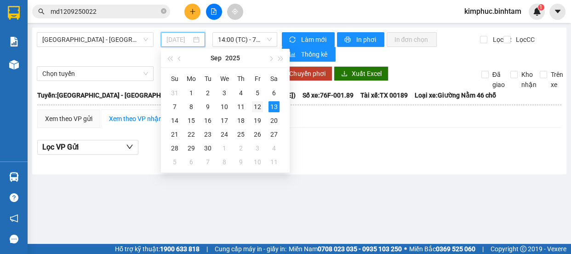
click at [259, 107] on div "12" at bounding box center [257, 106] width 11 height 11
type input "[DATE]"
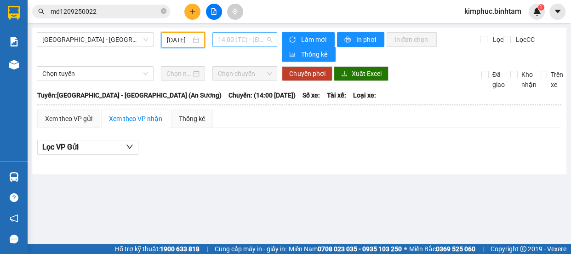
click at [253, 40] on span "14:00 (TC) - (Đã hủy)" at bounding box center [245, 40] width 54 height 14
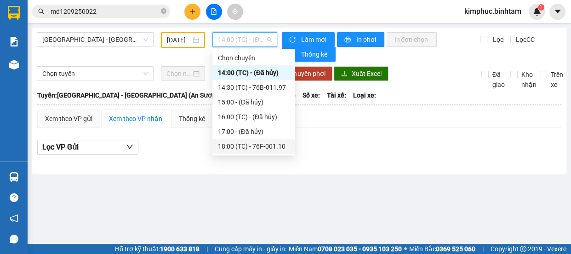
click at [260, 148] on div "18:00 (TC) - 76F-001.10" at bounding box center [254, 146] width 72 height 10
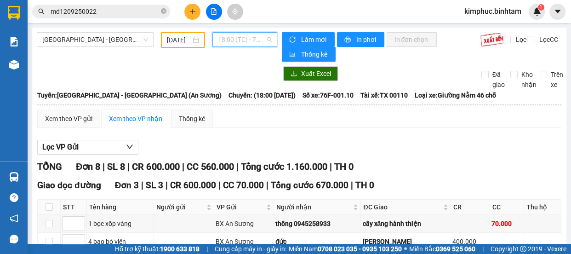
click at [260, 34] on span "18:00 (TC) - 76F-001.10" at bounding box center [245, 40] width 54 height 14
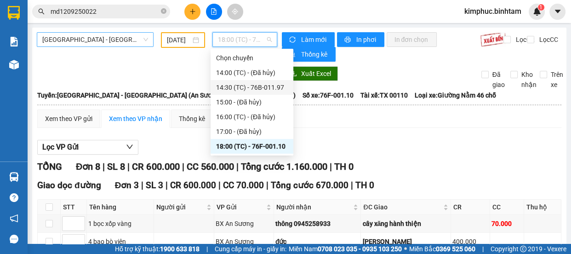
click at [126, 39] on span "[GEOGRAPHIC_DATA] - [GEOGRAPHIC_DATA] (An Sương)" at bounding box center [95, 40] width 106 height 14
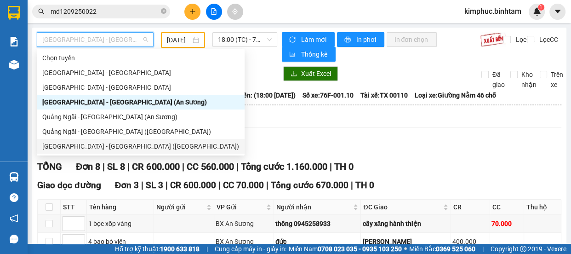
click at [119, 152] on div "[GEOGRAPHIC_DATA] - [GEOGRAPHIC_DATA] ([GEOGRAPHIC_DATA])" at bounding box center [141, 146] width 208 height 15
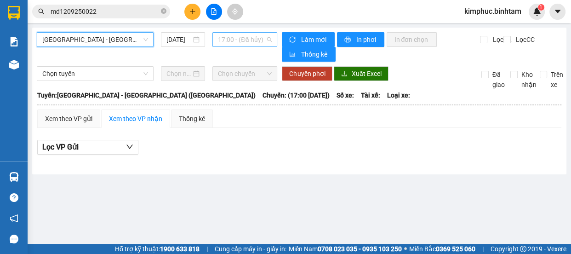
click at [238, 38] on span "17:00 - (Đã hủy)" at bounding box center [245, 40] width 54 height 14
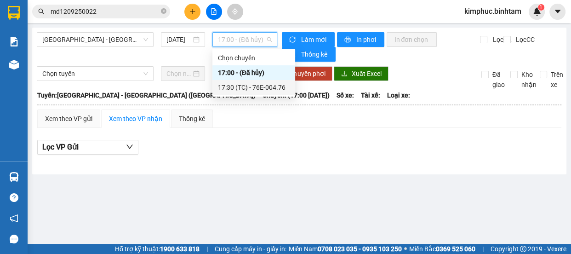
click at [250, 89] on div "17:30 (TC) - 76E-004.76" at bounding box center [254, 87] width 72 height 10
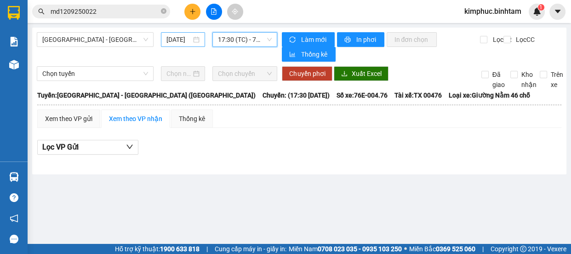
click at [182, 38] on input "[DATE]" at bounding box center [178, 39] width 25 height 10
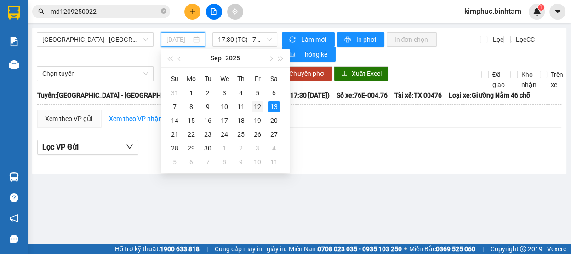
click at [258, 105] on div "12" at bounding box center [257, 106] width 11 height 11
type input "[DATE]"
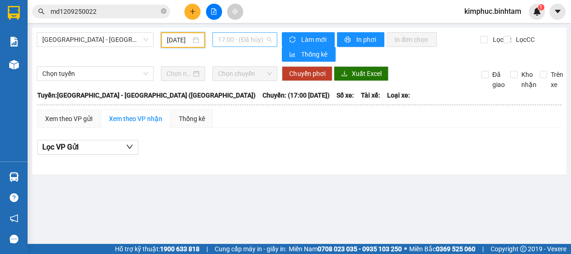
click at [260, 41] on span "17:00 - (Đã hủy)" at bounding box center [245, 40] width 54 height 14
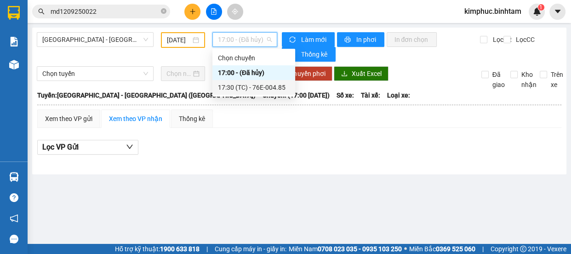
click at [268, 89] on div "17:30 (TC) - 76E-004.85" at bounding box center [254, 87] width 72 height 10
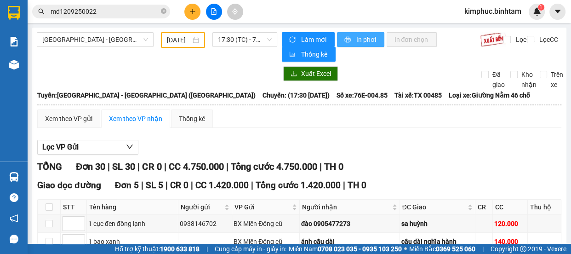
click at [360, 40] on span "In phơi" at bounding box center [366, 39] width 21 height 10
click at [188, 18] on button at bounding box center [192, 12] width 16 height 16
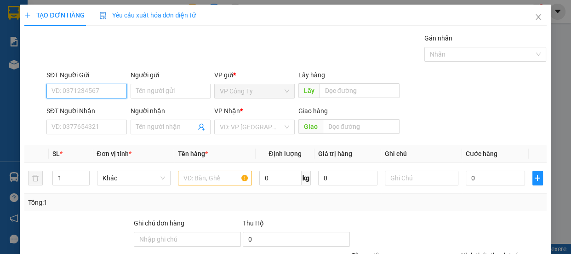
click at [117, 94] on input "SĐT Người Gửi" at bounding box center [86, 91] width 80 height 15
type input "0914365252"
click at [115, 103] on div "0914365252" at bounding box center [85, 109] width 79 height 15
type input "0868762568"
type input "thông"
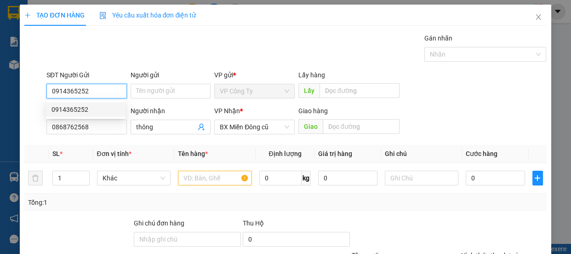
type input "50.000"
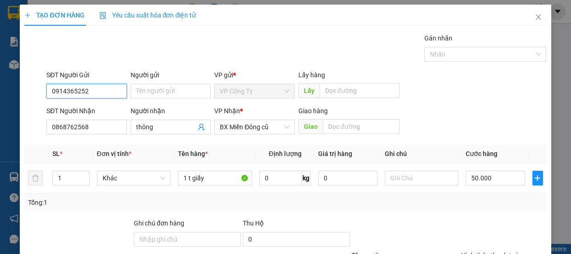
type input "0914365252"
click at [484, 251] on label "Hình thức thanh toán" at bounding box center [491, 254] width 61 height 7
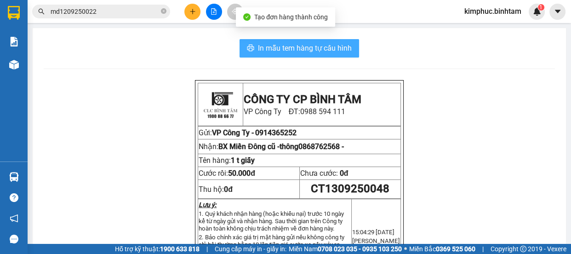
click at [271, 51] on span "In mẫu tem hàng tự cấu hình" at bounding box center [305, 47] width 94 height 11
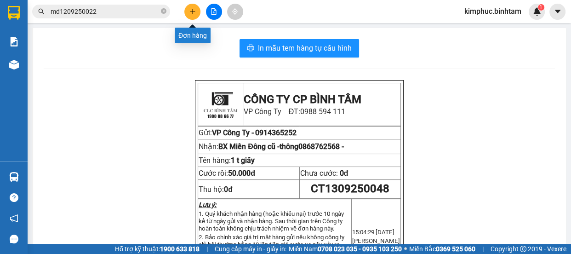
click at [198, 10] on button at bounding box center [192, 12] width 16 height 16
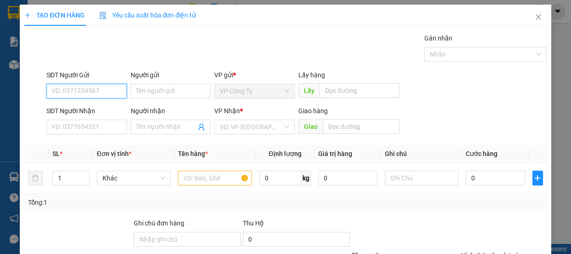
click at [101, 93] on input "SĐT Người Gửi" at bounding box center [86, 91] width 80 height 15
type input "0935435185"
click at [108, 86] on input "0935435185" at bounding box center [86, 91] width 80 height 15
click at [103, 103] on div "0935435185" at bounding box center [85, 109] width 79 height 15
type input "0332283974"
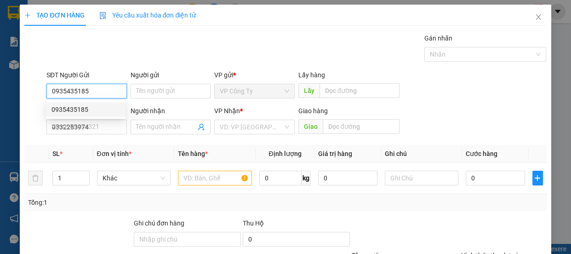
type input "70.000"
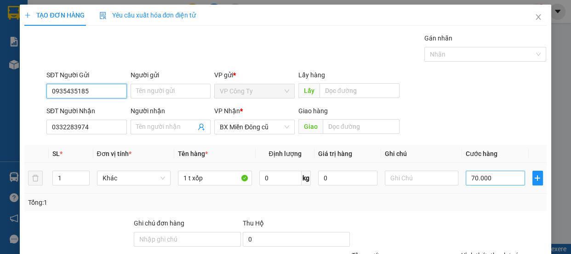
type input "0935435185"
click at [470, 179] on input "70.000" at bounding box center [494, 177] width 59 height 15
type input "0"
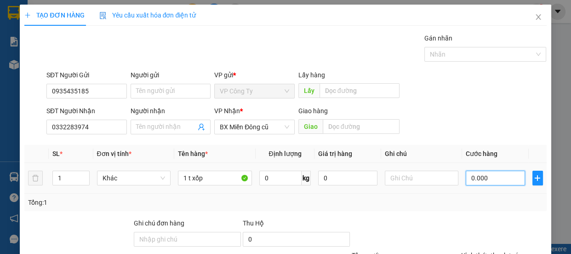
type input "10.000"
type input "100.000"
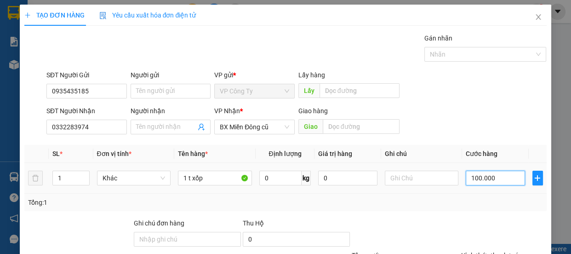
type input "100.000"
click at [472, 251] on label "Hình thức thanh toán" at bounding box center [491, 254] width 61 height 7
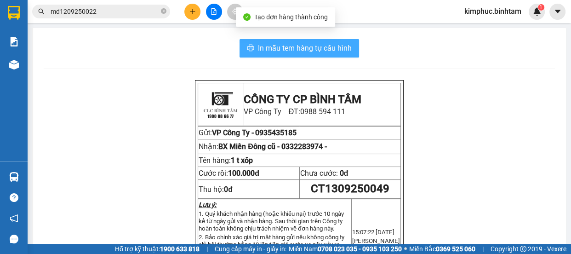
click at [283, 45] on span "In mẫu tem hàng tự cấu hình" at bounding box center [305, 47] width 94 height 11
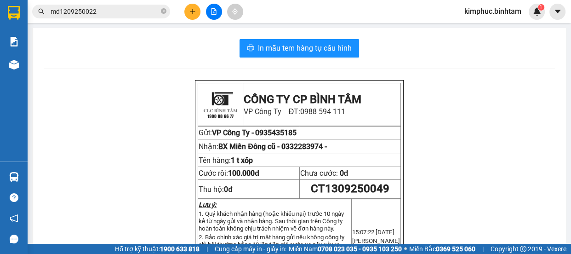
click at [193, 11] on icon "plus" at bounding box center [192, 11] width 5 height 0
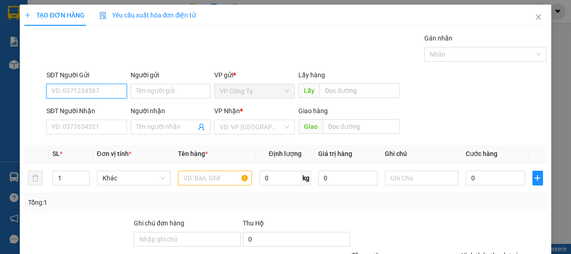
click at [99, 93] on input "SĐT Người Gửi" at bounding box center [86, 91] width 80 height 15
click at [97, 93] on input "SĐT Người Gửi" at bounding box center [86, 91] width 80 height 15
click at [100, 91] on input "0785417701" at bounding box center [86, 91] width 80 height 15
type input "0785417701"
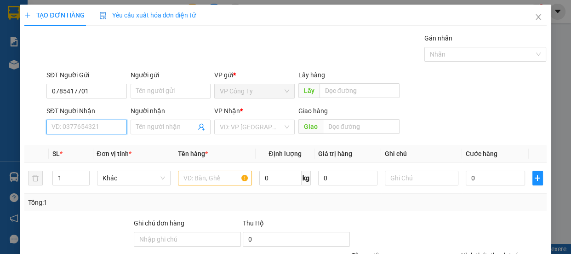
click at [90, 133] on input "SĐT Người Nhận" at bounding box center [86, 126] width 80 height 15
type input "0938176637"
click at [97, 129] on input "0938176637" at bounding box center [86, 126] width 80 height 15
click at [102, 144] on div "0938176637 - tường" at bounding box center [85, 145] width 68 height 10
type input "tường"
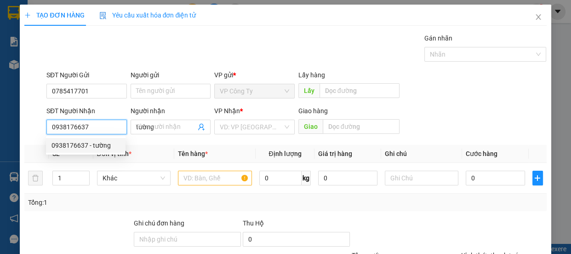
type input "50.000"
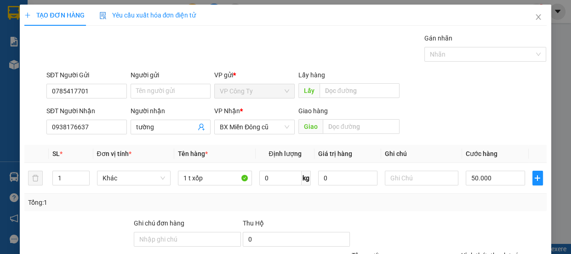
click at [487, 251] on label "Hình thức thanh toán" at bounding box center [491, 254] width 61 height 7
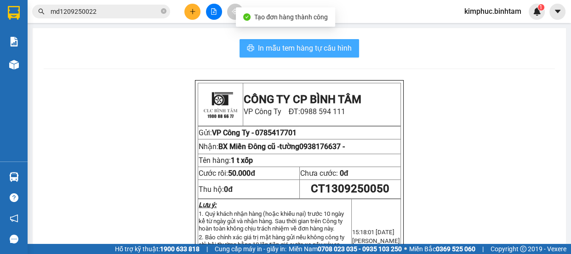
click at [330, 50] on span "In mẫu tem hàng tự cấu hình" at bounding box center [305, 47] width 94 height 11
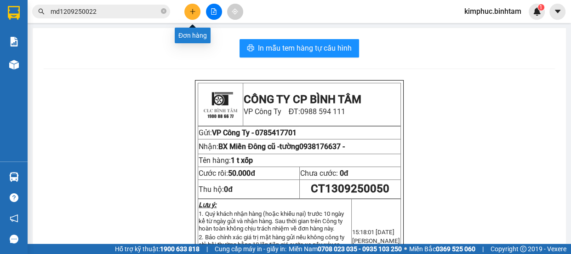
click at [192, 12] on icon "plus" at bounding box center [192, 11] width 6 height 6
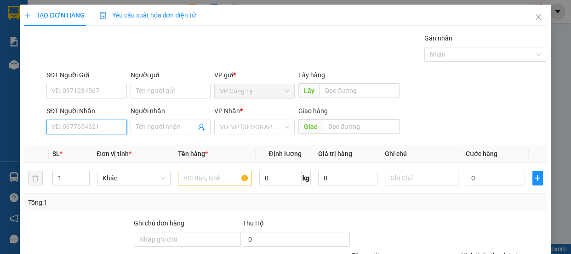
click at [106, 129] on input "SĐT Người Nhận" at bounding box center [86, 126] width 80 height 15
type input "0372074819"
click at [102, 144] on div "0372074819" at bounding box center [85, 145] width 68 height 10
type input "an sương"
type input "350.000"
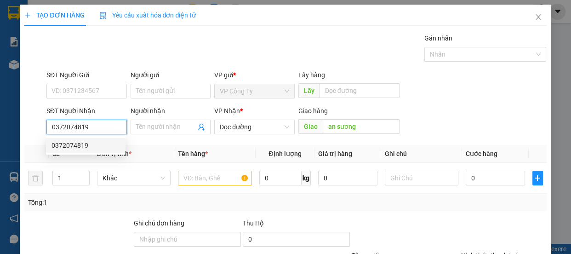
type input "350.000"
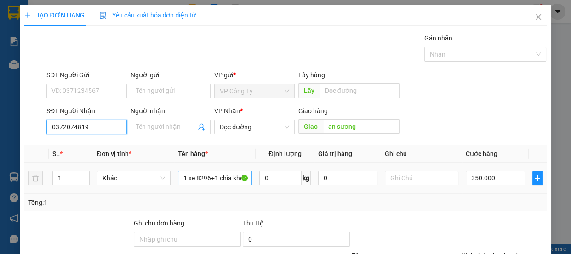
type input "0372074819"
click at [240, 177] on input "1 xe 8296+1 chìa khóa" at bounding box center [215, 177] width 74 height 15
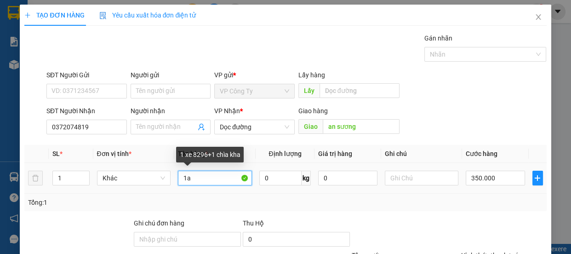
type input "a"
click at [237, 181] on input "a" at bounding box center [215, 177] width 74 height 15
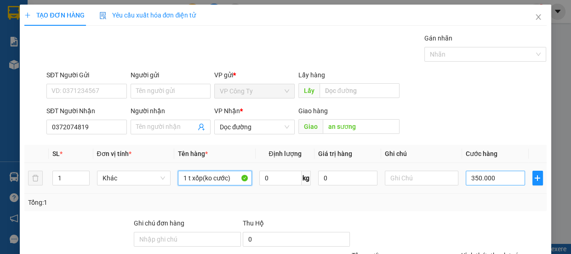
type input "1 t xốp(ko cước)"
click at [474, 180] on input "350.000" at bounding box center [494, 177] width 59 height 15
click at [473, 180] on input "350.000" at bounding box center [494, 177] width 59 height 15
type input "0"
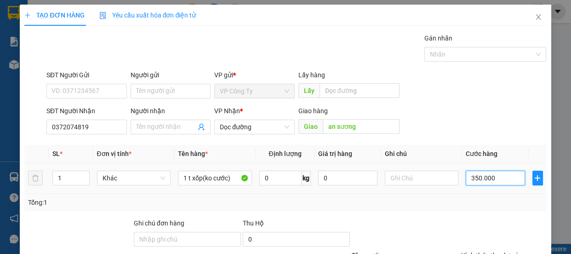
type input "0.000"
click at [488, 251] on label "Hình thức thanh toán" at bounding box center [491, 254] width 61 height 7
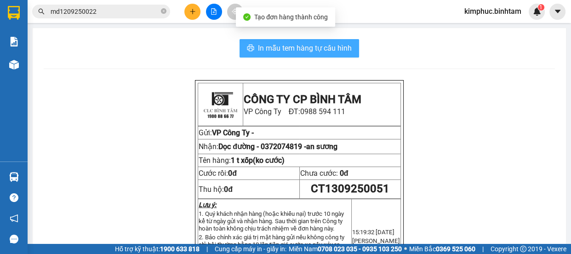
click at [330, 46] on span "In mẫu tem hàng tự cấu hình" at bounding box center [305, 47] width 94 height 11
